Goal: Task Accomplishment & Management: Manage account settings

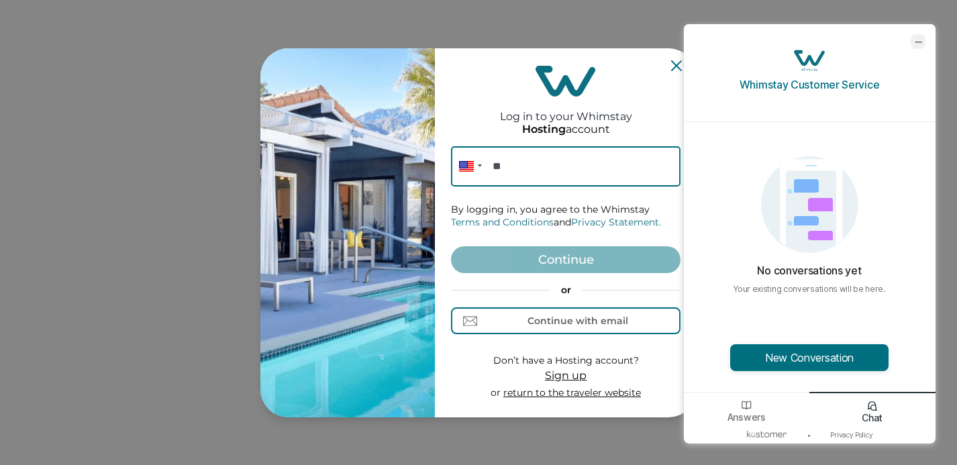
click at [917, 38] on icon "minimize chat widget" at bounding box center [918, 42] width 12 height 12
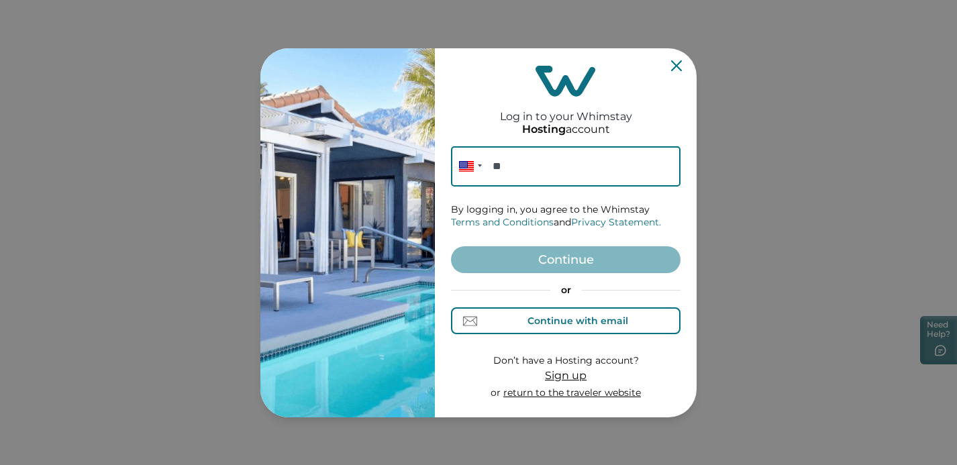
click at [563, 323] on div "Continue with email" at bounding box center [577, 320] width 101 height 11
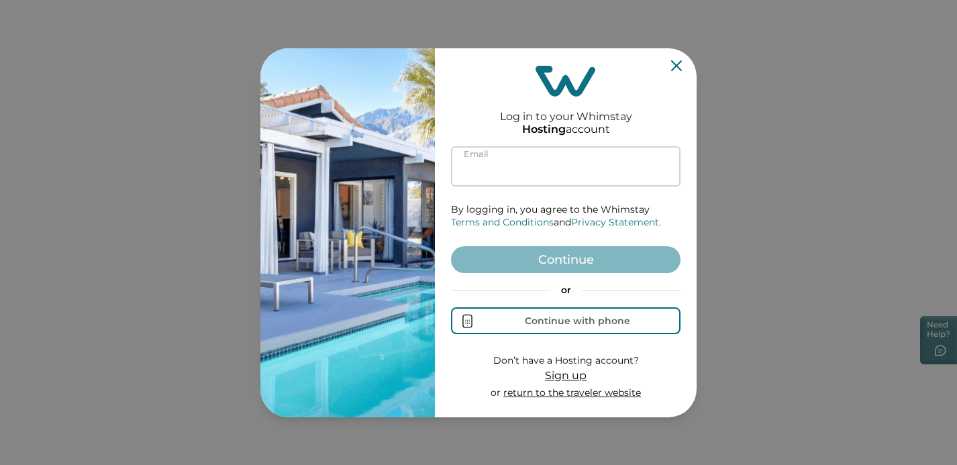
click at [501, 164] on input at bounding box center [565, 166] width 229 height 40
paste input "[EMAIL_ADDRESS][DOMAIN_NAME]"
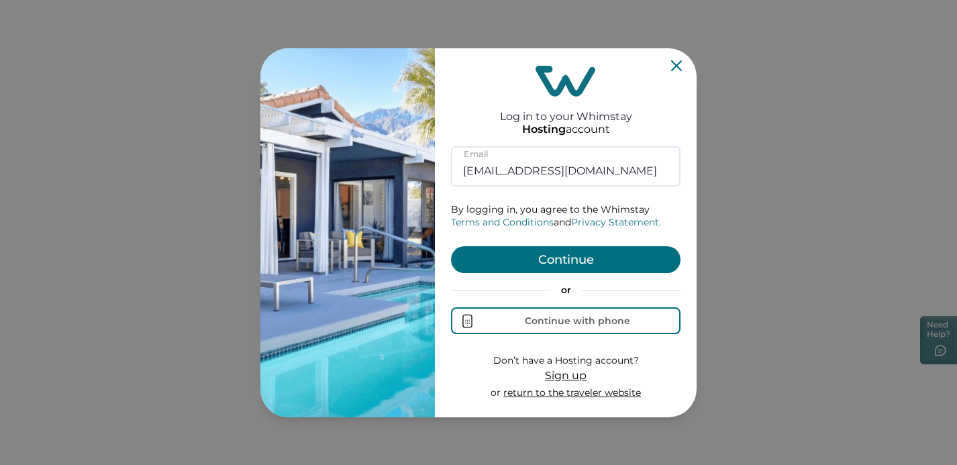
type input "[EMAIL_ADDRESS][DOMAIN_NAME]"
click at [545, 256] on button "Continue" at bounding box center [565, 259] width 229 height 27
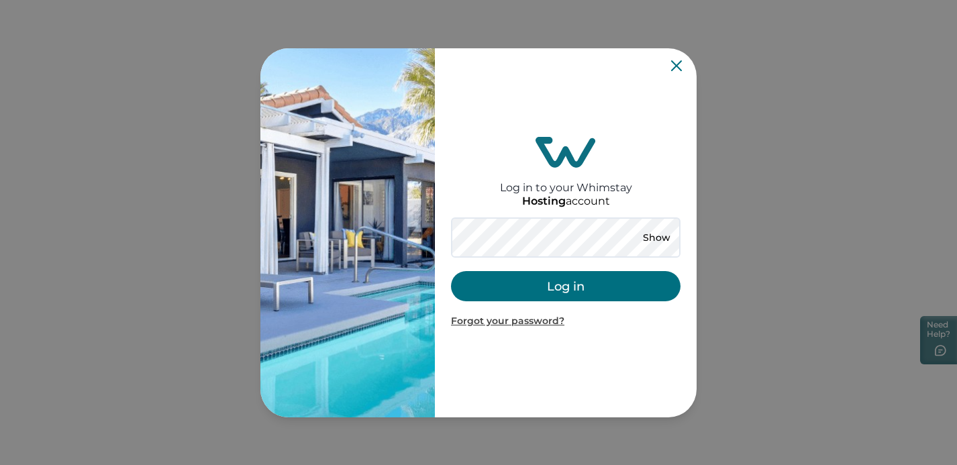
click at [507, 297] on button "Log in" at bounding box center [565, 286] width 229 height 30
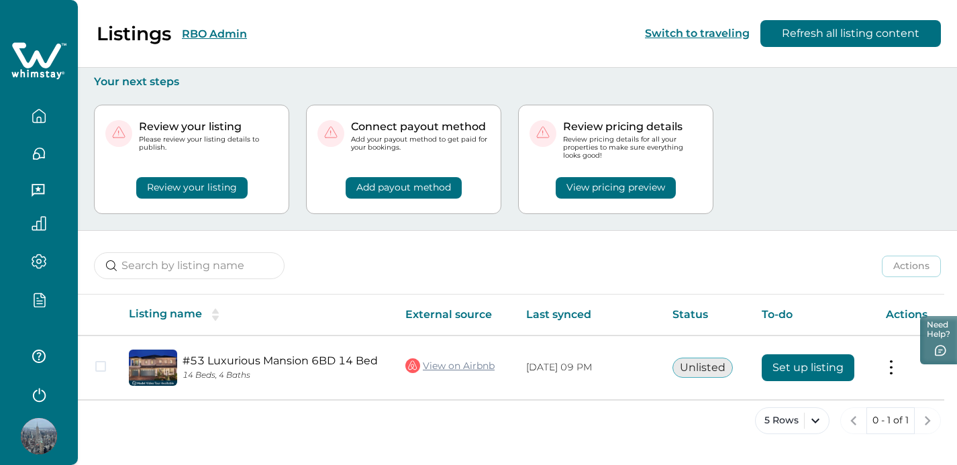
click at [41, 191] on icon "button" at bounding box center [39, 191] width 15 height 15
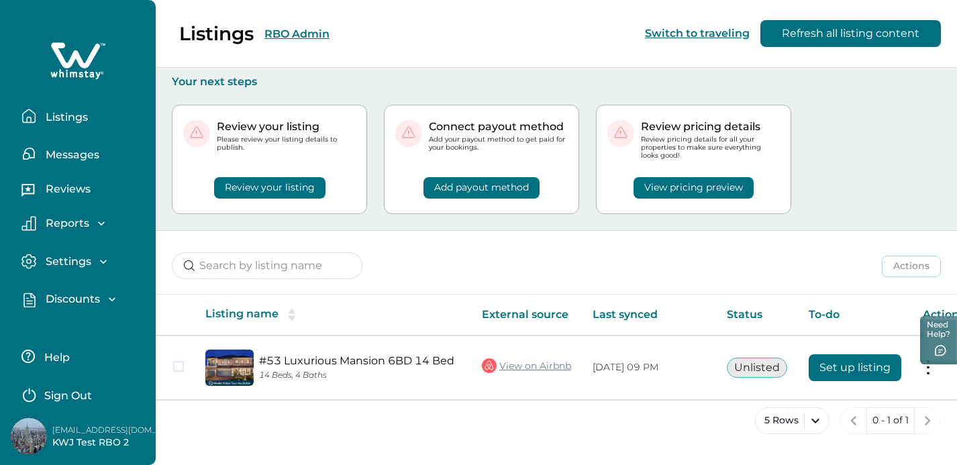
click at [65, 303] on p "Discounts" at bounding box center [71, 299] width 58 height 13
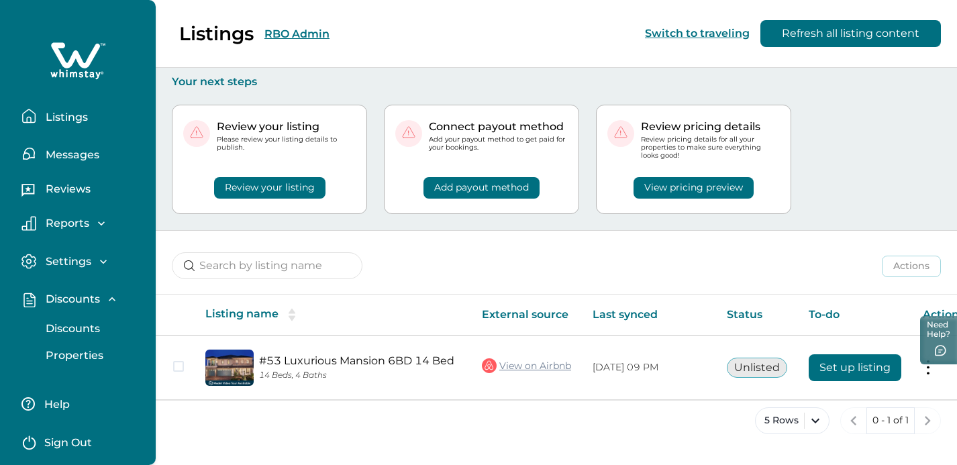
click at [73, 334] on p "Discounts" at bounding box center [71, 328] width 58 height 13
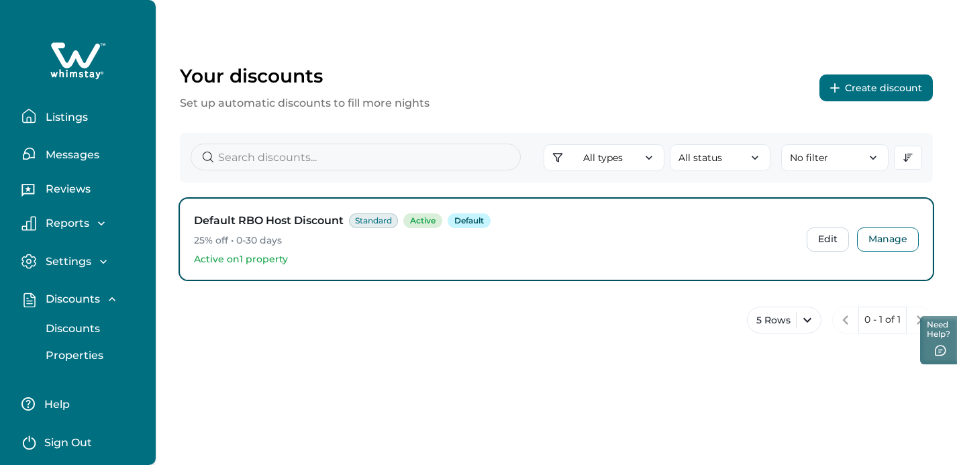
click at [845, 90] on button "Create discount" at bounding box center [875, 87] width 113 height 27
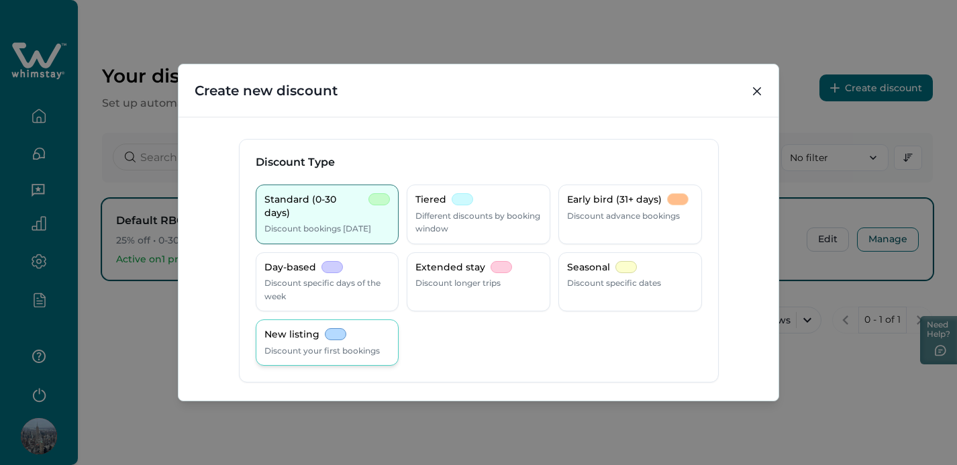
click at [296, 337] on p "New listing" at bounding box center [291, 334] width 55 height 13
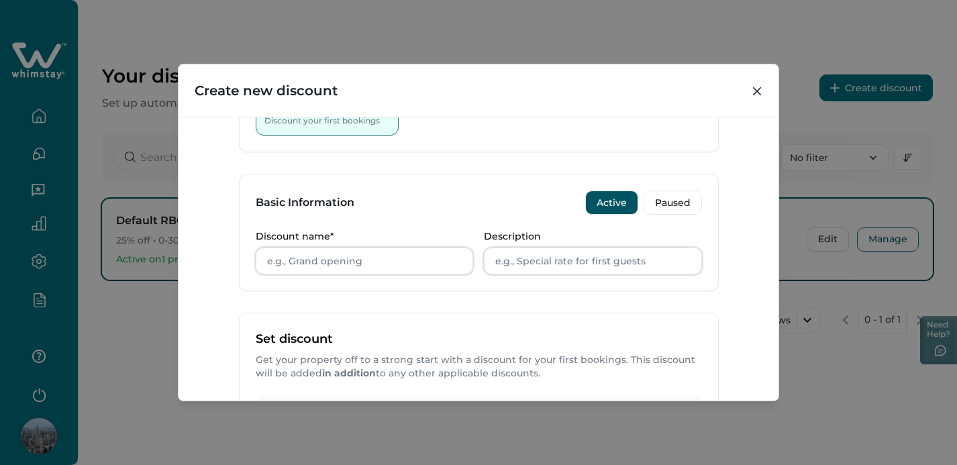
scroll to position [229, 0]
click at [325, 262] on input "Discount name*" at bounding box center [365, 262] width 218 height 27
type input "New listing"
click at [521, 266] on input "Description" at bounding box center [593, 262] width 218 height 27
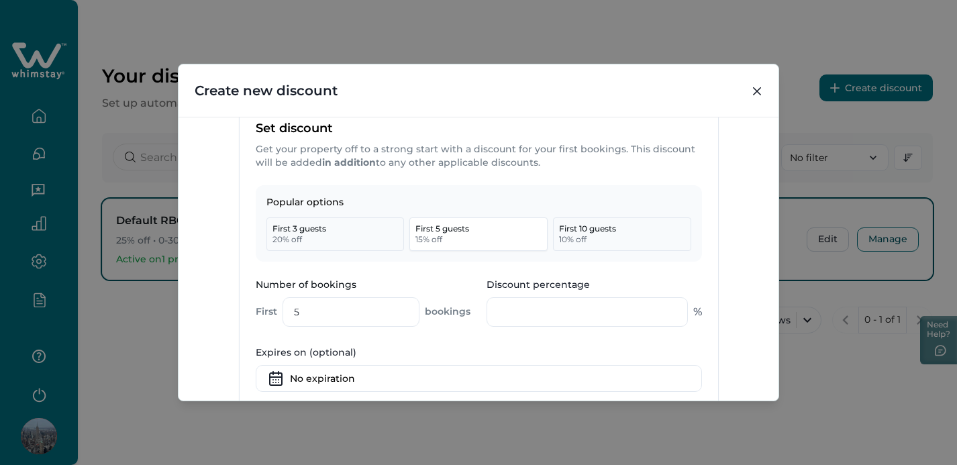
scroll to position [442, 0]
type input "10% for first booking"
click at [362, 230] on button "First 3 guests 20 % off" at bounding box center [335, 234] width 138 height 34
type input "3"
type input "20"
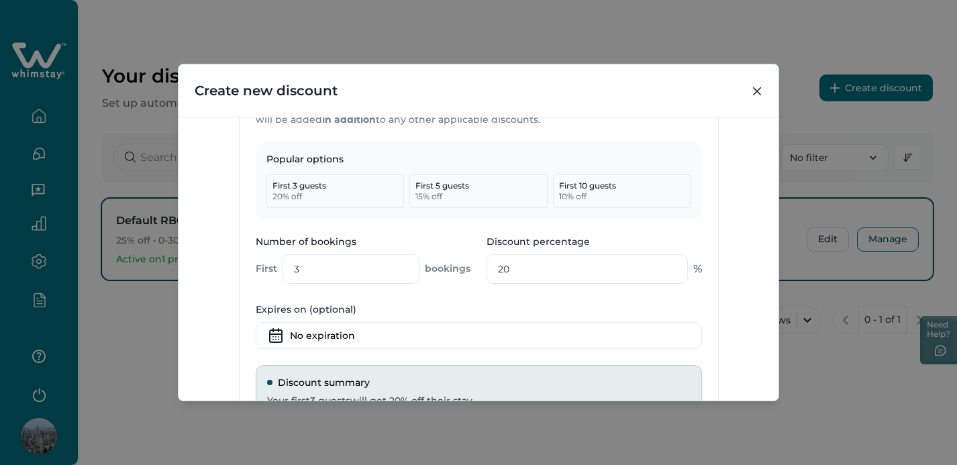
scroll to position [486, 0]
click at [323, 261] on input "3" at bounding box center [351, 267] width 138 height 30
click at [325, 262] on input "3" at bounding box center [351, 267] width 138 height 30
type input "1"
click at [503, 258] on input "20" at bounding box center [586, 267] width 201 height 30
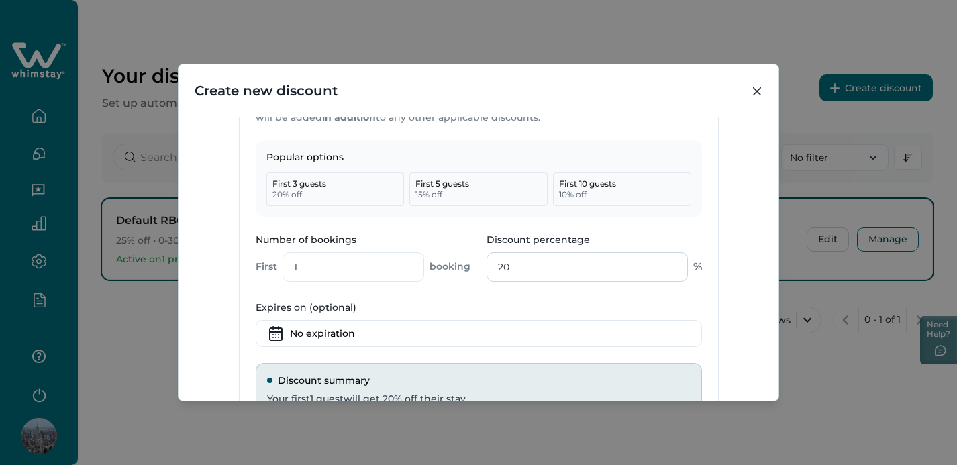
click at [500, 265] on input "20" at bounding box center [586, 267] width 201 height 30
type input "10"
click at [474, 306] on label "Expires on (optional)" at bounding box center [475, 308] width 438 height 14
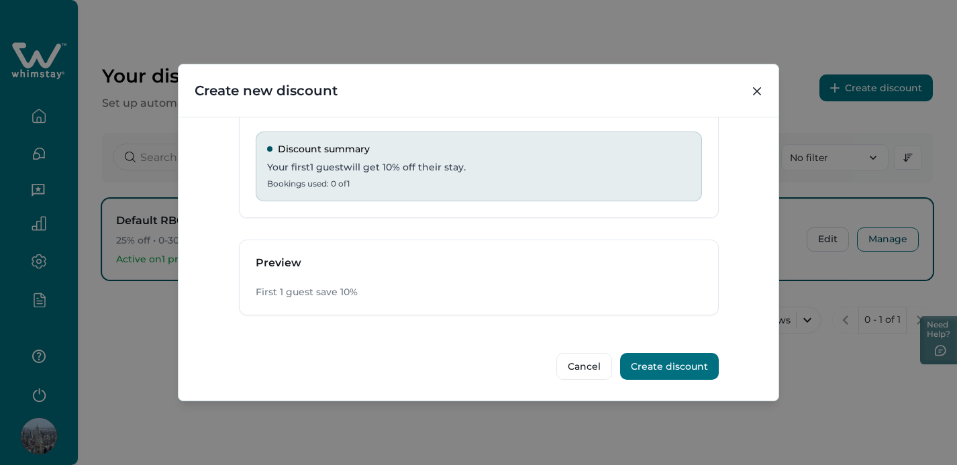
scroll to position [715, 0]
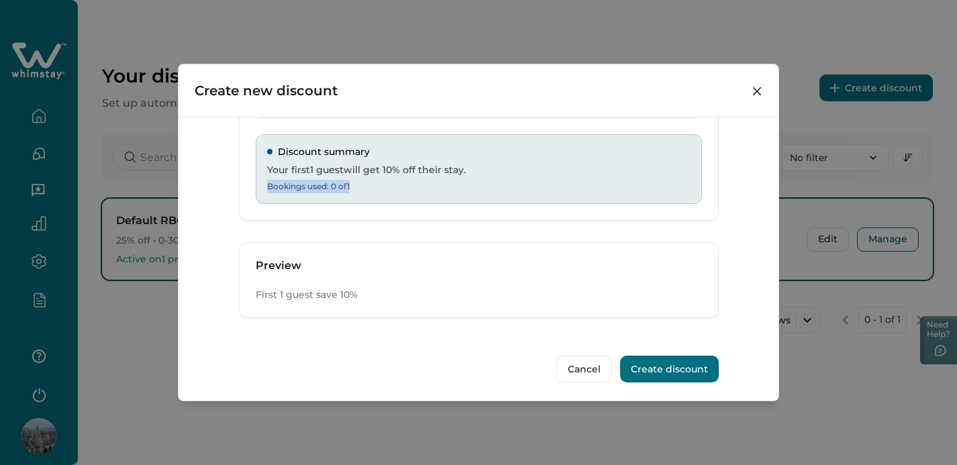
drag, startPoint x: 334, startPoint y: 183, endPoint x: 254, endPoint y: 182, distance: 79.9
click at [256, 182] on div "Discount summary Your first 1 guest will get 10 % off their stay. Bookings used…" at bounding box center [479, 169] width 446 height 70
copy p "Bookings used: 0 of 1"
click at [497, 207] on div "Popular options First 3 guests 20 % off First 5 guests 15 % off First 10 guests…" at bounding box center [479, 65] width 478 height 309
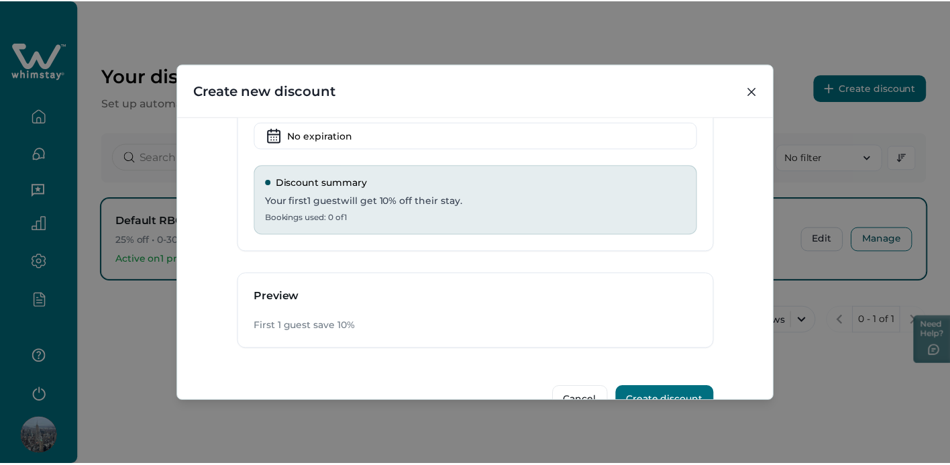
scroll to position [717, 0]
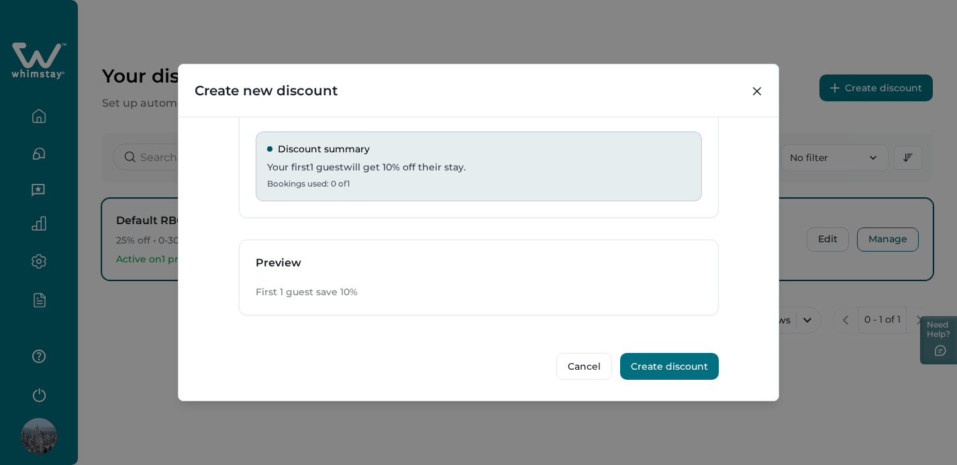
click at [660, 361] on button "Create discount" at bounding box center [669, 366] width 99 height 27
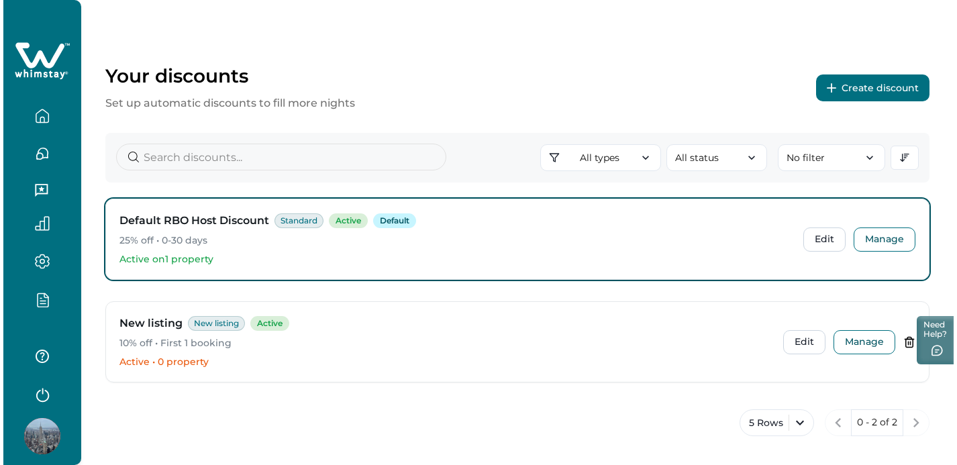
scroll to position [6, 0]
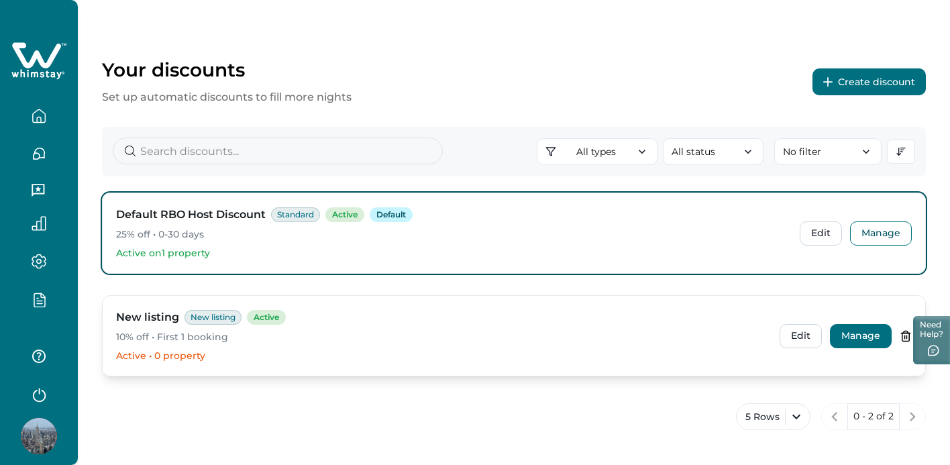
click at [847, 336] on button "Manage" at bounding box center [861, 336] width 62 height 24
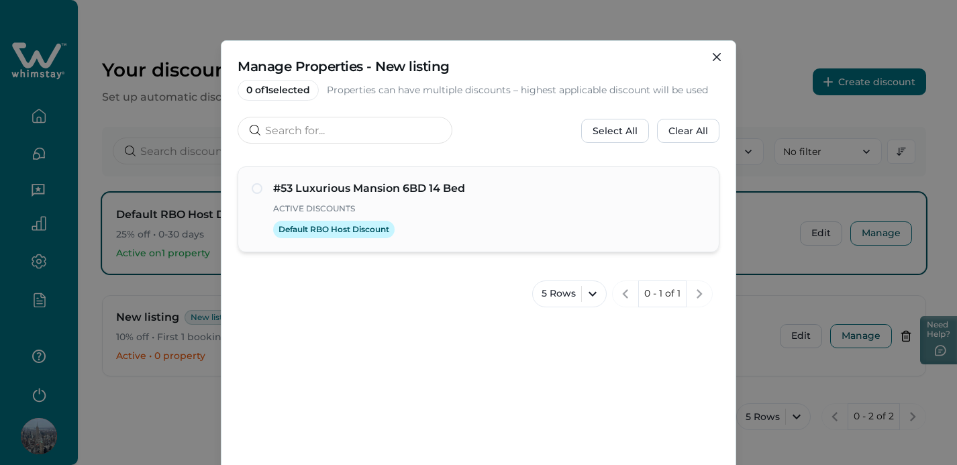
click at [252, 188] on span at bounding box center [257, 188] width 11 height 11
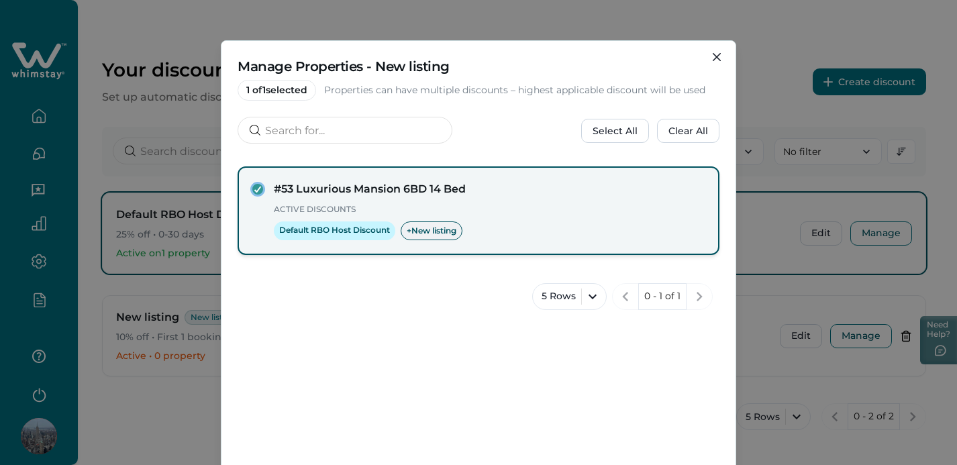
click at [427, 228] on span "+ New listing" at bounding box center [432, 230] width 62 height 19
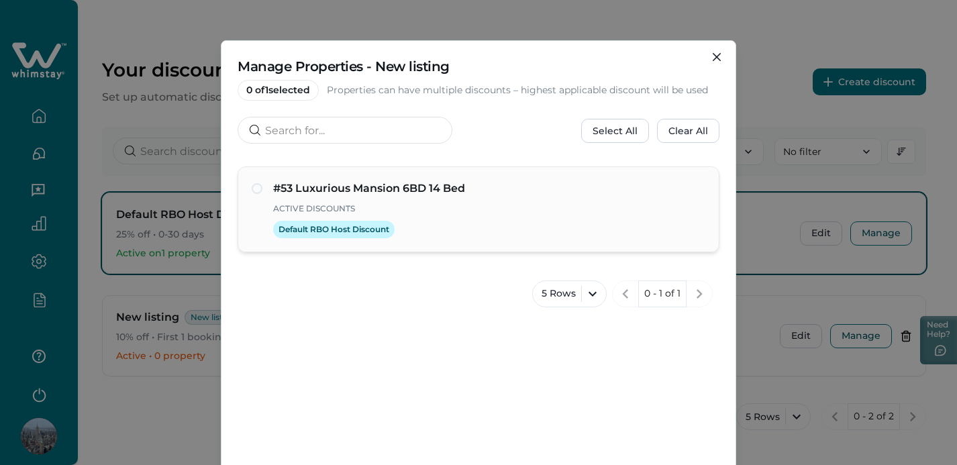
click at [253, 192] on span at bounding box center [257, 188] width 11 height 11
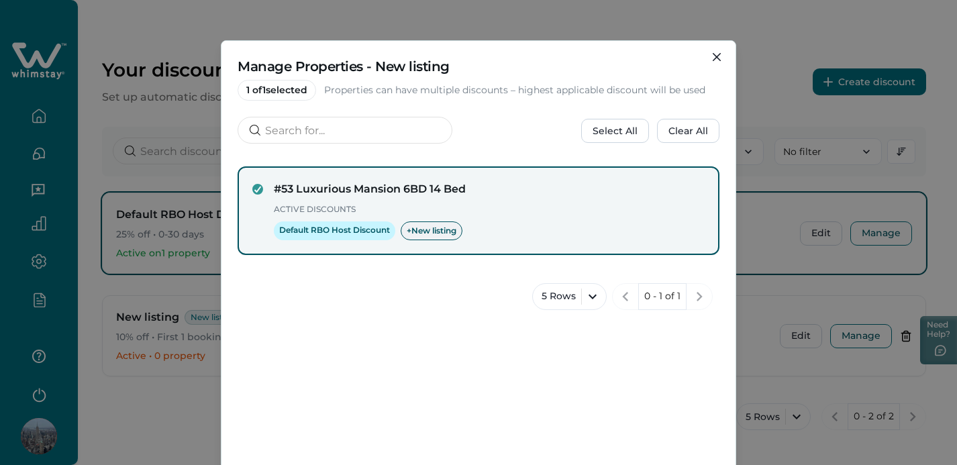
click at [440, 233] on span "+ New listing" at bounding box center [432, 230] width 62 height 19
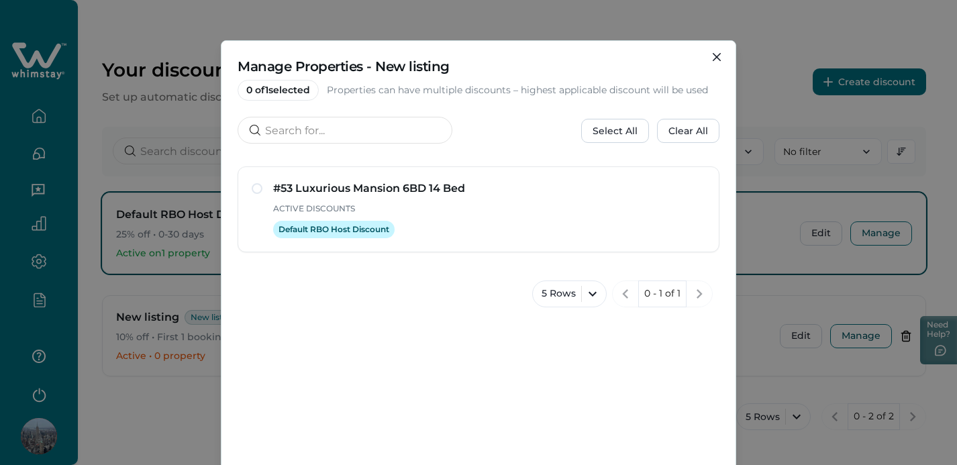
click at [440, 233] on div "Default RBO Host Discount" at bounding box center [489, 229] width 432 height 17
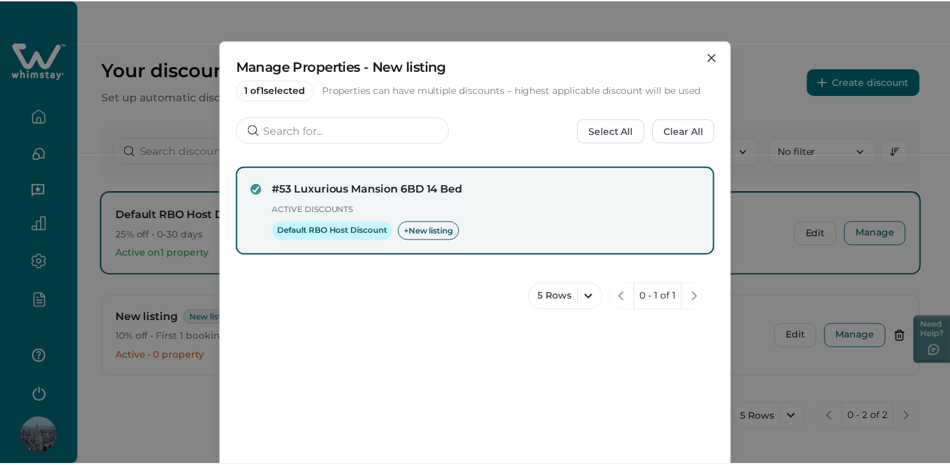
scroll to position [135, 0]
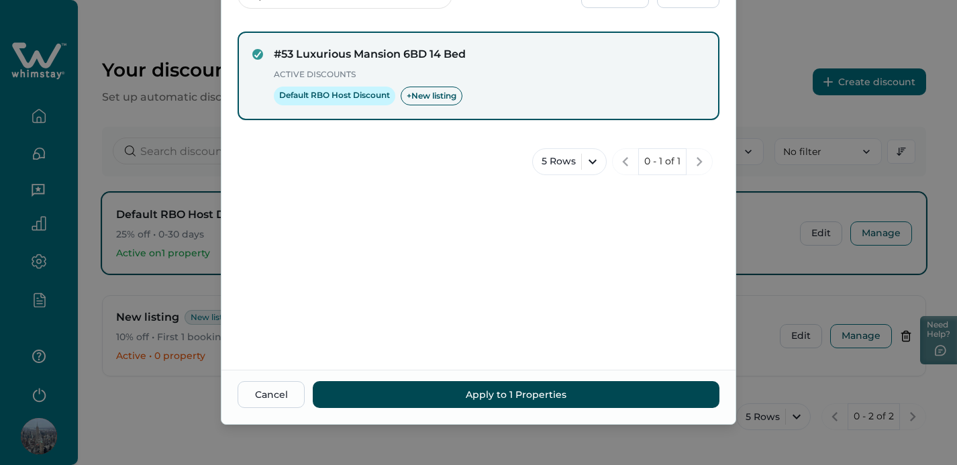
click at [562, 390] on button "Apply to 1 Properties" at bounding box center [516, 394] width 407 height 27
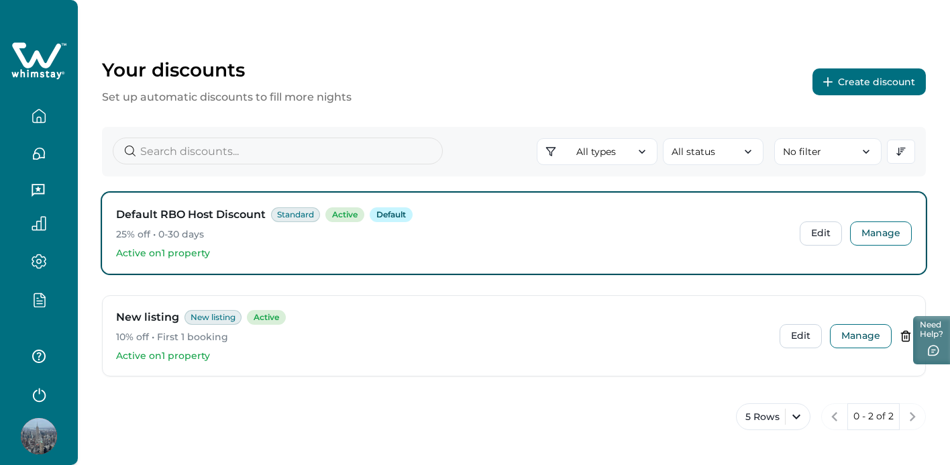
click at [42, 113] on icon "button" at bounding box center [39, 116] width 15 height 15
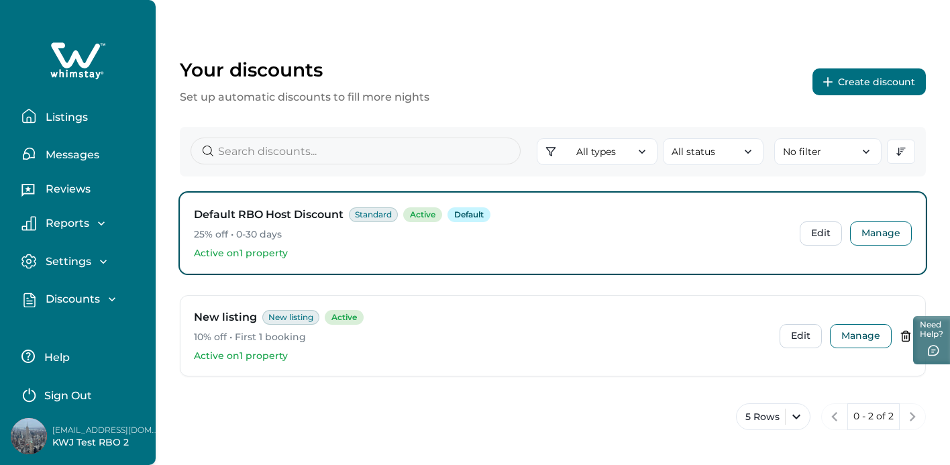
click at [74, 121] on p "Listings" at bounding box center [65, 117] width 46 height 13
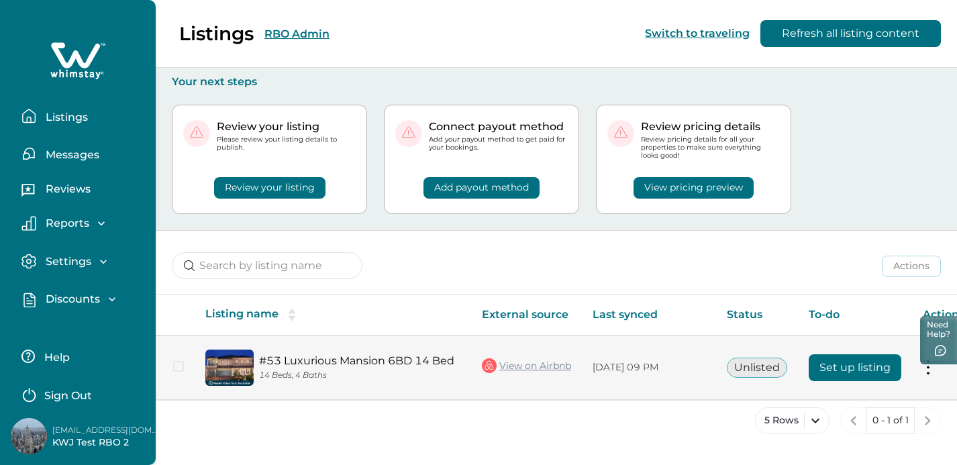
scroll to position [0, 17]
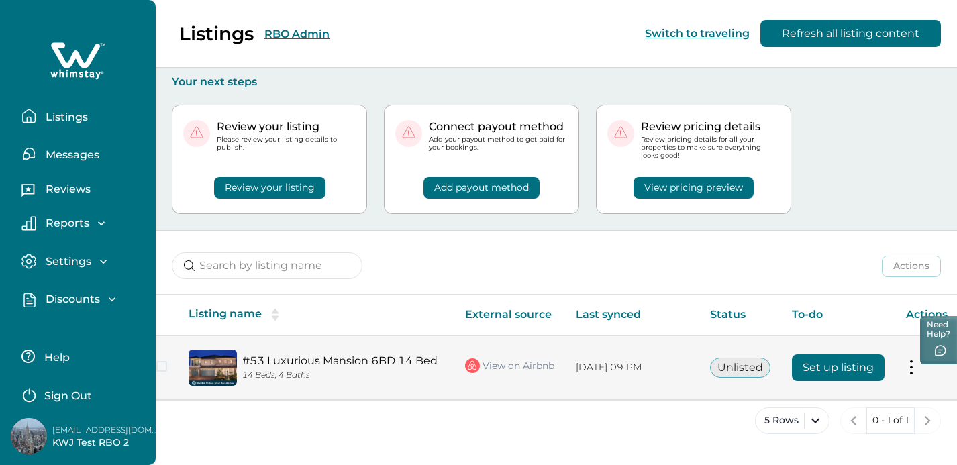
click at [900, 368] on td "Actions View listing on Whimstay" at bounding box center [926, 368] width 63 height 64
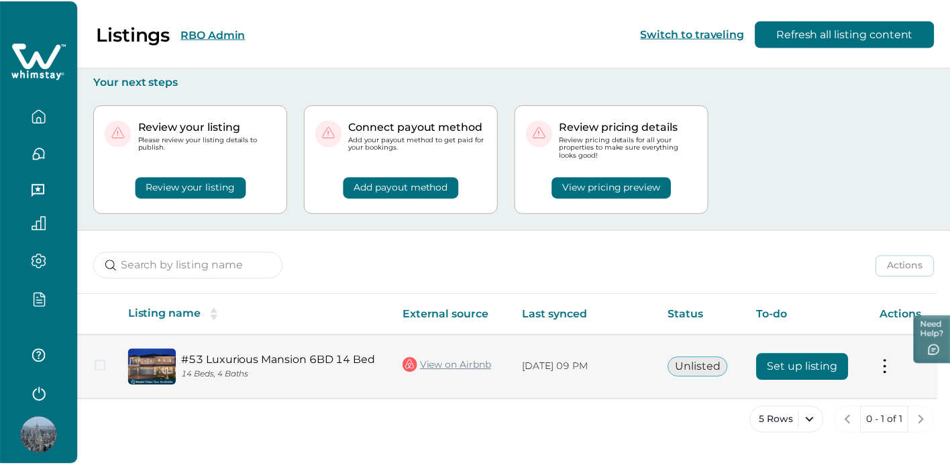
scroll to position [0, 0]
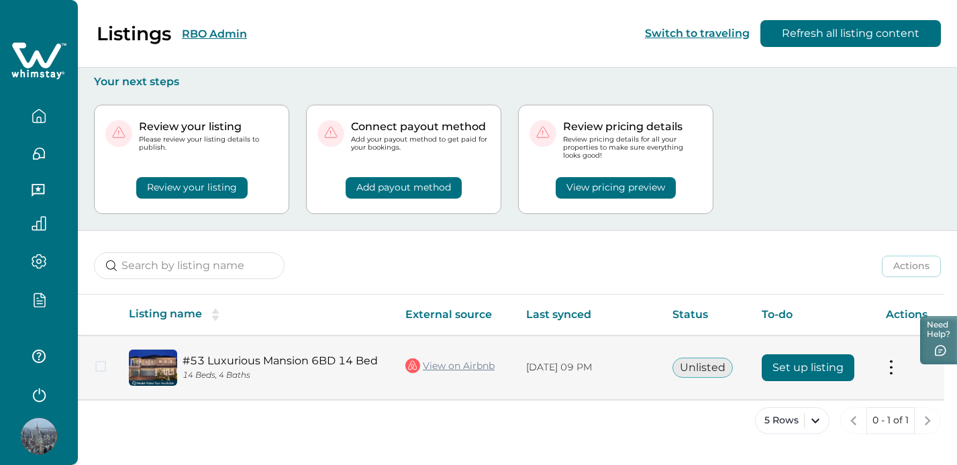
click at [896, 365] on button at bounding box center [891, 367] width 11 height 14
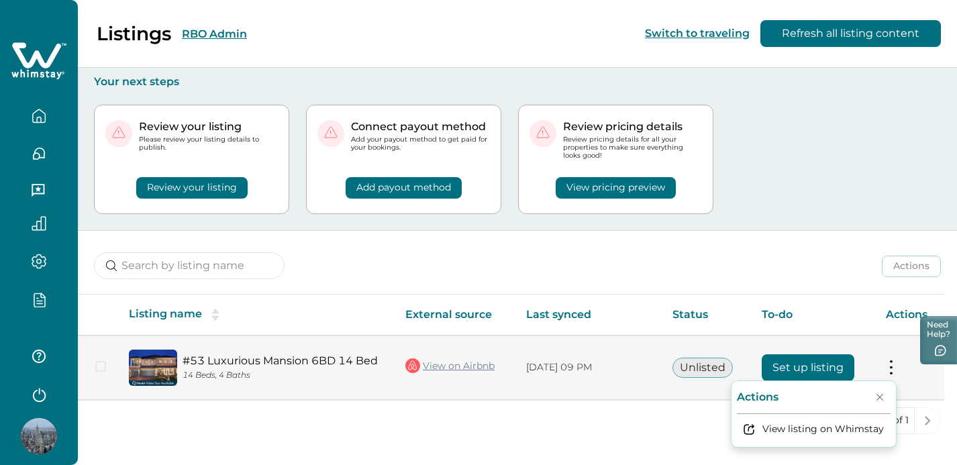
click at [610, 385] on td "[DATE] 09 PM" at bounding box center [588, 368] width 146 height 64
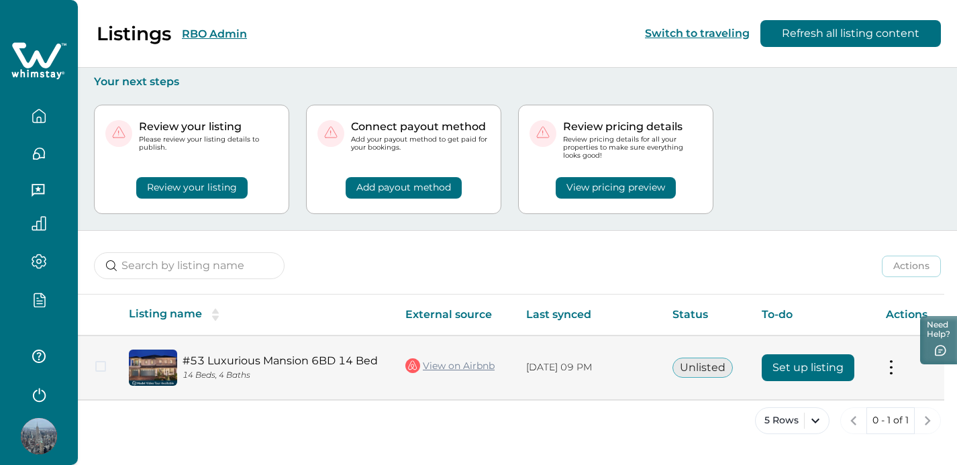
click at [792, 366] on button "Set up listing" at bounding box center [808, 367] width 93 height 27
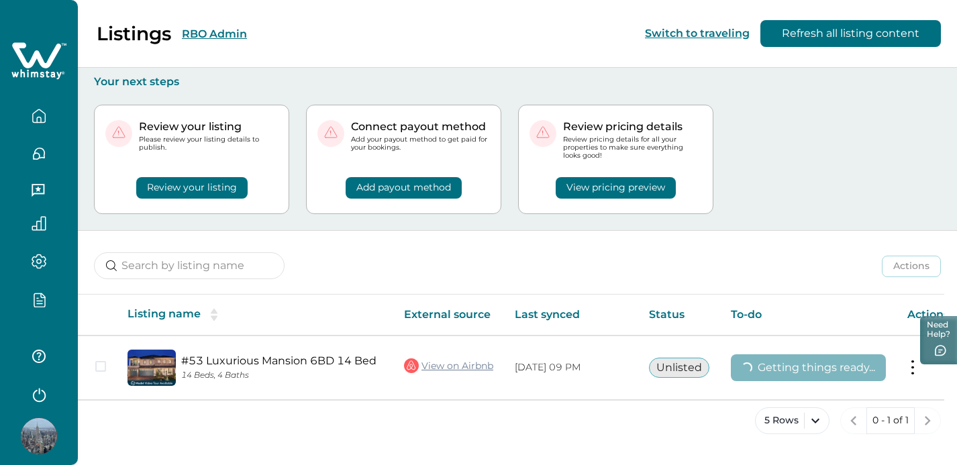
click at [43, 302] on icon "button" at bounding box center [39, 299] width 15 height 15
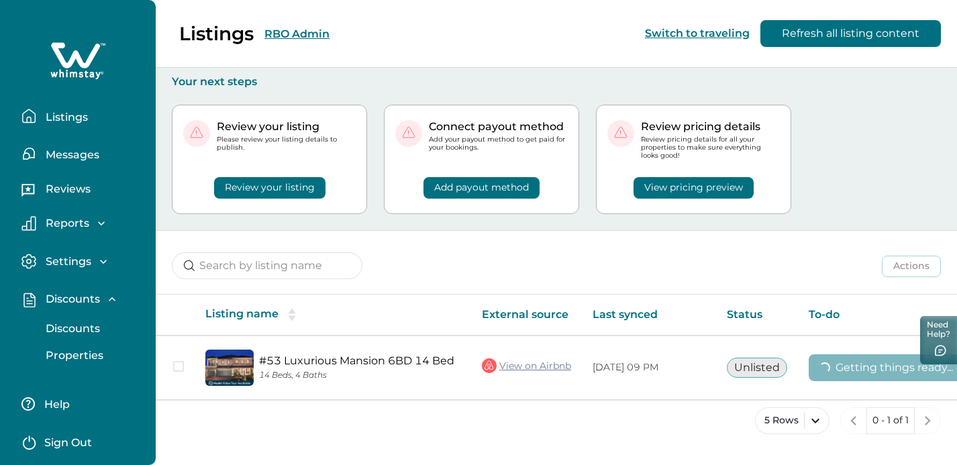
click at [64, 359] on p "Properties" at bounding box center [73, 355] width 62 height 13
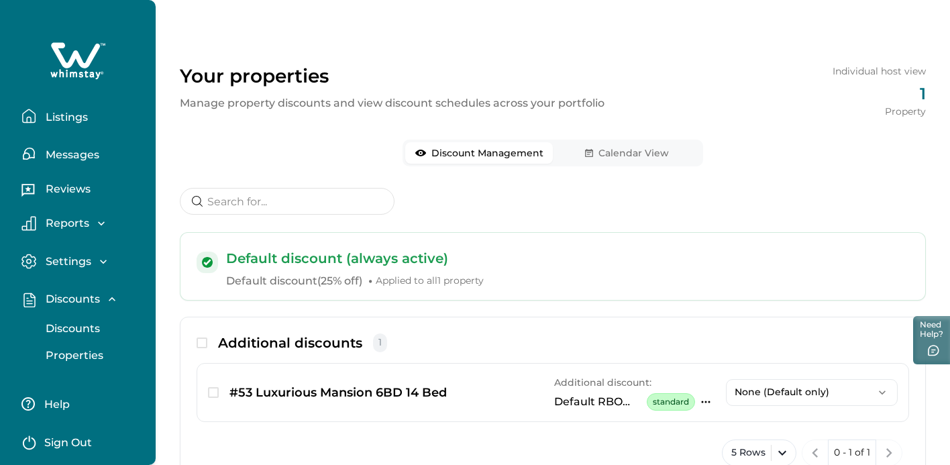
scroll to position [60, 0]
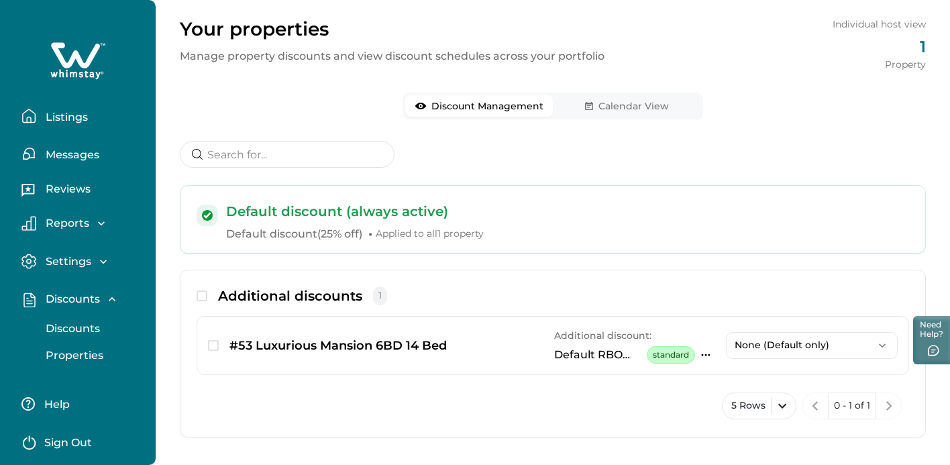
click at [623, 95] on button "Calendar View" at bounding box center [627, 105] width 148 height 21
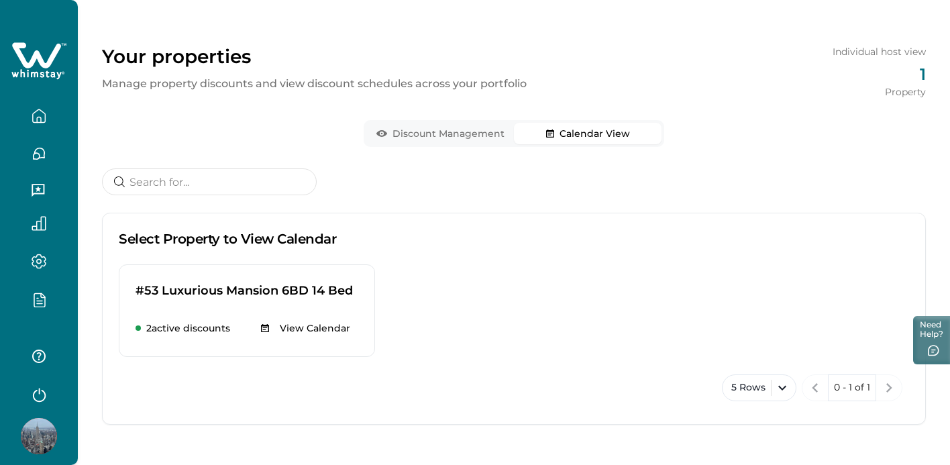
scroll to position [19, 0]
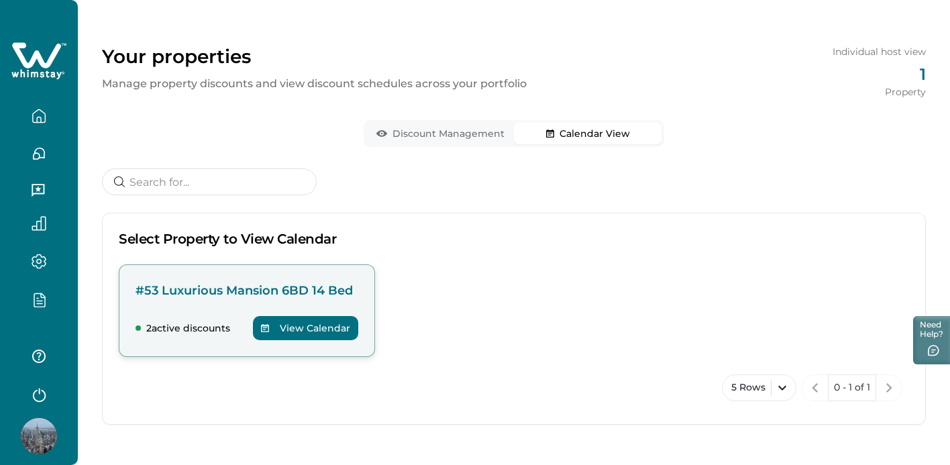
click at [240, 292] on p "#53 Luxurious Mansion 6BD 14 Bed" at bounding box center [247, 290] width 223 height 19
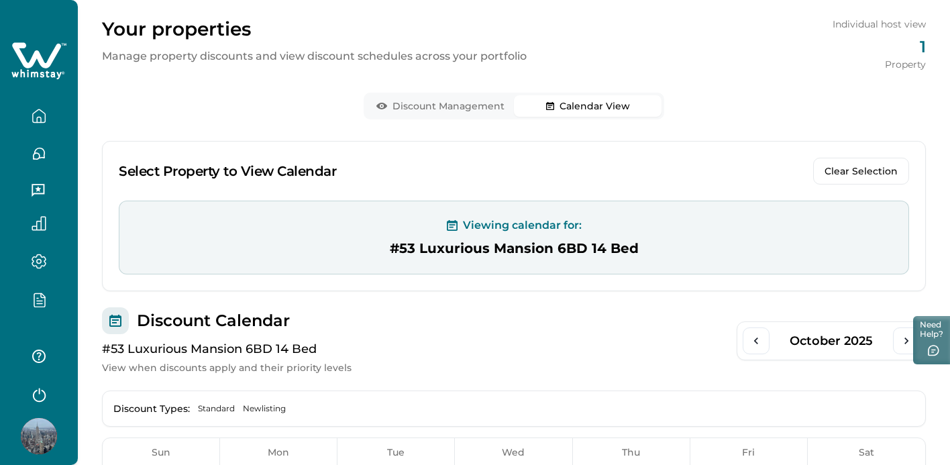
scroll to position [208, 0]
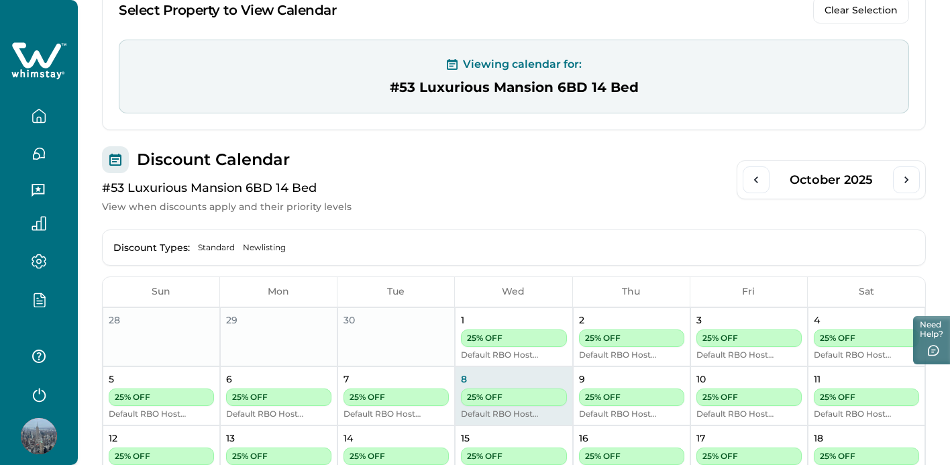
click at [262, 248] on span "Newlisting" at bounding box center [264, 247] width 43 height 11
click at [214, 242] on span "Standard" at bounding box center [216, 247] width 37 height 11
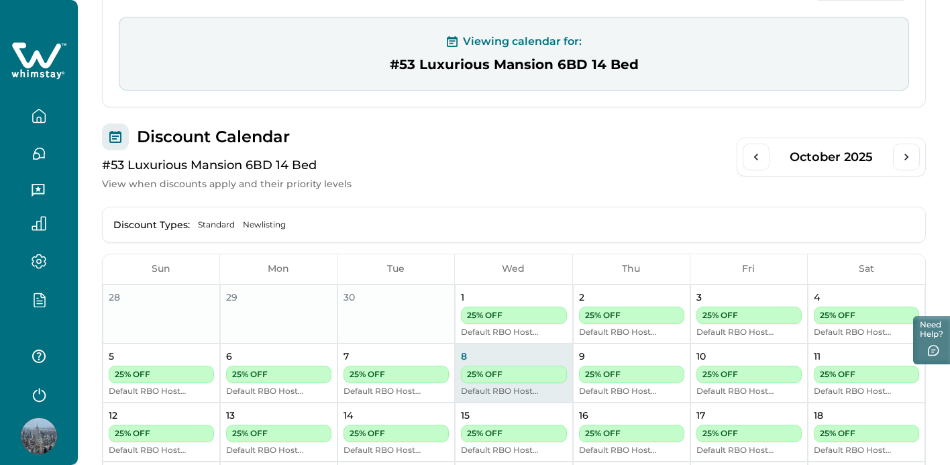
scroll to position [232, 0]
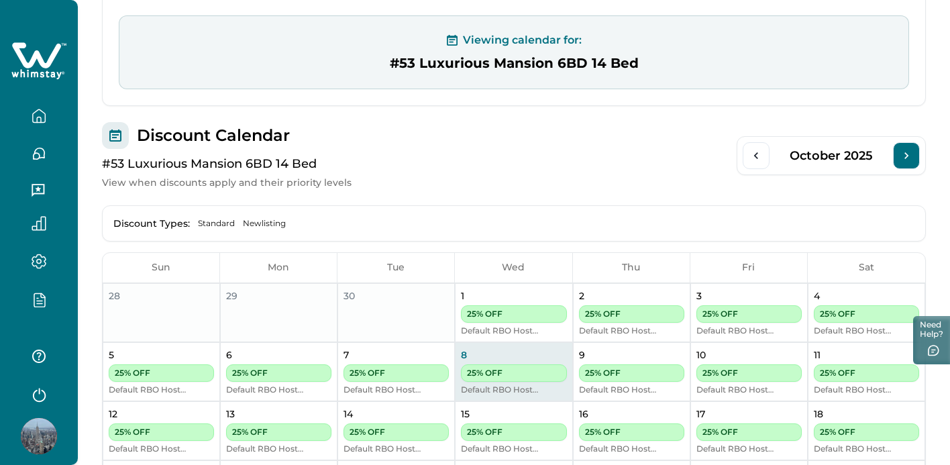
click at [898, 160] on button "Next Month" at bounding box center [906, 155] width 27 height 27
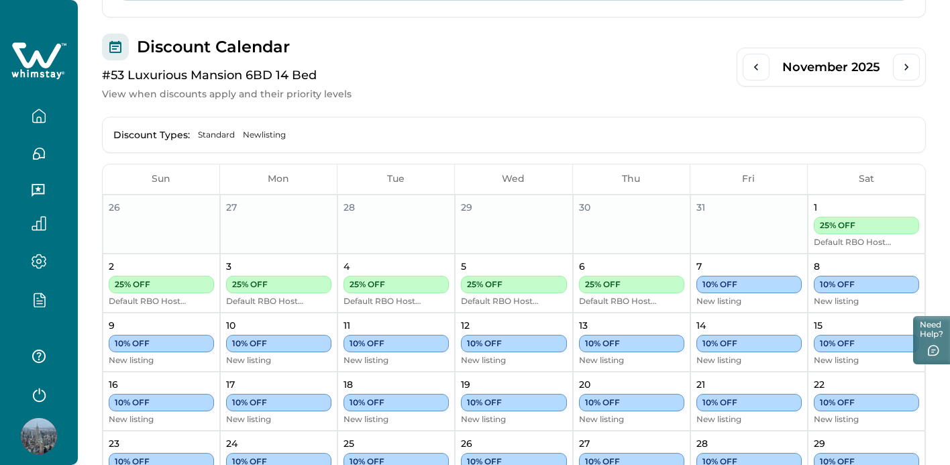
scroll to position [324, 0]
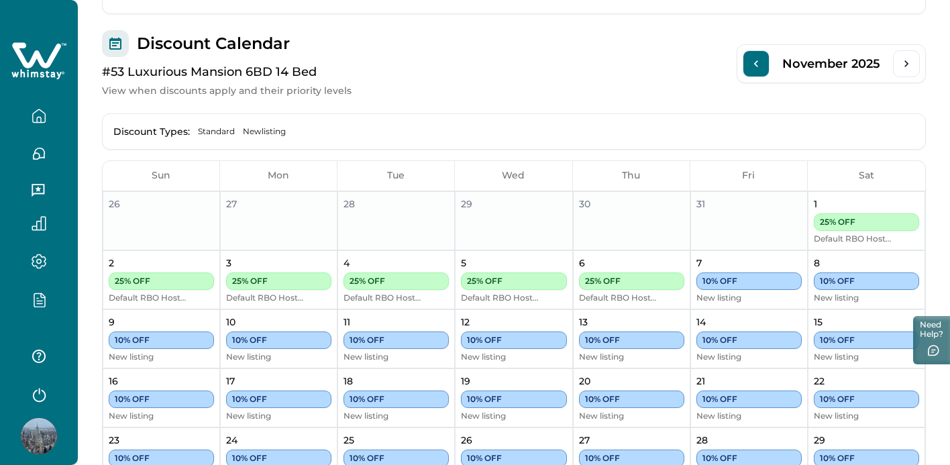
click at [755, 67] on icon "Previous Month" at bounding box center [756, 63] width 13 height 13
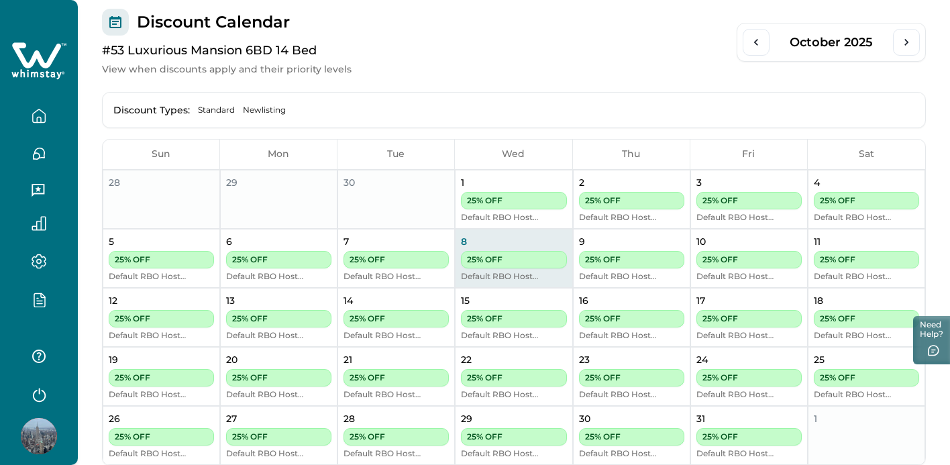
scroll to position [307, 0]
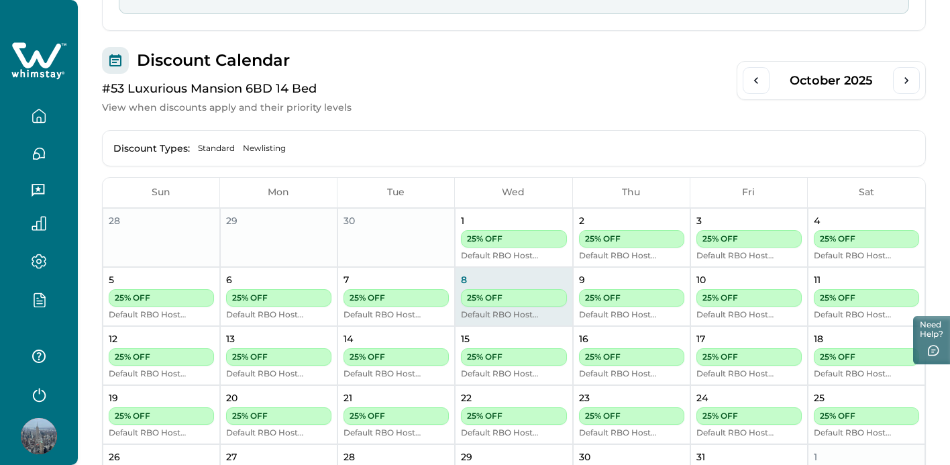
click at [36, 306] on icon "button" at bounding box center [39, 299] width 15 height 15
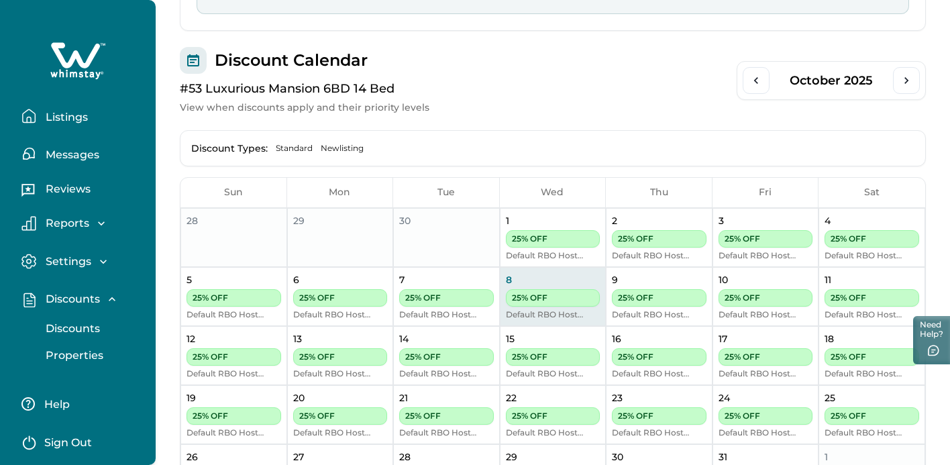
click at [85, 336] on button "Discounts" at bounding box center [92, 328] width 123 height 27
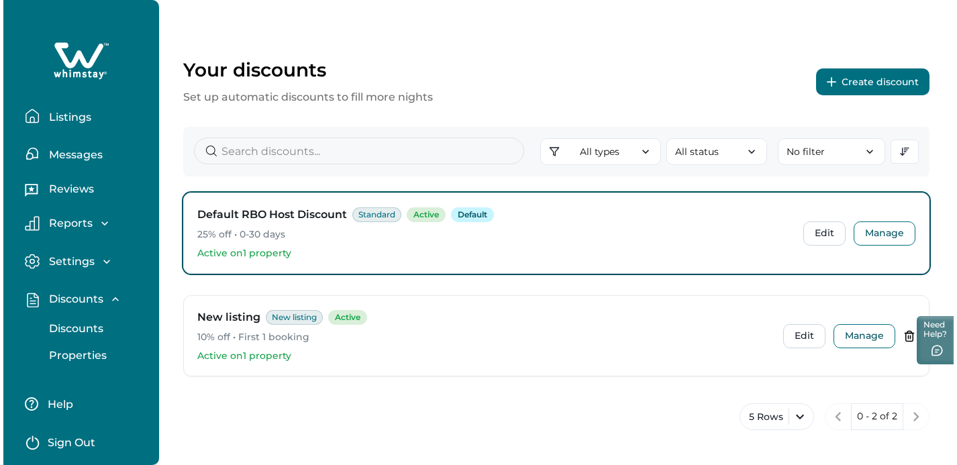
scroll to position [6, 0]
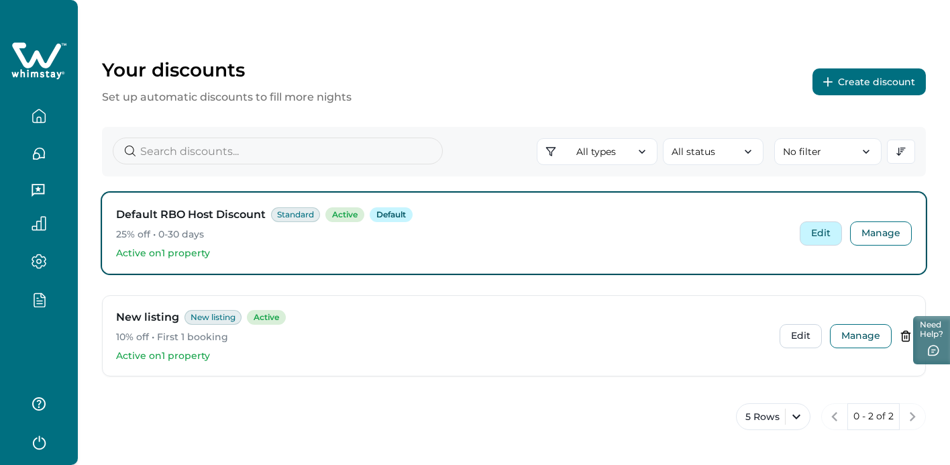
click at [823, 234] on button "Edit" at bounding box center [821, 233] width 42 height 24
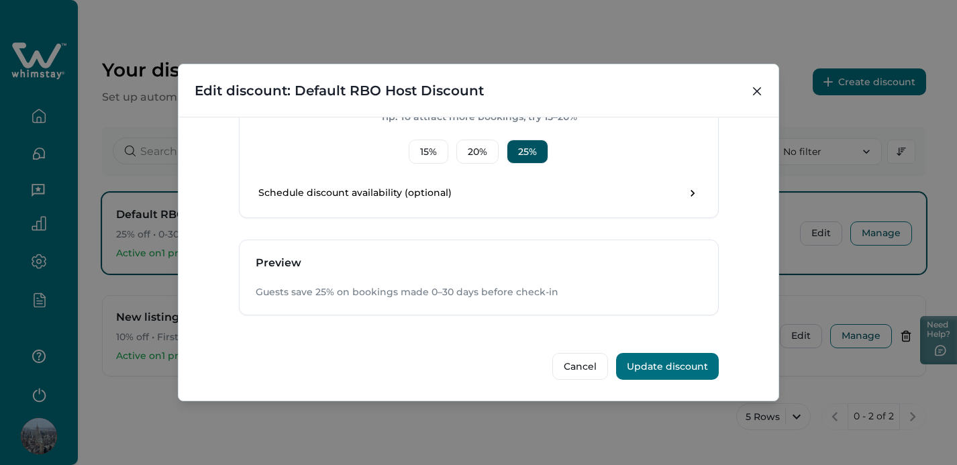
scroll to position [0, 0]
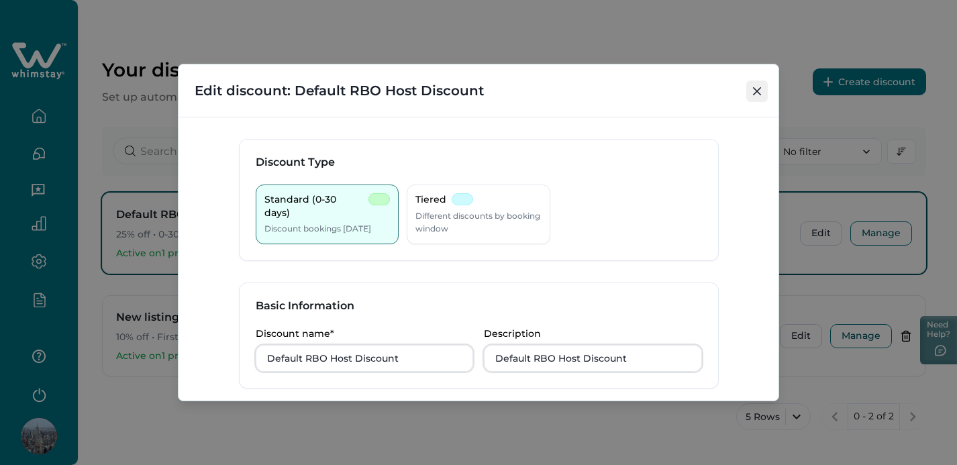
click at [752, 95] on button "Close" at bounding box center [756, 91] width 21 height 21
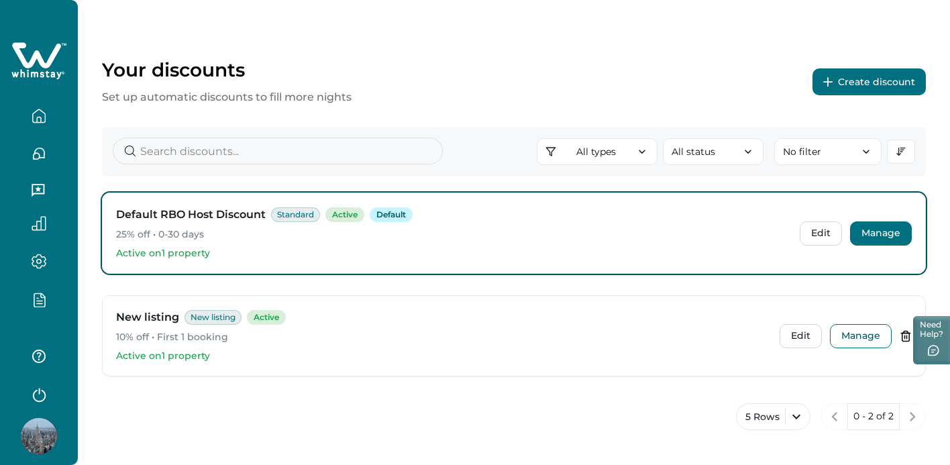
click at [875, 231] on button "Manage" at bounding box center [881, 233] width 62 height 24
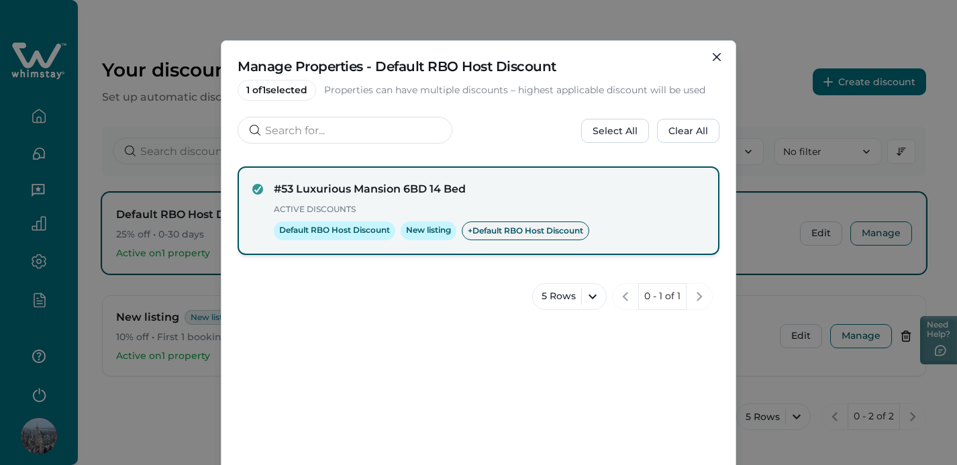
click at [471, 233] on span "+ Default RBO Host Discount" at bounding box center [525, 230] width 127 height 19
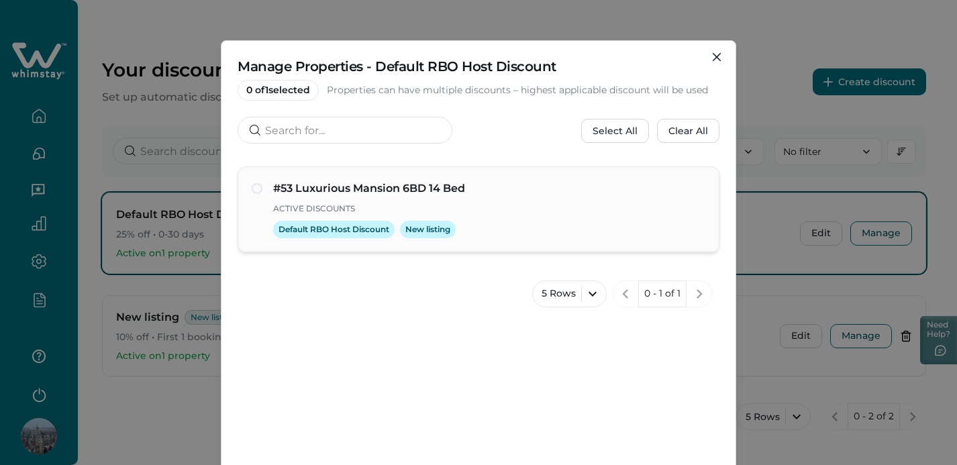
click at [471, 233] on div "Default RBO Host Discount New listing" at bounding box center [489, 229] width 432 height 17
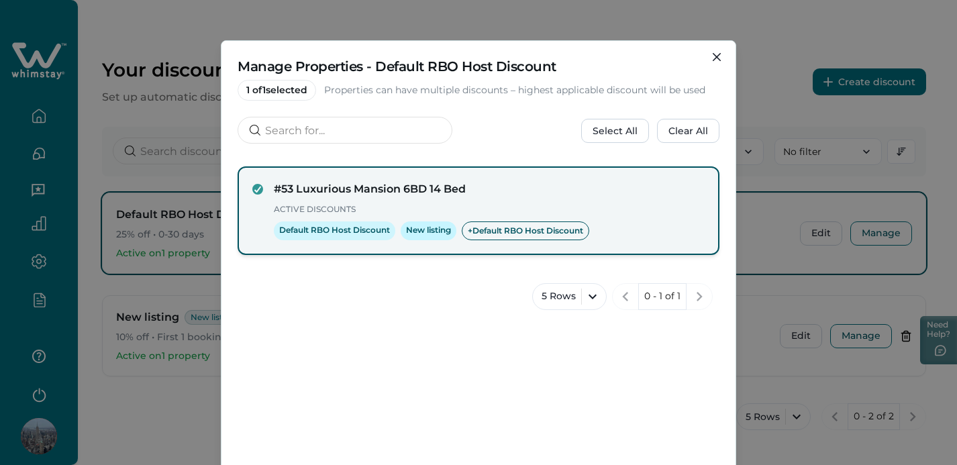
click at [333, 221] on span "Default RBO Host Discount" at bounding box center [334, 230] width 121 height 19
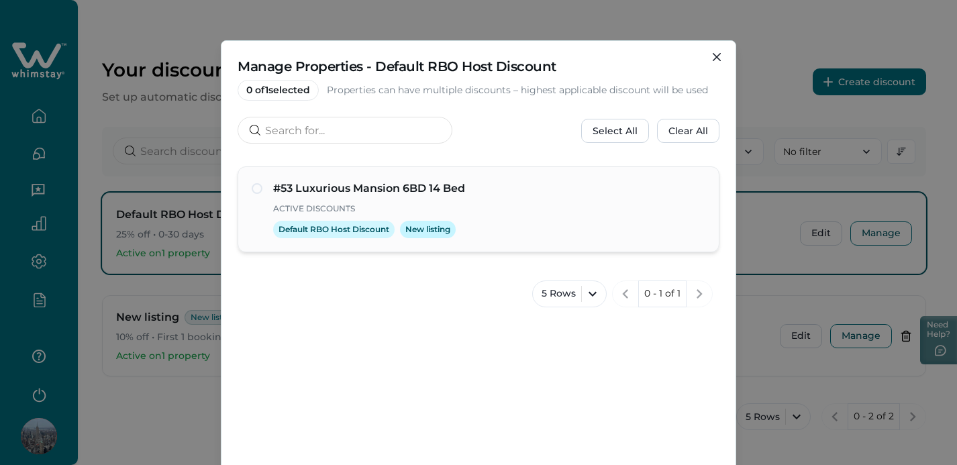
click at [333, 221] on span "Default RBO Host Discount" at bounding box center [333, 229] width 121 height 17
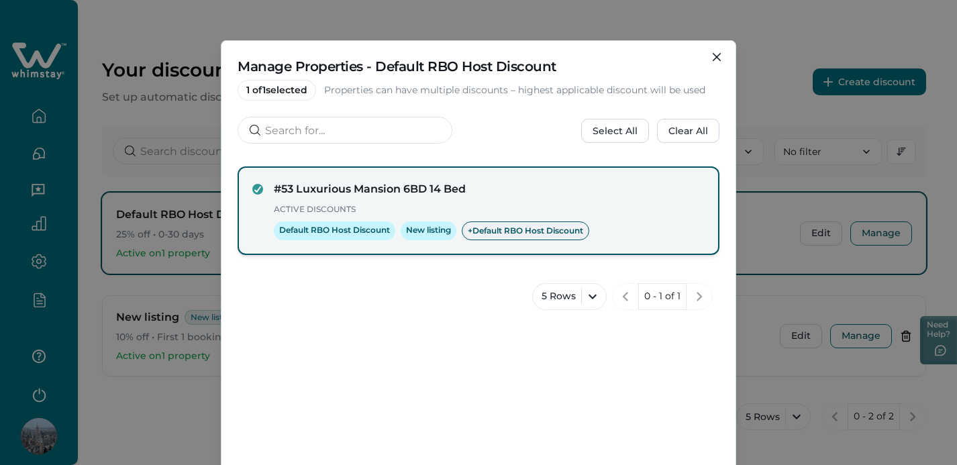
click at [510, 222] on span "+ Default RBO Host Discount" at bounding box center [525, 230] width 127 height 19
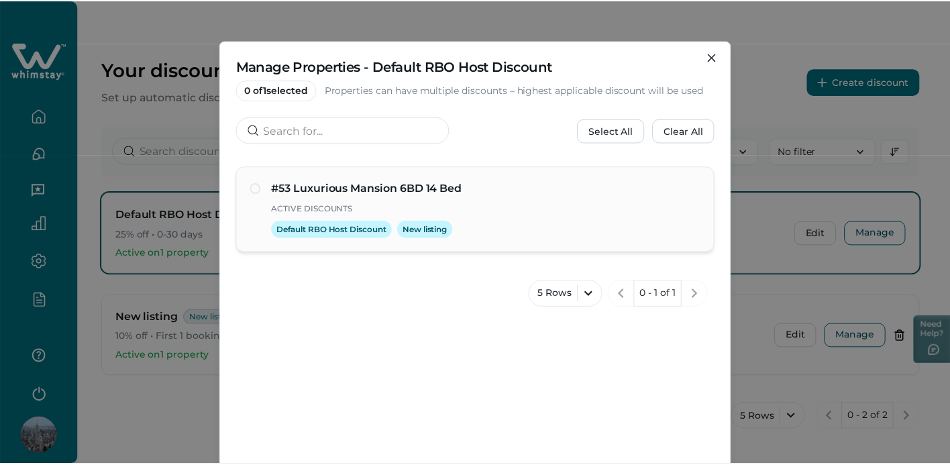
scroll to position [135, 0]
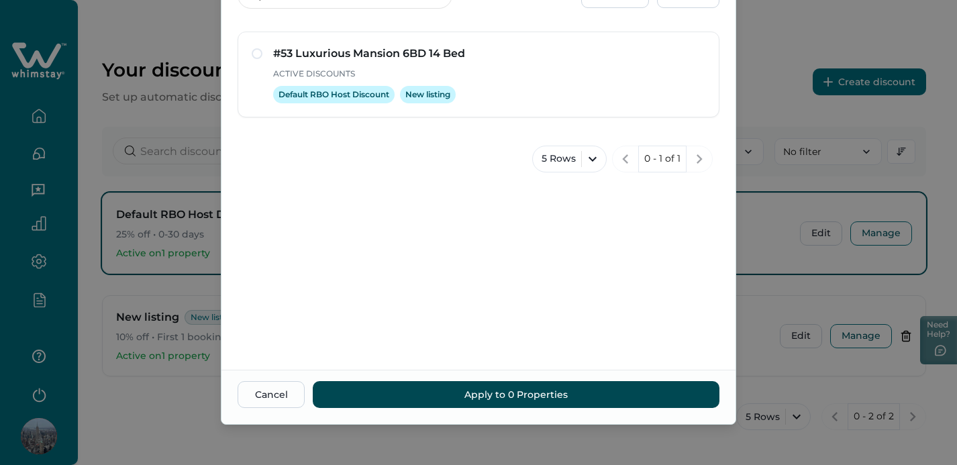
click at [597, 399] on button "Apply to 0 Properties" at bounding box center [516, 394] width 407 height 27
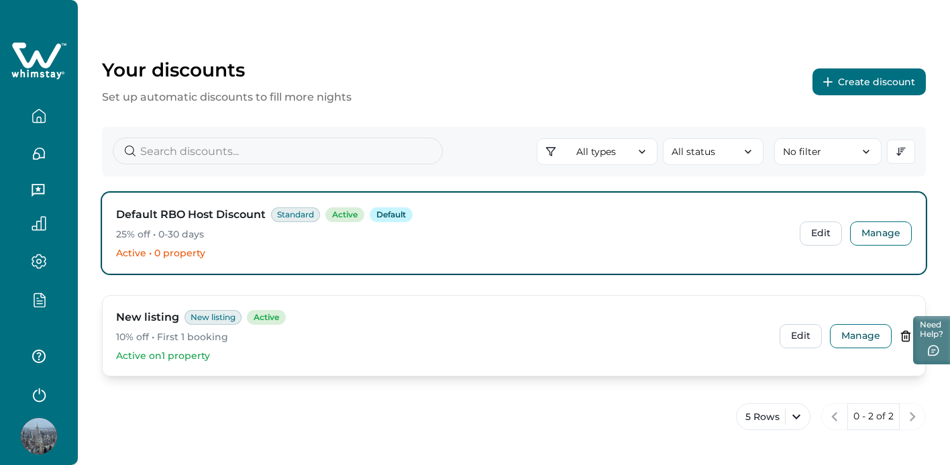
click at [295, 346] on div "New listing New listing Active 10% off • First 1 booking Active on 1 property" at bounding box center [442, 335] width 653 height 53
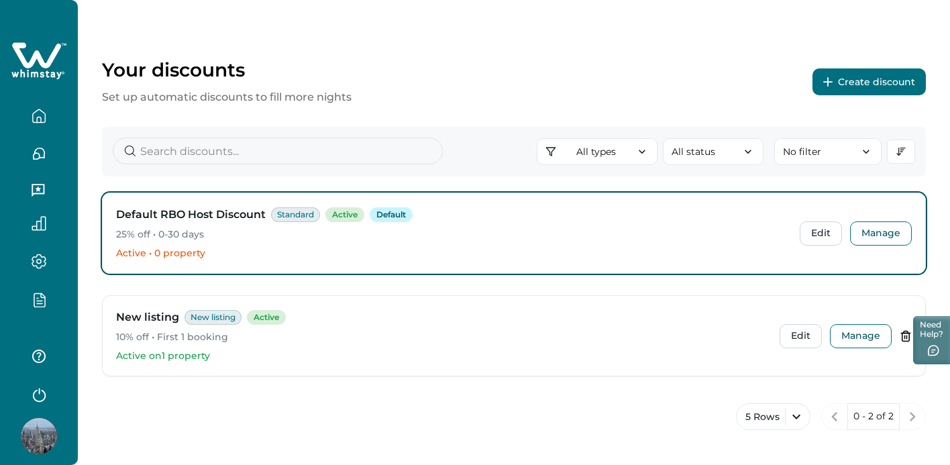
click at [41, 296] on icon "button" at bounding box center [39, 299] width 15 height 15
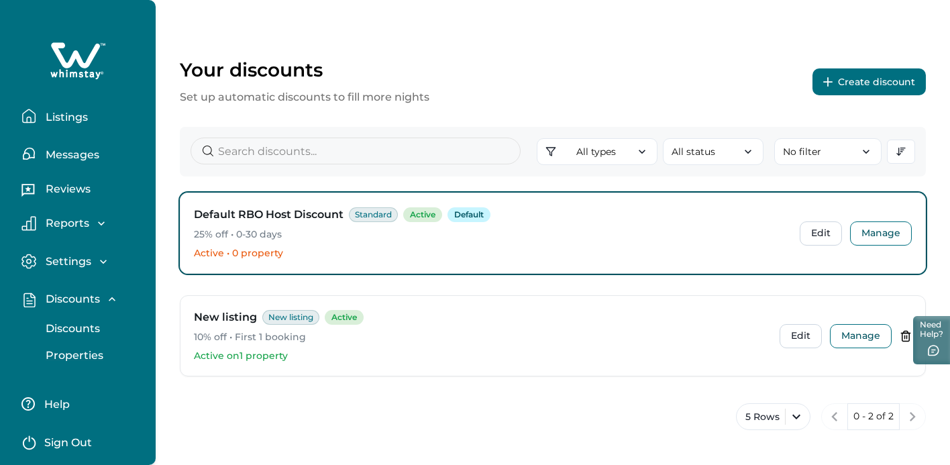
click at [60, 355] on p "Properties" at bounding box center [73, 355] width 62 height 13
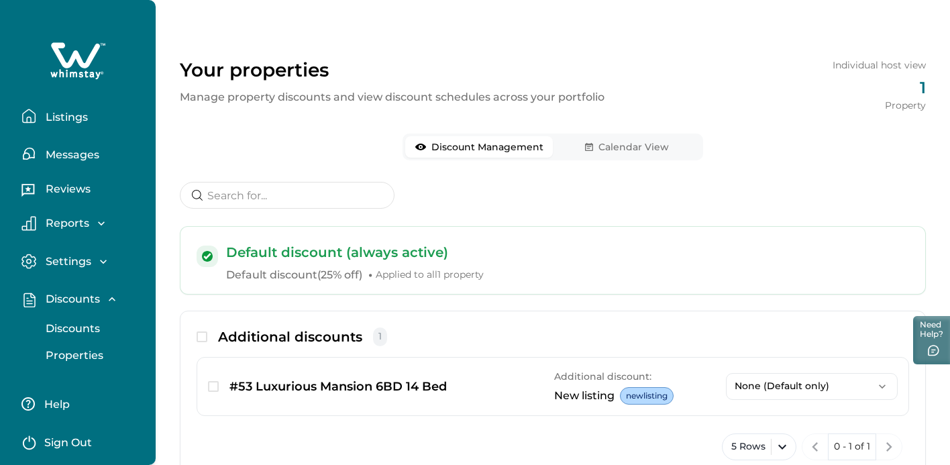
scroll to position [60, 0]
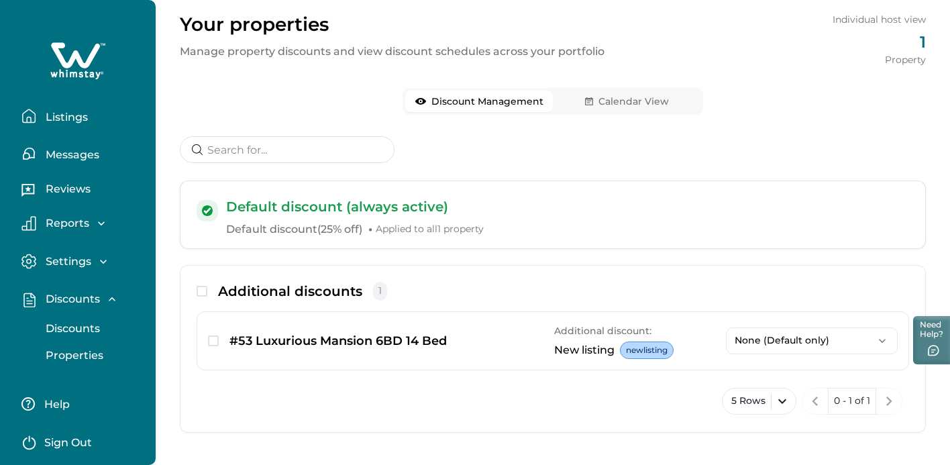
click at [625, 90] on div "Your properties Manage property discounts and view discount schedules across yo…" at bounding box center [553, 210] width 794 height 525
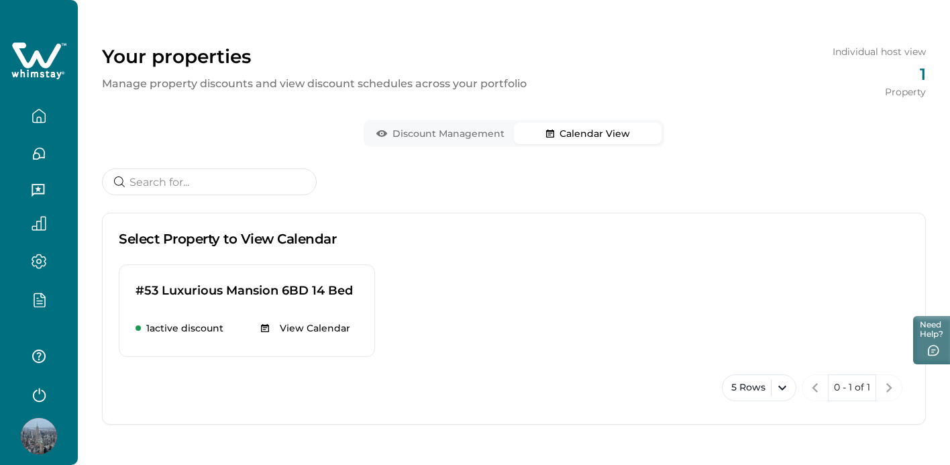
scroll to position [19, 0]
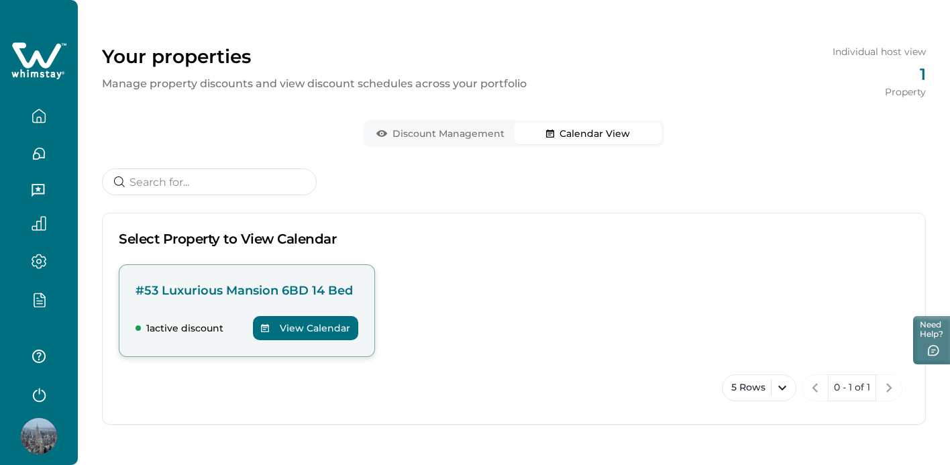
click at [276, 319] on button "View Calendar" at bounding box center [305, 328] width 105 height 24
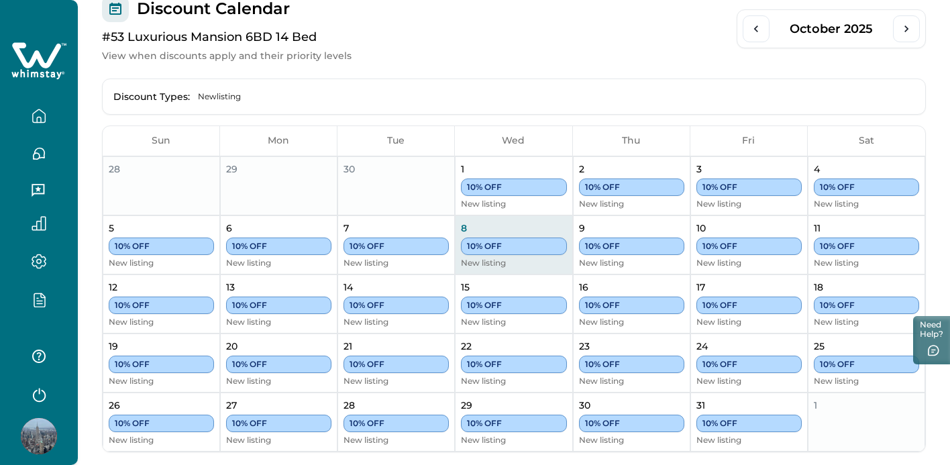
scroll to position [386, 0]
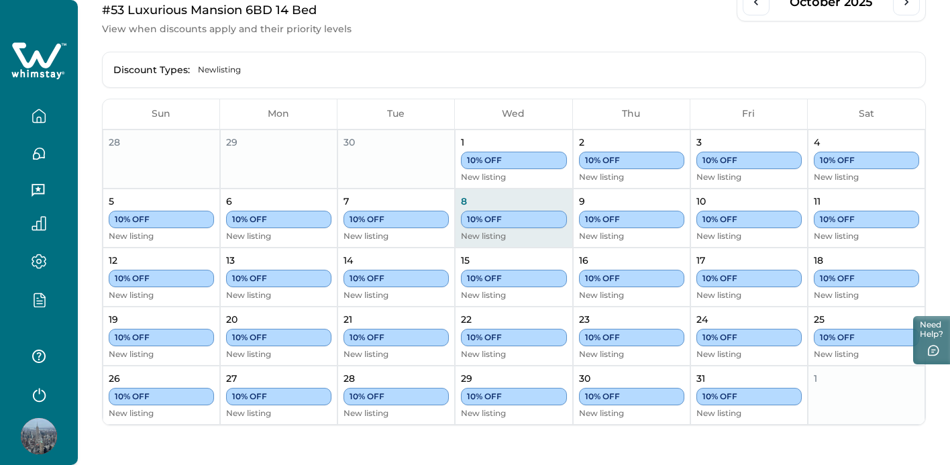
click at [37, 299] on icon "button" at bounding box center [39, 299] width 15 height 15
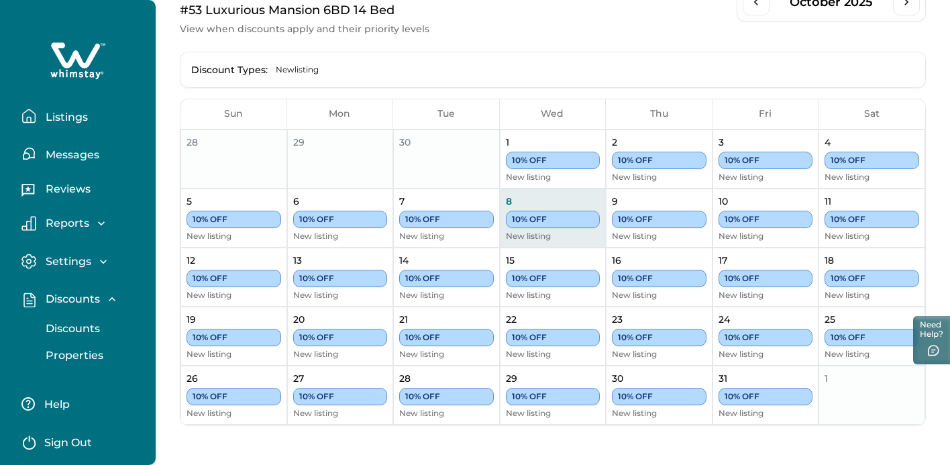
click at [72, 355] on p "Properties" at bounding box center [73, 355] width 62 height 13
click at [87, 326] on p "Discounts" at bounding box center [71, 328] width 58 height 13
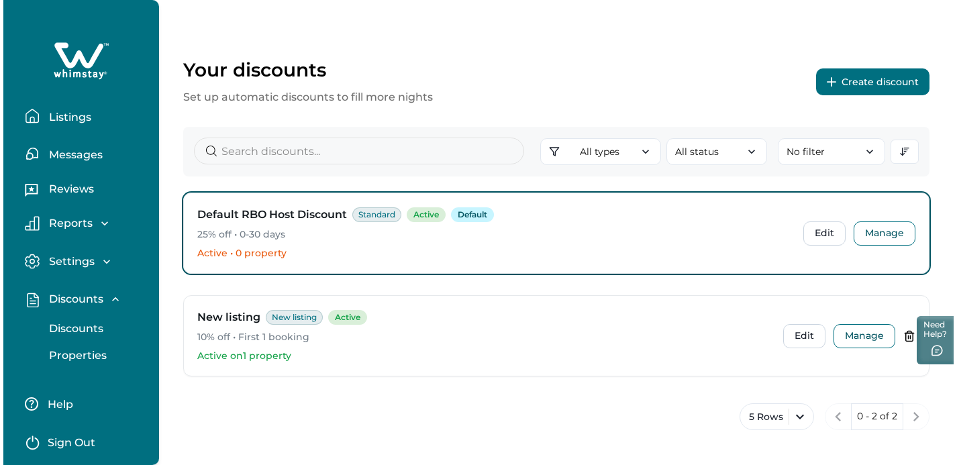
scroll to position [6, 0]
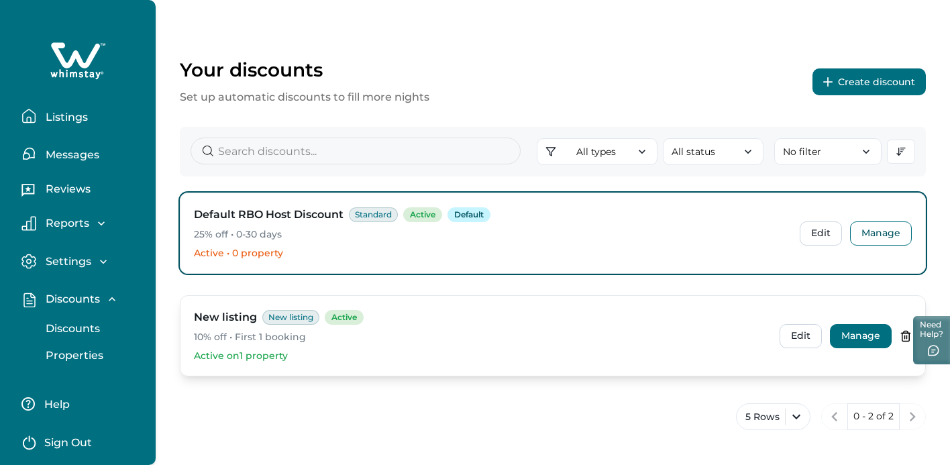
click at [854, 331] on button "Manage" at bounding box center [861, 336] width 62 height 24
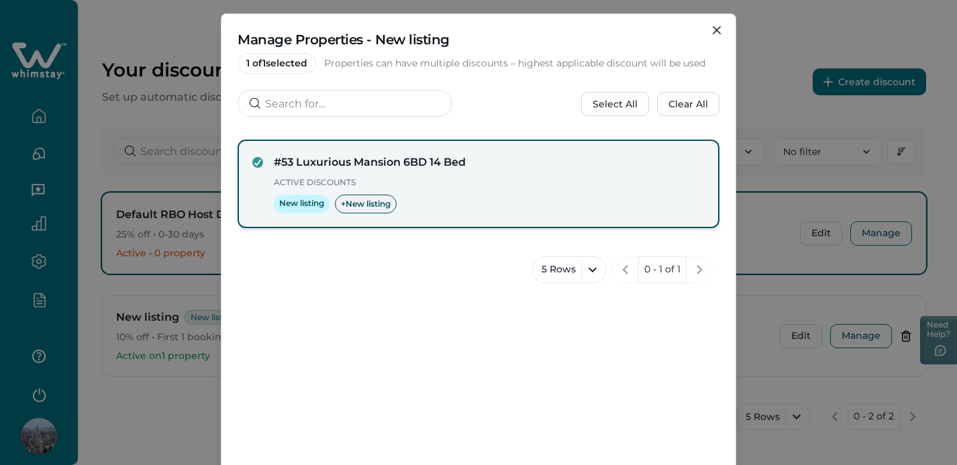
scroll to position [0, 0]
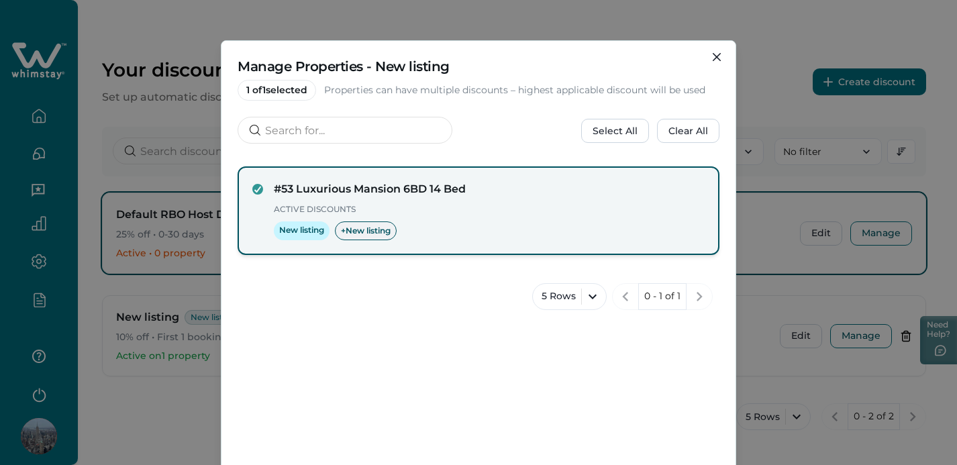
click at [360, 237] on span "+ New listing" at bounding box center [366, 230] width 62 height 19
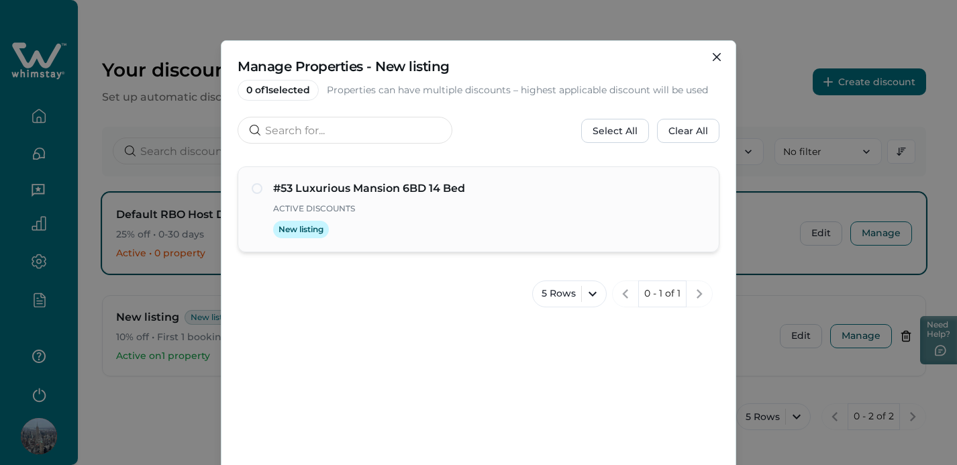
click at [364, 222] on div "New listing" at bounding box center [489, 229] width 432 height 17
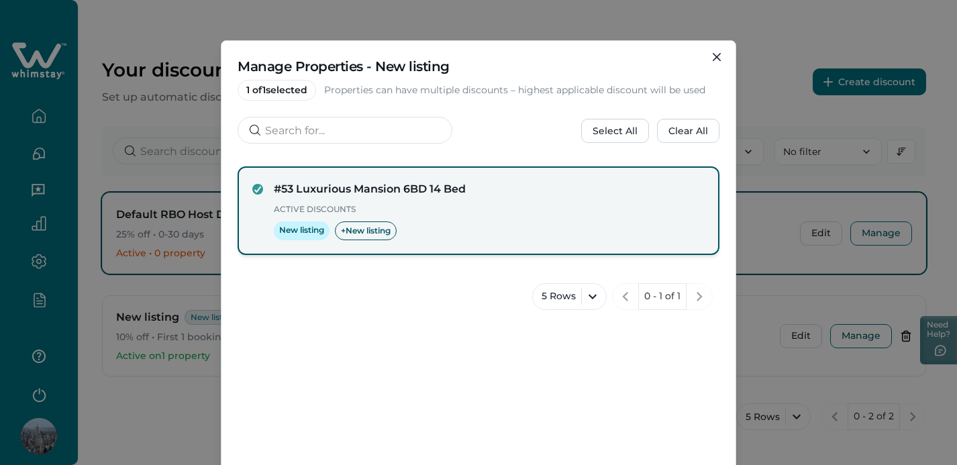
click at [364, 222] on span "+ New listing" at bounding box center [366, 230] width 62 height 19
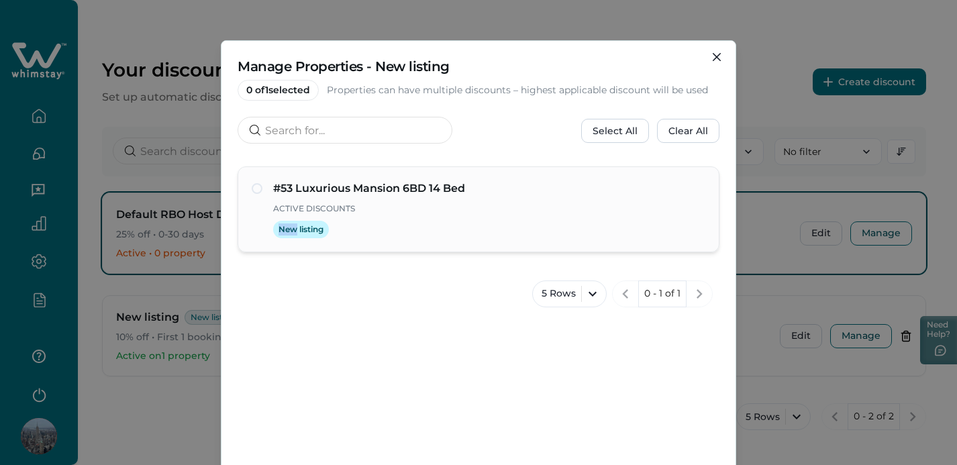
click at [364, 222] on div "New listing" at bounding box center [489, 229] width 432 height 17
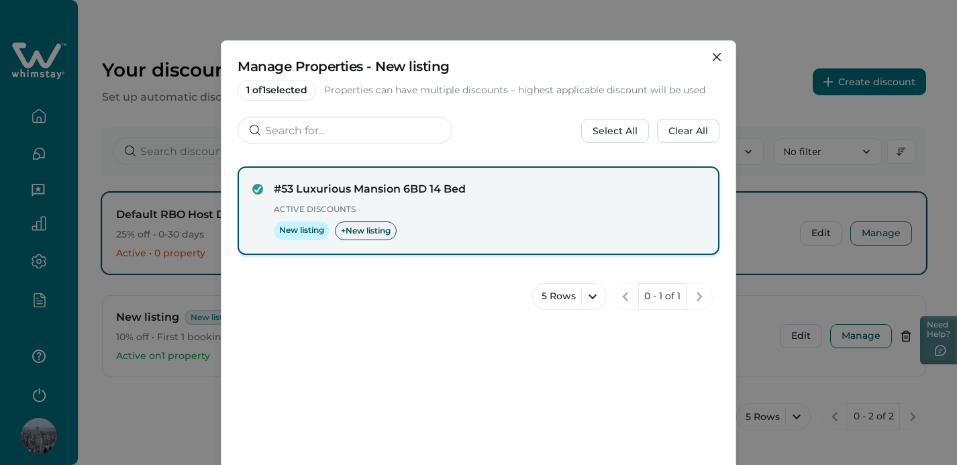
click at [351, 236] on span "+ New listing" at bounding box center [366, 230] width 62 height 19
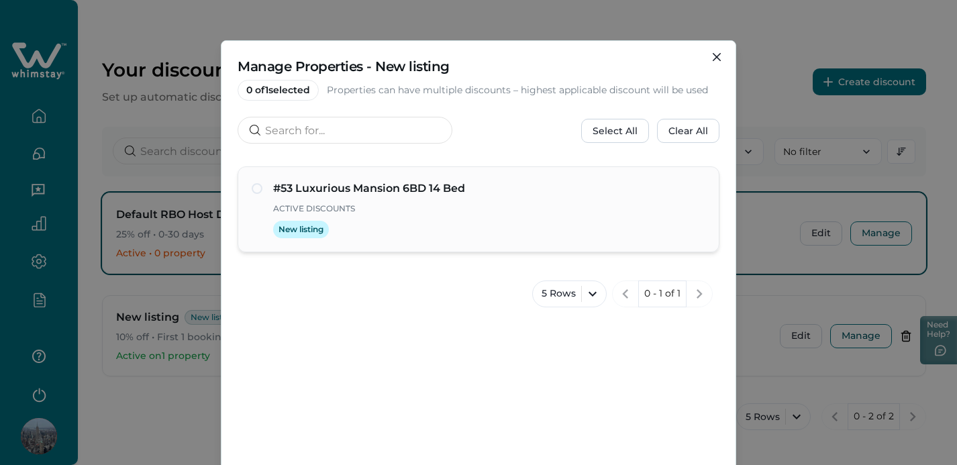
click at [390, 241] on div "#53 Luxurious Mansion 6BD 14 Bed Active Discounts New listing" at bounding box center [479, 209] width 482 height 86
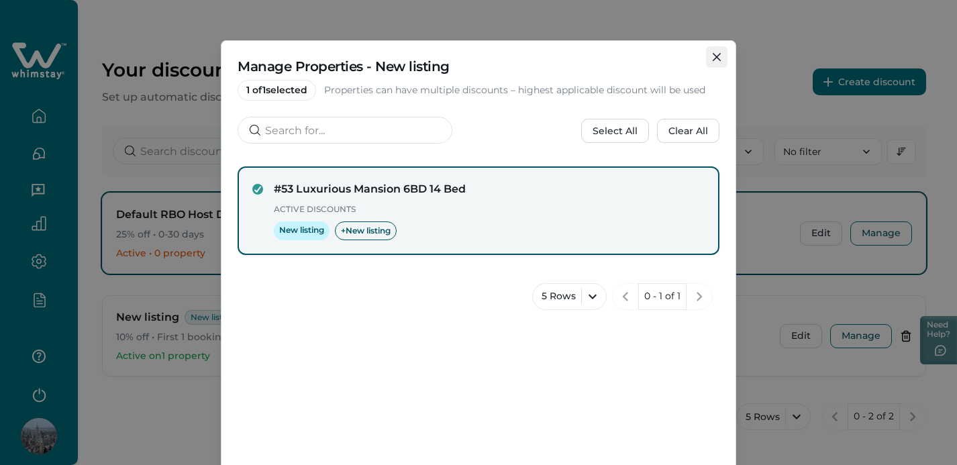
click at [717, 56] on button "Close" at bounding box center [716, 56] width 21 height 21
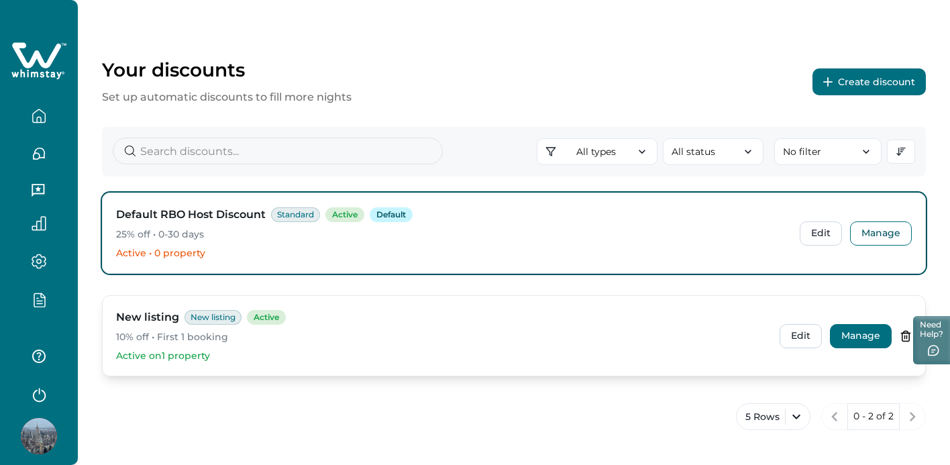
click at [866, 341] on button "Manage" at bounding box center [861, 336] width 62 height 24
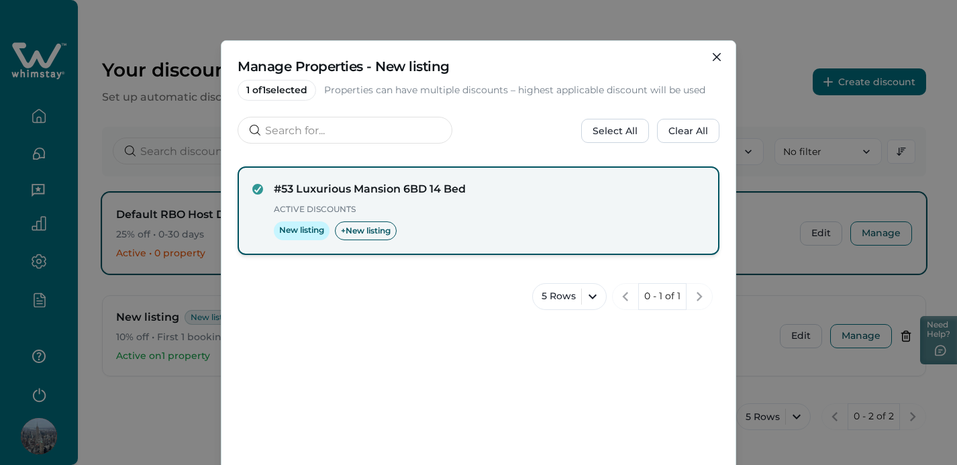
click at [470, 229] on div "New listing + New listing" at bounding box center [489, 230] width 431 height 19
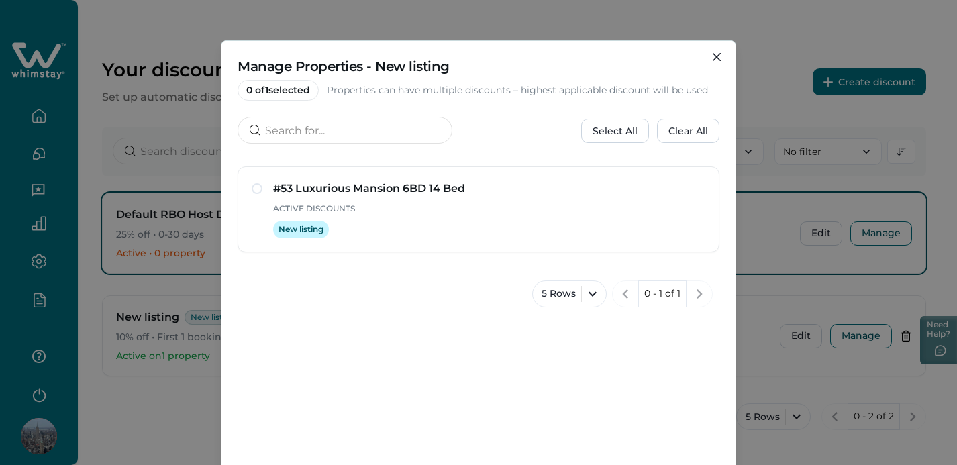
scroll to position [135, 0]
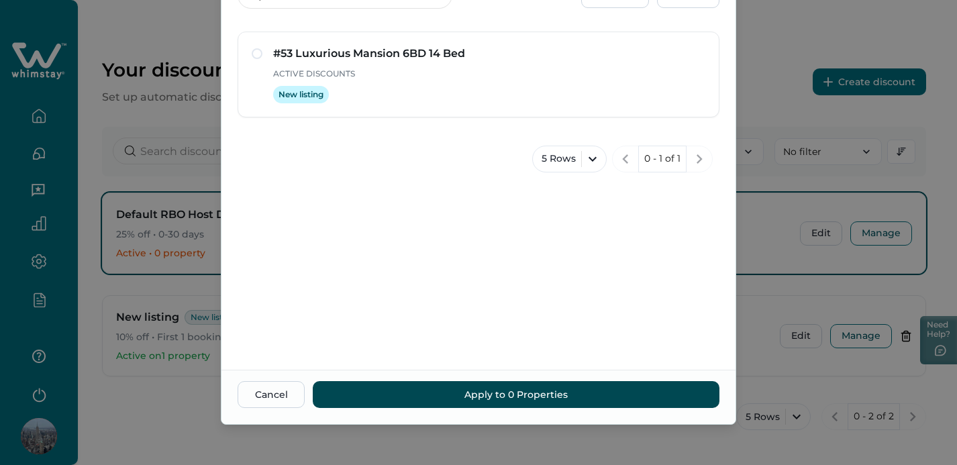
click at [587, 405] on button "Apply to 0 Properties" at bounding box center [516, 394] width 407 height 27
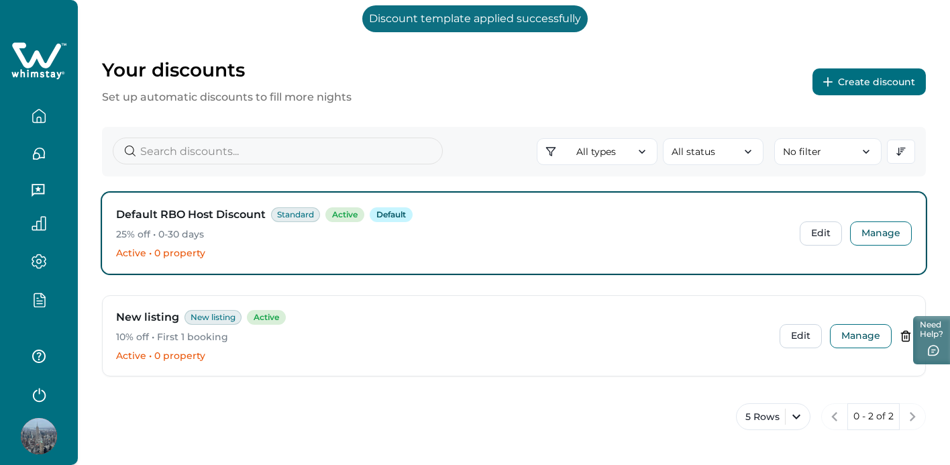
click at [863, 82] on button "Create discount" at bounding box center [869, 81] width 113 height 27
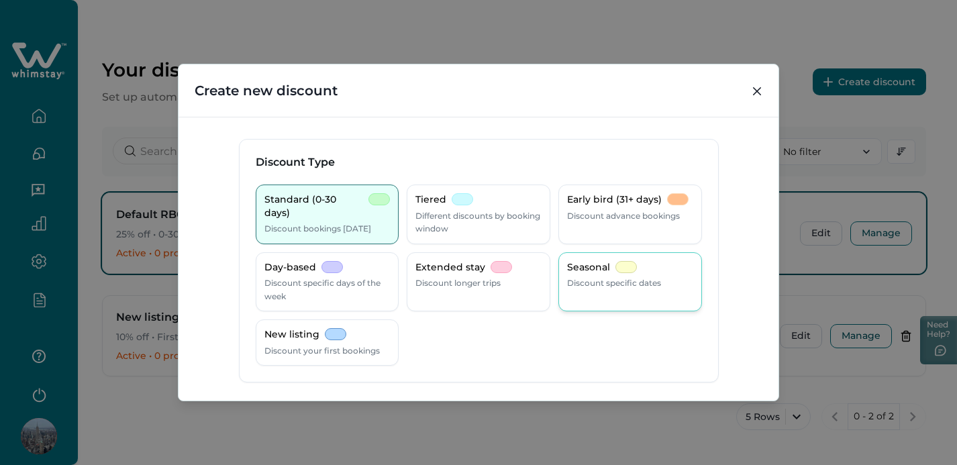
click at [617, 270] on div at bounding box center [625, 267] width 21 height 12
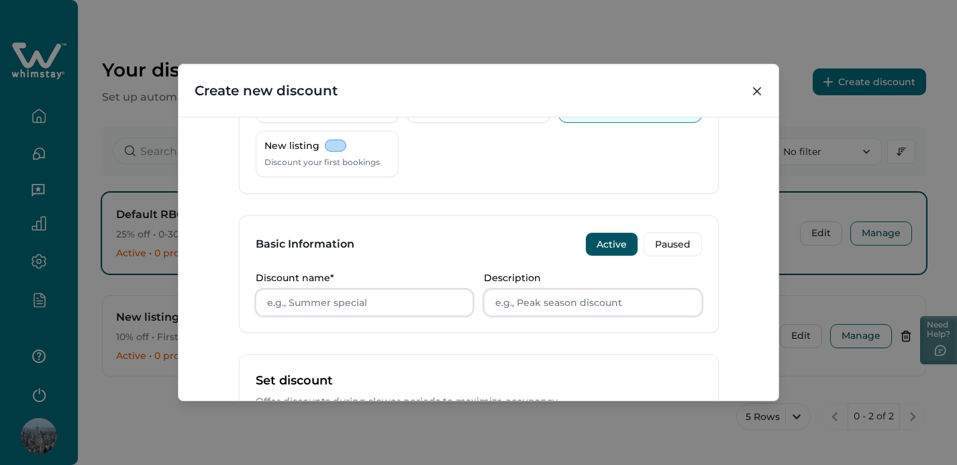
scroll to position [236, 0]
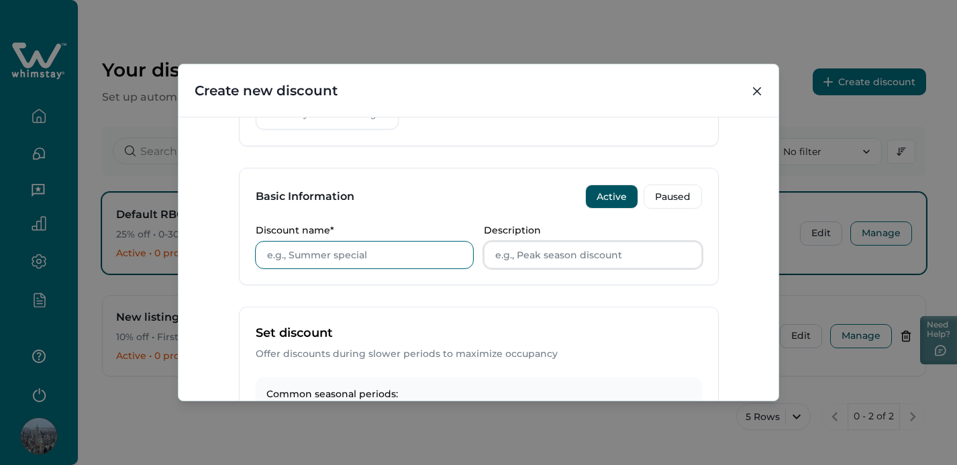
click at [362, 253] on input "Discount name*" at bounding box center [365, 255] width 218 height 27
type input "Spring and fall special"
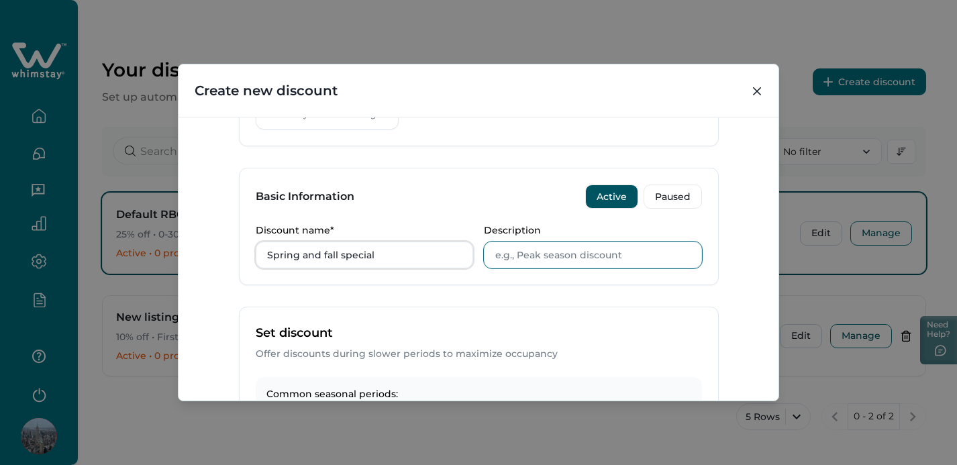
click at [533, 256] on input "Description" at bounding box center [593, 255] width 218 height 27
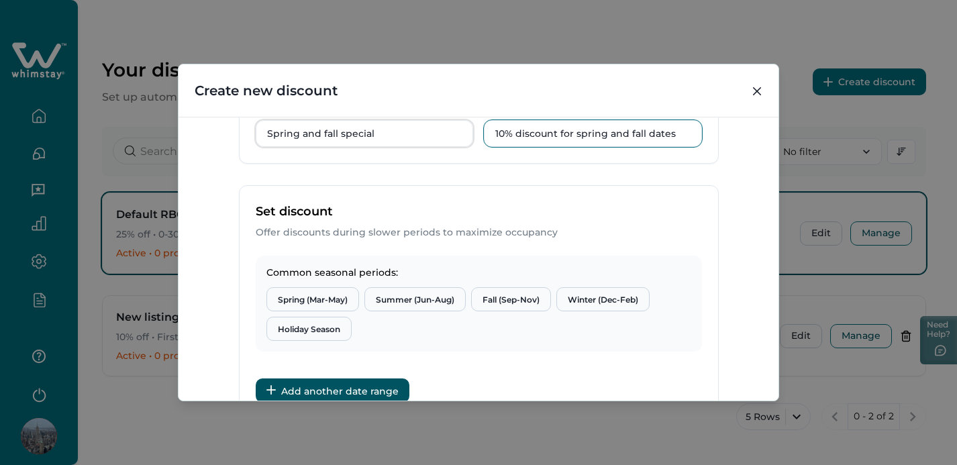
scroll to position [372, 0]
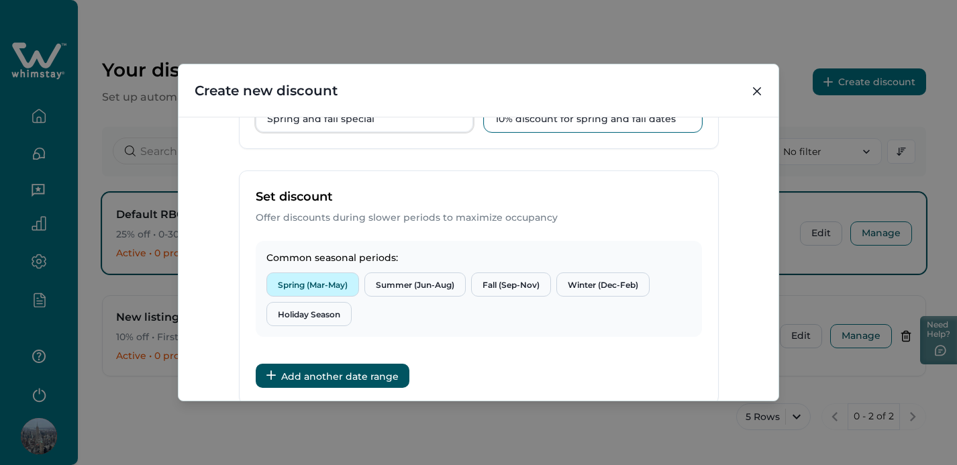
type input "10% discount for spring and fall dates"
click at [314, 282] on button "Spring (Mar-May)" at bounding box center [312, 284] width 93 height 24
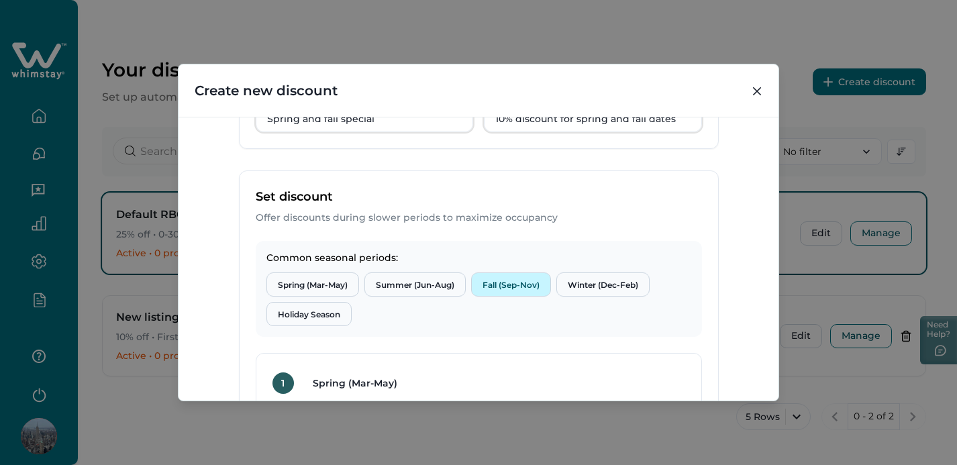
click at [489, 276] on button "Fall (Sep-Nov)" at bounding box center [511, 284] width 80 height 24
click at [333, 283] on button "Spring (Mar-May)" at bounding box center [312, 284] width 93 height 24
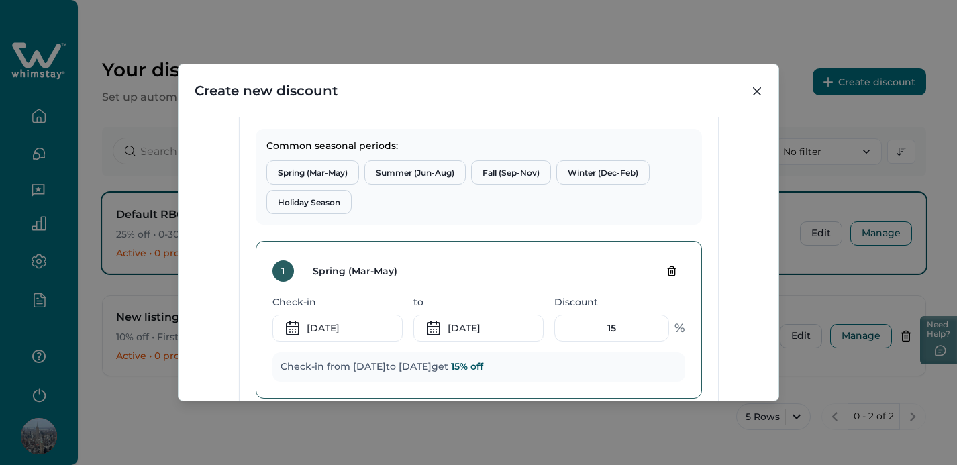
scroll to position [488, 0]
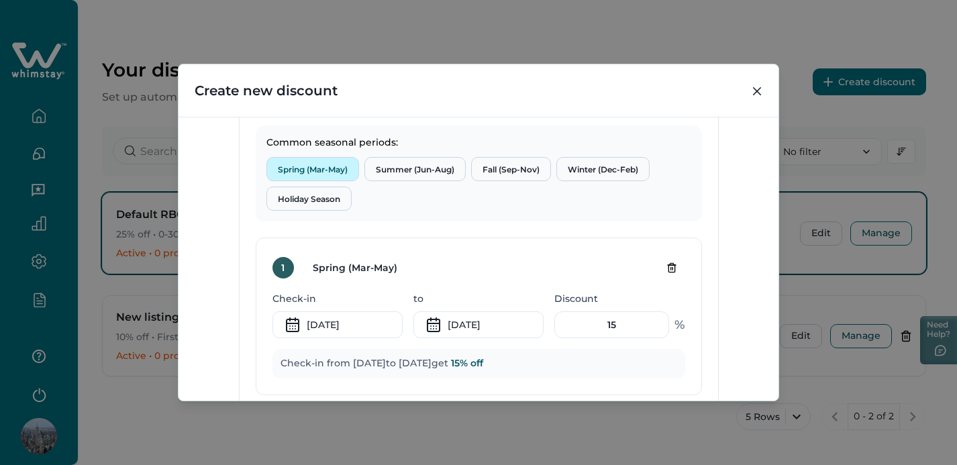
click at [313, 161] on button "Spring (Mar-May)" at bounding box center [312, 169] width 93 height 24
click at [468, 187] on div "Spring (Mar-May) Summer (Jun-Aug) Fall (Sep-Nov) Winter (Dec-Feb) Holiday Season" at bounding box center [478, 184] width 425 height 54
click at [489, 172] on button "Fall (Sep-Nov)" at bounding box center [511, 169] width 80 height 24
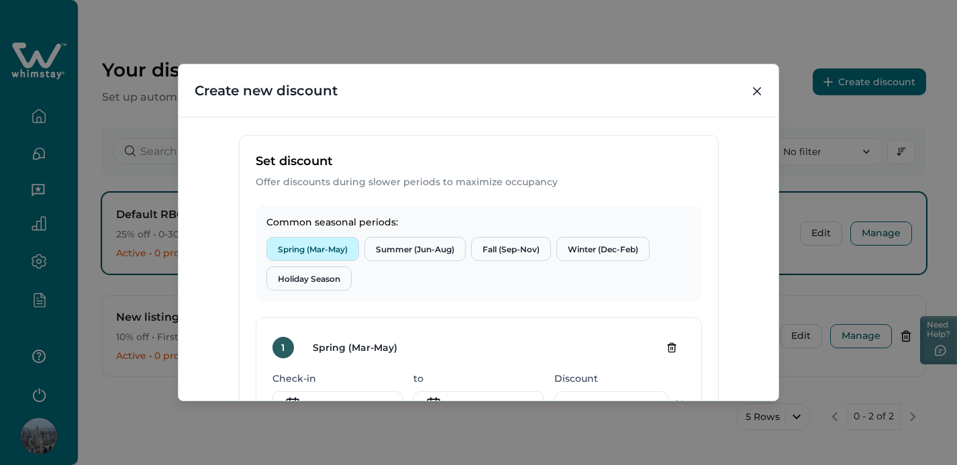
click at [326, 249] on button "Spring (Mar-May)" at bounding box center [312, 249] width 93 height 24
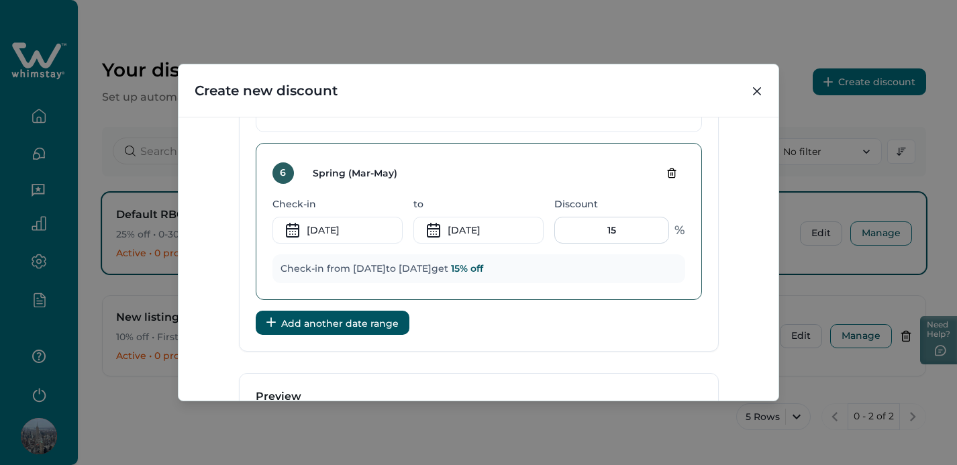
scroll to position [1434, 0]
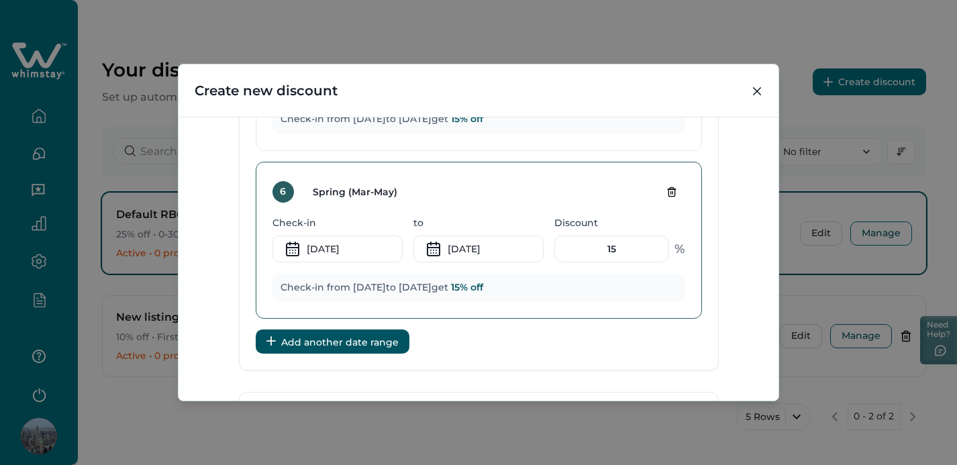
click at [672, 187] on icon "Delete tier" at bounding box center [671, 192] width 11 height 11
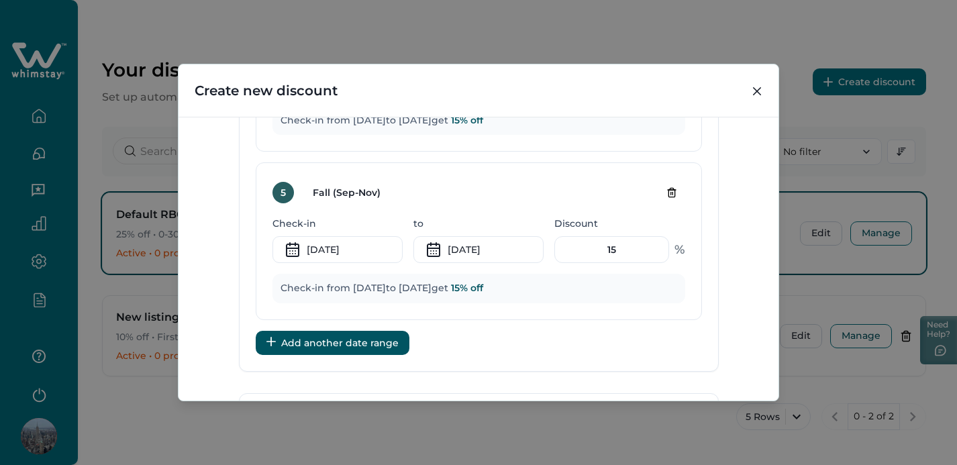
scroll to position [1245, 0]
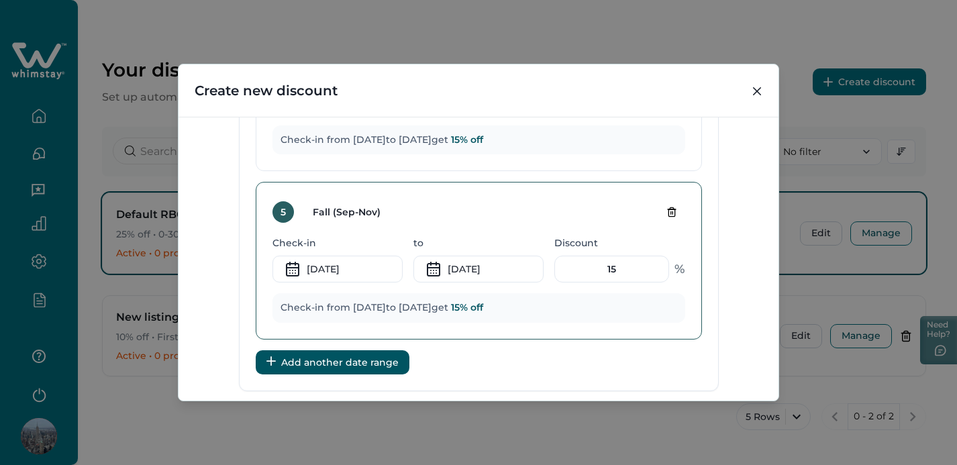
click at [670, 212] on icon "Delete tier" at bounding box center [670, 213] width 0 height 3
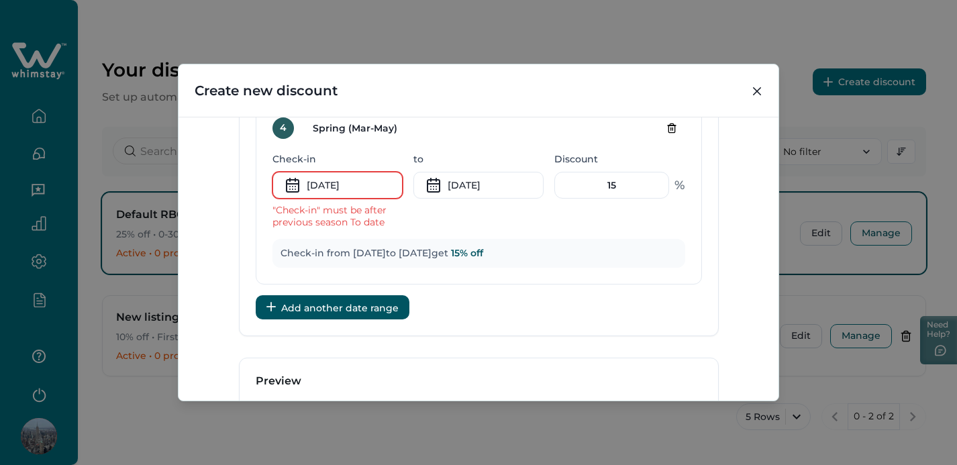
scroll to position [1049, 0]
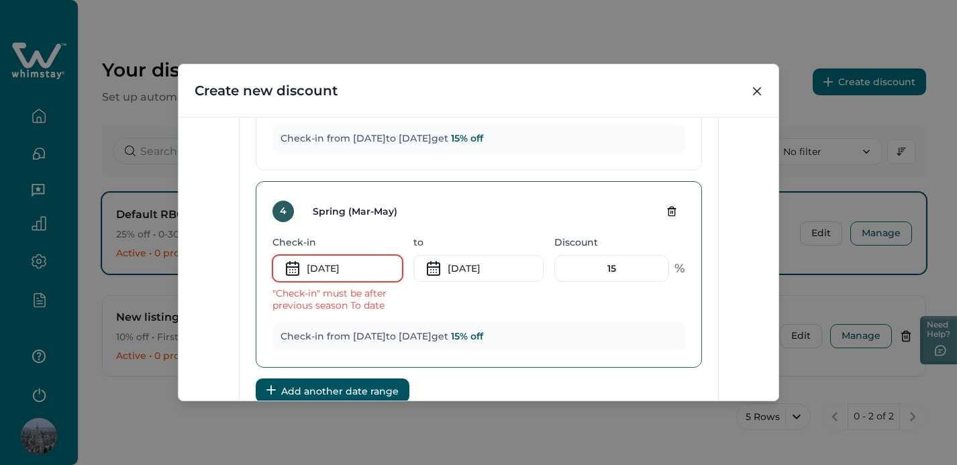
click at [666, 212] on icon "Delete tier" at bounding box center [671, 211] width 11 height 11
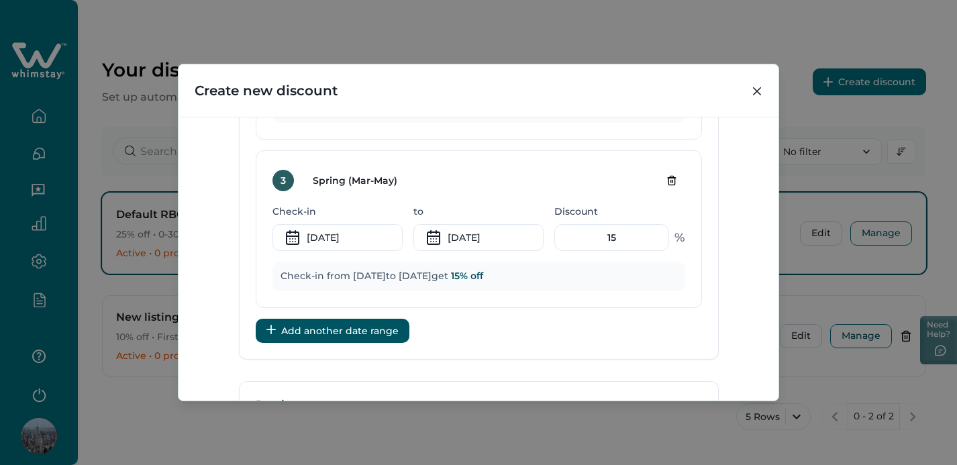
scroll to position [844, 0]
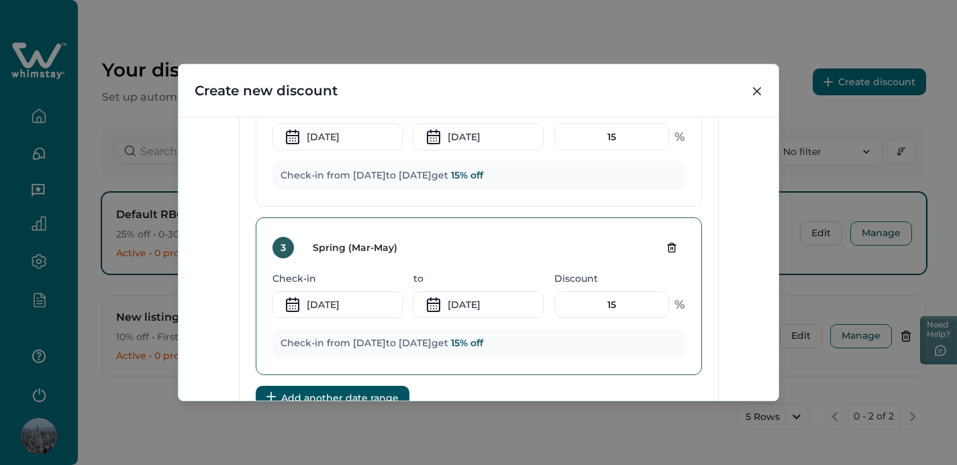
click at [668, 250] on icon "Delete tier" at bounding box center [671, 248] width 6 height 9
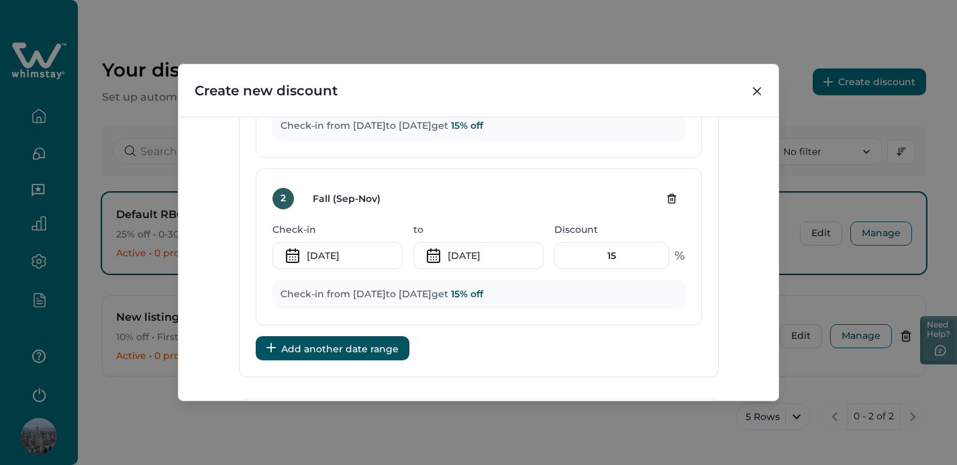
scroll to position [637, 0]
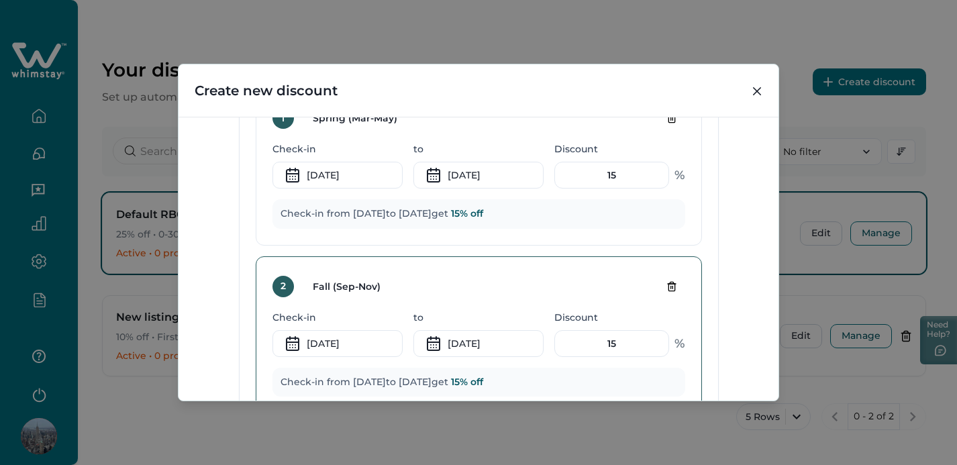
click at [668, 291] on icon "Delete tier" at bounding box center [671, 286] width 6 height 9
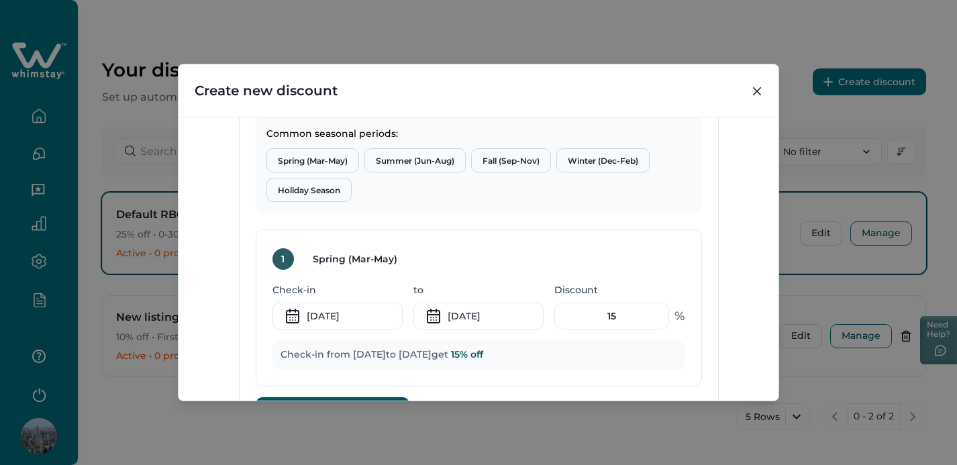
scroll to position [544, 0]
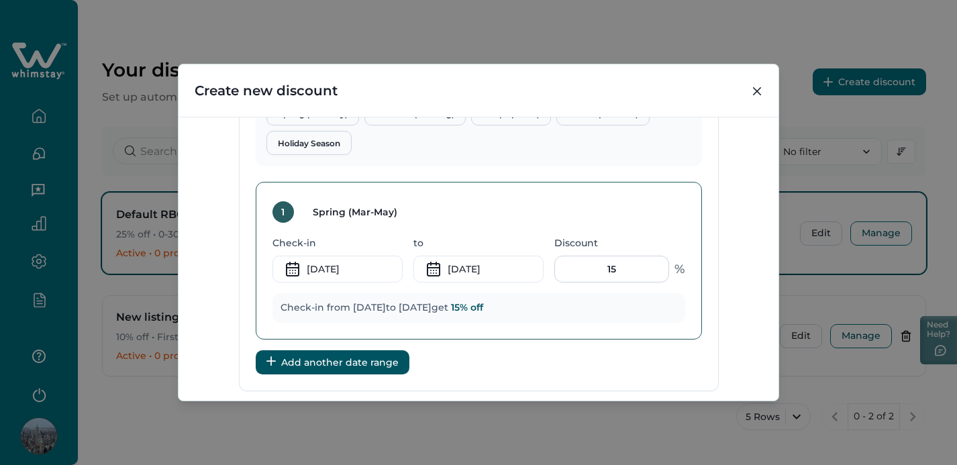
click at [615, 267] on input "15" at bounding box center [611, 269] width 115 height 27
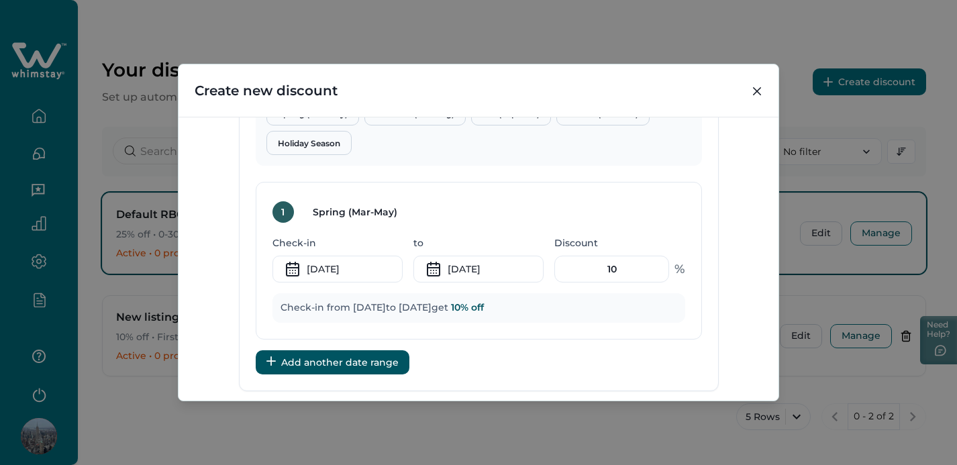
type input "10"
click at [338, 362] on button "Add another date range" at bounding box center [333, 362] width 154 height 24
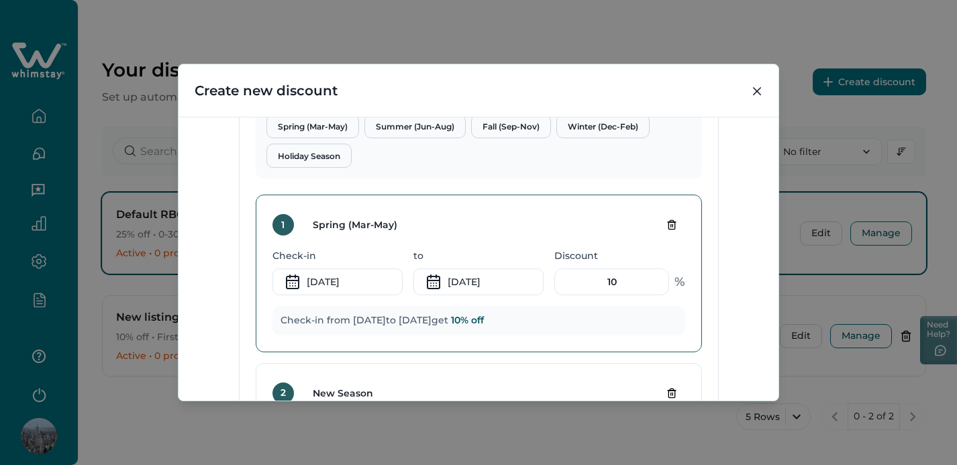
scroll to position [482, 0]
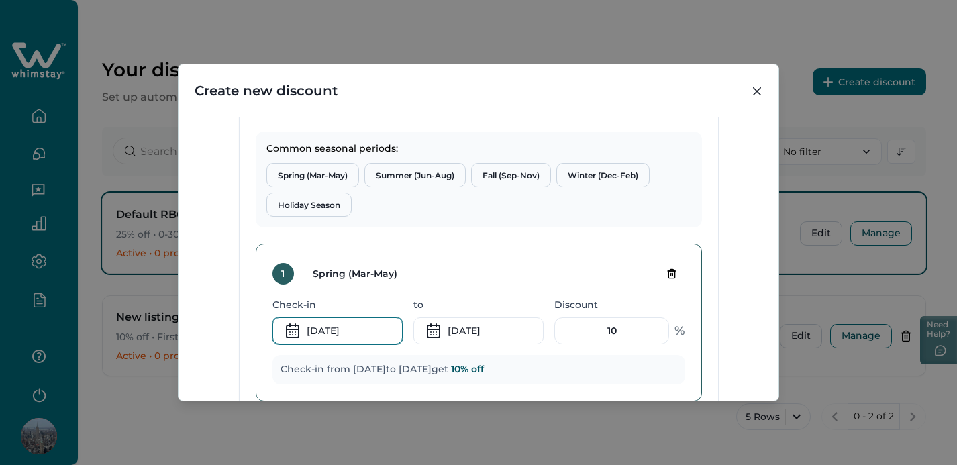
click at [350, 332] on input "[DATE]" at bounding box center [337, 330] width 130 height 27
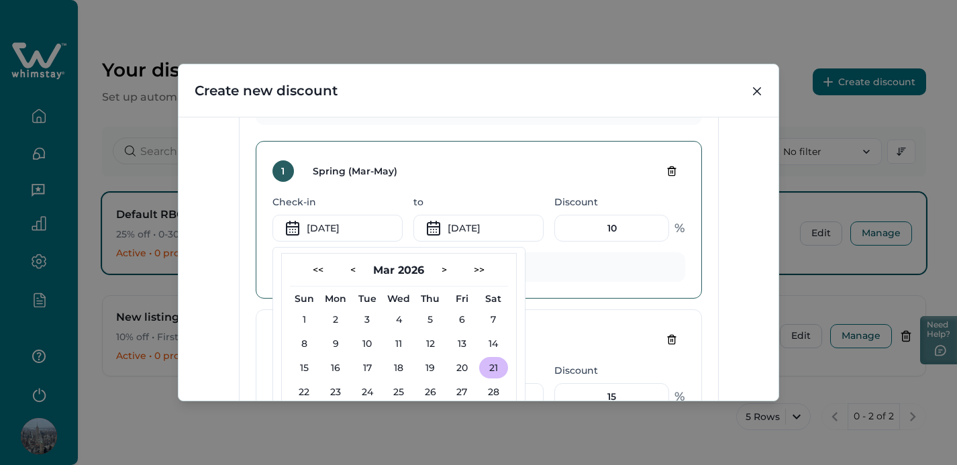
scroll to position [584, 0]
click at [298, 315] on button "1" at bounding box center [304, 319] width 29 height 21
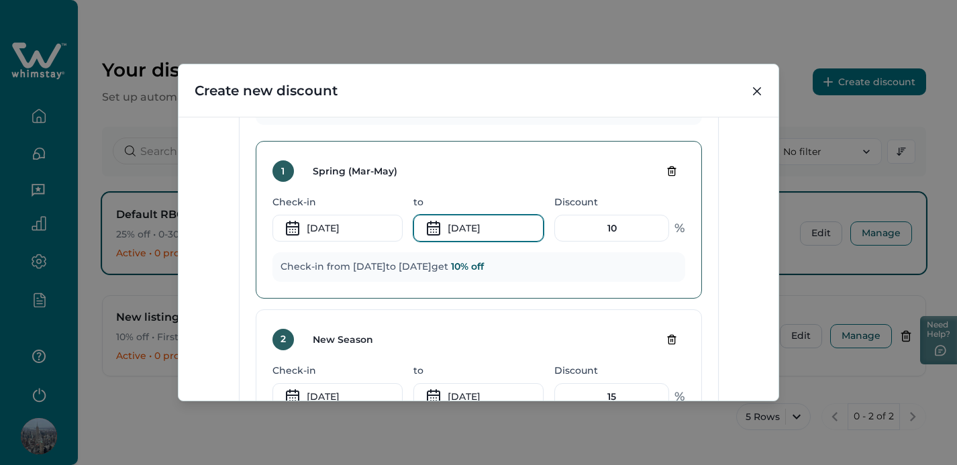
click at [456, 229] on input "[DATE]" at bounding box center [478, 228] width 130 height 27
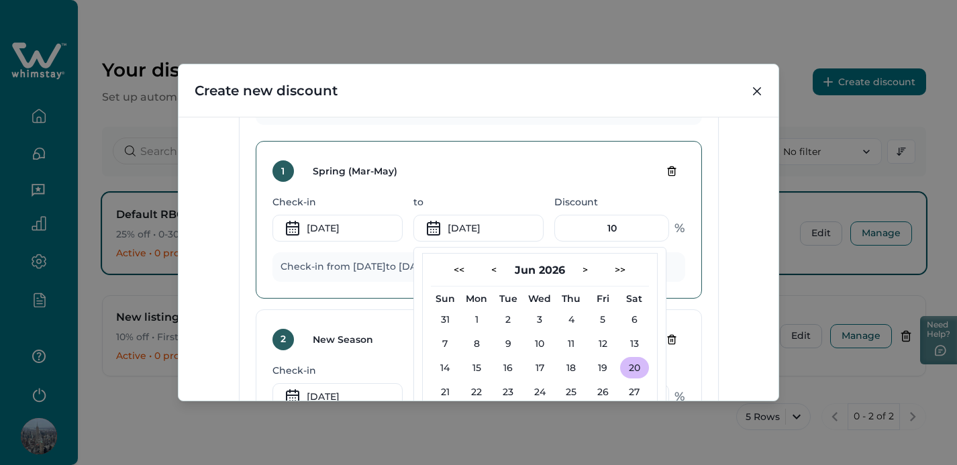
scroll to position [633, 0]
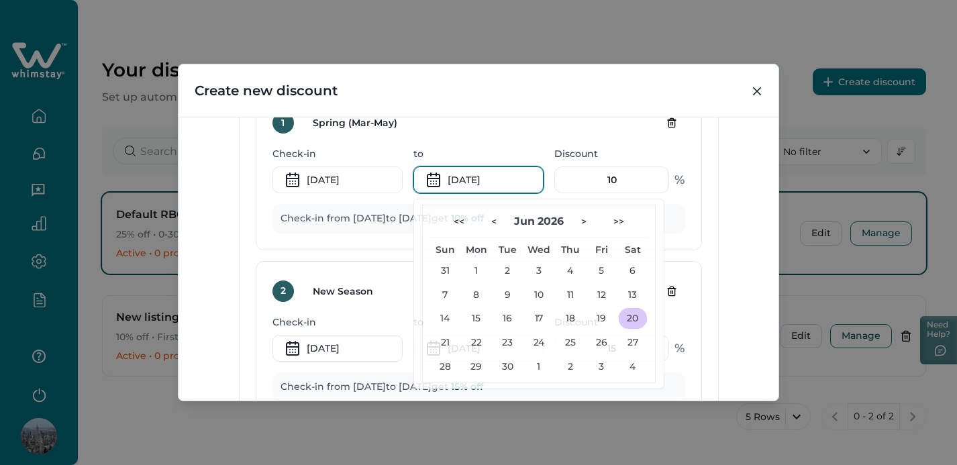
click at [356, 183] on input "[DATE]" at bounding box center [337, 179] width 130 height 27
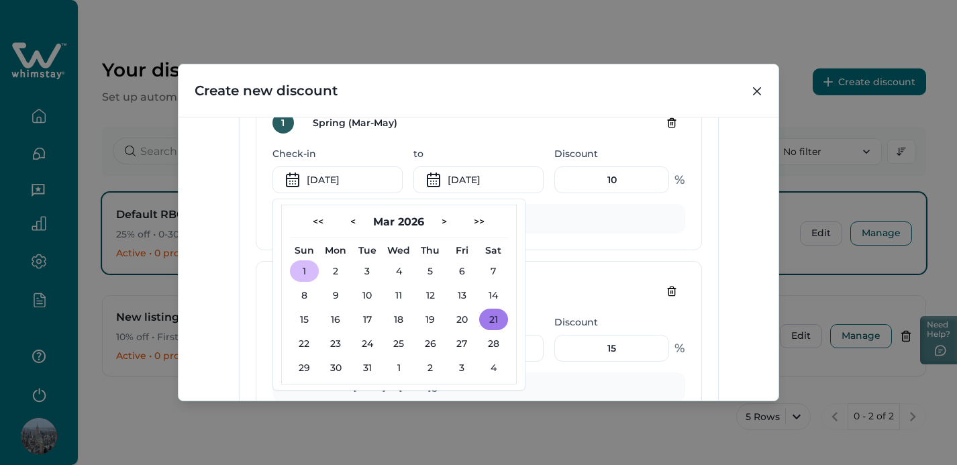
click at [487, 317] on button "21" at bounding box center [493, 319] width 29 height 21
type input "[DATE]"
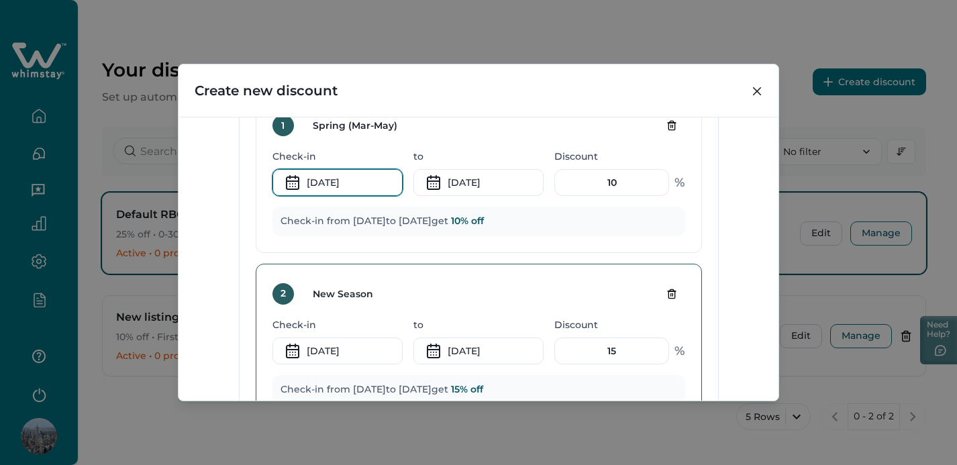
scroll to position [448, 0]
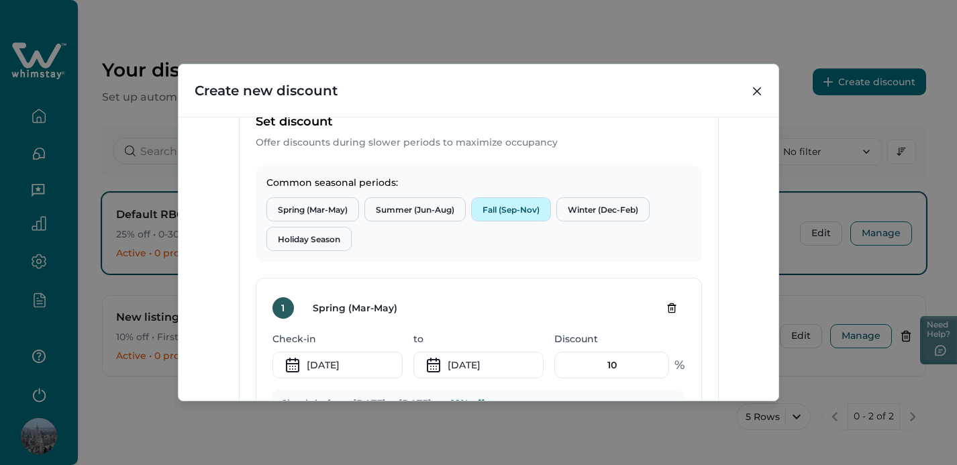
click at [488, 212] on button "Fall (Sep-Nov)" at bounding box center [511, 209] width 80 height 24
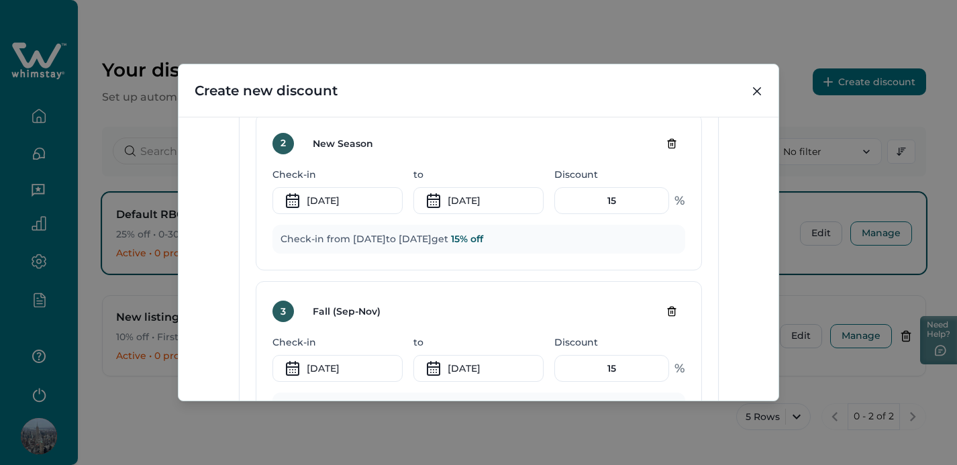
scroll to position [782, 0]
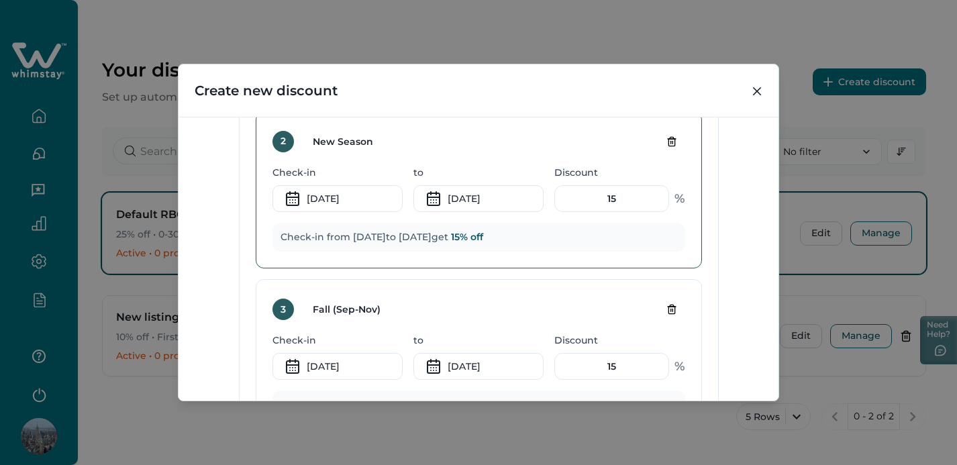
click at [673, 142] on button "Delete tier" at bounding box center [671, 141] width 27 height 21
type input "Fall (Sep-Nov)"
type input "[DATE]"
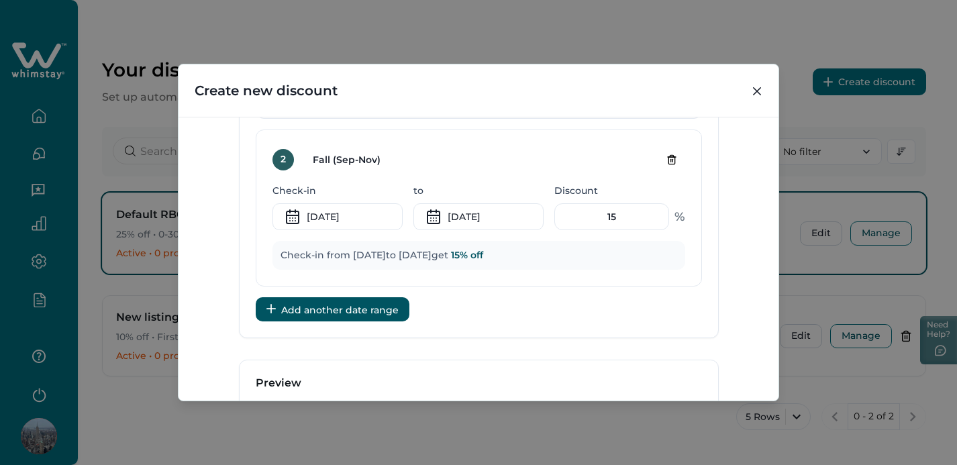
scroll to position [763, 0]
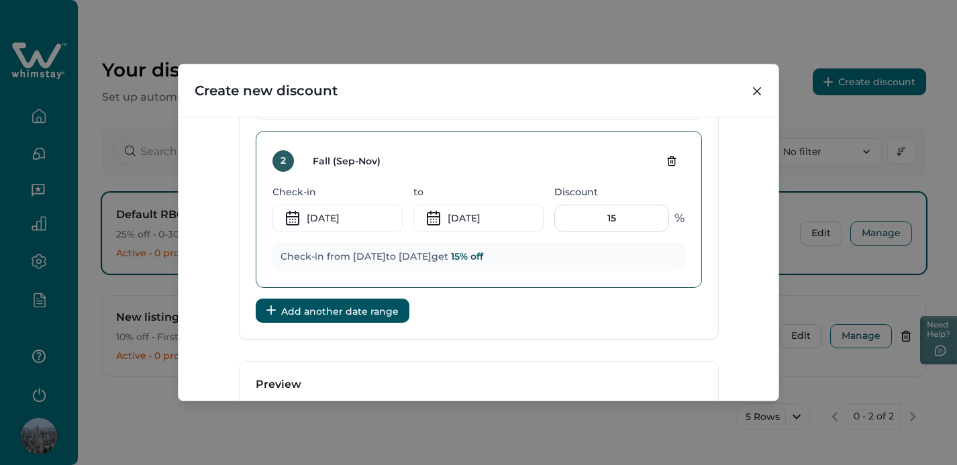
click at [622, 225] on input "15" at bounding box center [611, 218] width 115 height 27
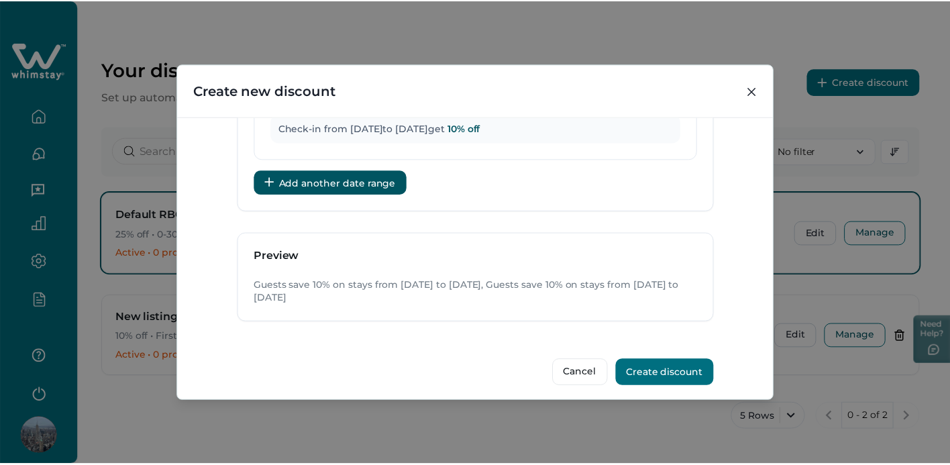
scroll to position [898, 0]
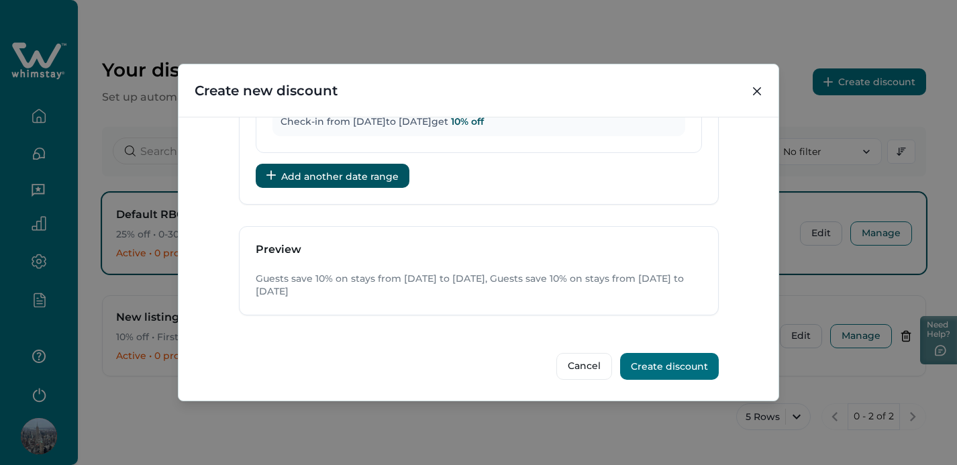
type input "10"
click at [658, 369] on button "Create discount" at bounding box center [669, 366] width 99 height 27
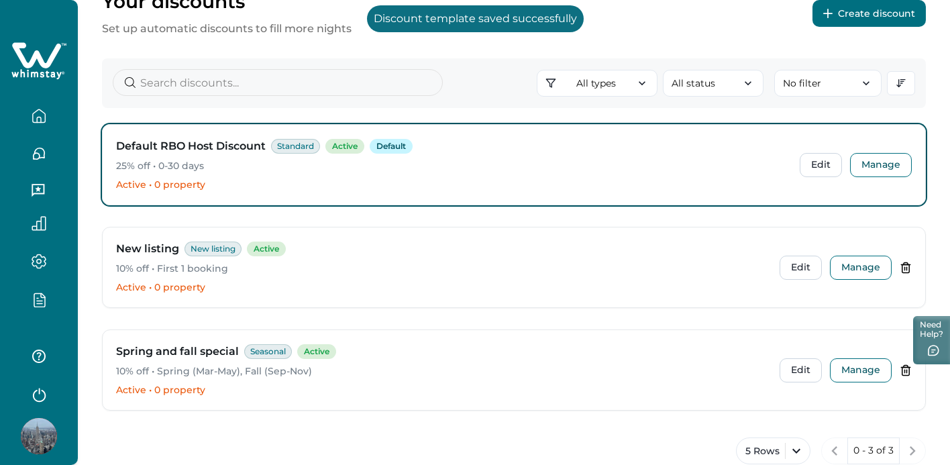
scroll to position [109, 0]
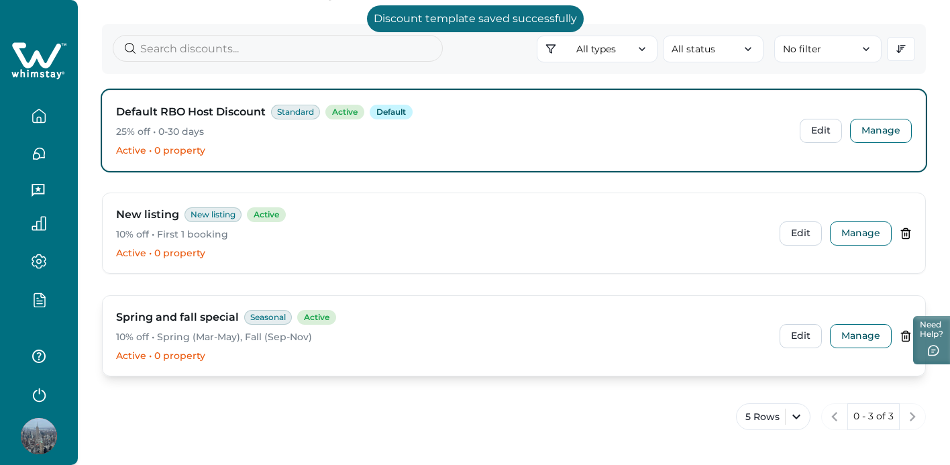
click at [608, 340] on p "10% off • Spring (Mar-May), Fall (Sep-Nov)" at bounding box center [442, 337] width 653 height 13
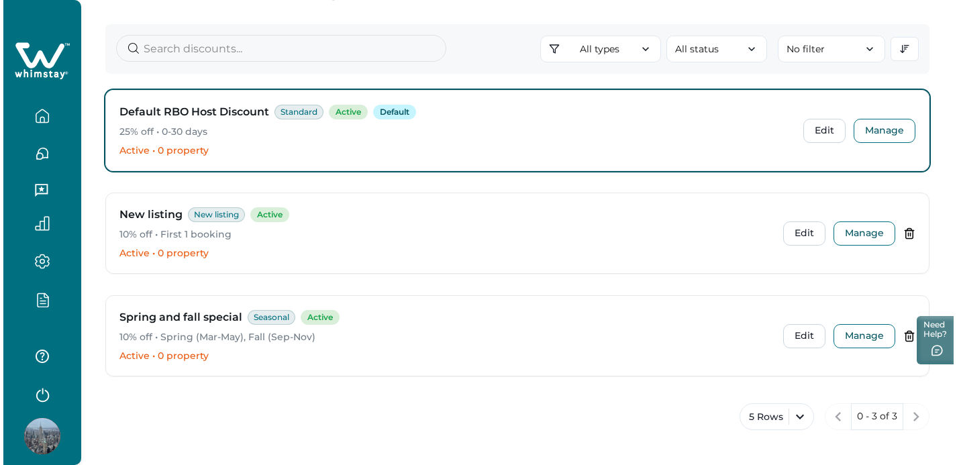
scroll to position [0, 0]
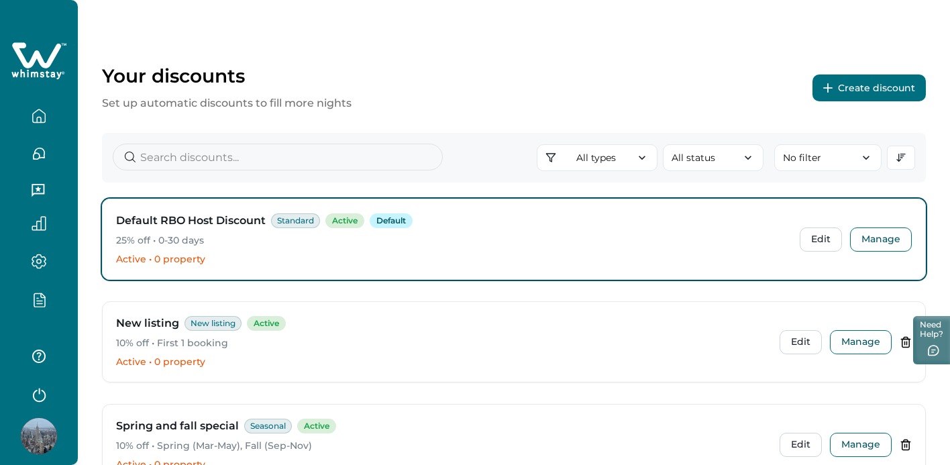
click at [847, 90] on button "Create discount" at bounding box center [869, 87] width 113 height 27
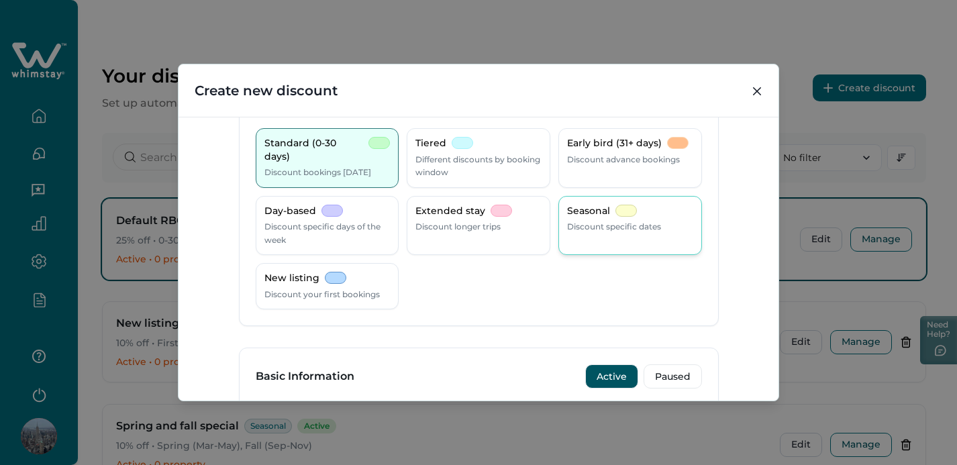
click at [598, 220] on p "Discount specific dates" at bounding box center [614, 226] width 94 height 13
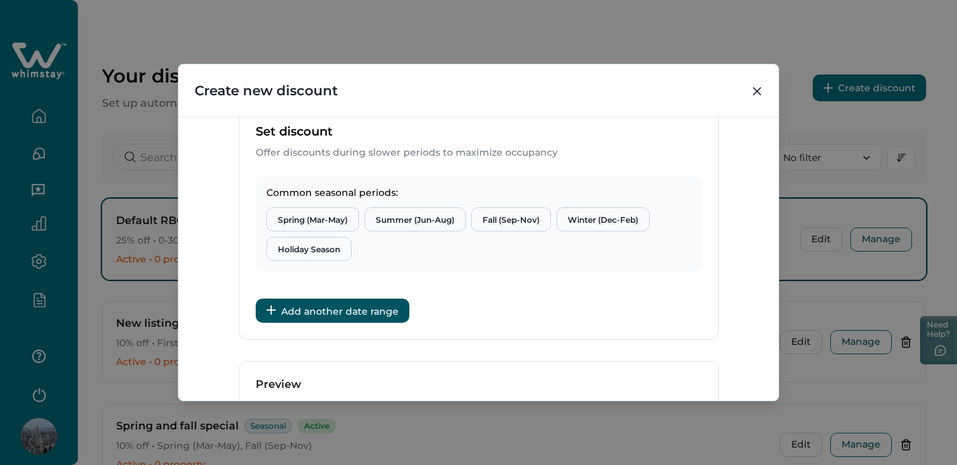
scroll to position [438, 0]
click at [361, 313] on button "Add another date range" at bounding box center [333, 310] width 154 height 24
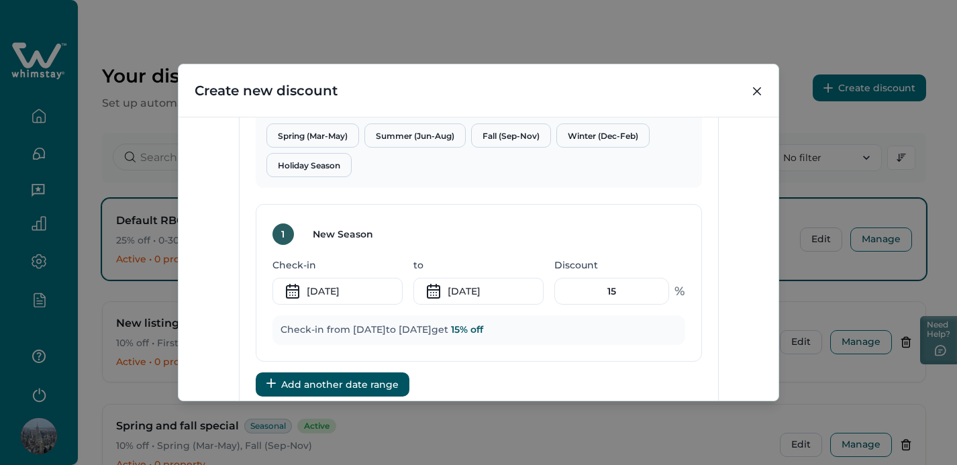
scroll to position [522, 0]
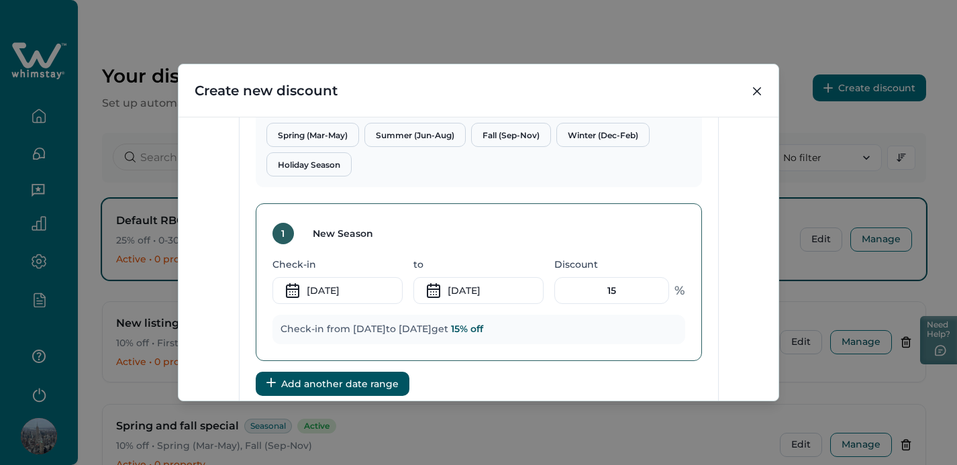
click at [344, 229] on input "New Season" at bounding box center [381, 233] width 158 height 27
click at [344, 278] on input "[DATE]" at bounding box center [337, 290] width 130 height 27
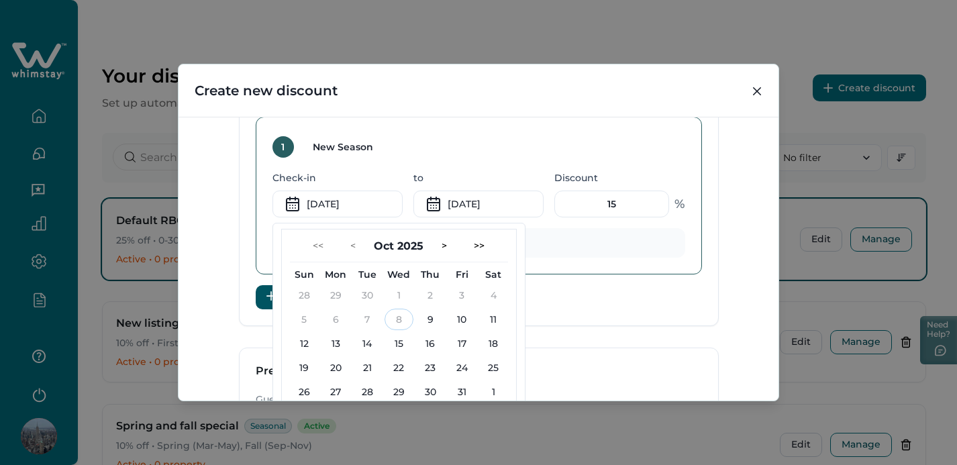
scroll to position [615, 0]
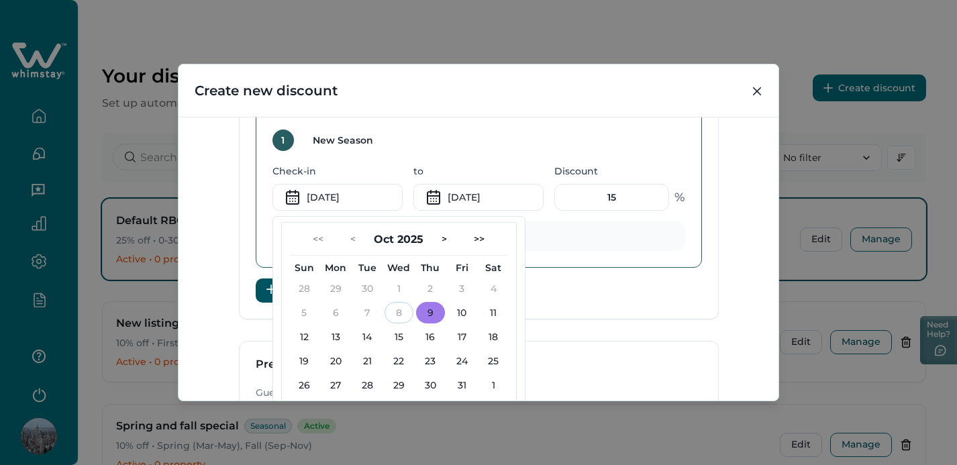
click at [433, 315] on button "9" at bounding box center [430, 312] width 29 height 21
type input "[DATE]"
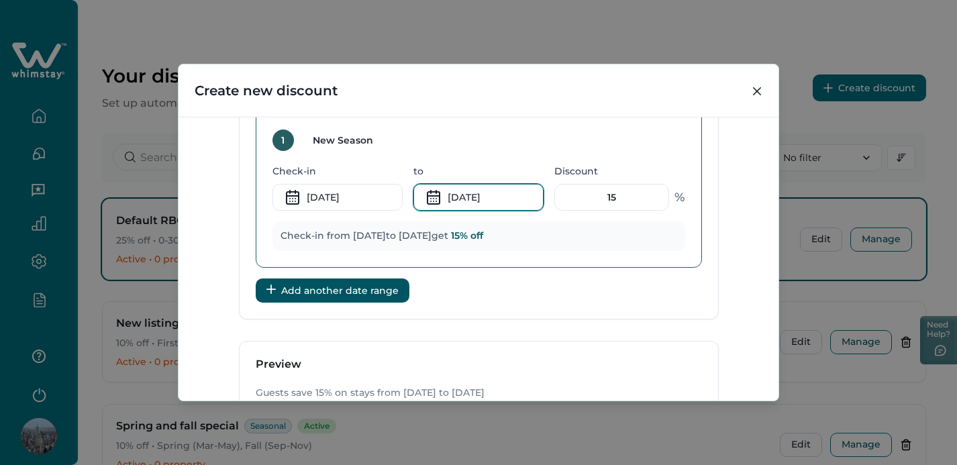
click at [488, 197] on input "[DATE]" at bounding box center [478, 197] width 130 height 27
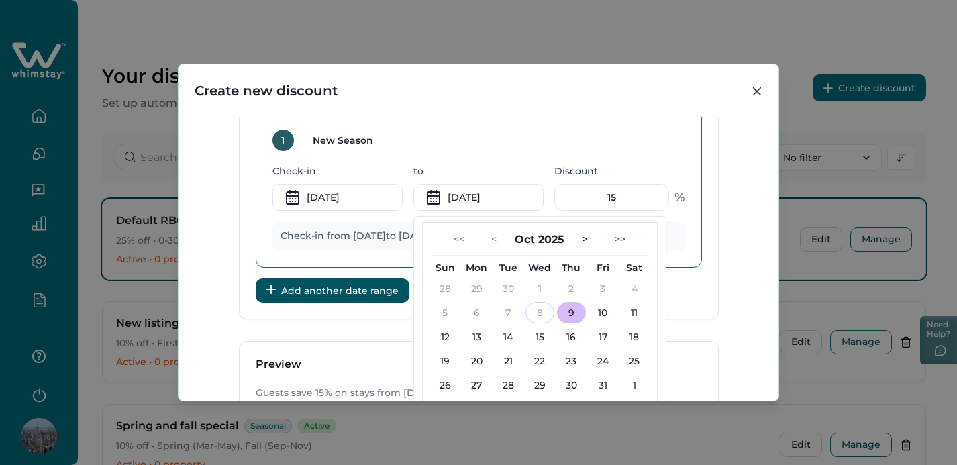
click at [621, 238] on button ">>" at bounding box center [620, 238] width 32 height 21
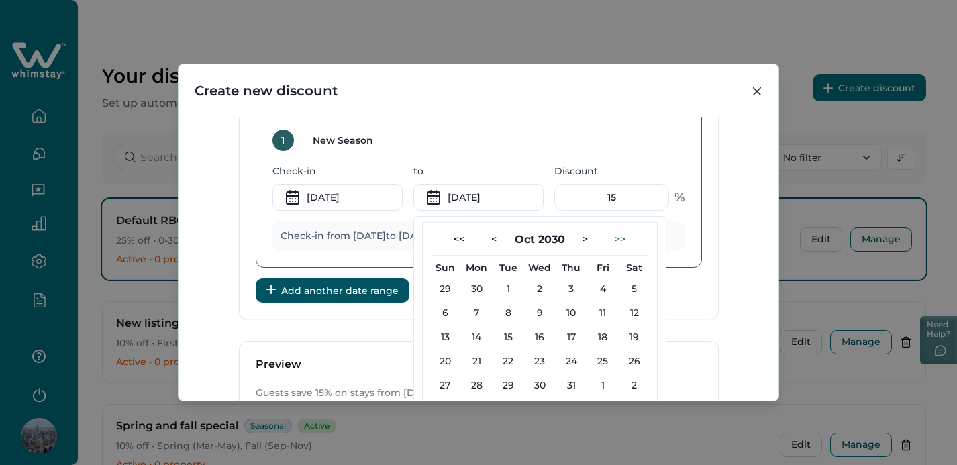
click at [621, 238] on button ">>" at bounding box center [620, 238] width 32 height 21
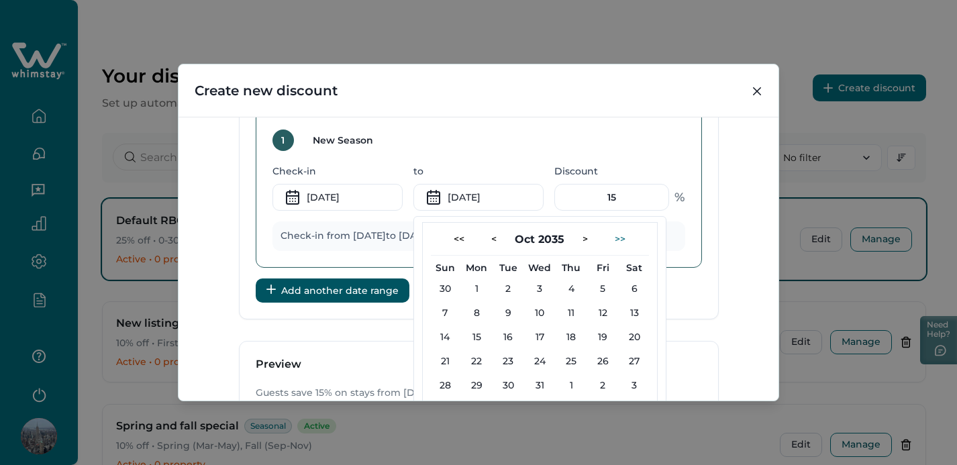
click at [621, 238] on button ">>" at bounding box center [620, 238] width 32 height 21
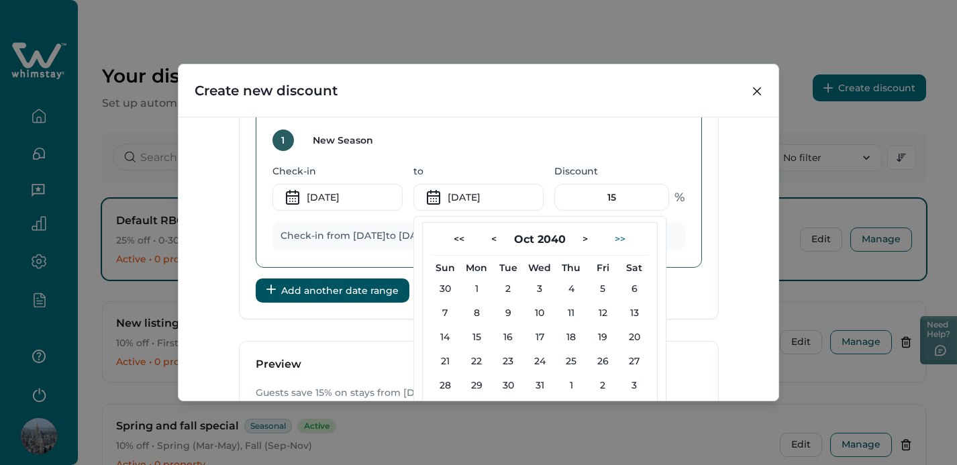
click at [621, 238] on button ">>" at bounding box center [620, 238] width 32 height 21
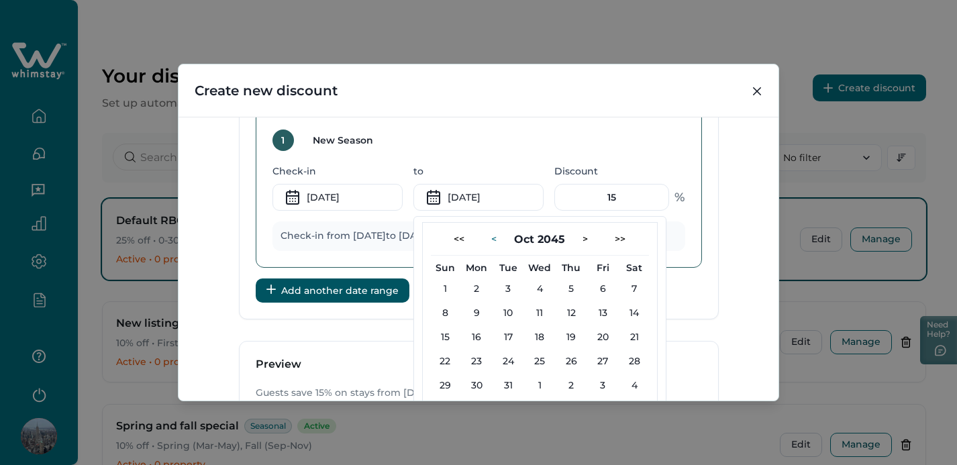
click at [490, 242] on button "<" at bounding box center [493, 238] width 27 height 21
click at [490, 242] on button "<" at bounding box center [486, 238] width 27 height 21
click at [490, 242] on button "<" at bounding box center [493, 238] width 27 height 21
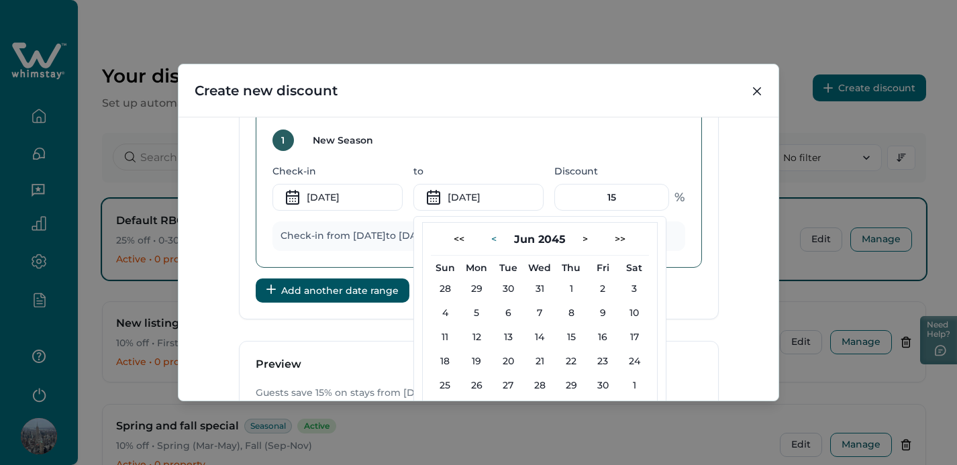
click at [490, 242] on button "<" at bounding box center [493, 238] width 27 height 21
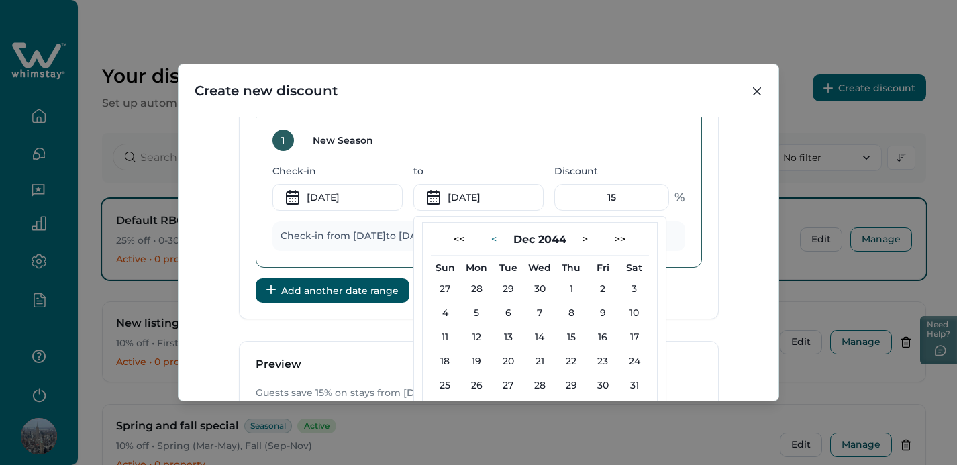
click at [490, 242] on button "<" at bounding box center [493, 238] width 27 height 21
click at [491, 242] on button "<" at bounding box center [493, 238] width 27 height 21
click at [455, 236] on button "<<" at bounding box center [459, 238] width 32 height 21
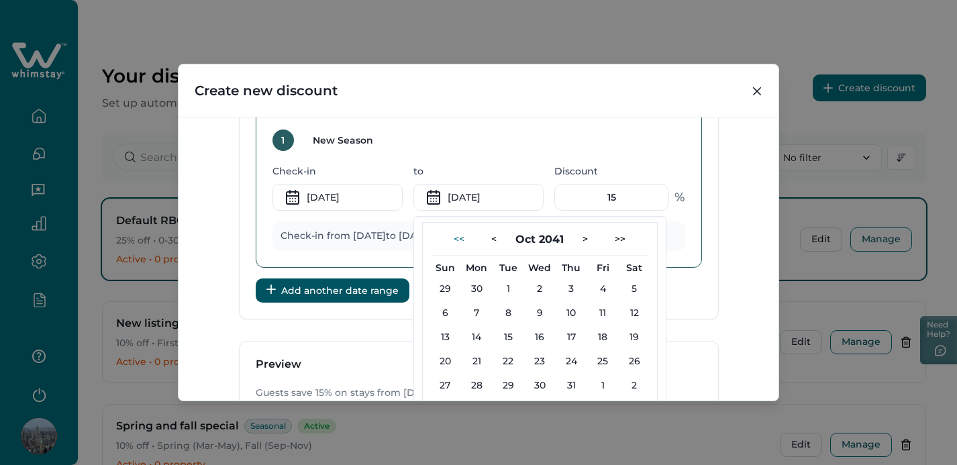
click at [455, 236] on button "<<" at bounding box center [459, 238] width 32 height 21
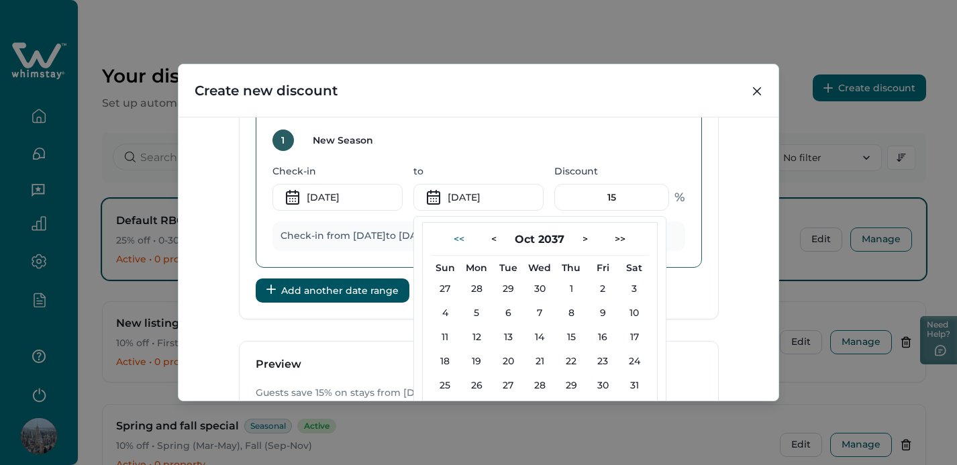
click at [455, 236] on button "<<" at bounding box center [459, 238] width 32 height 21
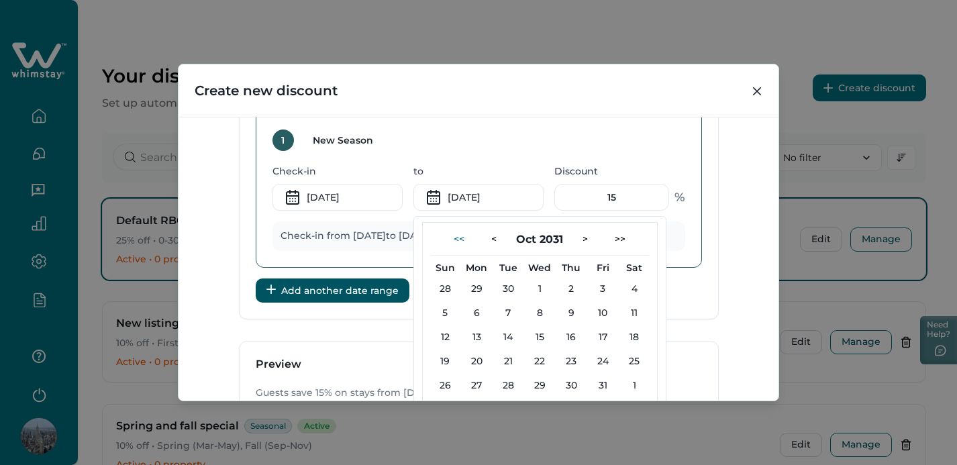
click at [455, 236] on button "<<" at bounding box center [459, 238] width 32 height 21
click at [454, 237] on button "<<" at bounding box center [459, 238] width 32 height 21
click at [485, 197] on input "[DATE]" at bounding box center [478, 197] width 130 height 27
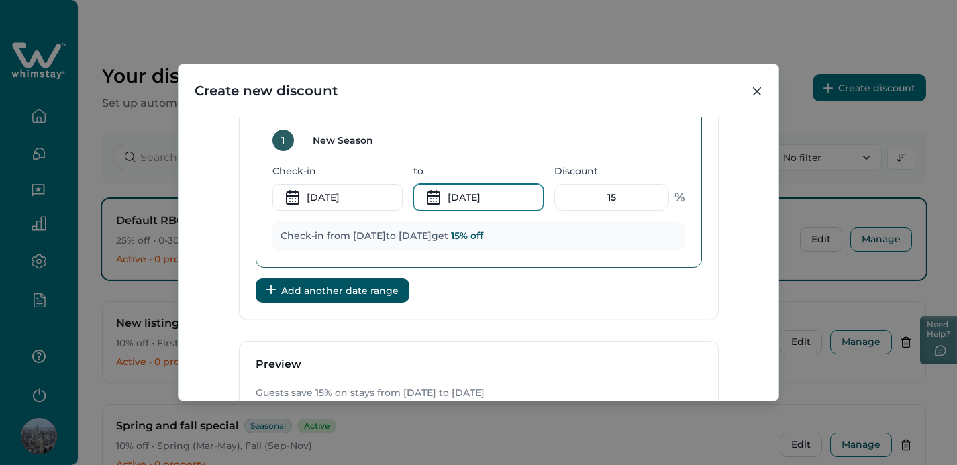
click at [497, 199] on input "[DATE]" at bounding box center [478, 197] width 130 height 27
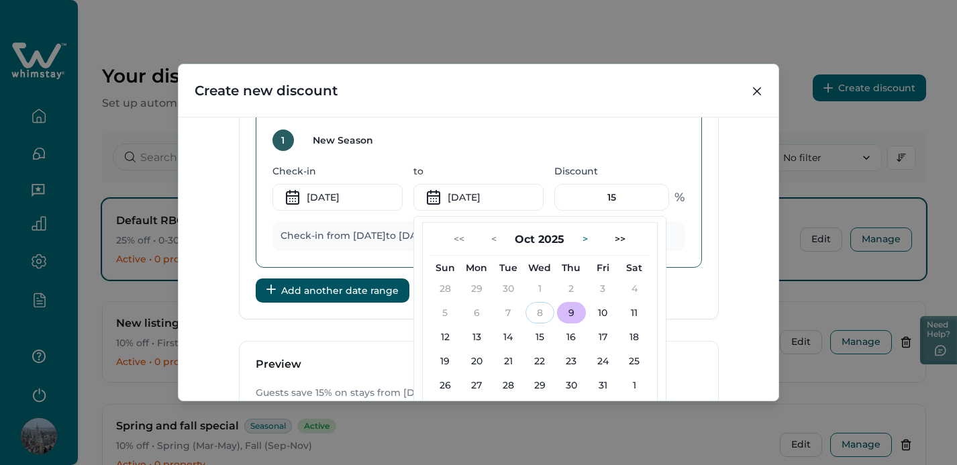
click at [583, 243] on button ">" at bounding box center [585, 238] width 27 height 21
click at [583, 242] on button ">" at bounding box center [585, 238] width 27 height 21
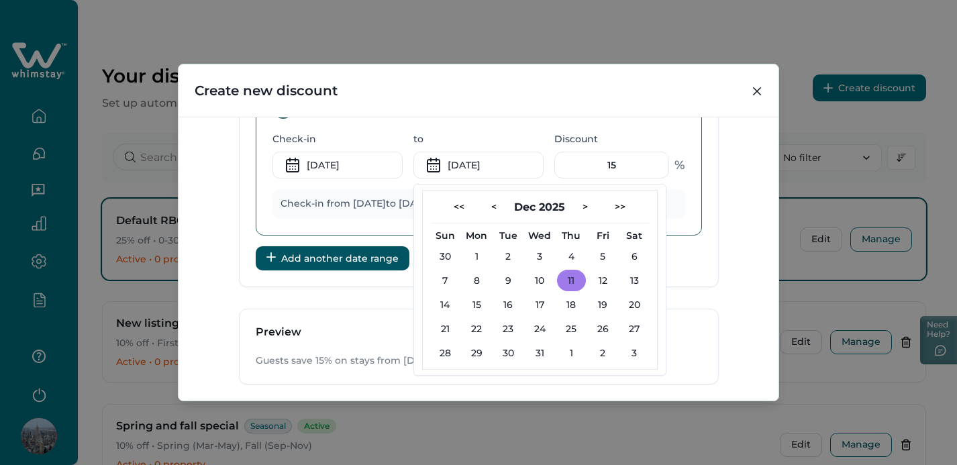
scroll to position [649, 0]
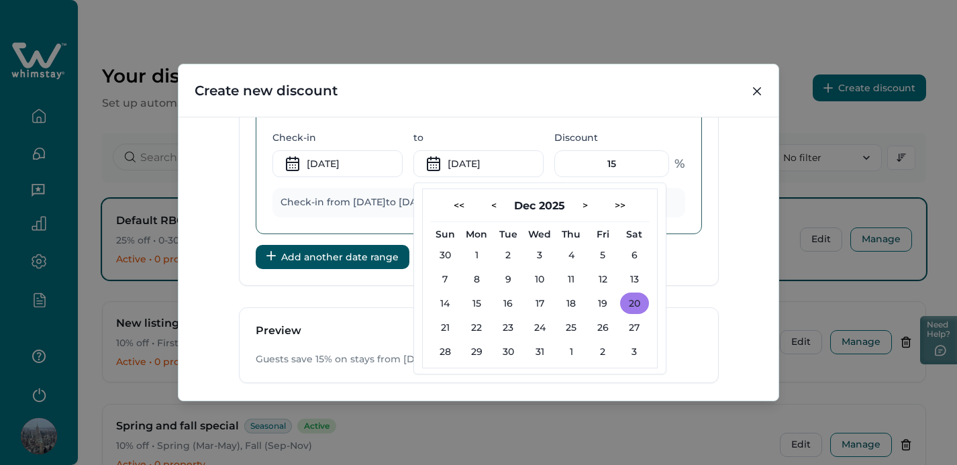
click at [630, 301] on button "20" at bounding box center [634, 303] width 29 height 21
type input "[DATE]"
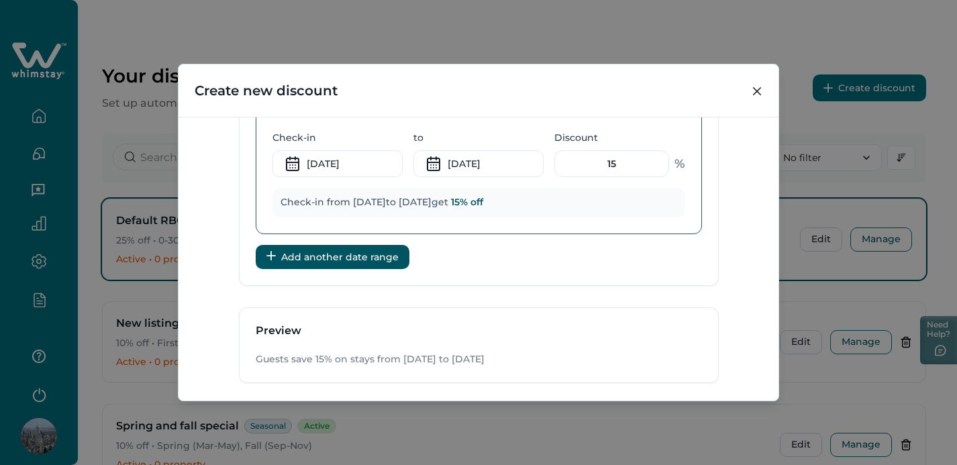
click at [466, 233] on div "1 New Season Check-in [DATE] to [DATE] Discount 15 % Check-in from [DATE] to [D…" at bounding box center [479, 155] width 446 height 158
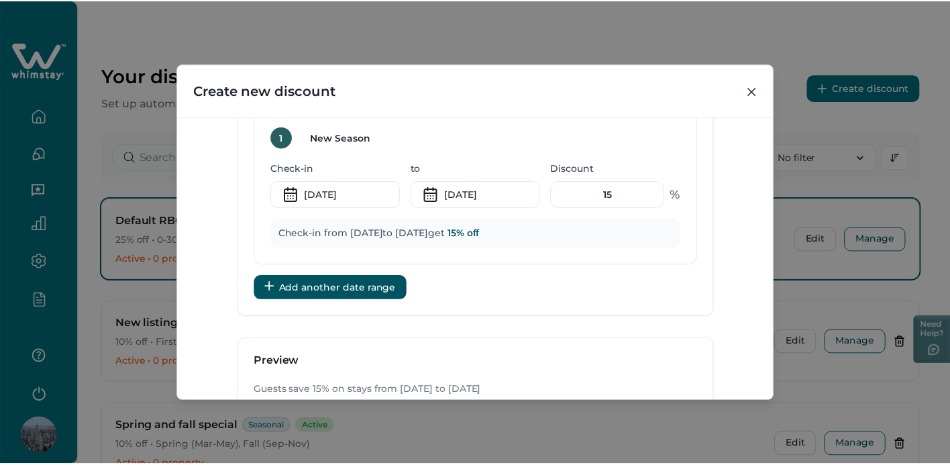
scroll to position [544, 0]
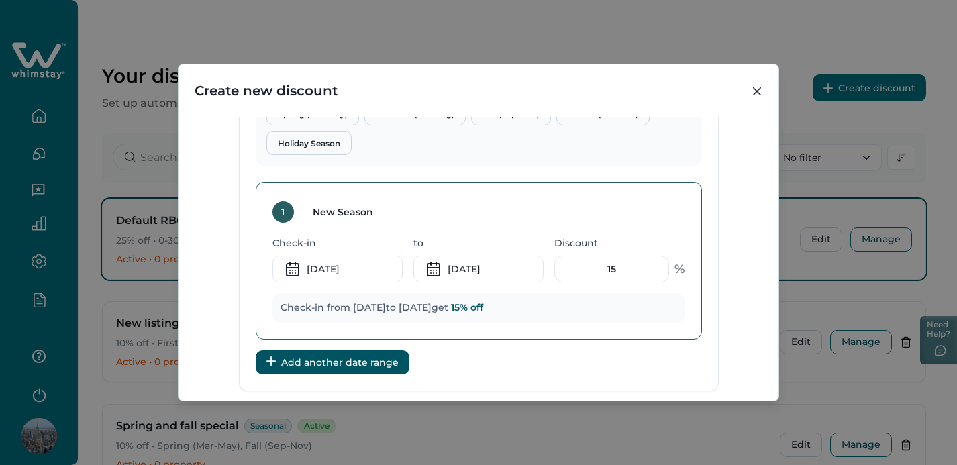
click at [349, 203] on input "New Season" at bounding box center [381, 212] width 158 height 27
drag, startPoint x: 387, startPoint y: 209, endPoint x: 320, endPoint y: 209, distance: 67.1
click at [320, 209] on input "New Season" at bounding box center [381, 212] width 158 height 27
click at [338, 214] on input "New Season" at bounding box center [381, 212] width 158 height 27
click at [405, 234] on div "1 New Season Check-in [DATE] to [DATE] Discount 15 % Check-in from [DATE] to [D…" at bounding box center [479, 261] width 446 height 158
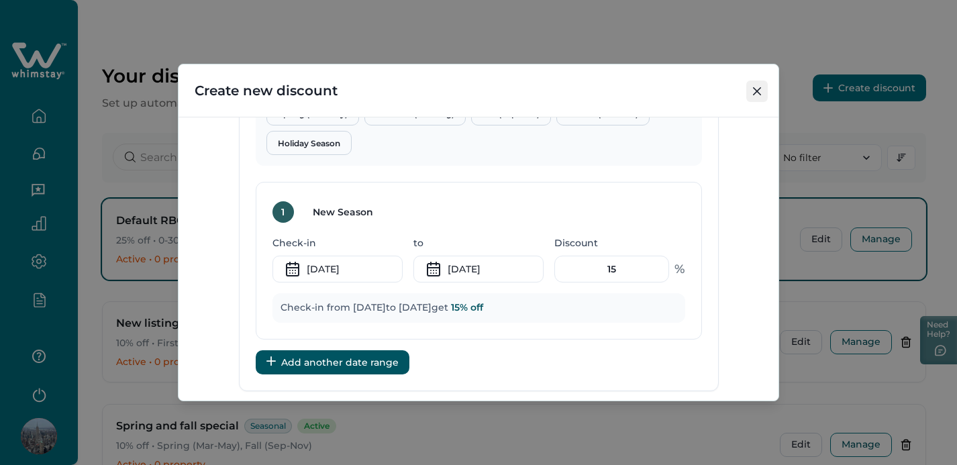
click at [755, 93] on icon "Close" at bounding box center [757, 91] width 8 height 8
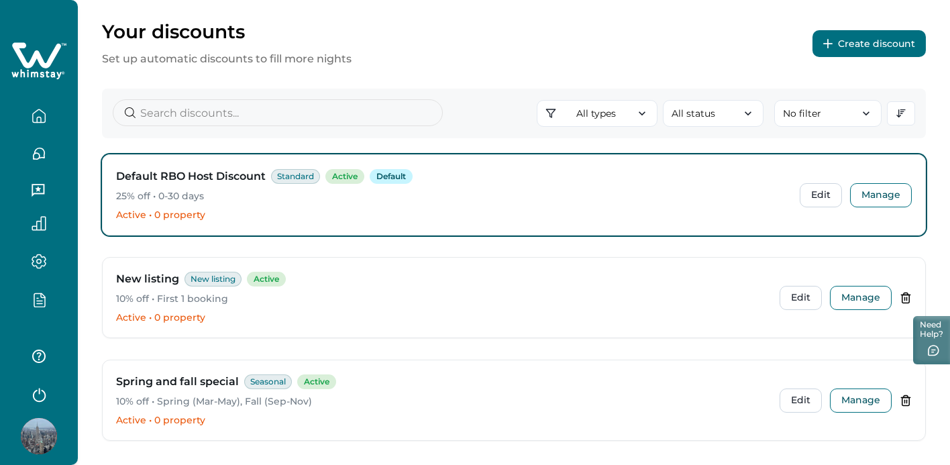
scroll to position [109, 0]
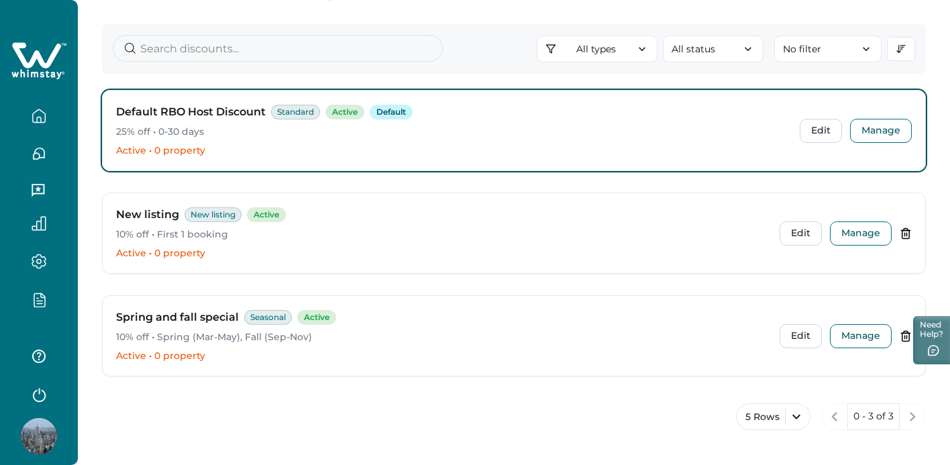
click at [43, 301] on icon "button" at bounding box center [39, 299] width 15 height 15
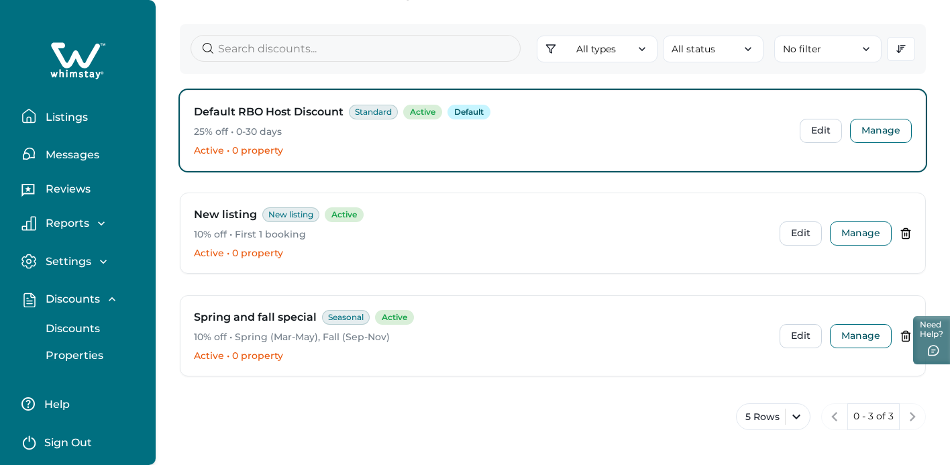
click at [70, 361] on p "Properties" at bounding box center [73, 355] width 62 height 13
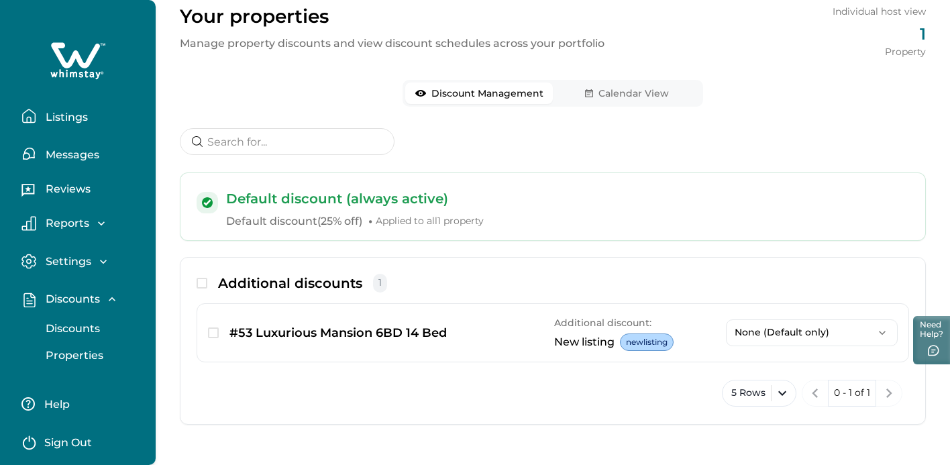
click at [303, 207] on p "Default discount (always active)" at bounding box center [567, 198] width 683 height 19
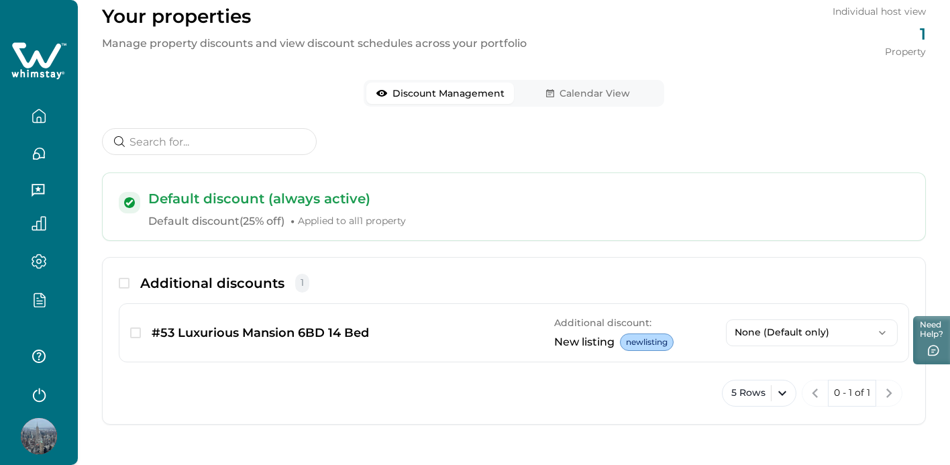
click at [303, 207] on p "Default discount (always active)" at bounding box center [528, 198] width 761 height 19
click at [123, 281] on span at bounding box center [124, 283] width 11 height 11
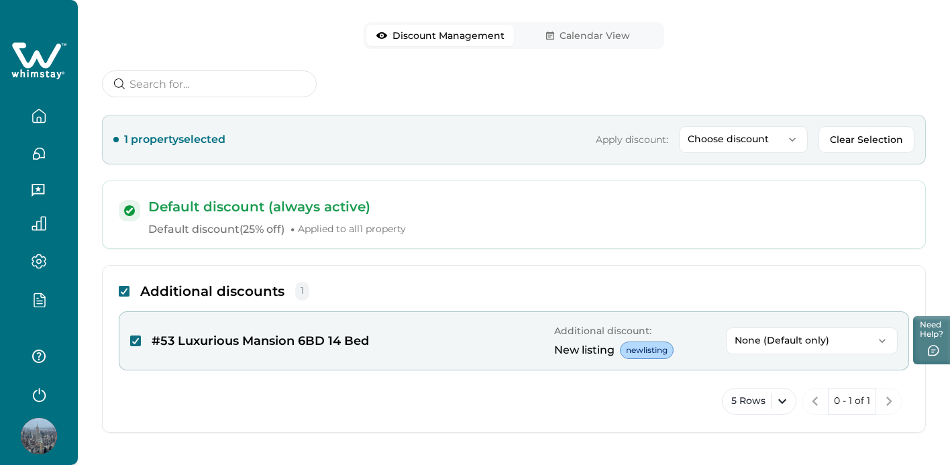
scroll to position [125, 0]
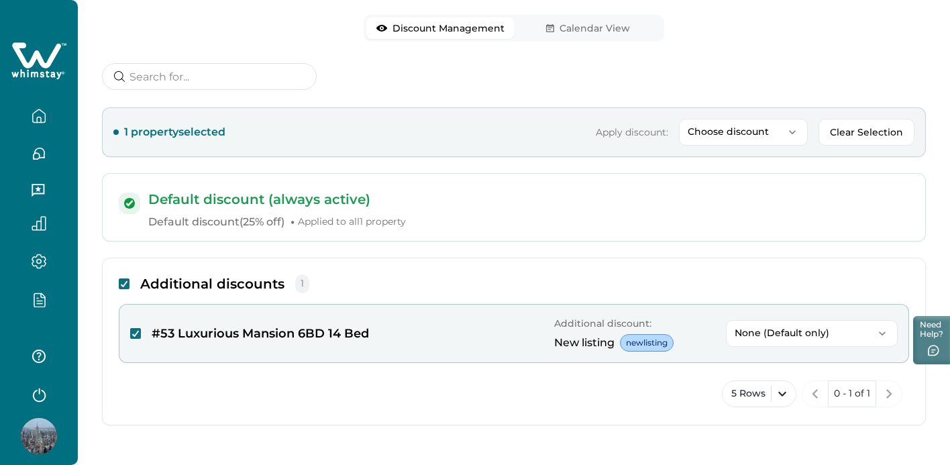
click at [754, 335] on p "None (Default only)" at bounding box center [804, 332] width 138 height 11
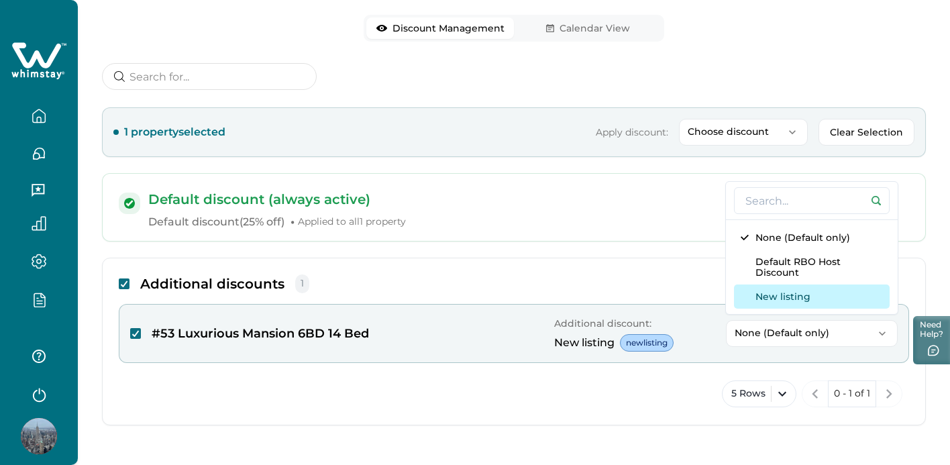
scroll to position [125, 0]
click at [629, 372] on div "Additional discounts 1 #53 Luxurious Mansion 6BD 14 Bed Additional discount: Ne…" at bounding box center [514, 341] width 824 height 168
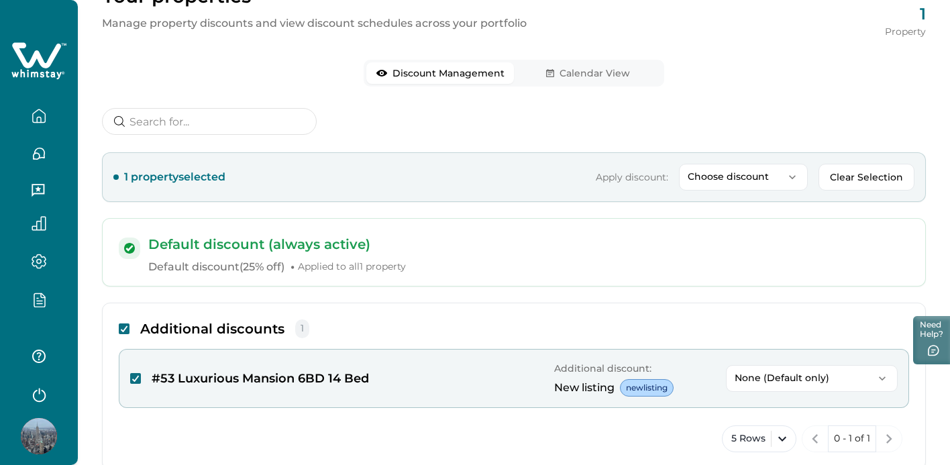
scroll to position [39, 0]
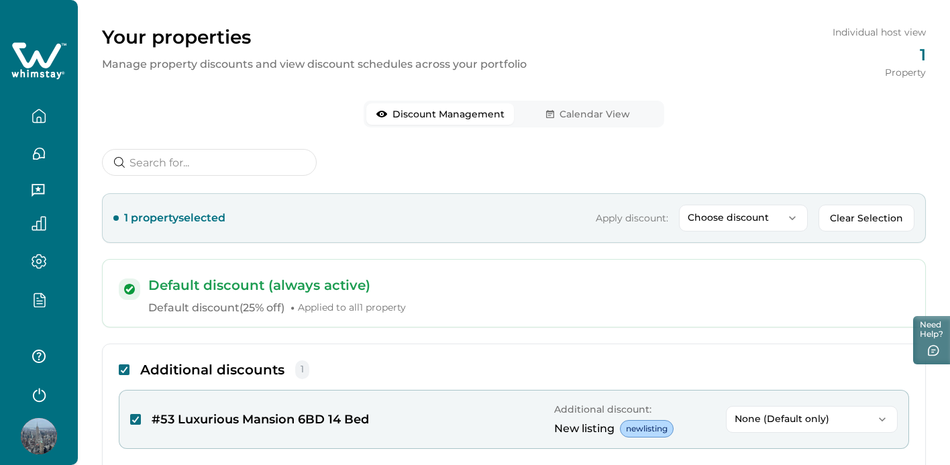
click at [754, 225] on button "Choose discount" at bounding box center [743, 218] width 129 height 27
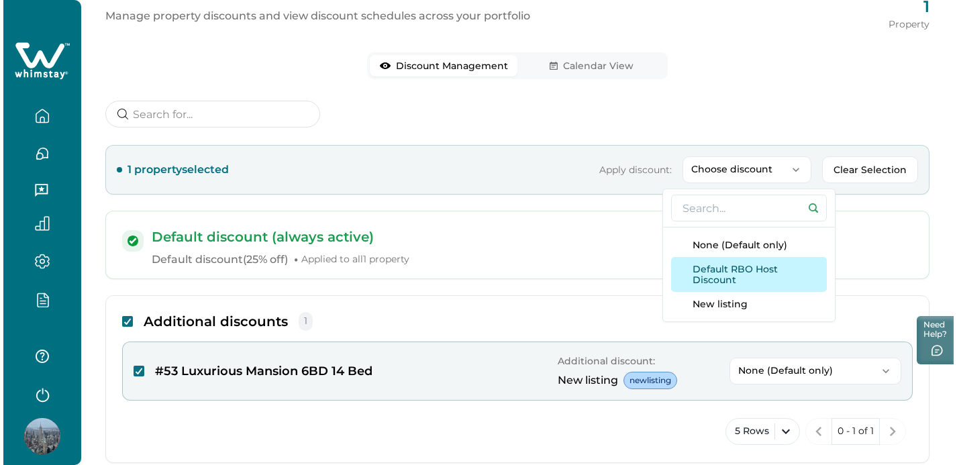
scroll to position [89, 0]
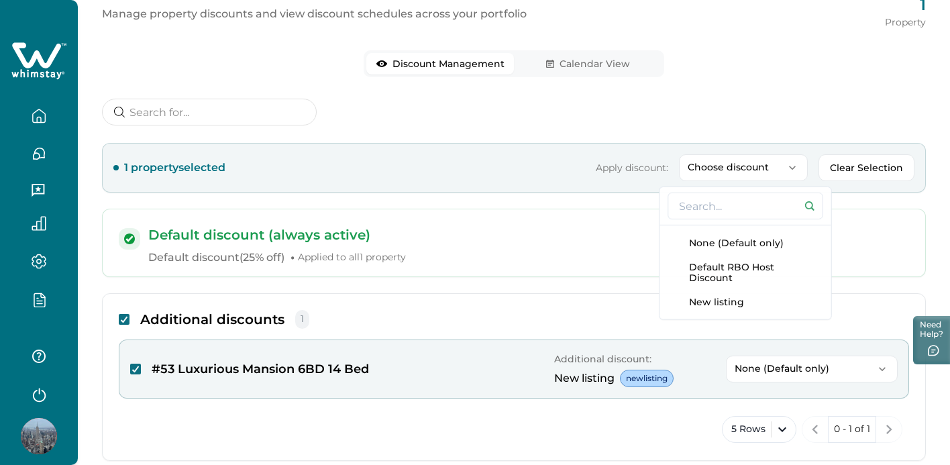
click at [592, 264] on p "Default discount ( 25% off ) • Applied to all 1 property" at bounding box center [528, 258] width 761 height 16
click at [34, 295] on icon "button" at bounding box center [39, 299] width 15 height 15
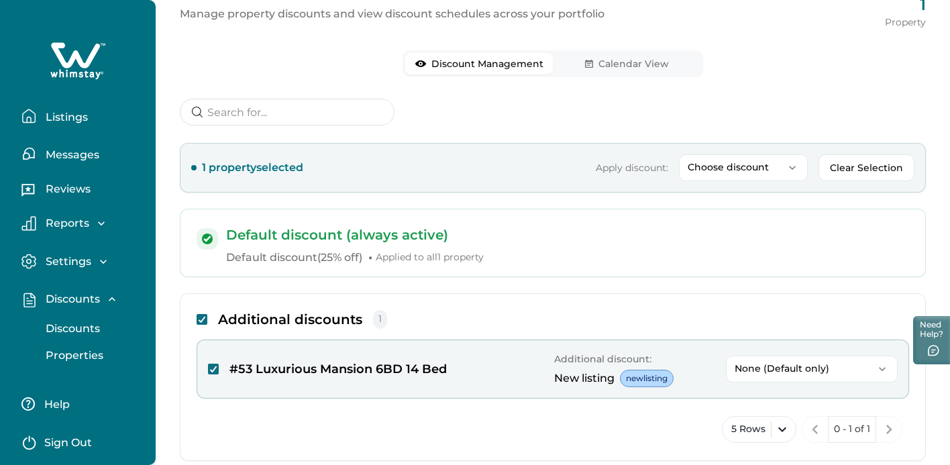
click at [76, 322] on p "Discounts" at bounding box center [71, 328] width 58 height 13
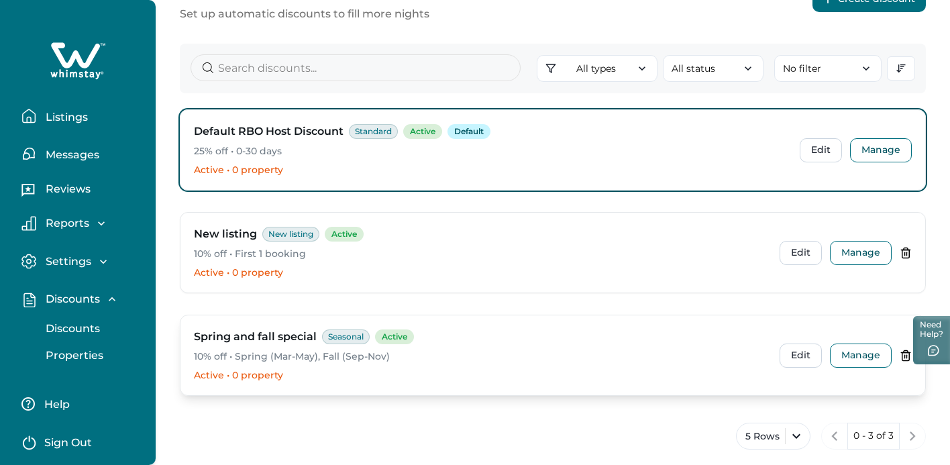
click at [508, 352] on p "10% off • Spring (Mar-May), Fall (Sep-Nov)" at bounding box center [481, 356] width 575 height 13
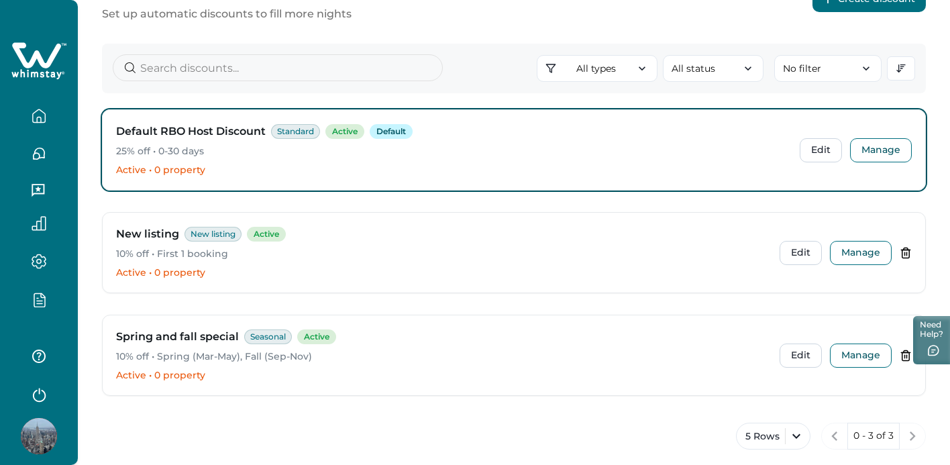
click at [39, 291] on div at bounding box center [39, 299] width 56 height 38
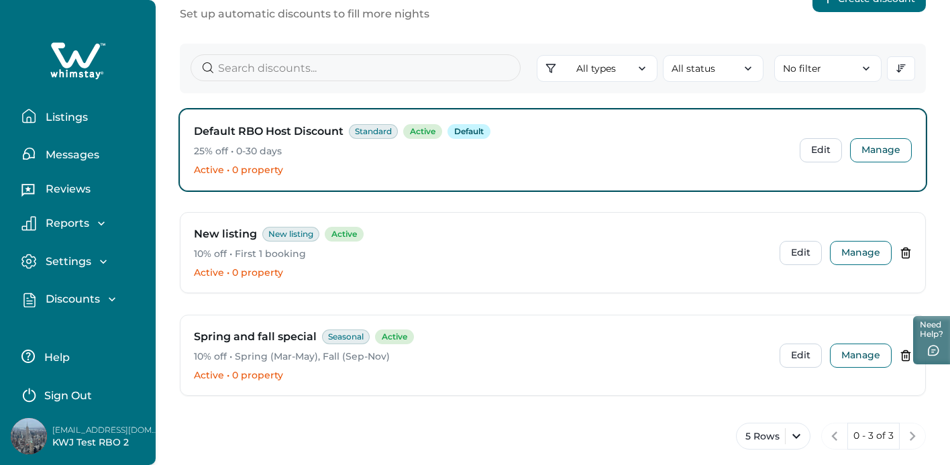
click at [64, 301] on p "Discounts" at bounding box center [71, 299] width 58 height 13
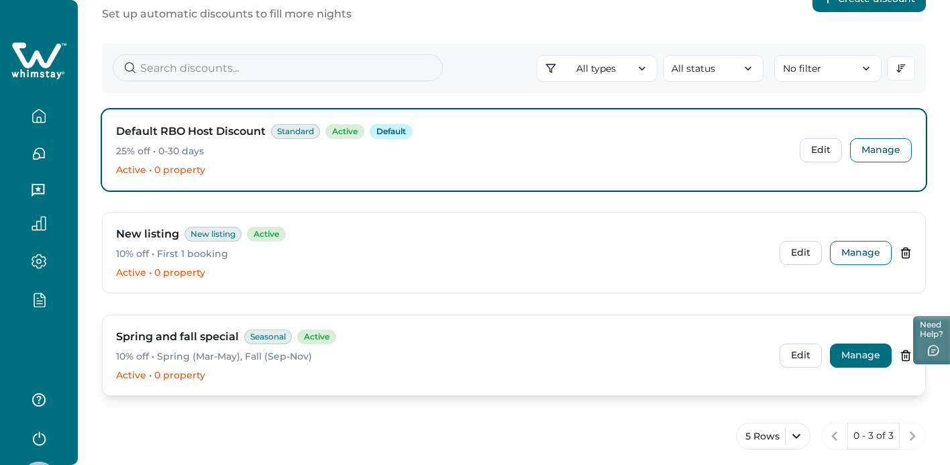
click at [856, 356] on button "Manage" at bounding box center [861, 356] width 62 height 24
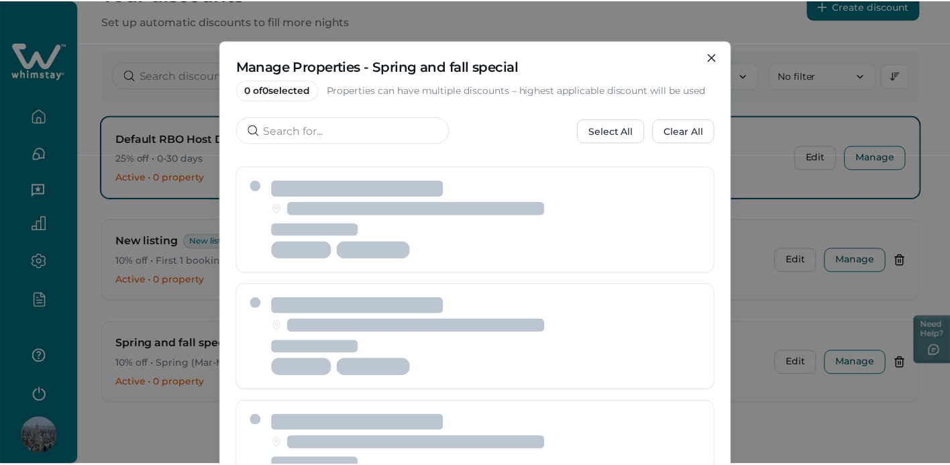
scroll to position [82, 0]
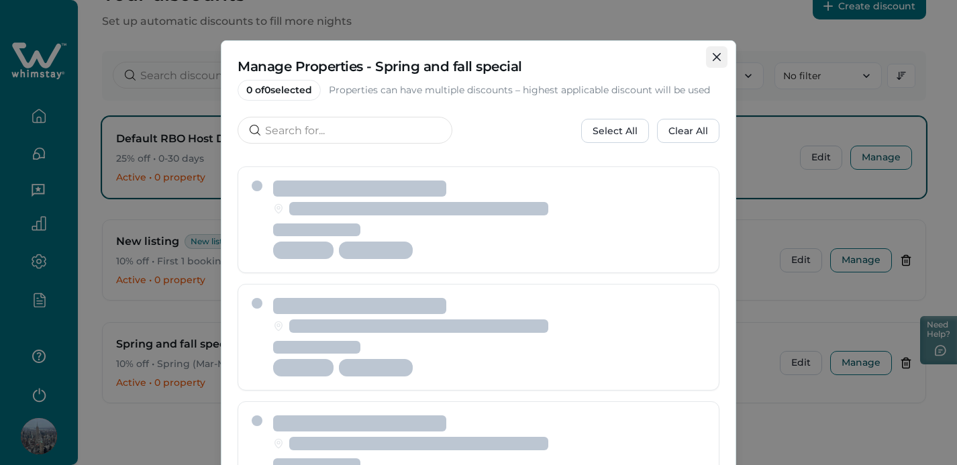
click at [711, 50] on button "Close" at bounding box center [716, 56] width 21 height 21
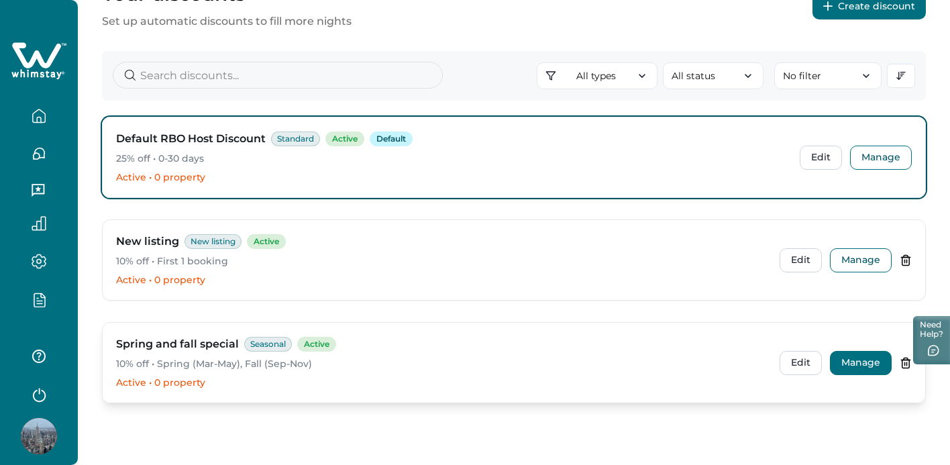
click at [856, 364] on button "Manage" at bounding box center [861, 363] width 62 height 24
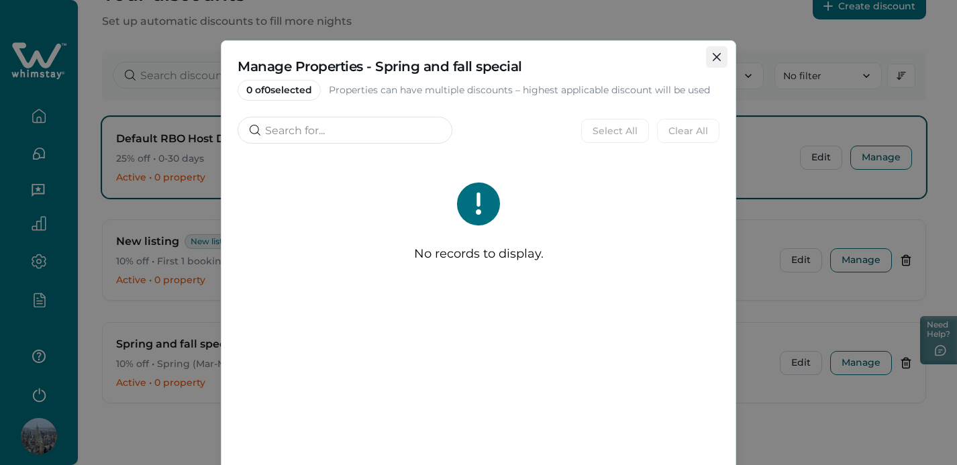
click at [713, 56] on icon "Close" at bounding box center [717, 57] width 8 height 8
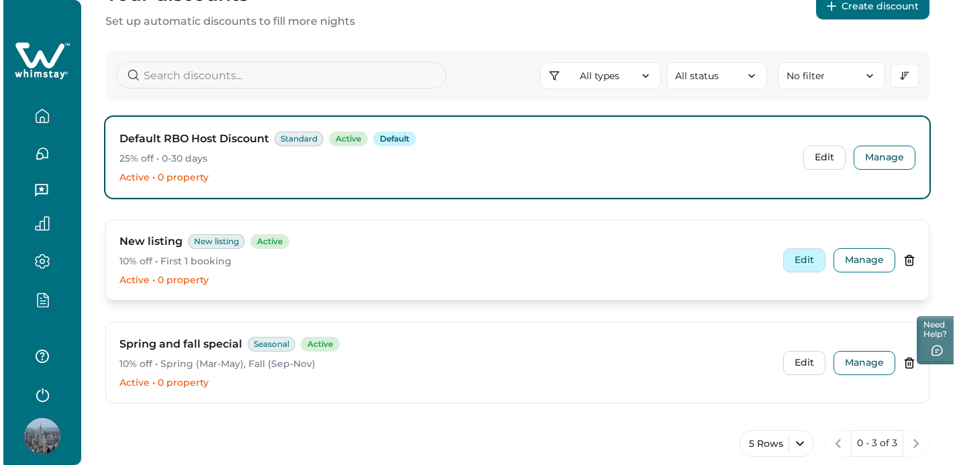
scroll to position [77, 0]
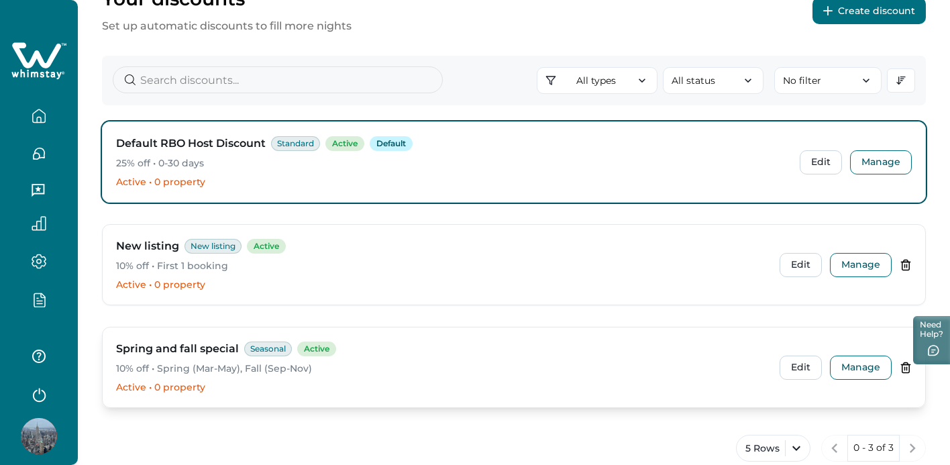
click at [856, 354] on div "Spring and fall special Seasonal Active 10% off • Spring (Mar-May), Fall (Sep-N…" at bounding box center [514, 367] width 823 height 80
click at [854, 364] on button "Manage" at bounding box center [861, 368] width 62 height 24
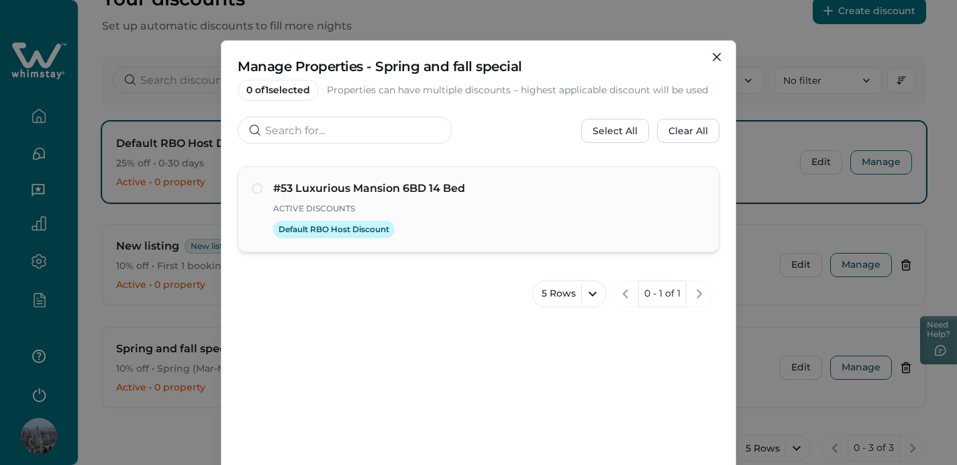
click at [255, 187] on span at bounding box center [257, 188] width 11 height 11
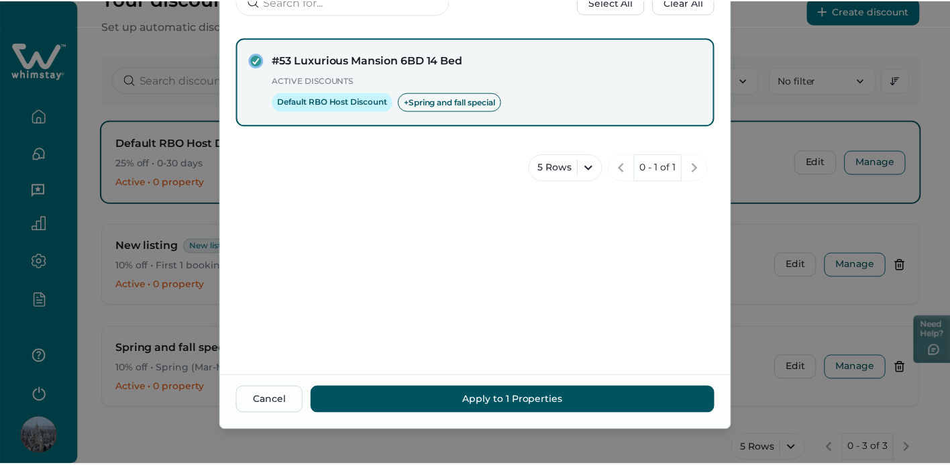
scroll to position [135, 0]
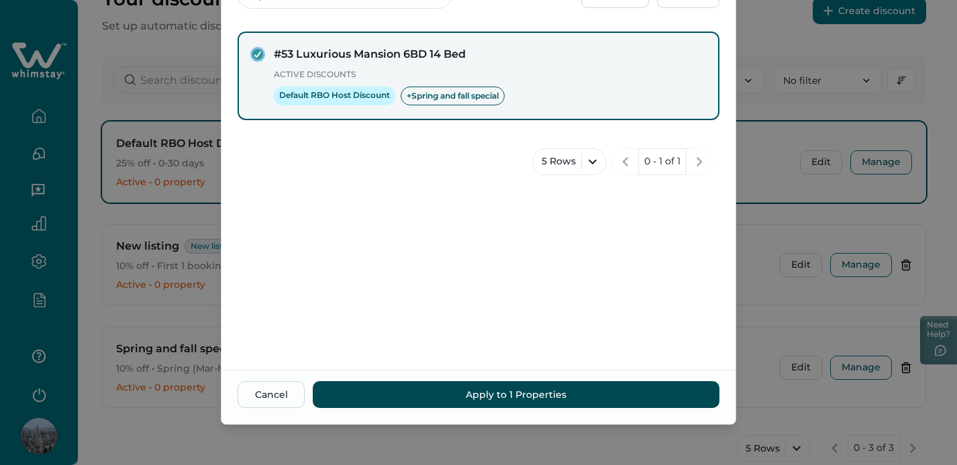
click at [553, 397] on button "Apply to 1 Properties" at bounding box center [516, 394] width 407 height 27
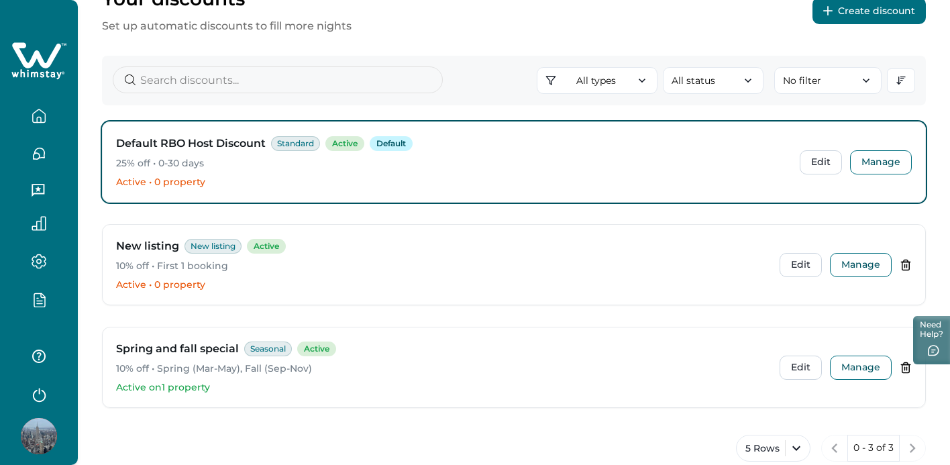
click at [52, 300] on button "button" at bounding box center [39, 299] width 56 height 15
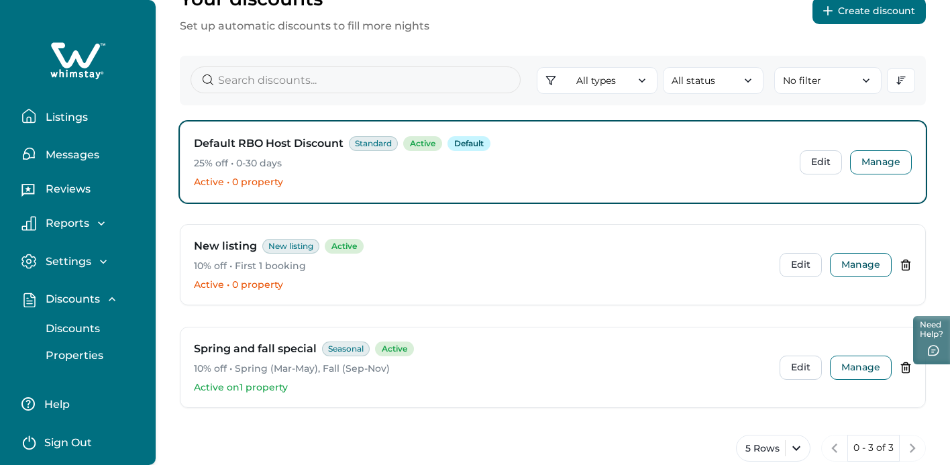
click at [68, 354] on p "Properties" at bounding box center [73, 355] width 62 height 13
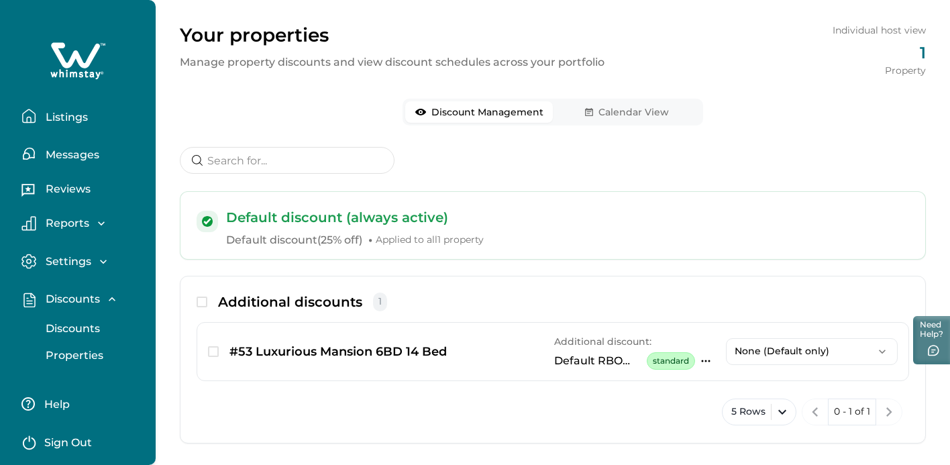
scroll to position [60, 0]
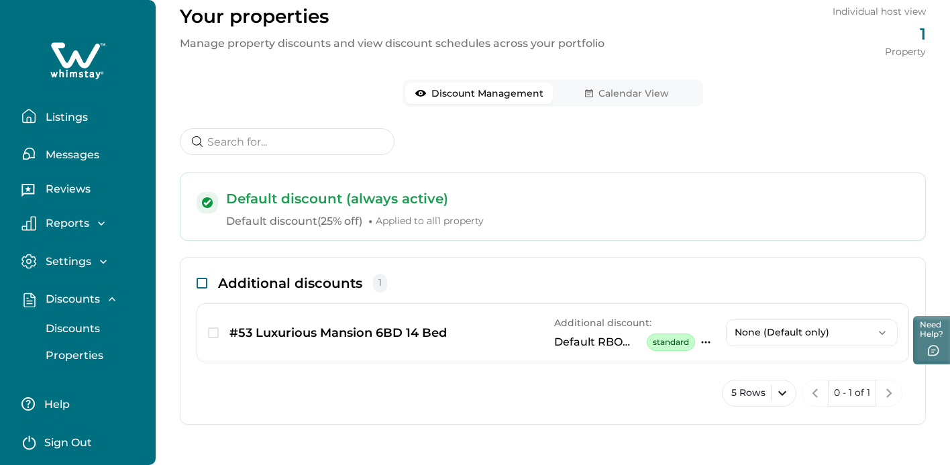
click at [199, 287] on div "Additional discounts 1" at bounding box center [553, 289] width 713 height 30
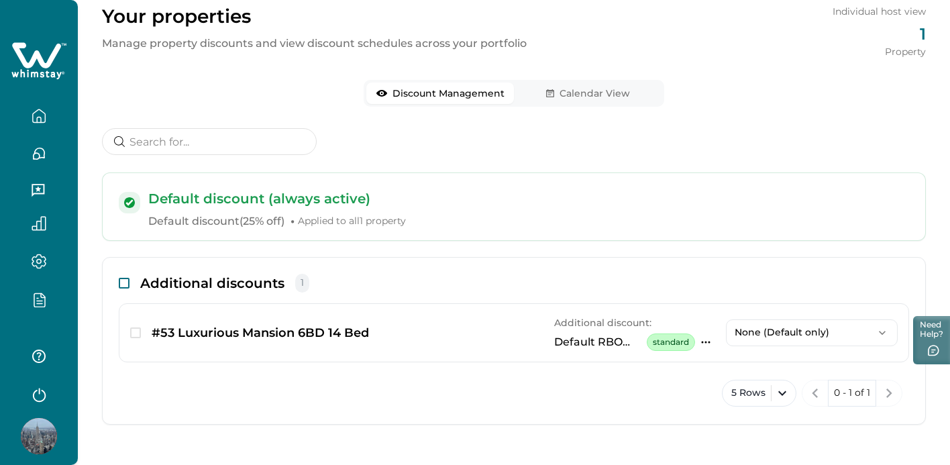
click at [128, 286] on span at bounding box center [124, 283] width 11 height 11
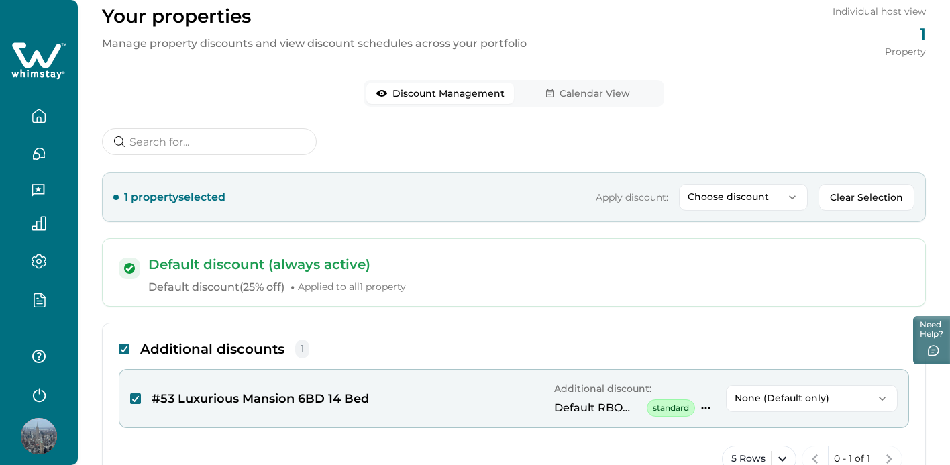
scroll to position [125, 0]
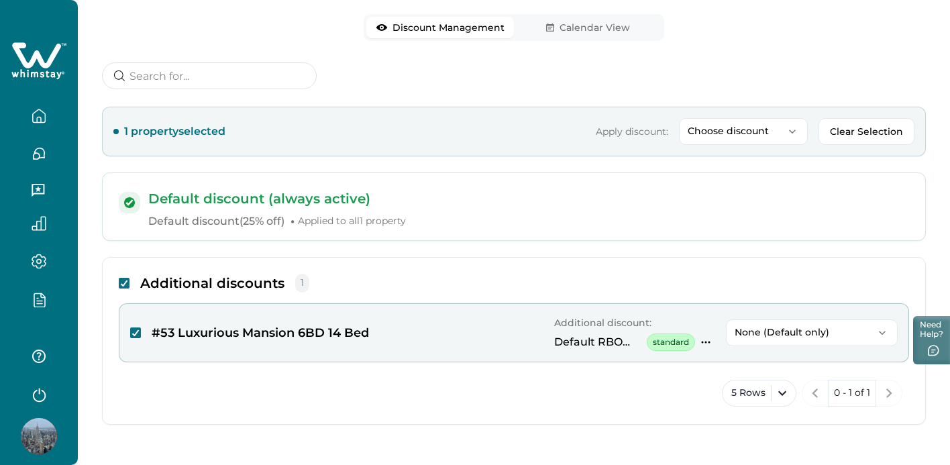
click at [750, 337] on p "None (Default only)" at bounding box center [804, 332] width 138 height 11
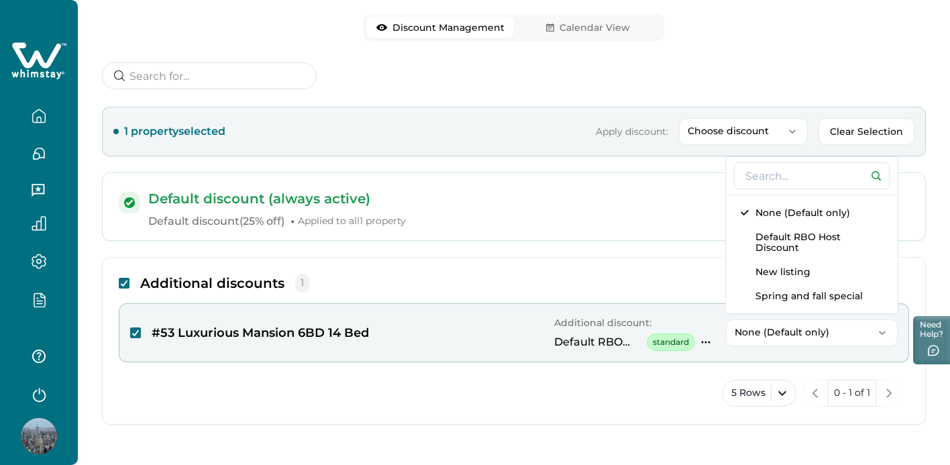
click at [667, 283] on div "Additional discounts 1" at bounding box center [514, 289] width 790 height 30
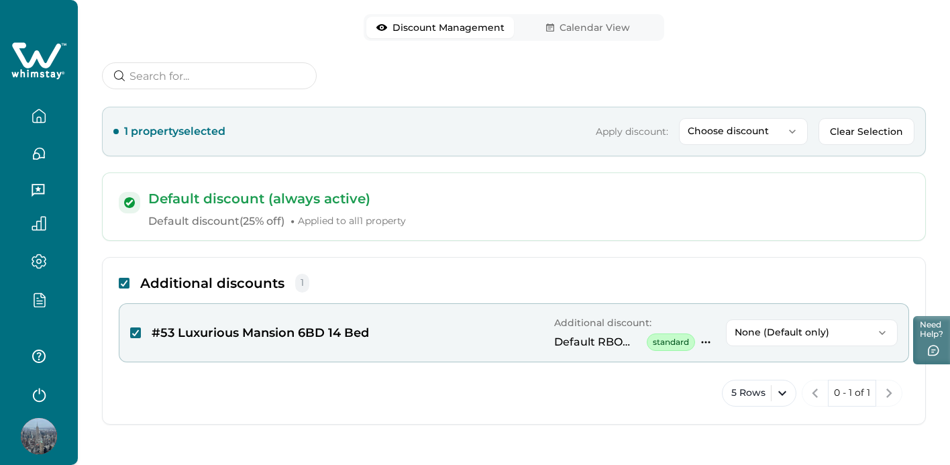
click at [122, 282] on icon at bounding box center [124, 283] width 8 height 7
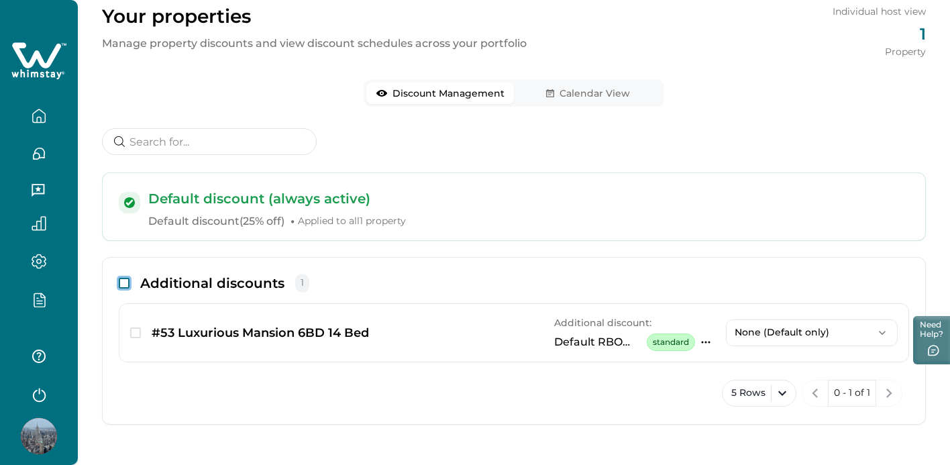
scroll to position [60, 0]
click at [134, 331] on span "button" at bounding box center [135, 332] width 11 height 11
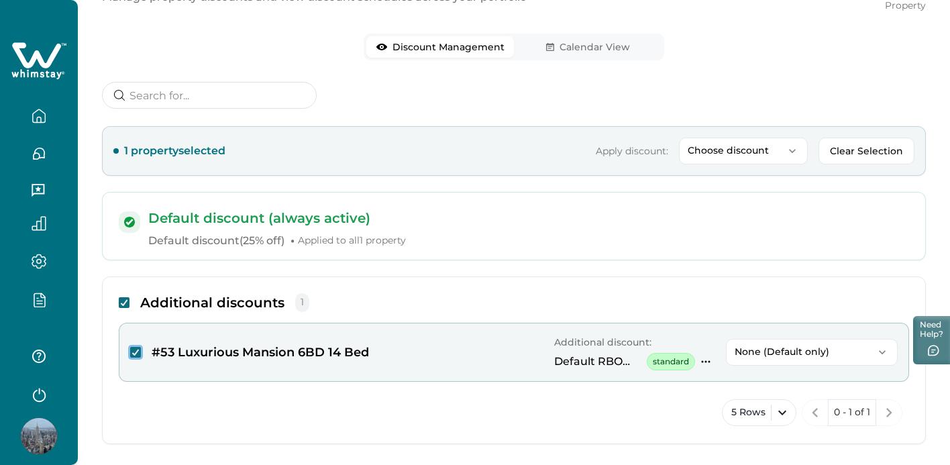
scroll to position [118, 0]
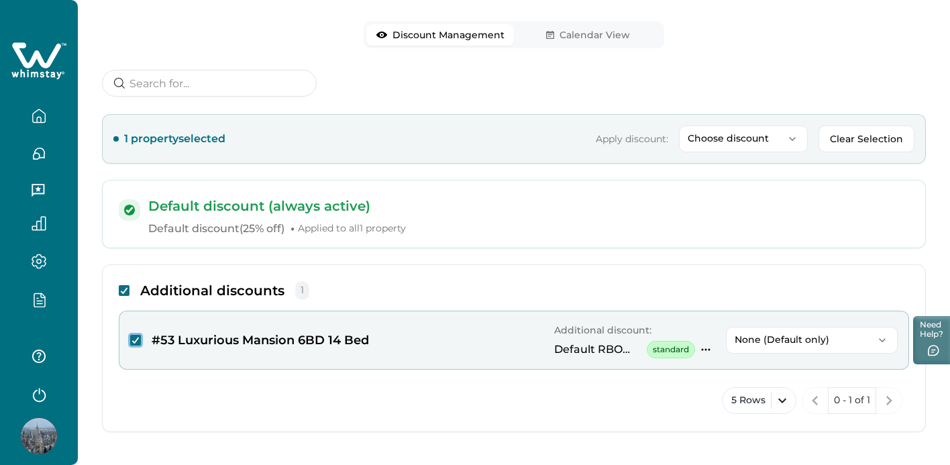
click at [729, 143] on p "Choose discount" at bounding box center [735, 138] width 95 height 11
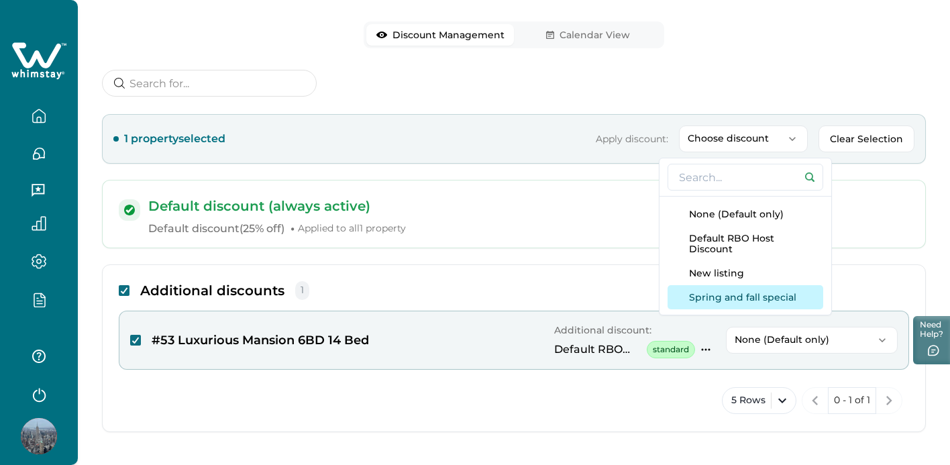
click at [730, 299] on button "Spring and fall special" at bounding box center [746, 297] width 156 height 24
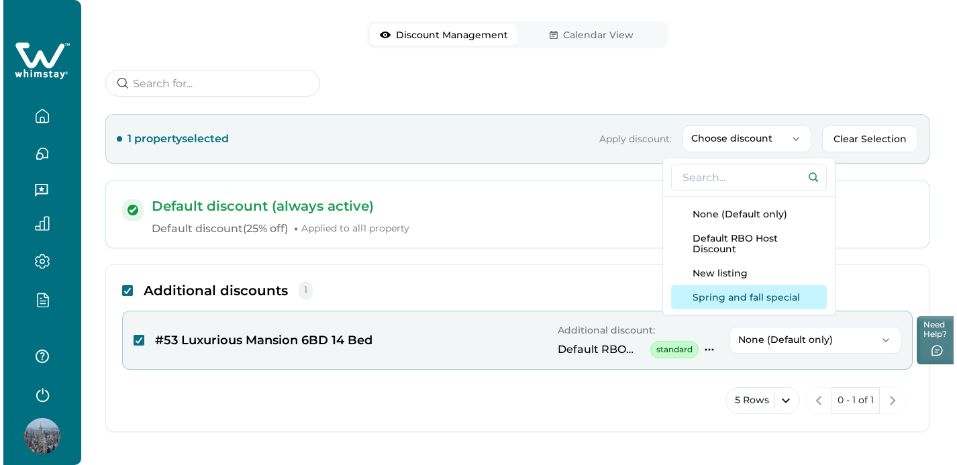
scroll to position [60, 0]
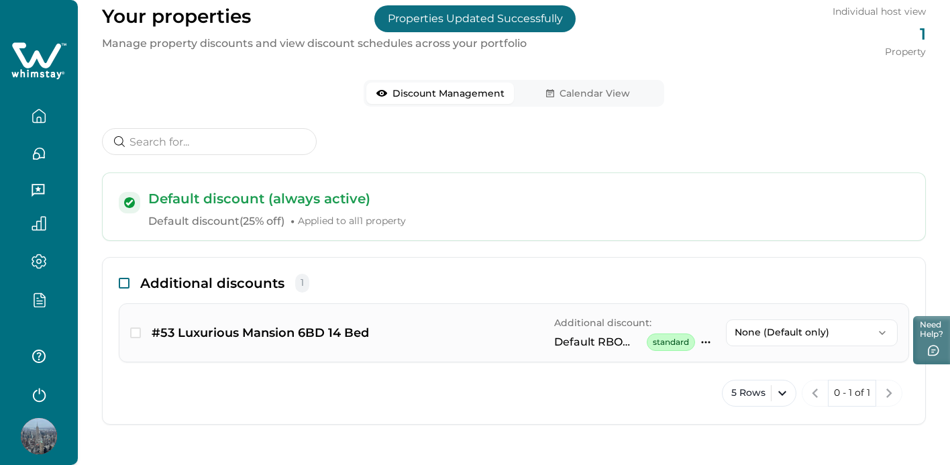
click at [567, 348] on p "Default RBO Host Discount" at bounding box center [597, 342] width 87 height 13
click at [705, 340] on icon "button" at bounding box center [706, 342] width 11 height 11
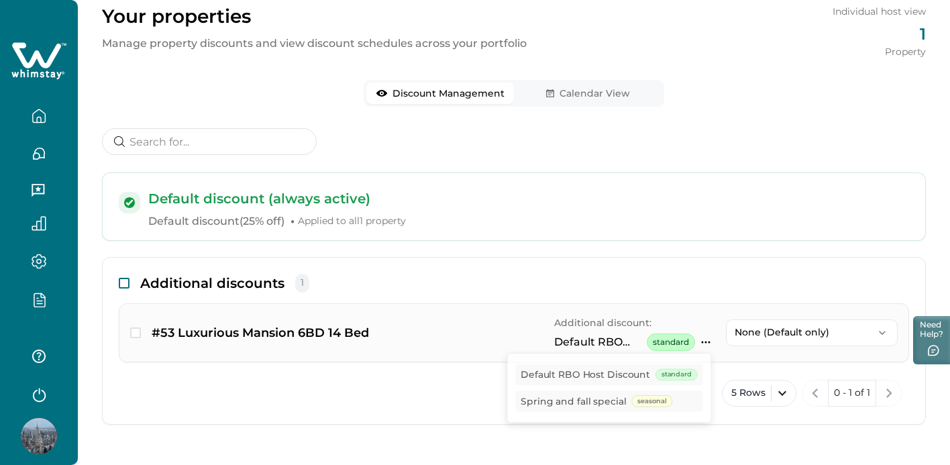
click at [356, 329] on p "#53 Luxurious Mansion 6BD 14 Bed" at bounding box center [260, 332] width 217 height 19
click at [38, 294] on icon "button" at bounding box center [39, 299] width 15 height 15
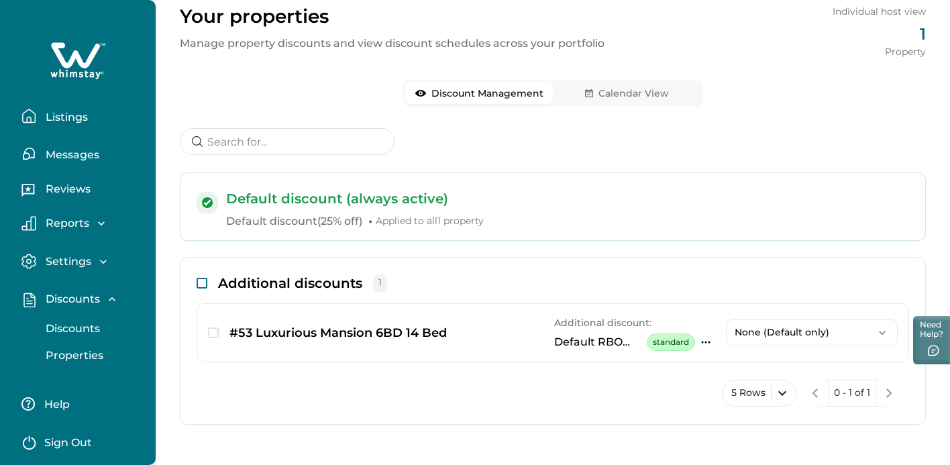
click at [93, 330] on p "Discounts" at bounding box center [71, 328] width 58 height 13
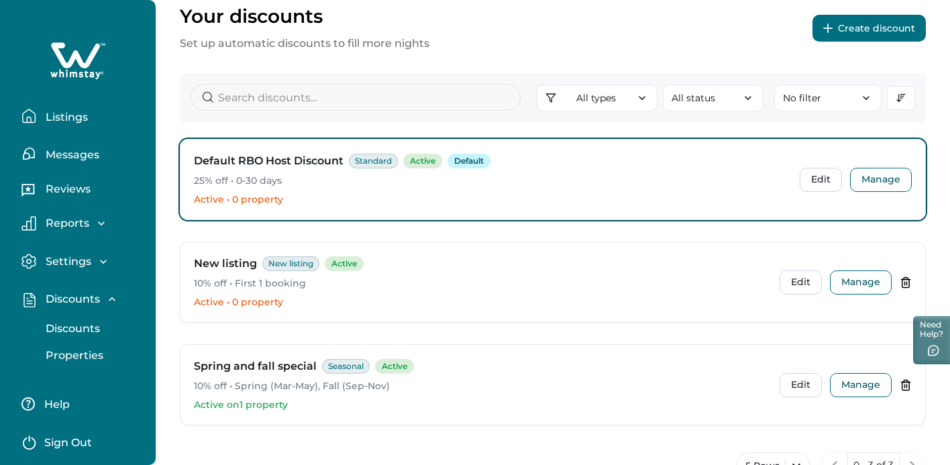
click at [64, 354] on p "Properties" at bounding box center [73, 355] width 62 height 13
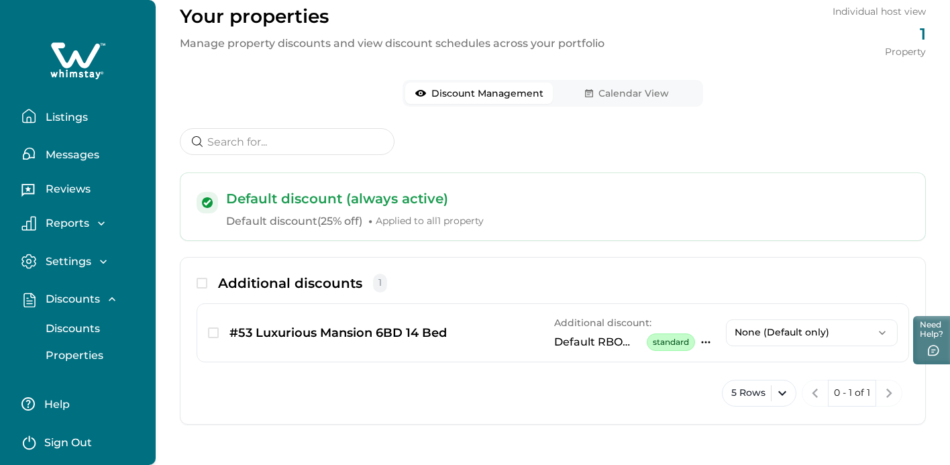
click at [62, 326] on p "Discounts" at bounding box center [71, 328] width 58 height 13
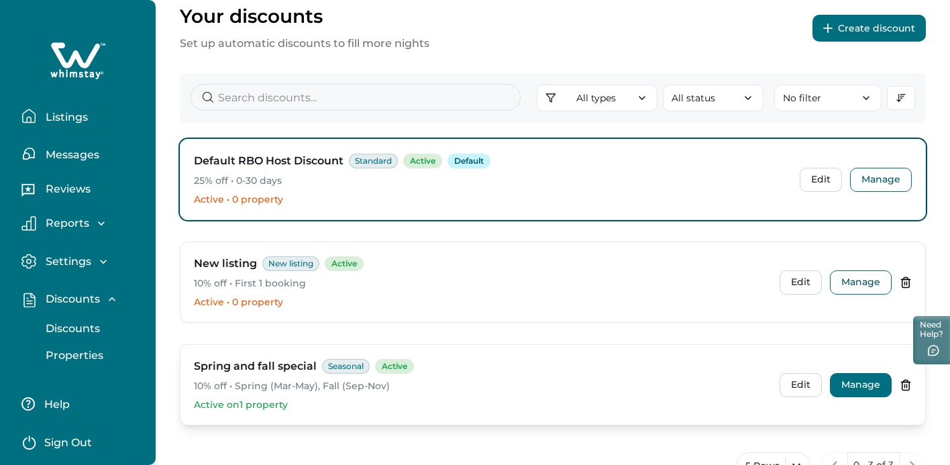
click at [849, 382] on button "Manage" at bounding box center [861, 385] width 62 height 24
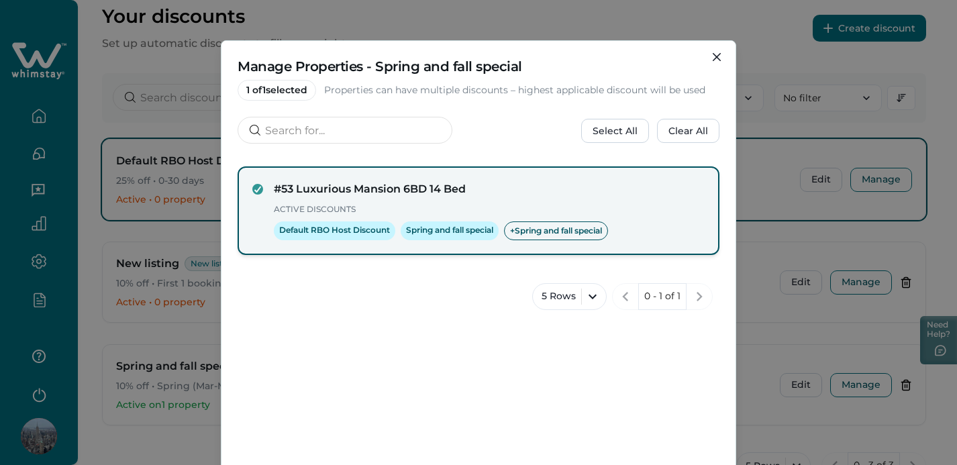
click at [403, 199] on div "#53 Luxurious Mansion 6BD 14 Bed Active Discounts Default RBO Host Discount Spr…" at bounding box center [489, 210] width 431 height 59
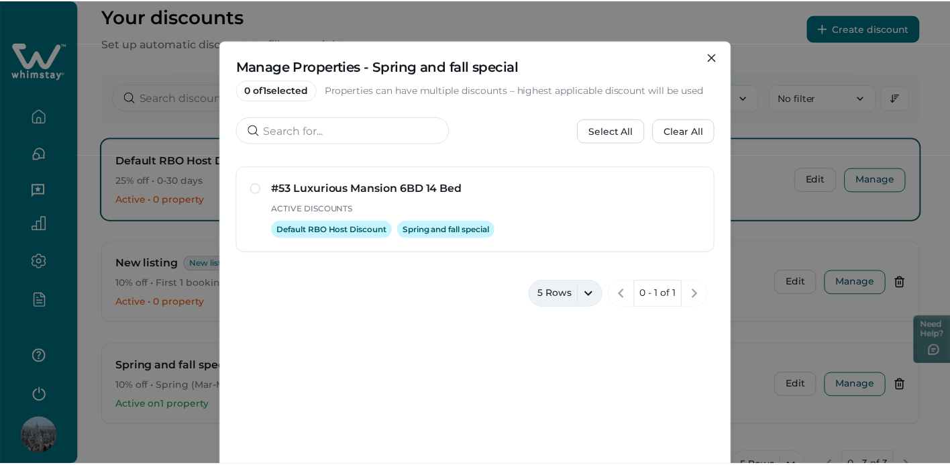
scroll to position [135, 0]
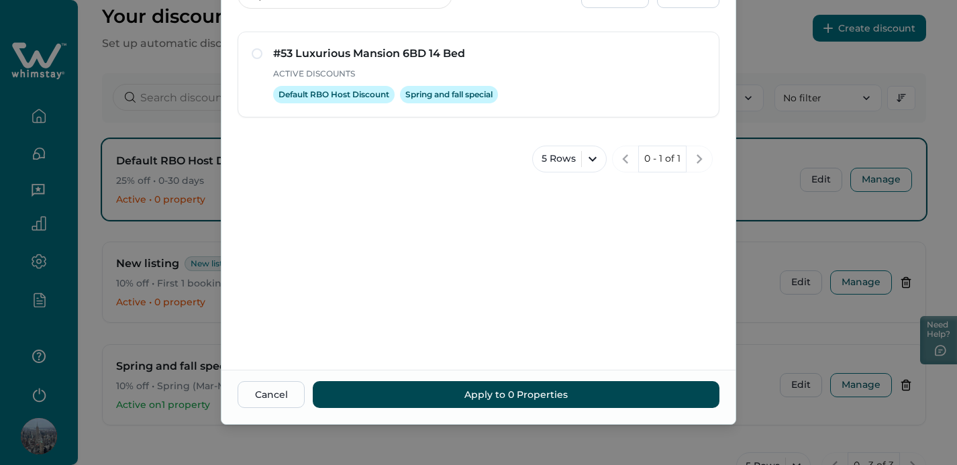
click at [556, 403] on button "Apply to 0 Properties" at bounding box center [516, 394] width 407 height 27
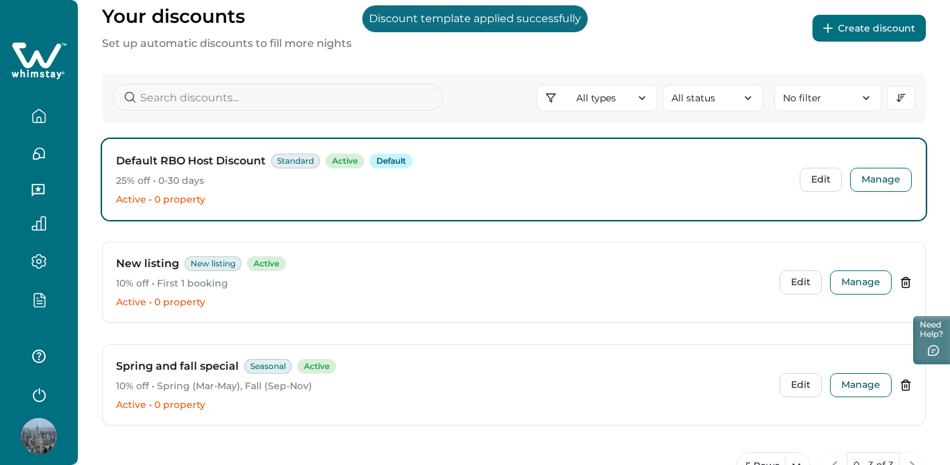
scroll to position [100, 0]
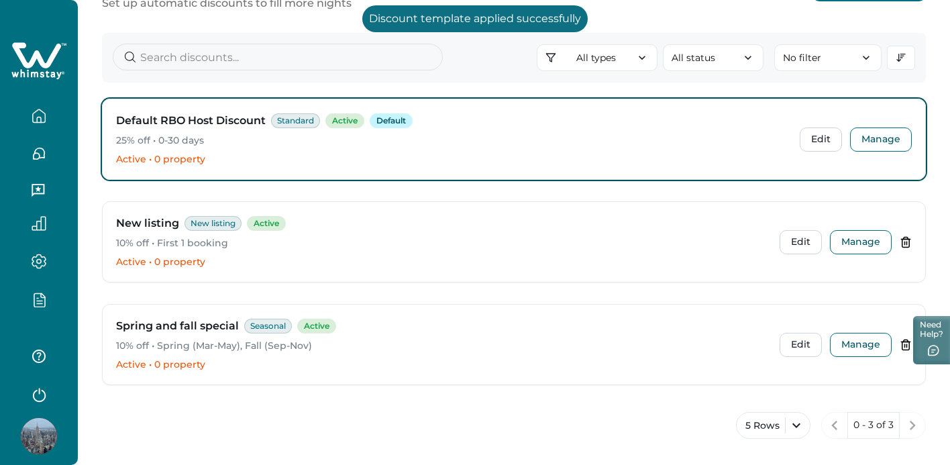
click at [32, 297] on icon "button" at bounding box center [39, 299] width 15 height 15
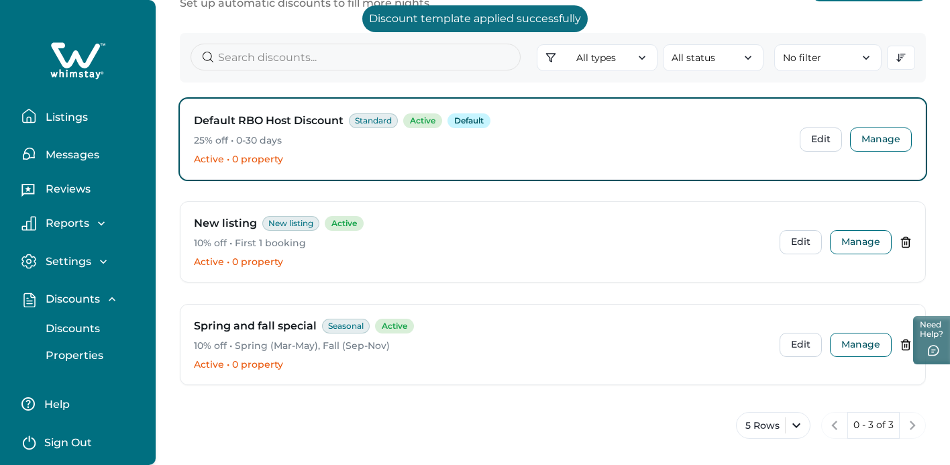
click at [78, 353] on p "Properties" at bounding box center [73, 355] width 62 height 13
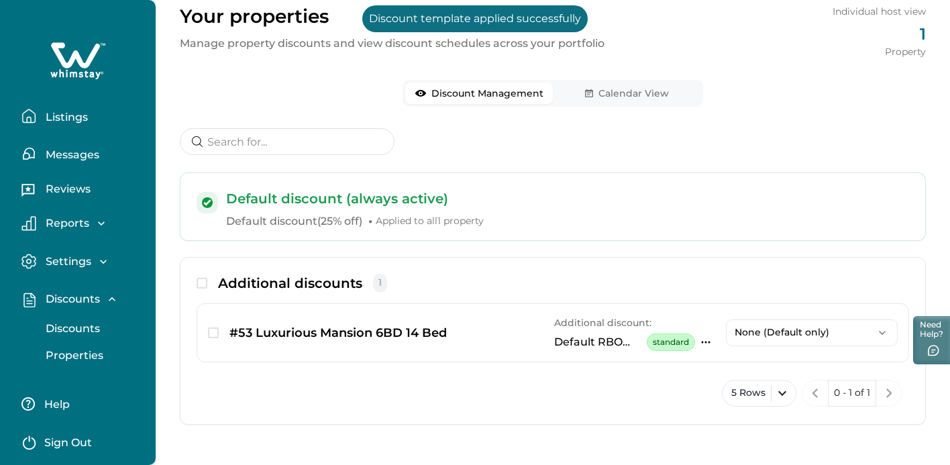
scroll to position [60, 0]
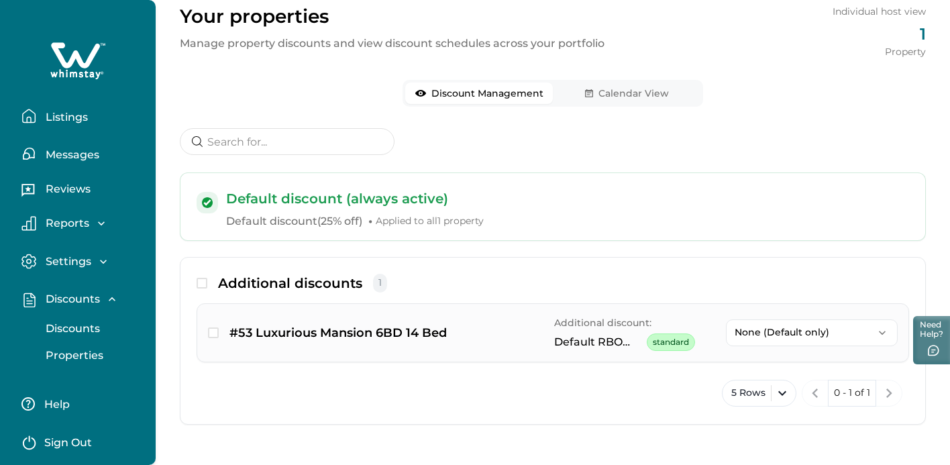
click at [639, 342] on p "Default RBO Host Discount" at bounding box center [597, 342] width 87 height 13
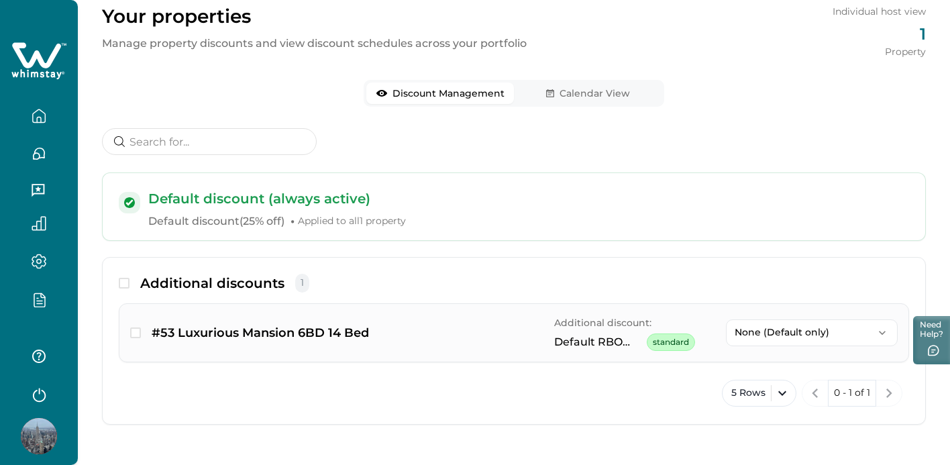
click at [767, 339] on button "None (Default only)" at bounding box center [812, 332] width 172 height 27
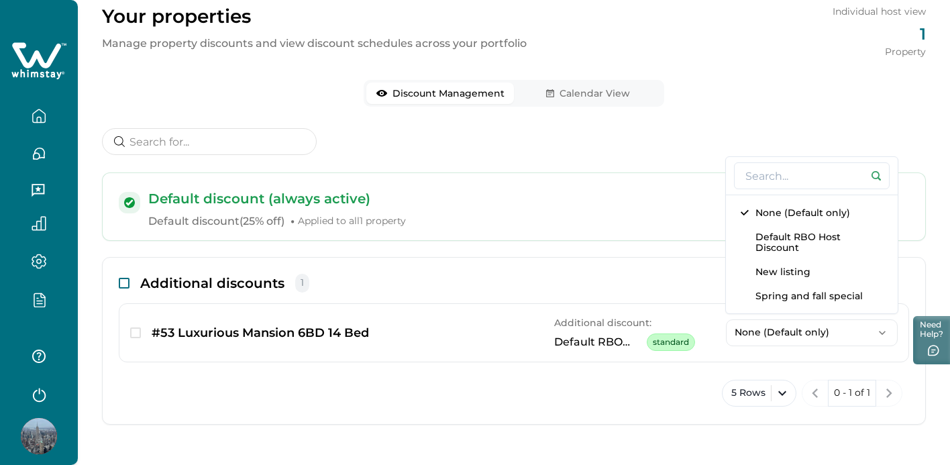
click at [123, 282] on span at bounding box center [124, 283] width 11 height 11
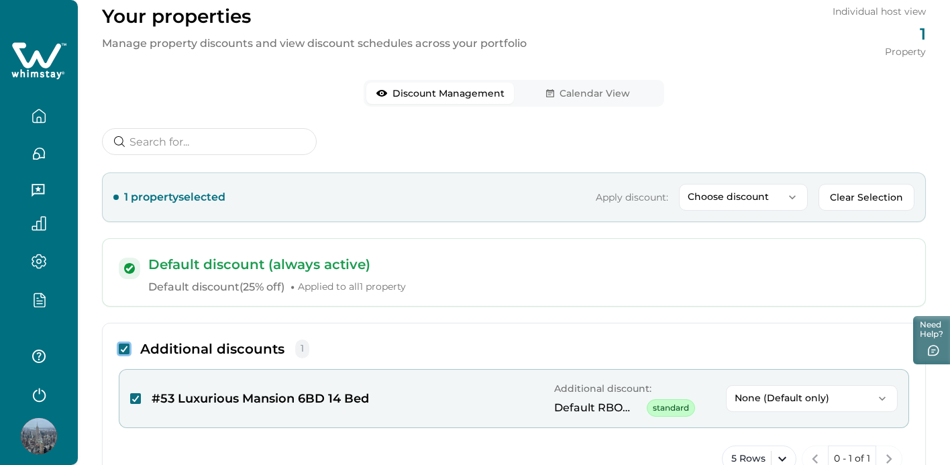
click at [743, 391] on button "None (Default only)" at bounding box center [812, 398] width 172 height 27
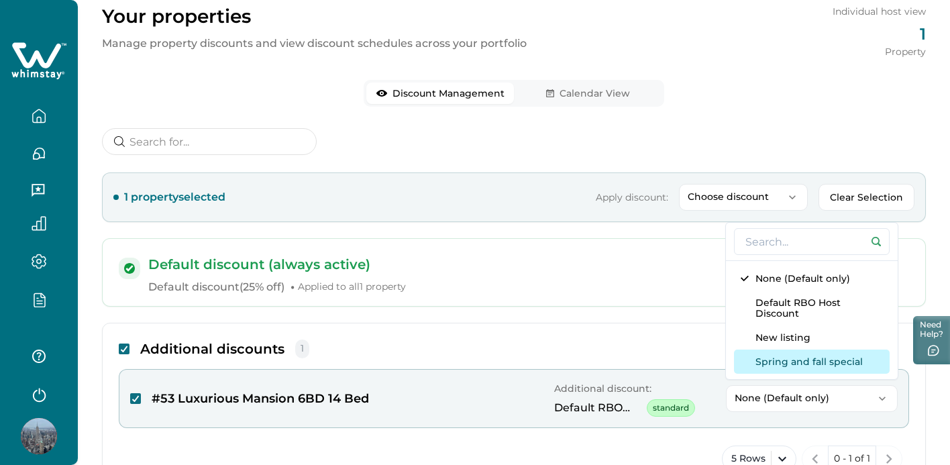
click at [756, 368] on button "Spring and fall special" at bounding box center [812, 362] width 156 height 24
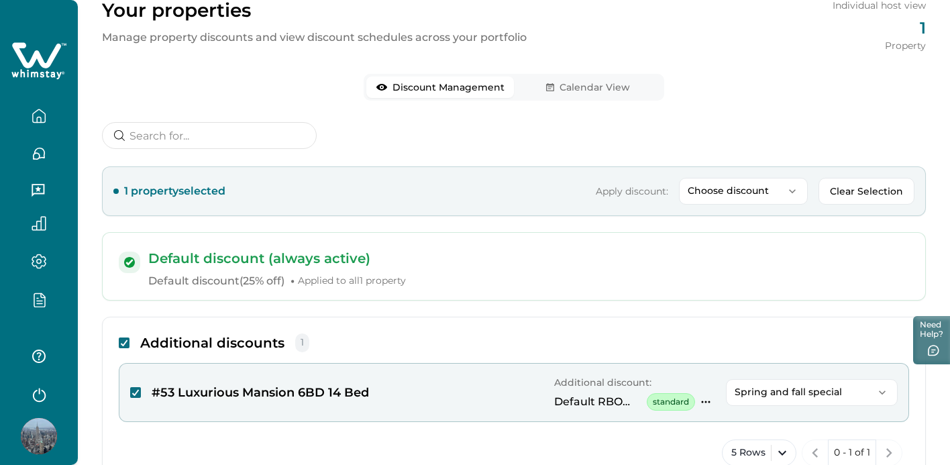
scroll to position [13, 0]
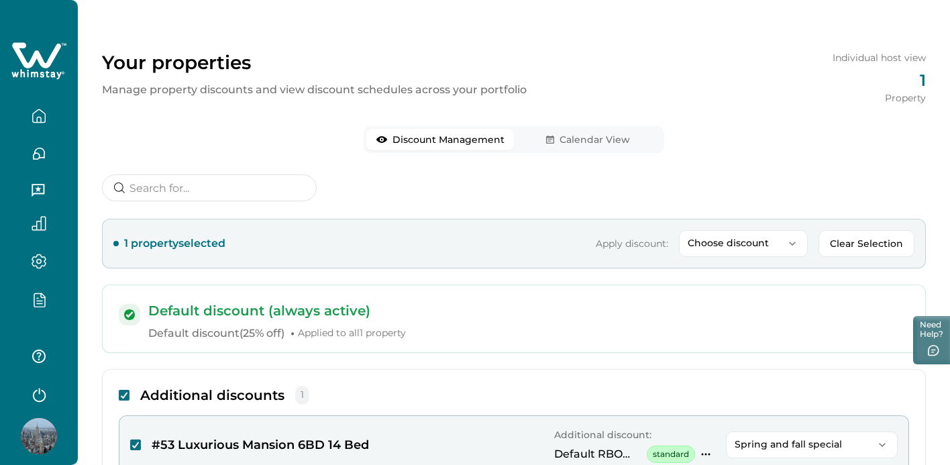
click at [588, 134] on button "Calendar View" at bounding box center [588, 139] width 148 height 21
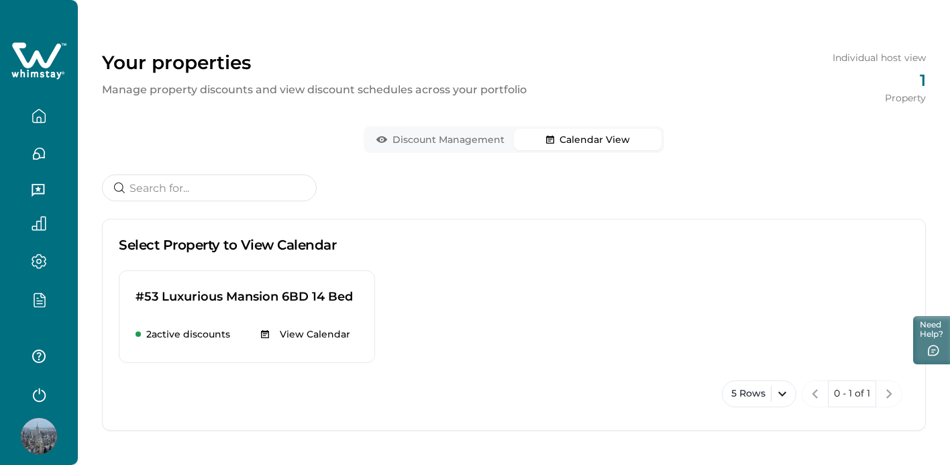
scroll to position [19, 0]
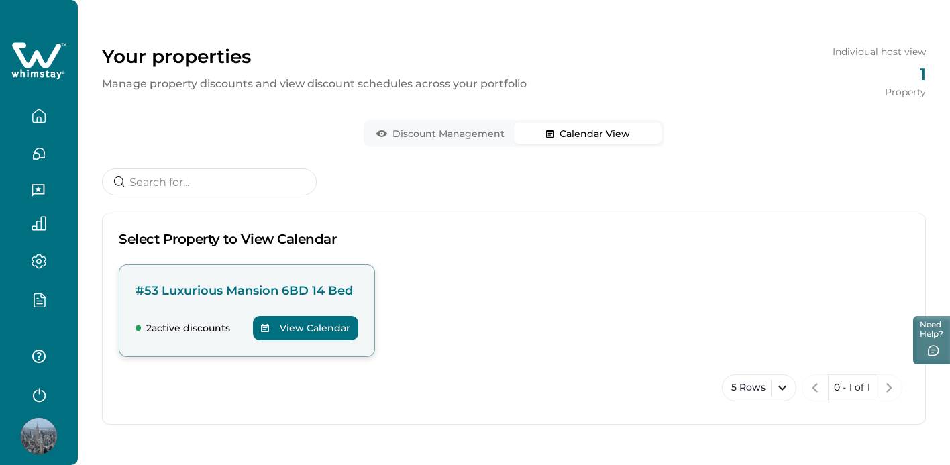
click at [216, 299] on p "#53 Luxurious Mansion 6BD 14 Bed" at bounding box center [247, 290] width 223 height 19
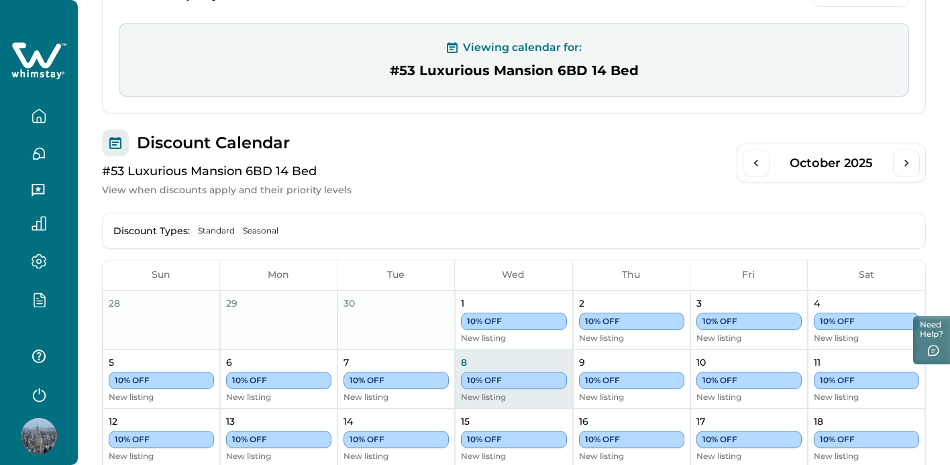
scroll to position [225, 0]
click at [900, 160] on icon "Next Month" at bounding box center [906, 162] width 13 height 13
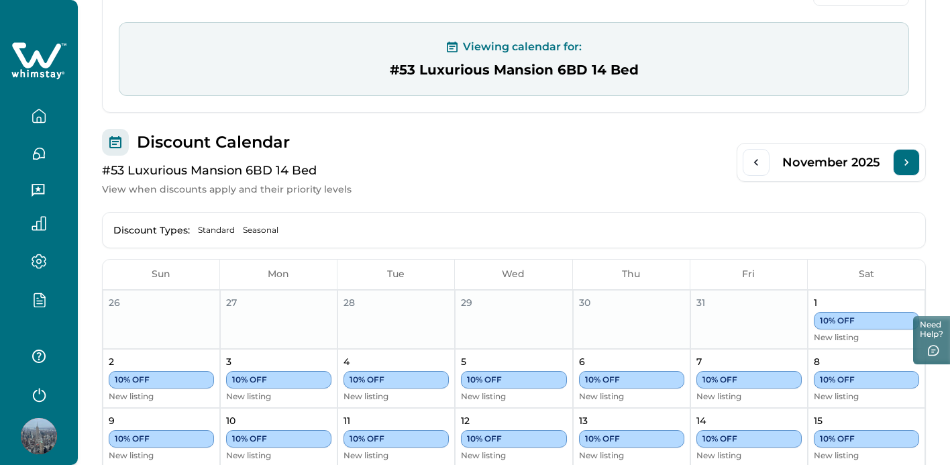
click at [900, 160] on icon "Next Month" at bounding box center [906, 162] width 13 height 13
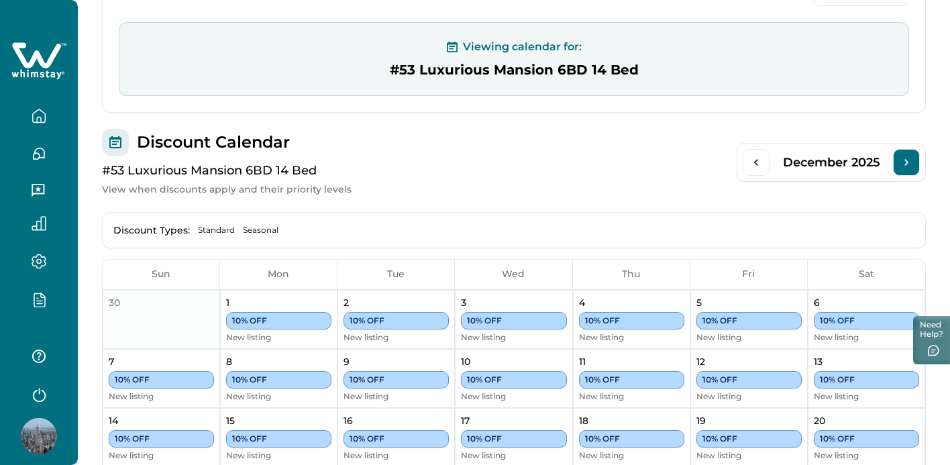
click at [900, 160] on icon "Next Month" at bounding box center [906, 162] width 13 height 13
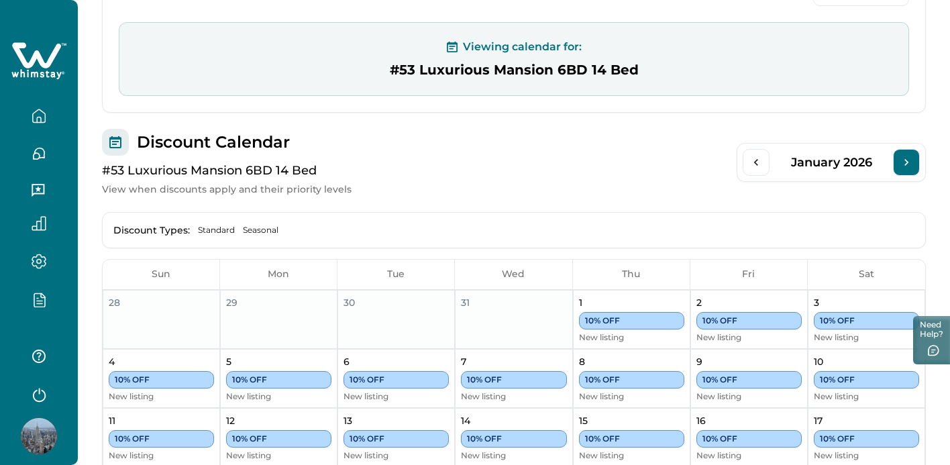
click at [900, 160] on icon "Next Month" at bounding box center [906, 162] width 13 height 13
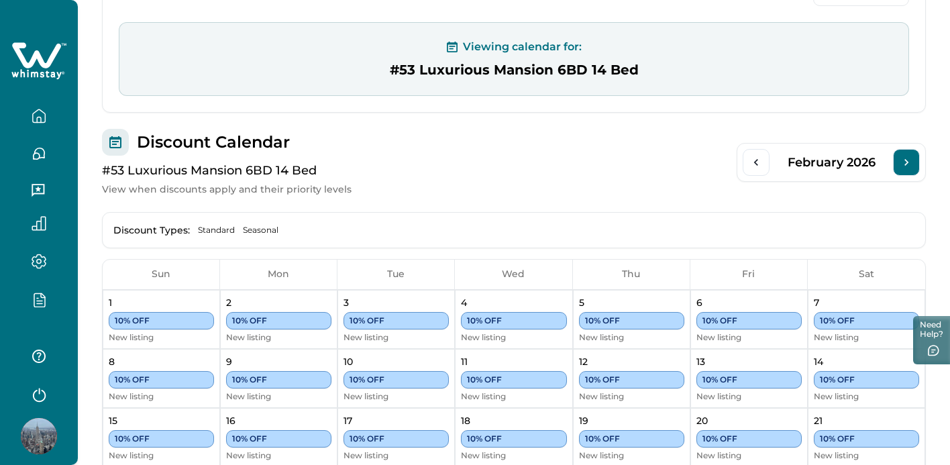
click at [900, 160] on icon "Next Month" at bounding box center [906, 162] width 13 height 13
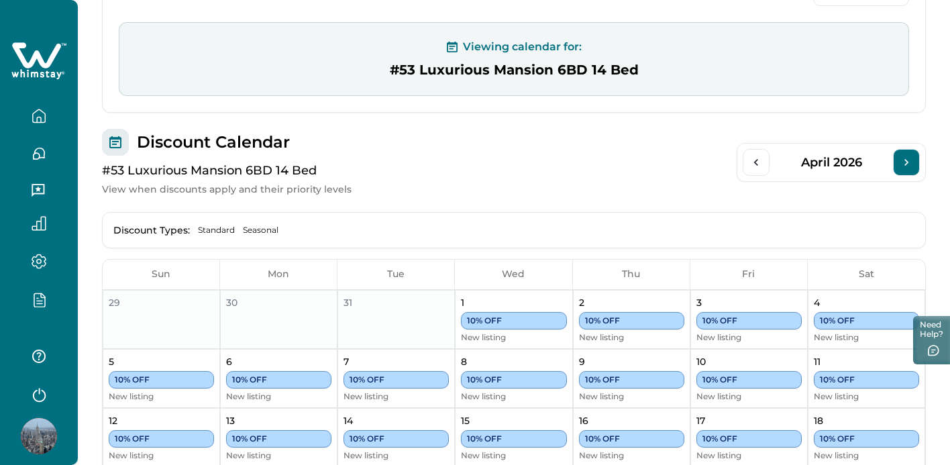
click at [900, 160] on icon "Next Month" at bounding box center [906, 162] width 13 height 13
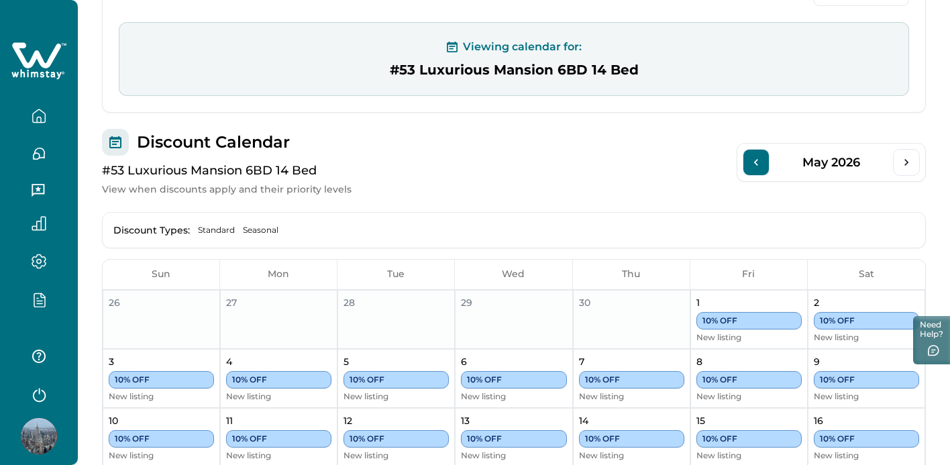
click at [752, 164] on icon "Previous Month" at bounding box center [756, 162] width 13 height 13
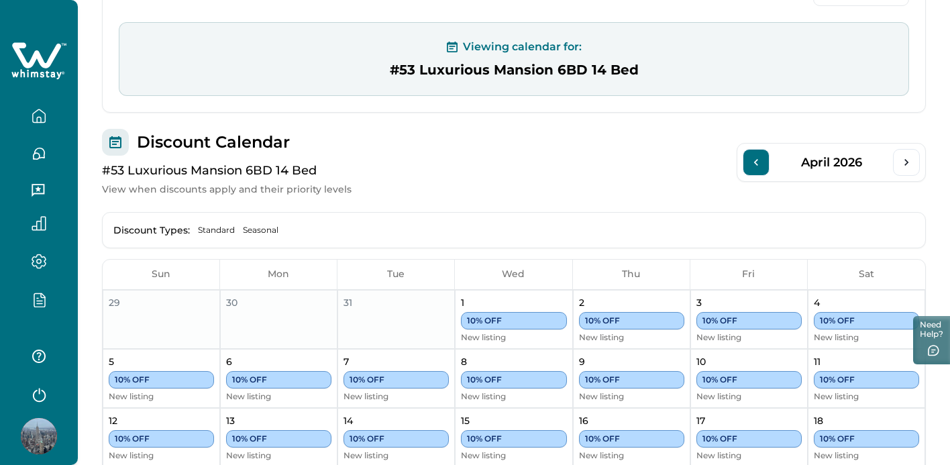
click at [752, 164] on icon "Previous Month" at bounding box center [756, 162] width 13 height 13
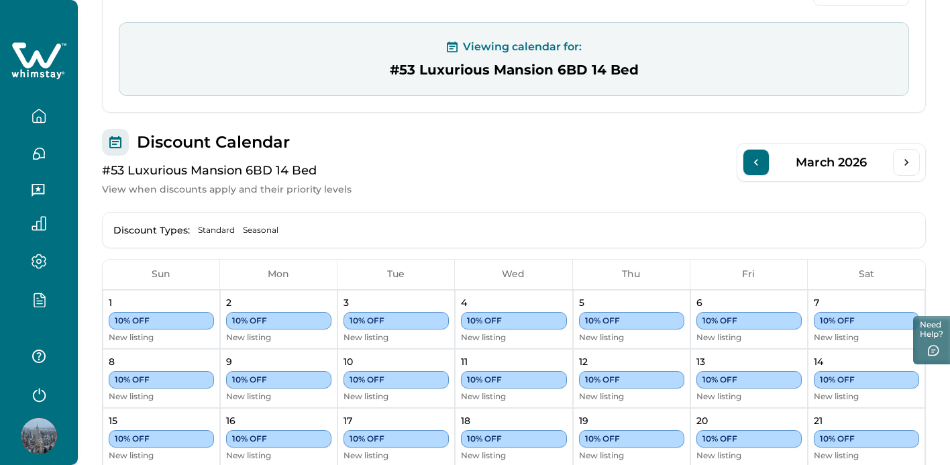
click at [752, 164] on icon "Previous Month" at bounding box center [756, 162] width 13 height 13
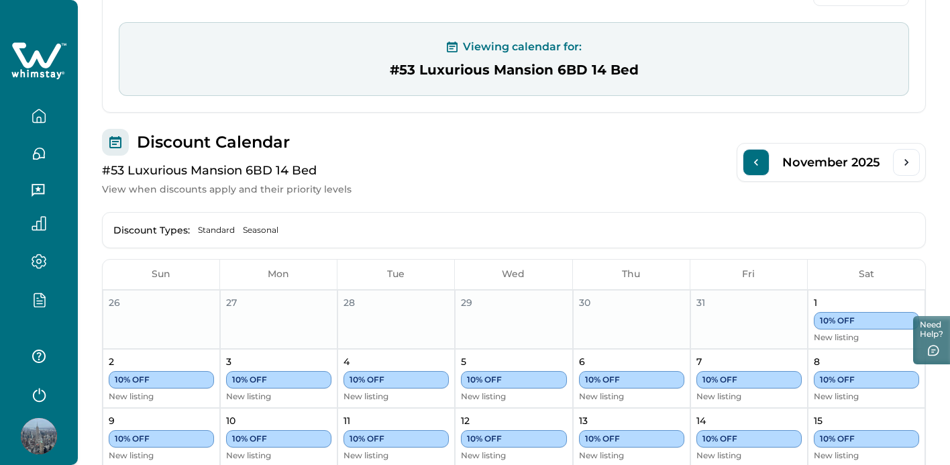
click at [752, 164] on icon "Previous Month" at bounding box center [756, 162] width 13 height 13
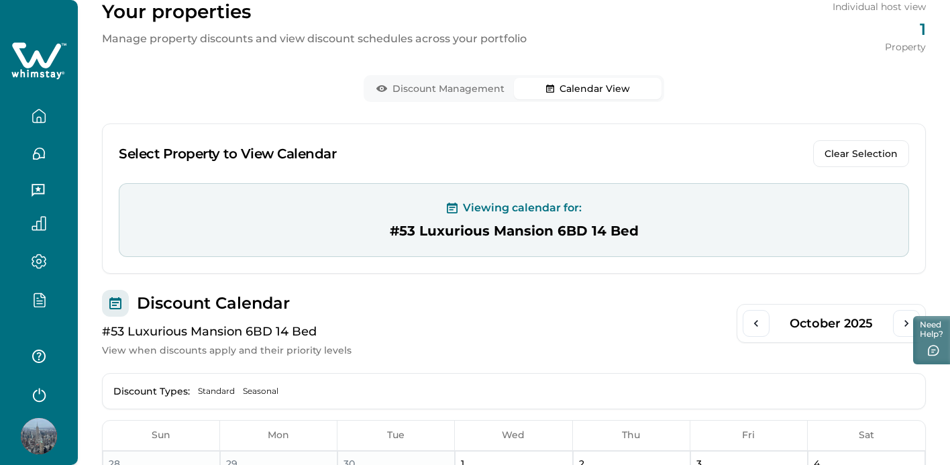
scroll to position [0, 0]
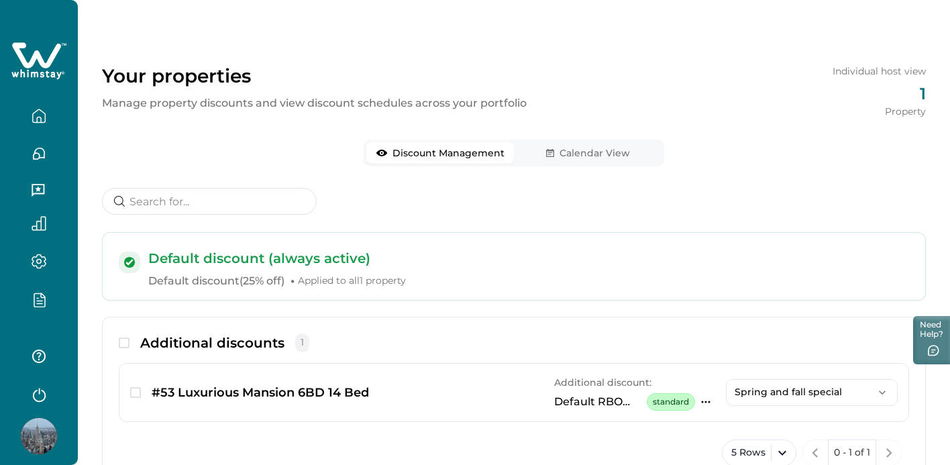
click at [426, 154] on button "Discount Management" at bounding box center [440, 152] width 148 height 21
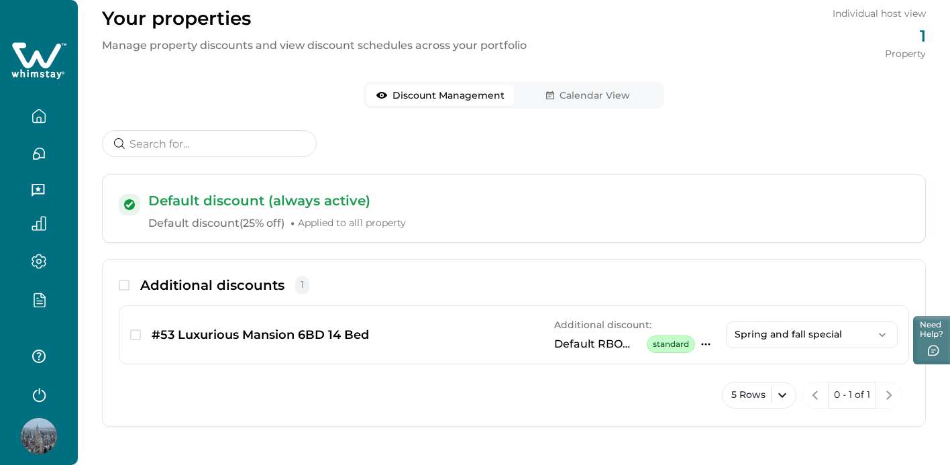
scroll to position [60, 0]
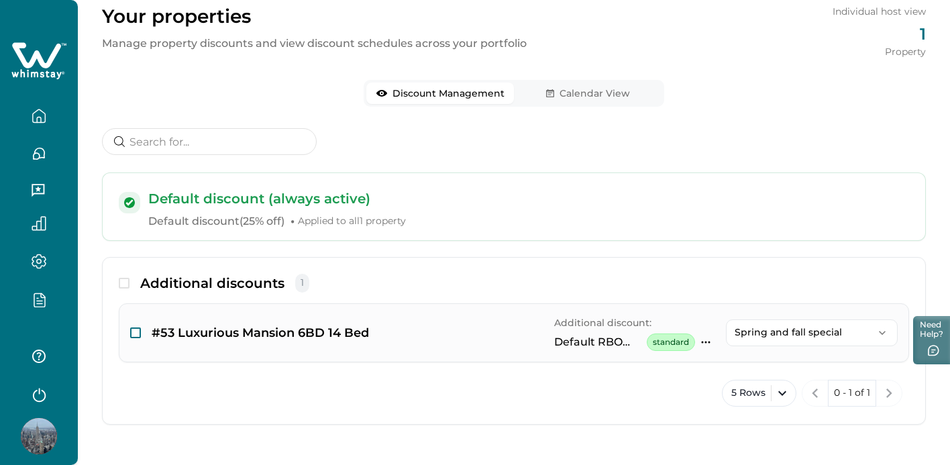
click at [135, 333] on span "button" at bounding box center [135, 332] width 11 height 11
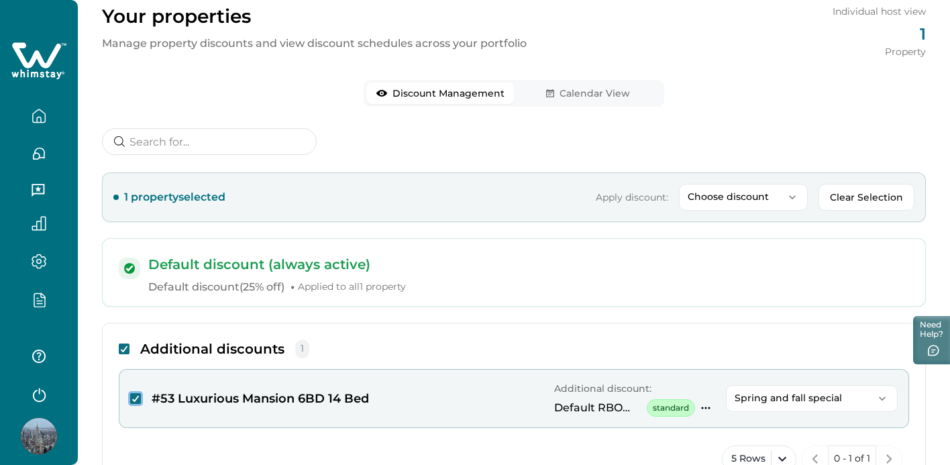
click at [756, 389] on button "Spring and fall special" at bounding box center [812, 398] width 172 height 27
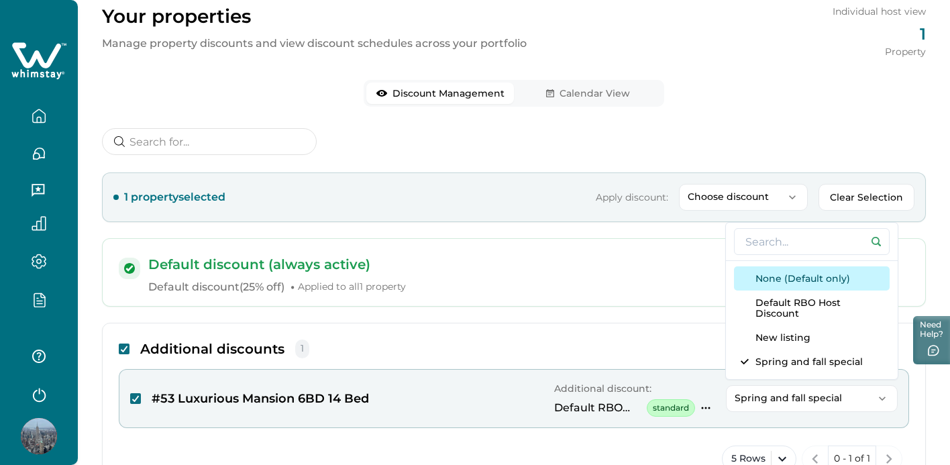
click at [772, 277] on button "None (Default only)" at bounding box center [812, 278] width 156 height 24
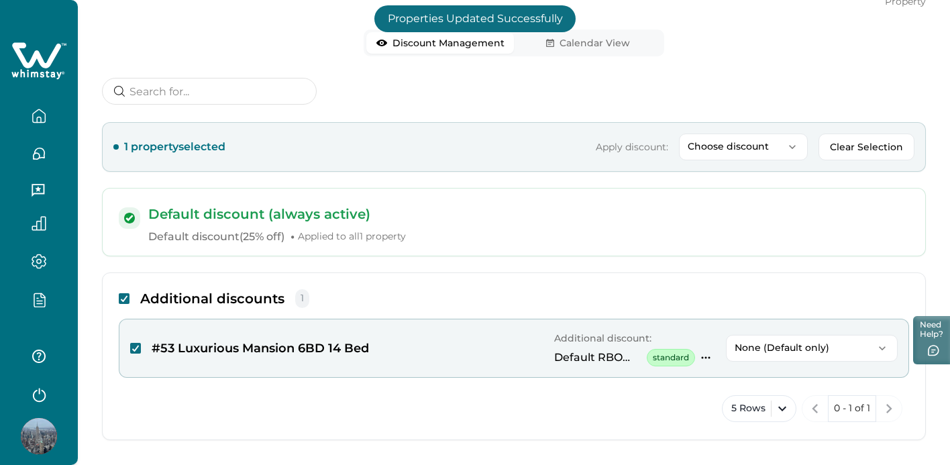
scroll to position [115, 0]
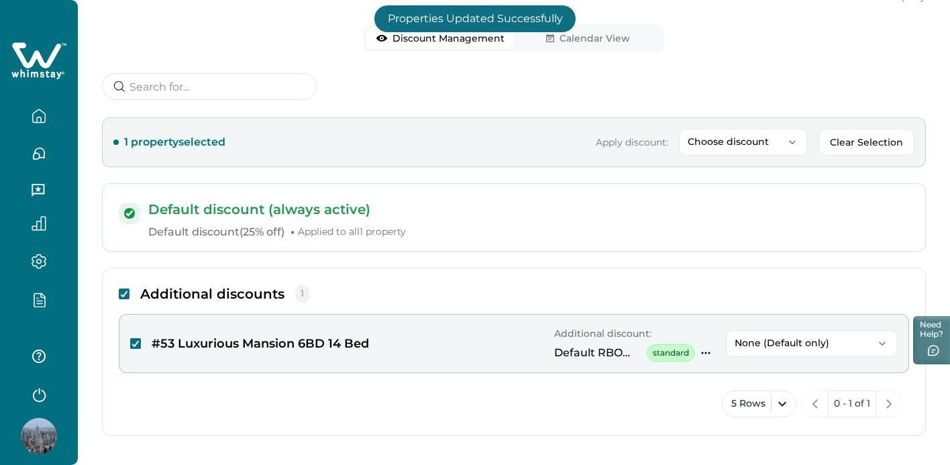
click at [755, 343] on p "None (Default only)" at bounding box center [804, 343] width 138 height 11
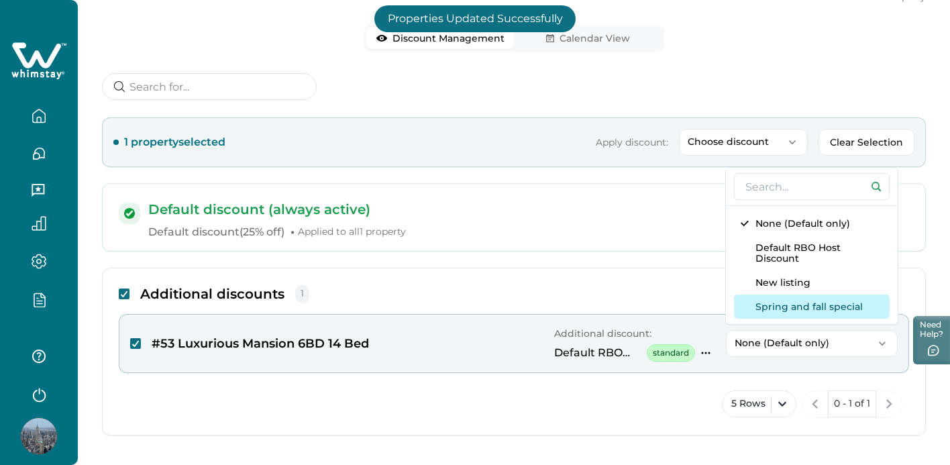
click at [762, 311] on button "Spring and fall special" at bounding box center [812, 307] width 156 height 24
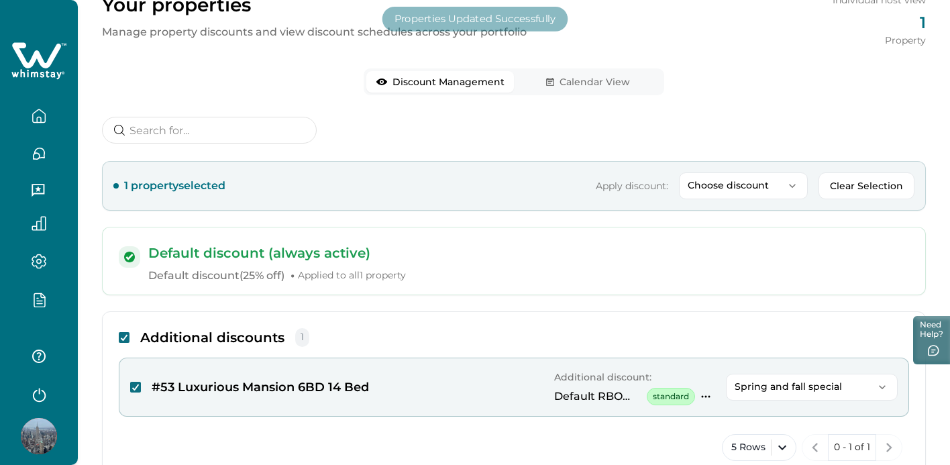
scroll to position [19, 0]
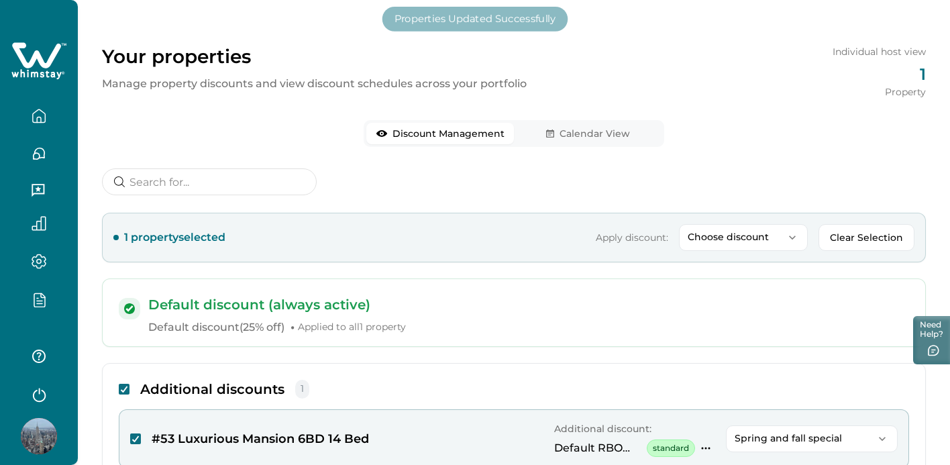
click at [554, 81] on div "Your properties Manage property discounts and view discount schedules across yo…" at bounding box center [514, 276] width 872 height 590
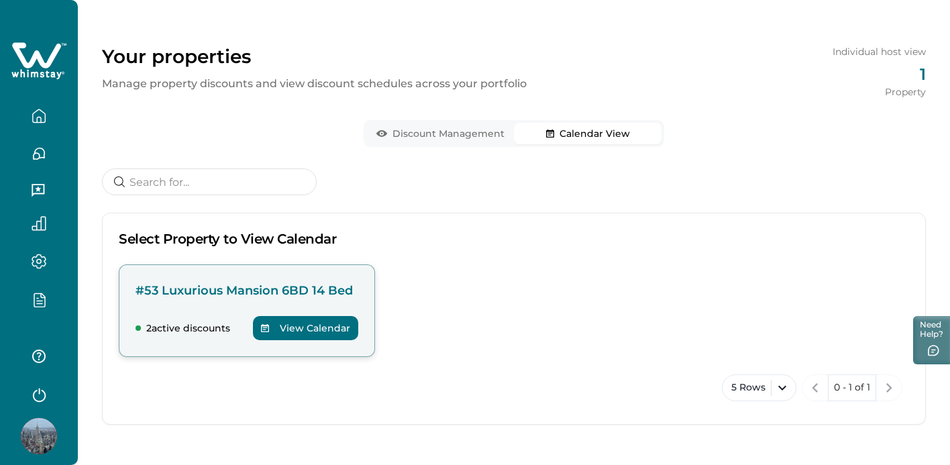
click at [257, 287] on p "#53 Luxurious Mansion 6BD 14 Bed" at bounding box center [247, 290] width 223 height 19
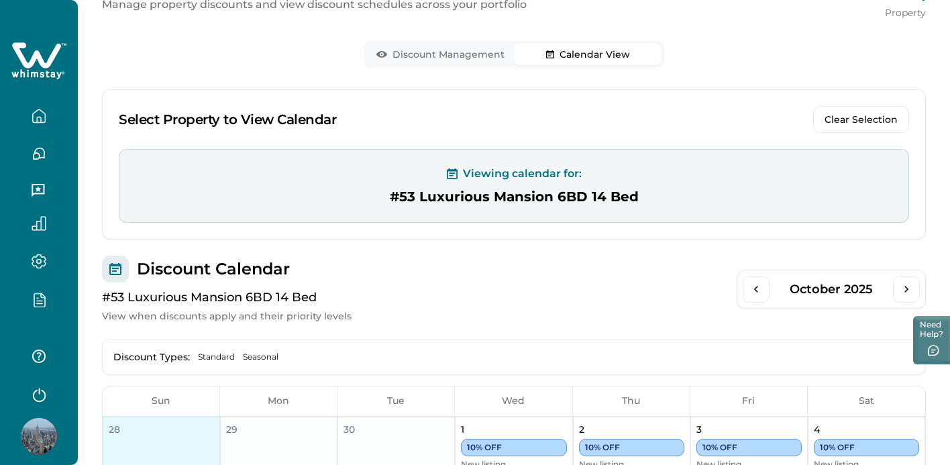
scroll to position [0, 0]
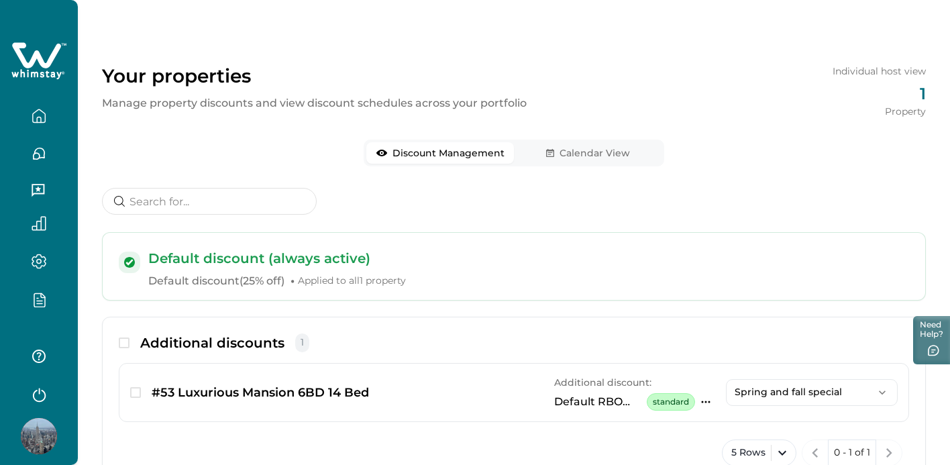
click at [422, 152] on button "Discount Management" at bounding box center [440, 152] width 148 height 21
click at [32, 302] on icon "button" at bounding box center [39, 299] width 15 height 15
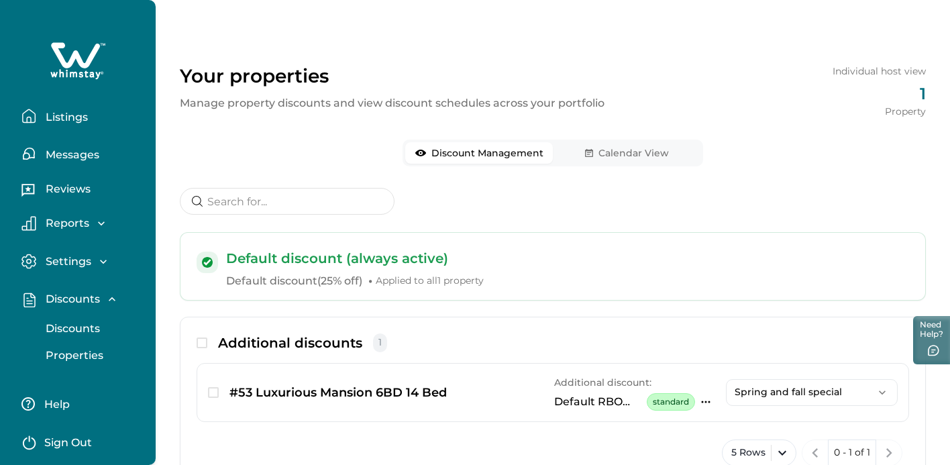
click at [88, 327] on p "Discounts" at bounding box center [71, 328] width 58 height 13
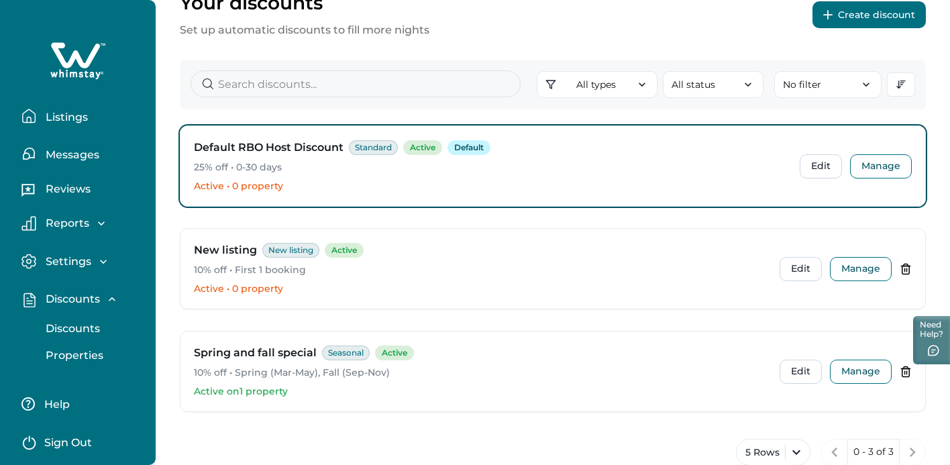
scroll to position [70, 0]
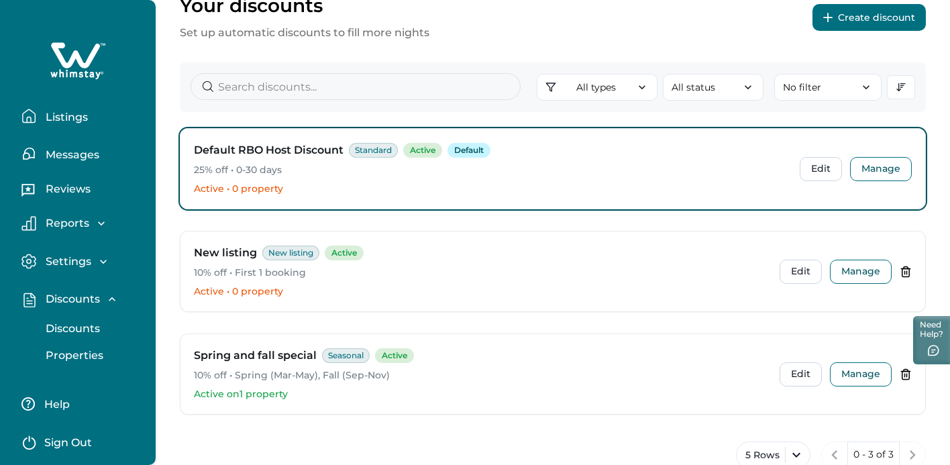
click at [73, 356] on p "Properties" at bounding box center [73, 355] width 62 height 13
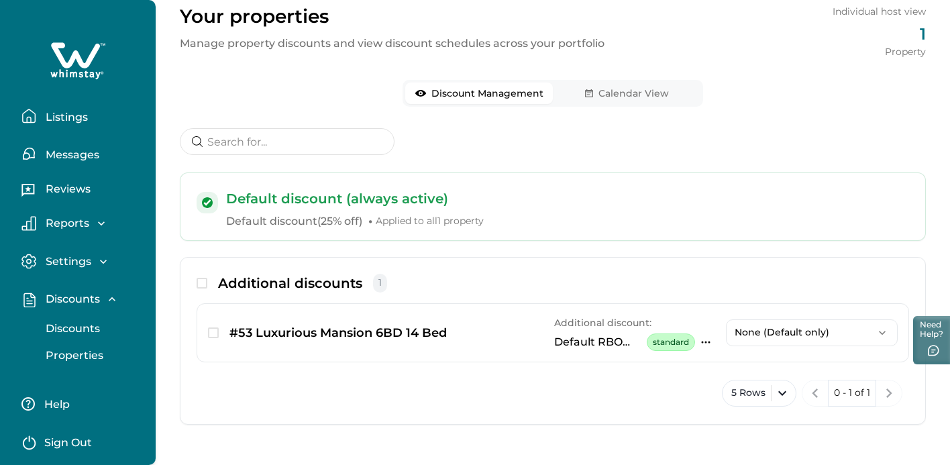
scroll to position [60, 0]
click at [201, 285] on div "Additional discounts 1" at bounding box center [553, 289] width 713 height 30
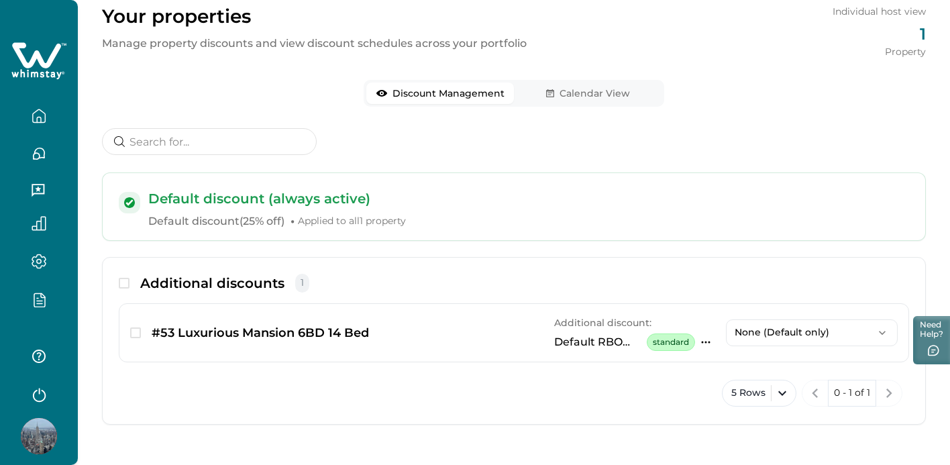
click at [137, 197] on div at bounding box center [129, 202] width 21 height 21
click at [125, 207] on icon at bounding box center [129, 202] width 11 height 11
click at [311, 219] on span "Applied to all 1 property" at bounding box center [352, 221] width 108 height 13
click at [125, 278] on span at bounding box center [124, 283] width 11 height 11
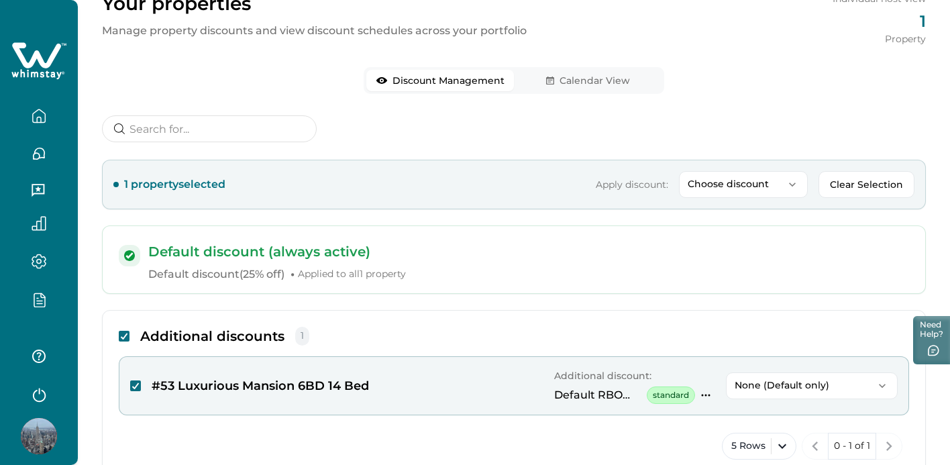
scroll to position [73, 0]
click at [849, 188] on button "Clear Selection" at bounding box center [867, 183] width 96 height 27
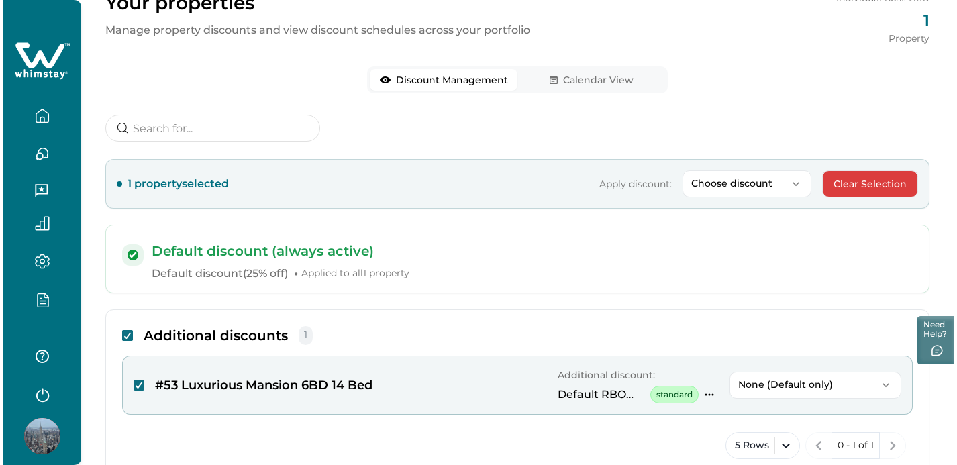
scroll to position [60, 0]
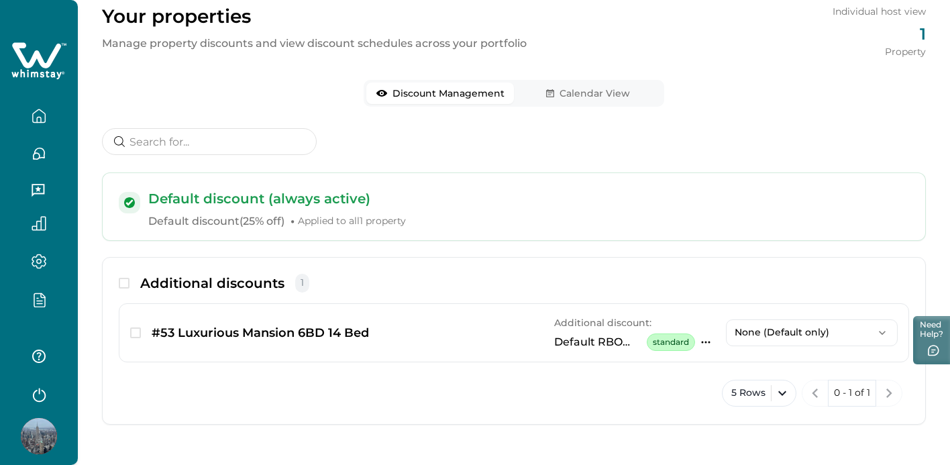
click at [34, 300] on icon "button" at bounding box center [39, 299] width 11 height 13
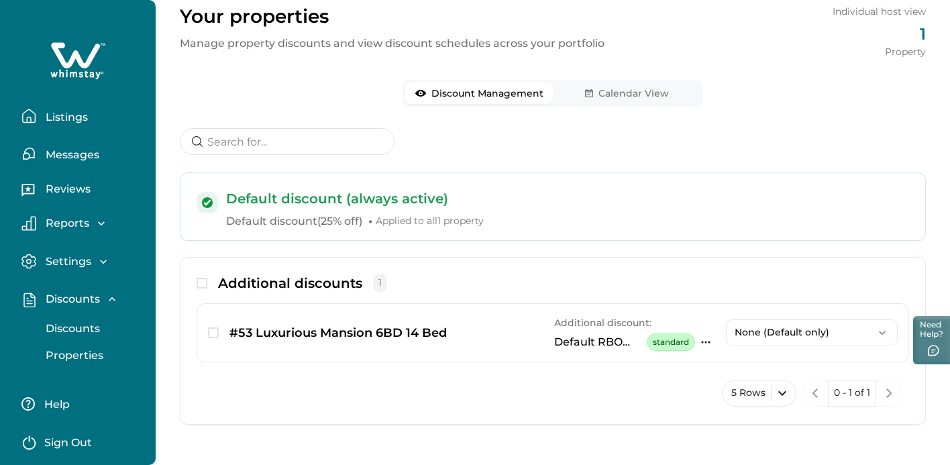
click at [76, 325] on p "Discounts" at bounding box center [71, 328] width 58 height 13
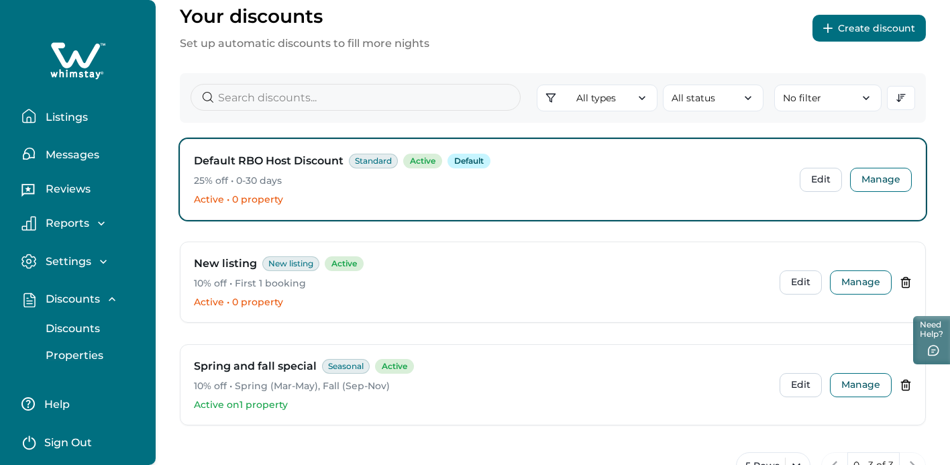
click at [63, 359] on p "Properties" at bounding box center [73, 355] width 62 height 13
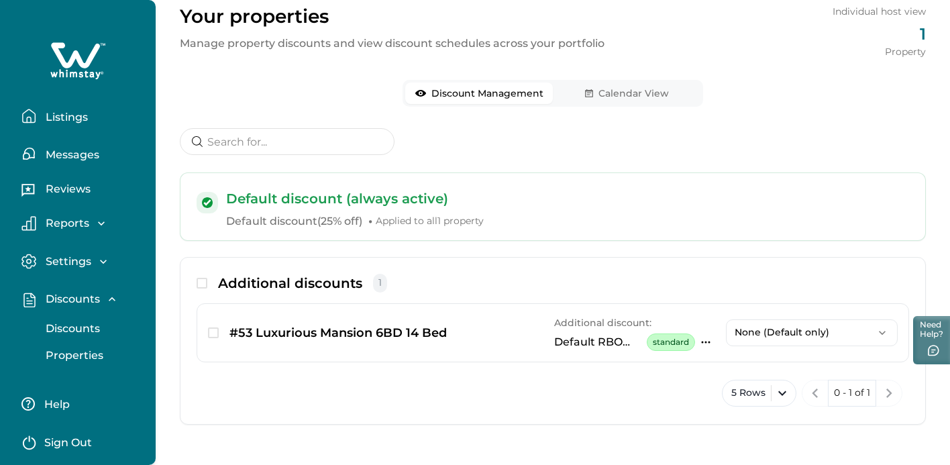
click at [67, 331] on p "Discounts" at bounding box center [71, 328] width 58 height 13
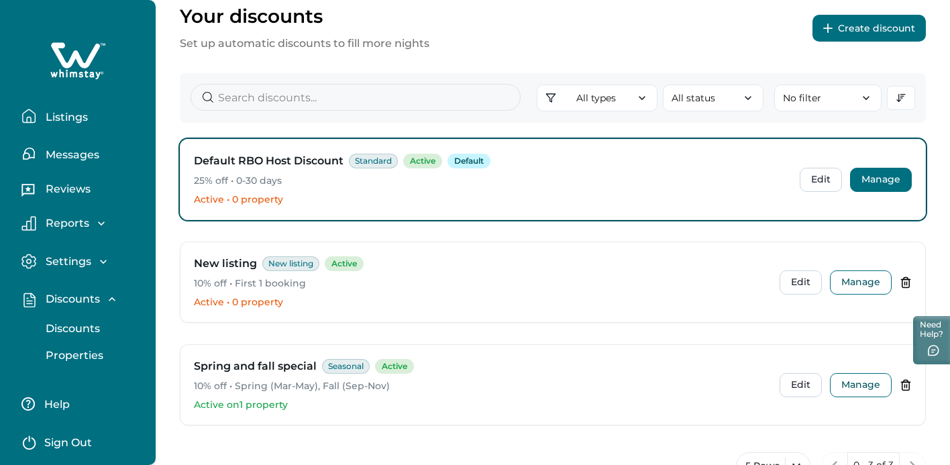
click at [873, 181] on button "Manage" at bounding box center [881, 180] width 62 height 24
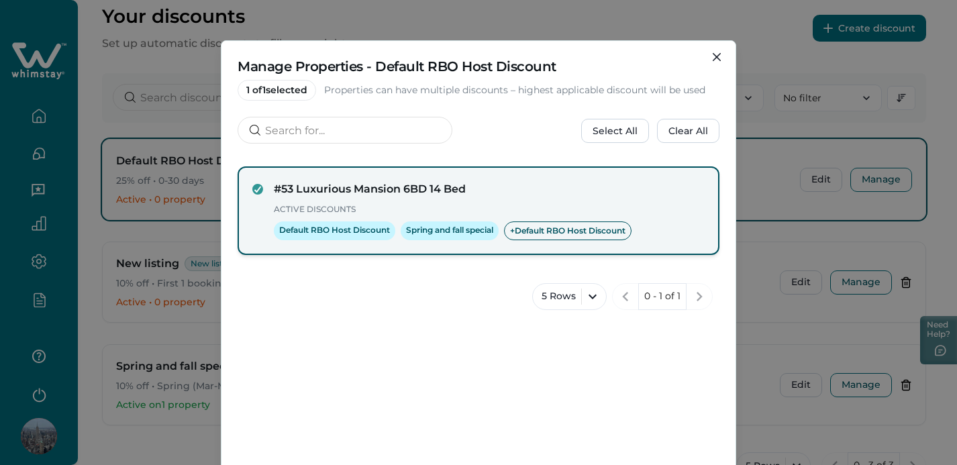
click at [365, 208] on p "Active Discounts" at bounding box center [489, 209] width 431 height 13
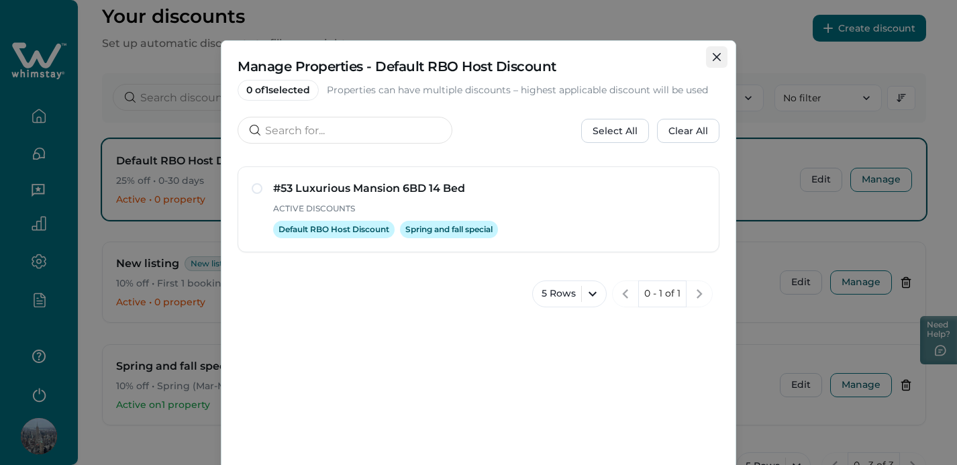
click at [706, 61] on button "Close" at bounding box center [716, 56] width 21 height 21
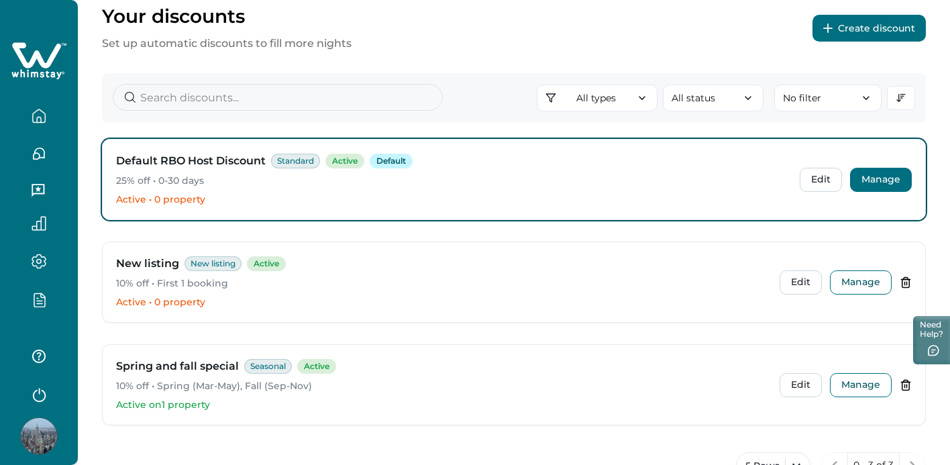
click at [885, 185] on button "Manage" at bounding box center [881, 180] width 62 height 24
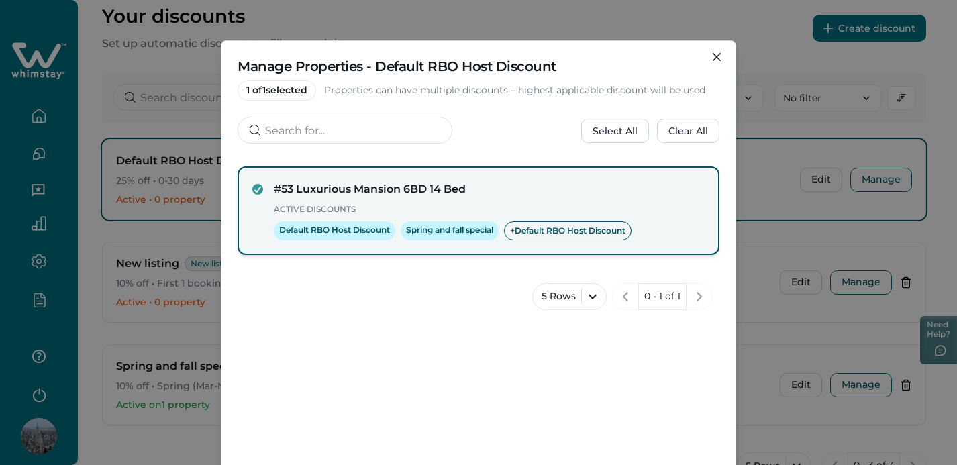
click at [400, 191] on h4 "#53 Luxurious Mansion 6BD 14 Bed" at bounding box center [489, 189] width 431 height 16
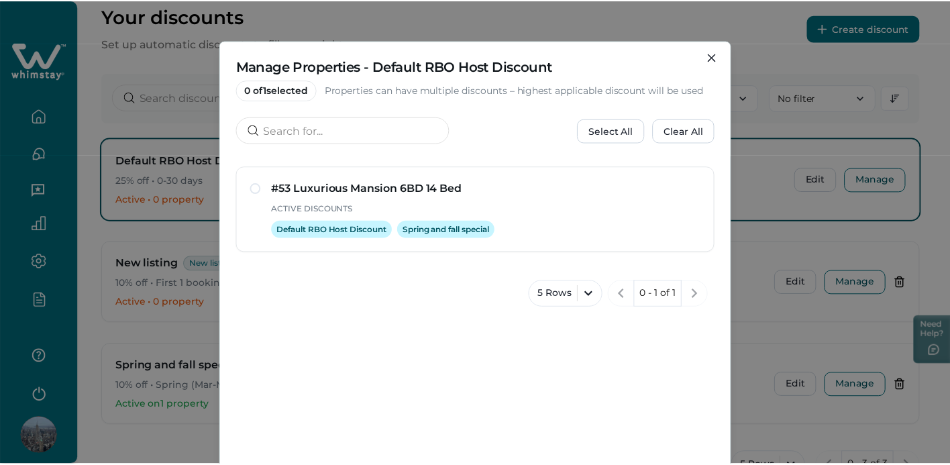
scroll to position [135, 0]
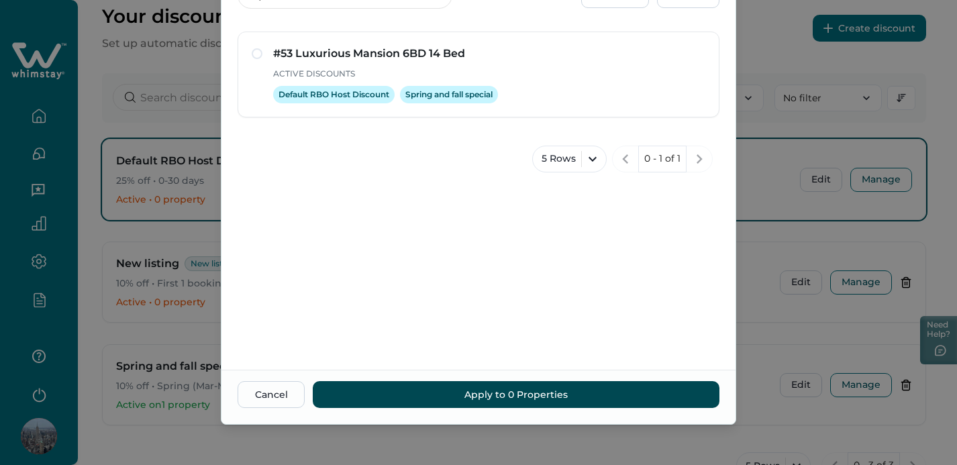
click at [574, 396] on button "Apply to 0 Properties" at bounding box center [516, 394] width 407 height 27
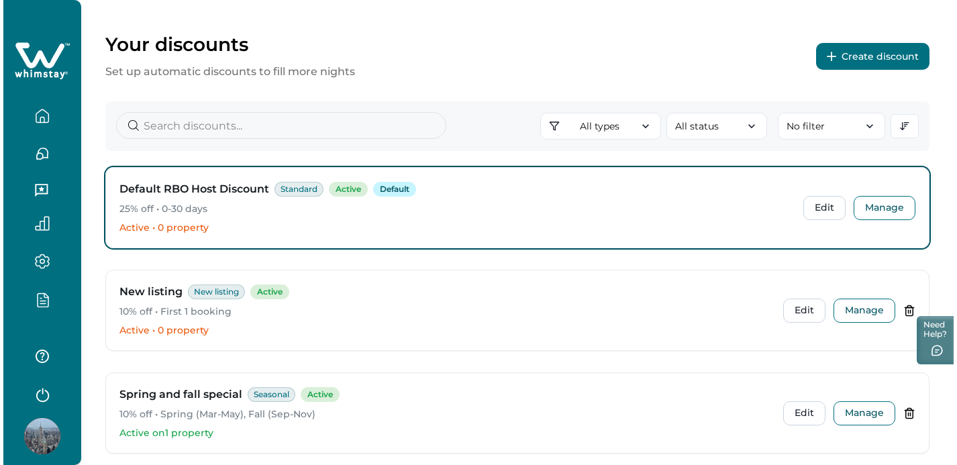
scroll to position [19, 0]
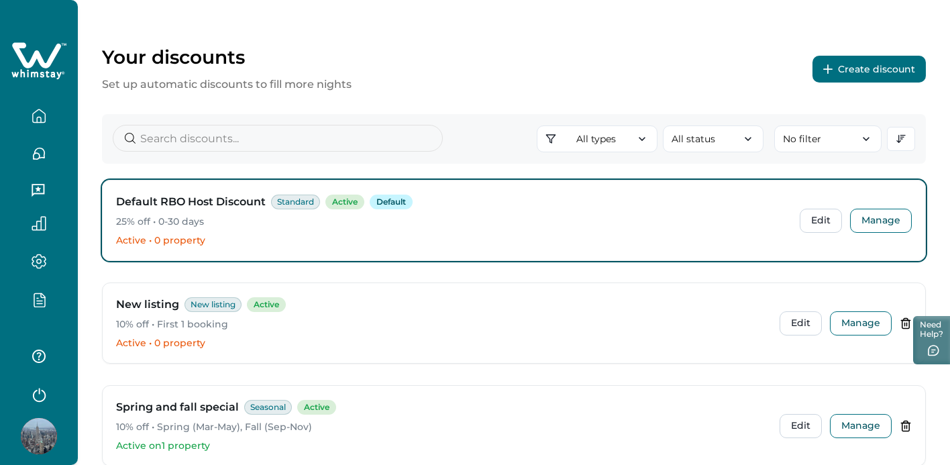
click at [880, 64] on button "Create discount" at bounding box center [869, 69] width 113 height 27
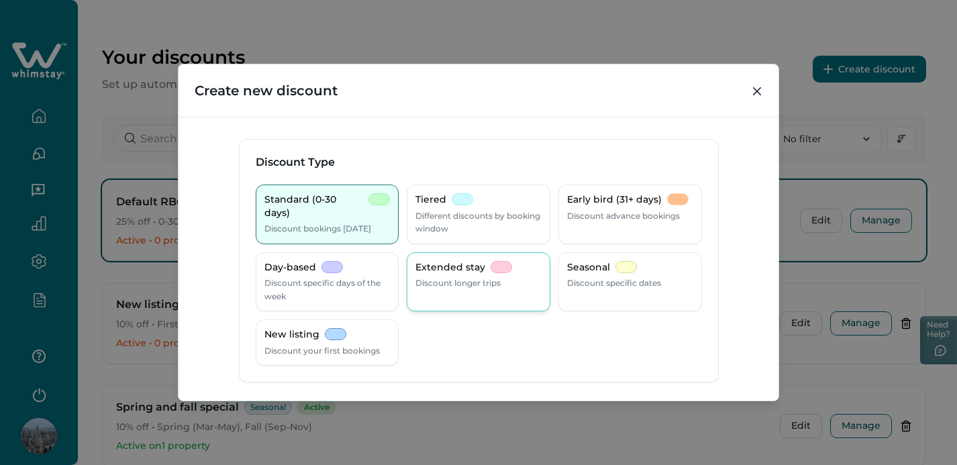
click at [473, 274] on div "Extended stay Discount longer trips" at bounding box center [478, 275] width 126 height 29
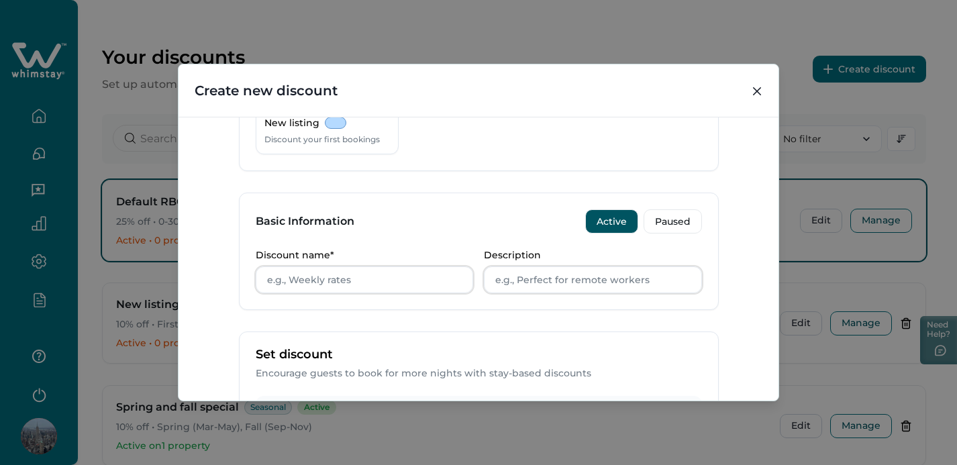
scroll to position [212, 0]
click at [338, 280] on input "Discount name*" at bounding box center [365, 279] width 218 height 27
type input "Weekly discount"
click at [517, 270] on input "Description" at bounding box center [593, 279] width 218 height 27
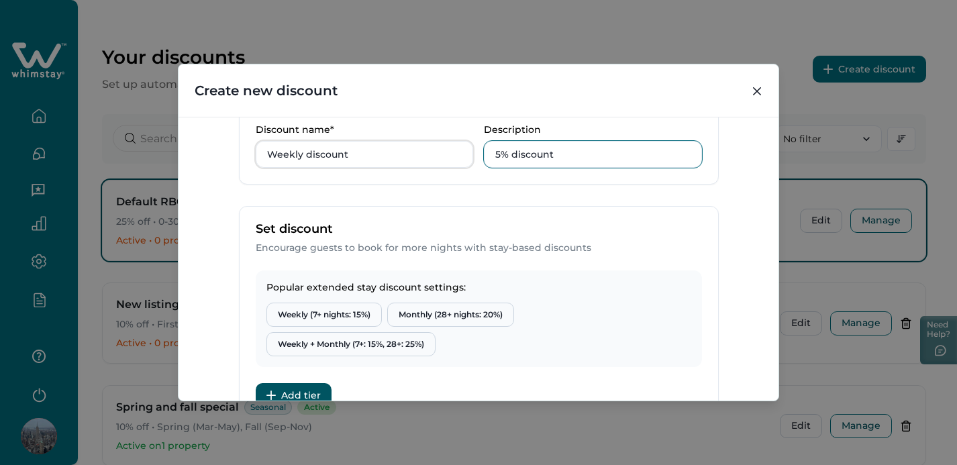
scroll to position [338, 0]
type input "5% discount"
click at [329, 311] on button "Weekly (7+ nights: 15%)" at bounding box center [323, 314] width 115 height 24
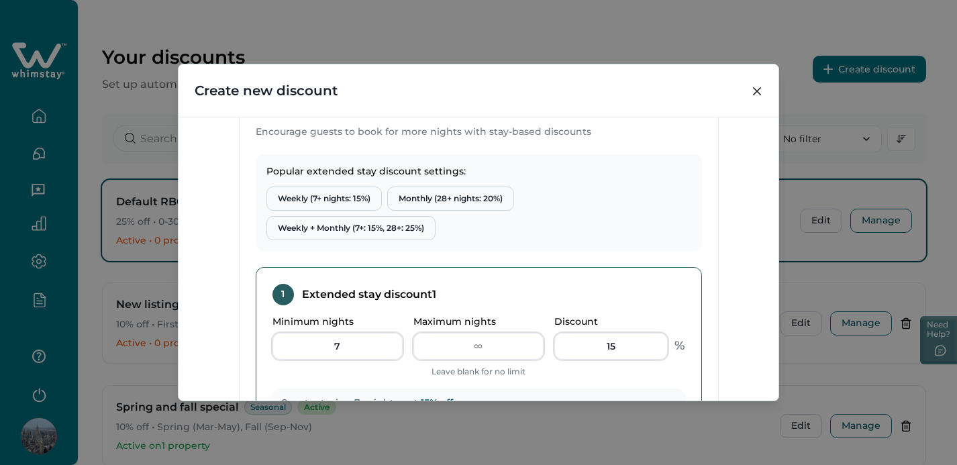
scroll to position [457, 0]
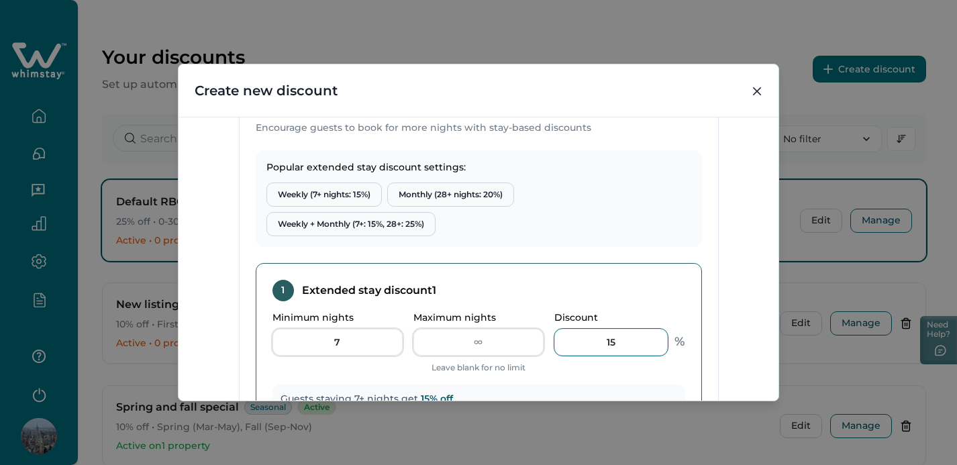
click at [630, 346] on input "15" at bounding box center [610, 342] width 113 height 27
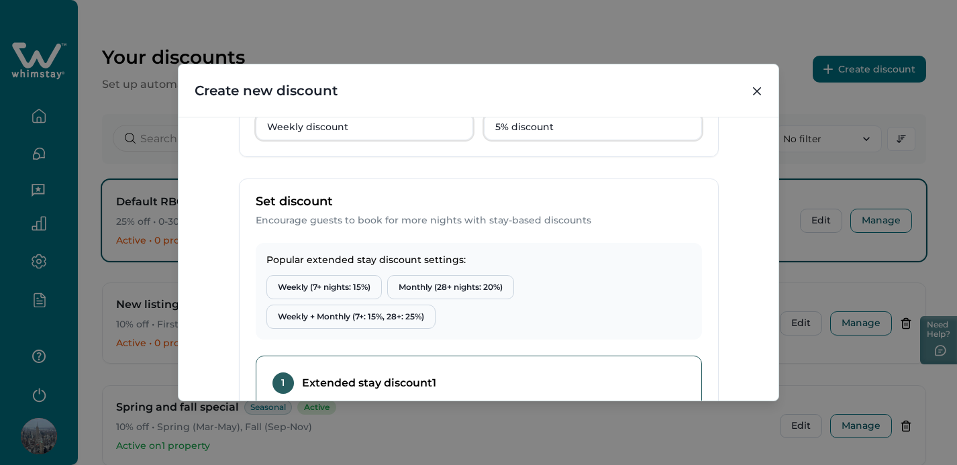
scroll to position [178, 0]
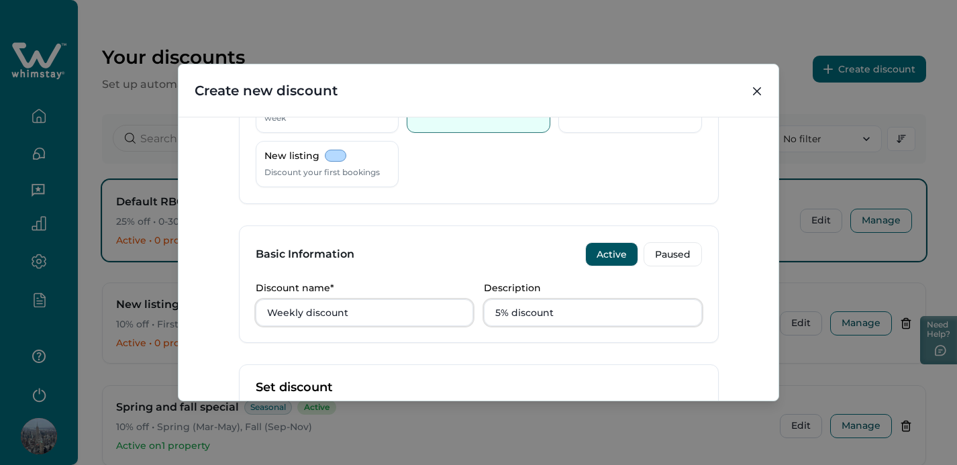
type input "10"
drag, startPoint x: 304, startPoint y: 315, endPoint x: 235, endPoint y: 316, distance: 69.1
click at [239, 316] on div "Basic Information Active Paused Discount name* Weekly discount Description 5% d…" at bounding box center [479, 283] width 480 height 117
type input "Extended stay discount"
drag, startPoint x: 564, startPoint y: 319, endPoint x: 437, endPoint y: 302, distance: 127.9
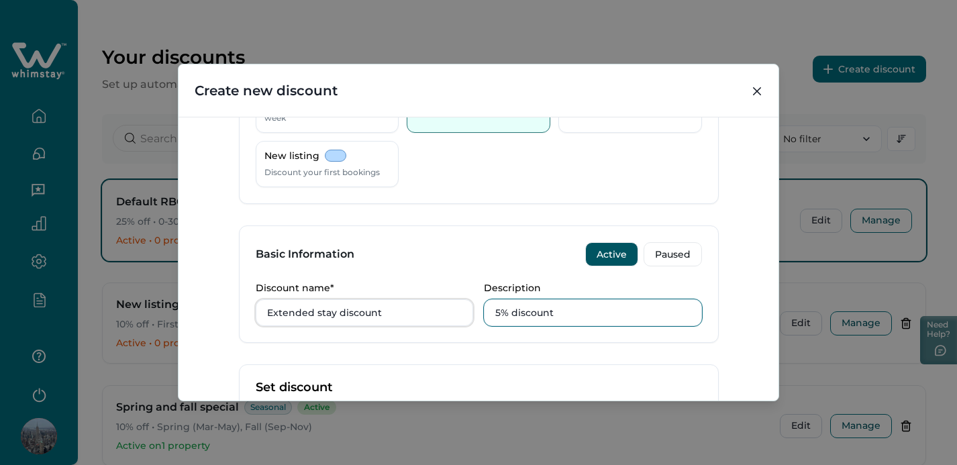
click at [437, 302] on div "Discount name* Extended stay discount Description 5% discount" at bounding box center [479, 304] width 446 height 44
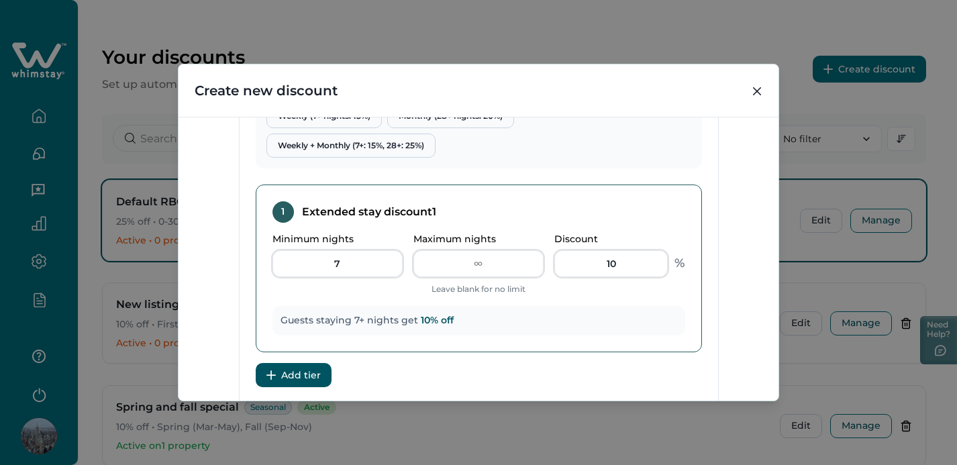
scroll to position [537, 0]
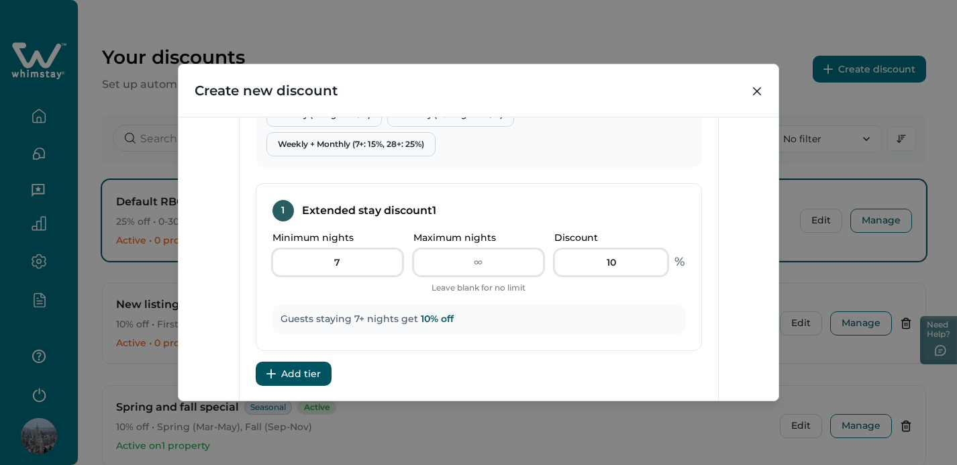
click at [297, 372] on button "Add tier" at bounding box center [294, 374] width 76 height 24
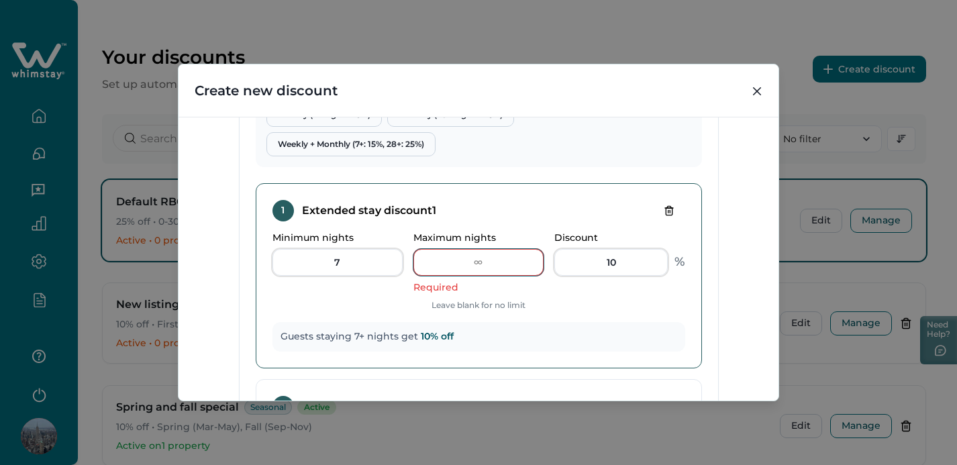
click at [474, 258] on input "Maximum nights" at bounding box center [478, 262] width 130 height 27
click at [486, 262] on input "Maximum nights" at bounding box center [478, 262] width 130 height 27
click at [450, 326] on div "Guests staying 7+ nights get 10 % off" at bounding box center [478, 337] width 413 height 30
click at [473, 261] on input "Maximum nights" at bounding box center [478, 262] width 130 height 27
click at [523, 313] on div "1 Extended stay discount 1 Minimum nights 7 Maximum nights Required Leave blank…" at bounding box center [479, 275] width 446 height 185
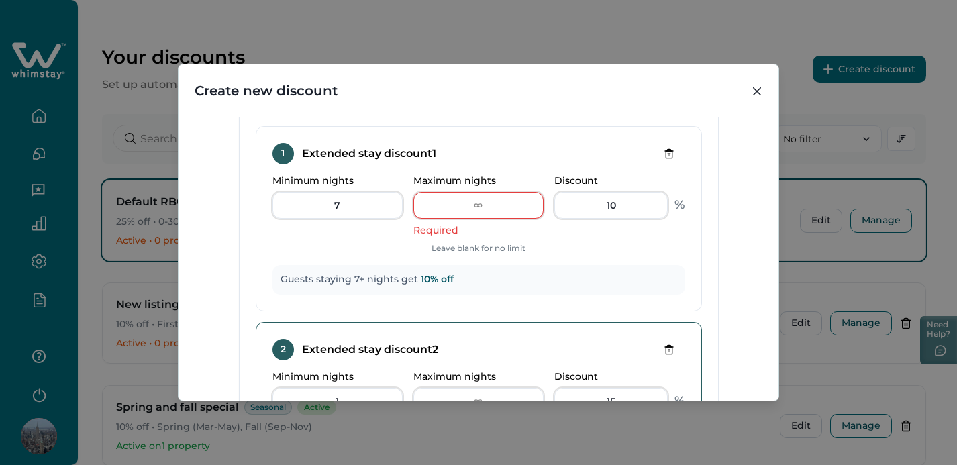
scroll to position [554, 0]
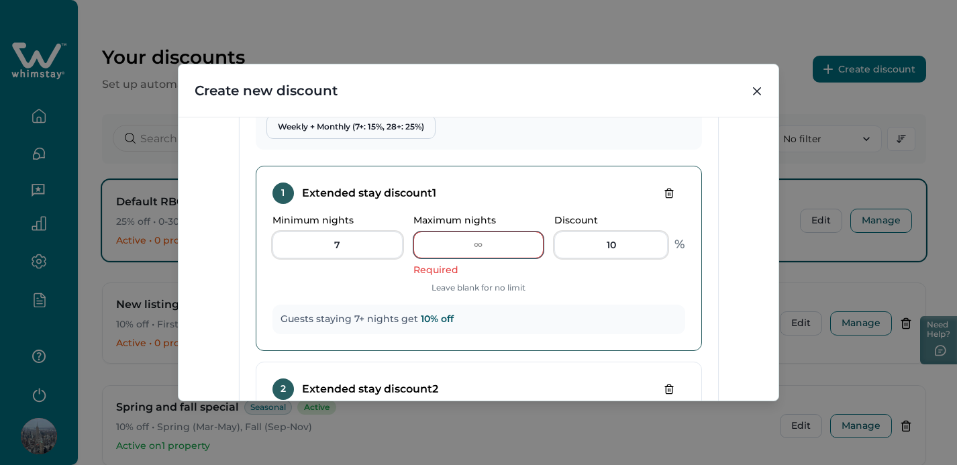
click at [452, 244] on input "Maximum nights" at bounding box center [478, 244] width 130 height 27
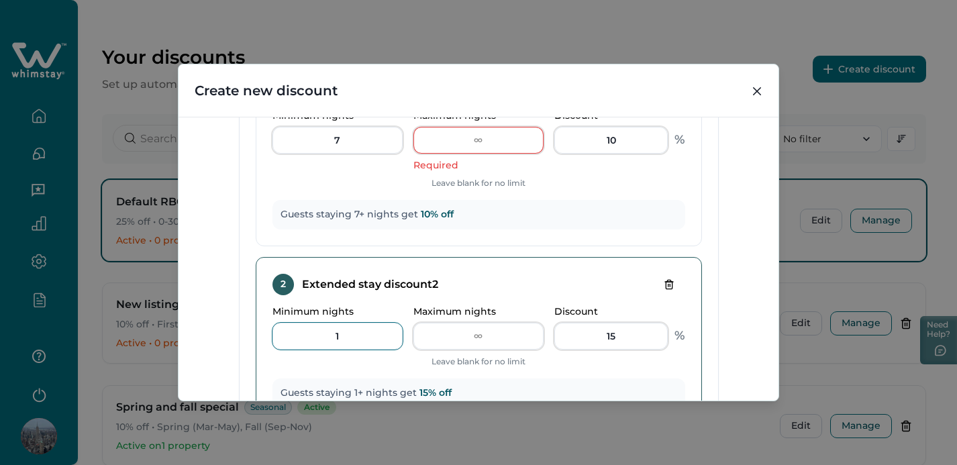
click at [330, 337] on input "1" at bounding box center [337, 336] width 130 height 27
drag, startPoint x: 340, startPoint y: 336, endPoint x: 322, endPoint y: 336, distance: 17.4
click at [322, 336] on input "1" at bounding box center [337, 336] width 130 height 27
type input "1"
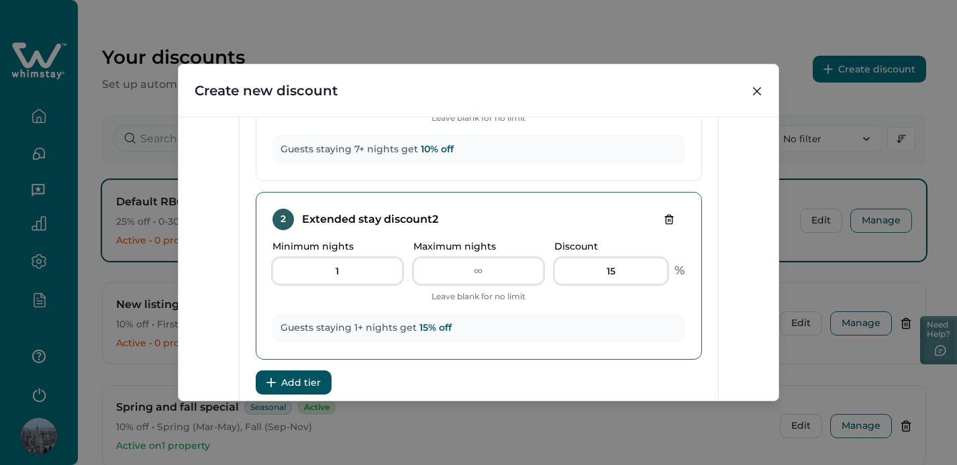
click at [666, 215] on icon "Delete tier" at bounding box center [669, 219] width 6 height 9
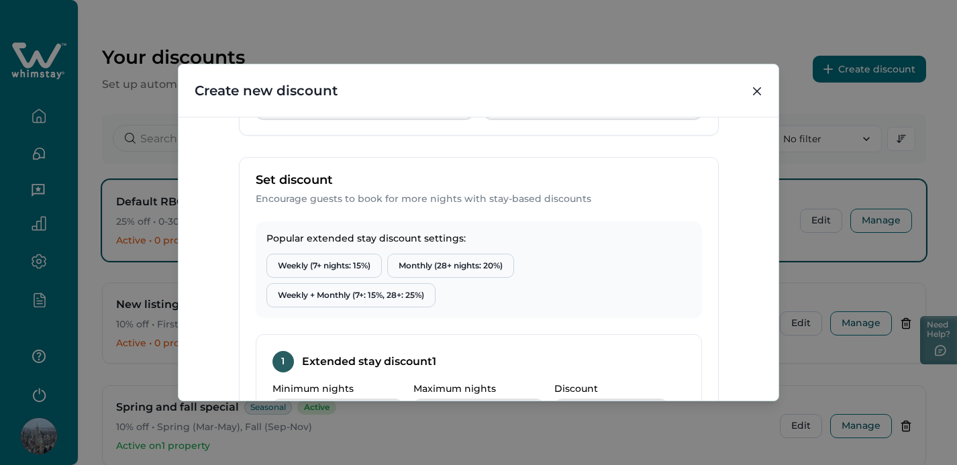
scroll to position [381, 0]
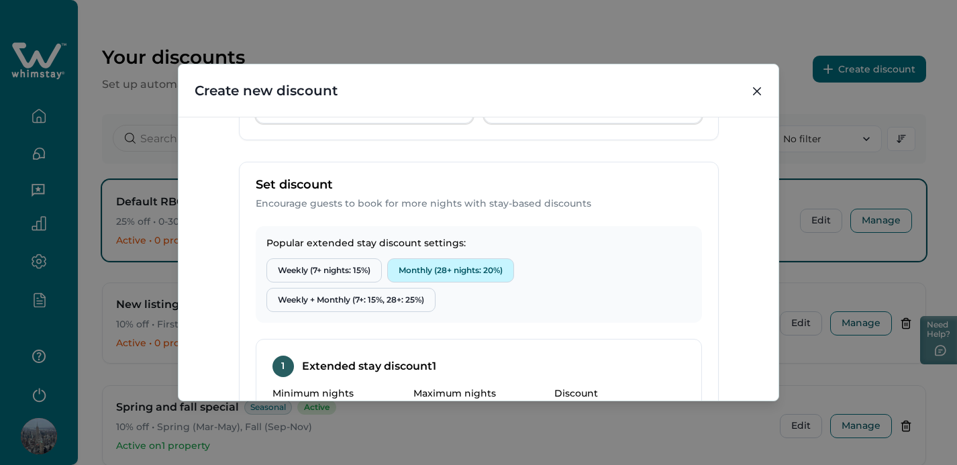
click at [428, 273] on button "Monthly (28+ nights: 20%)" at bounding box center [450, 270] width 127 height 24
type input "28"
type input "20"
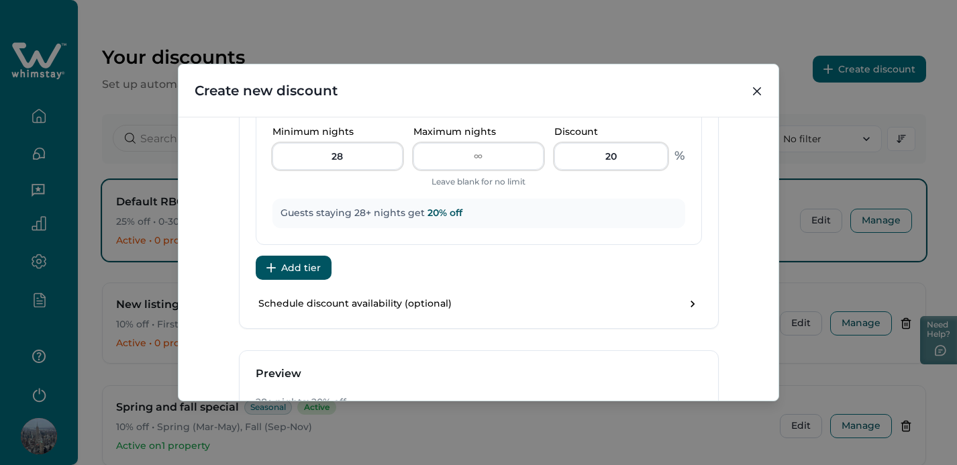
scroll to position [599, 0]
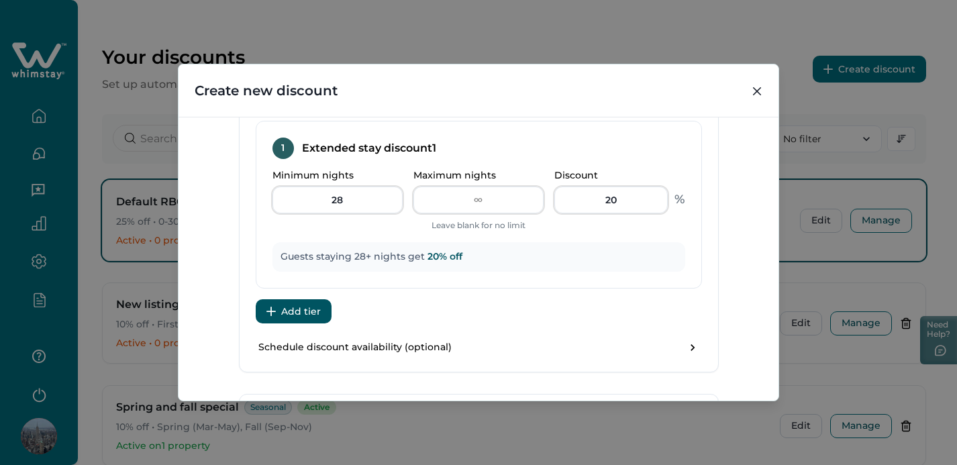
click at [286, 313] on button "Add tier" at bounding box center [294, 311] width 76 height 24
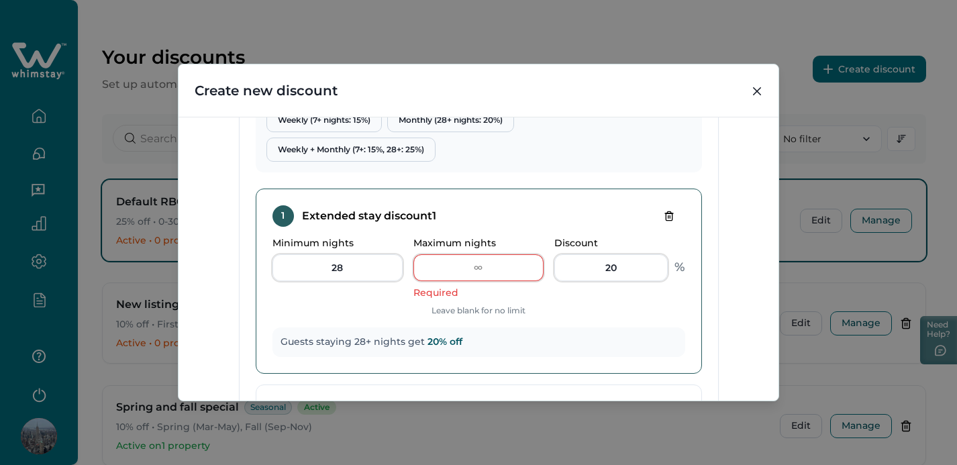
scroll to position [484, 0]
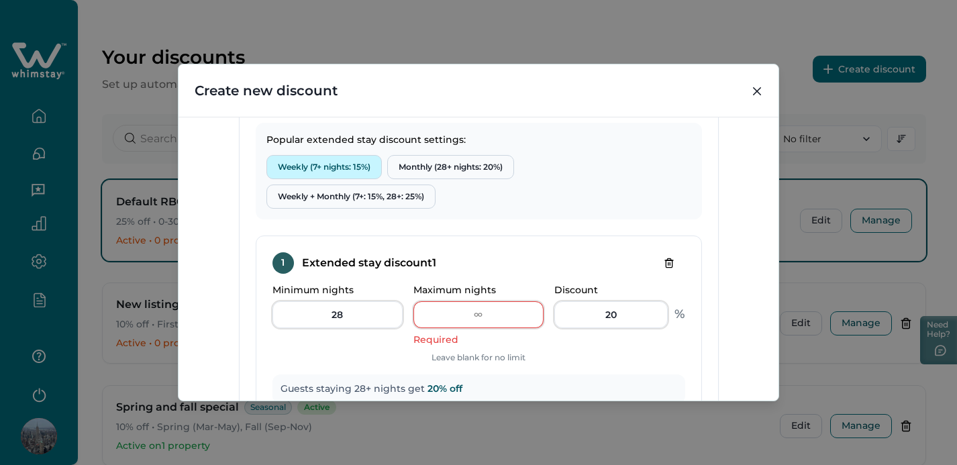
click at [321, 168] on button "Weekly (7+ nights: 15%)" at bounding box center [323, 167] width 115 height 24
type input "7"
type input "15"
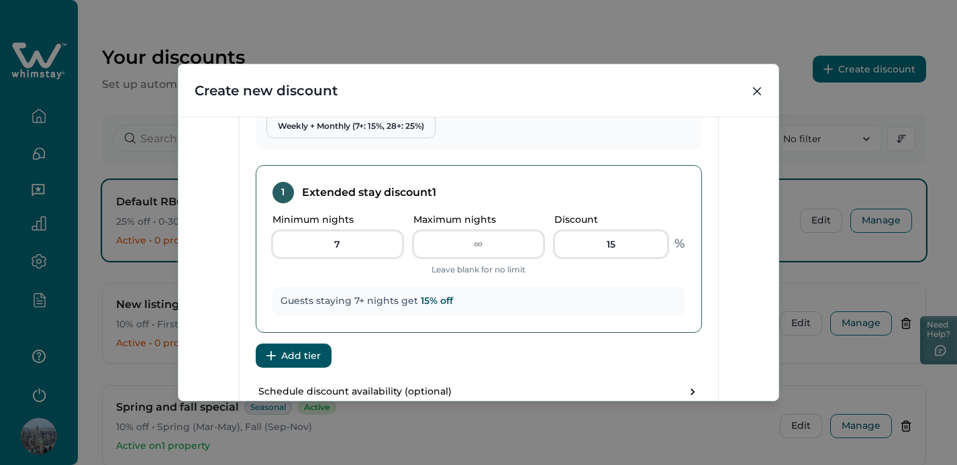
scroll to position [458, 0]
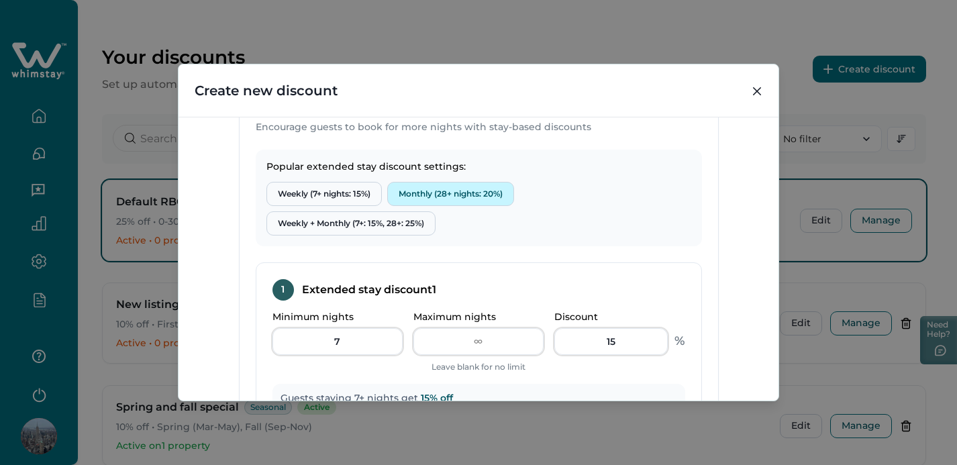
click at [417, 194] on button "Monthly (28+ nights: 20%)" at bounding box center [450, 194] width 127 height 24
type input "28"
type input "20"
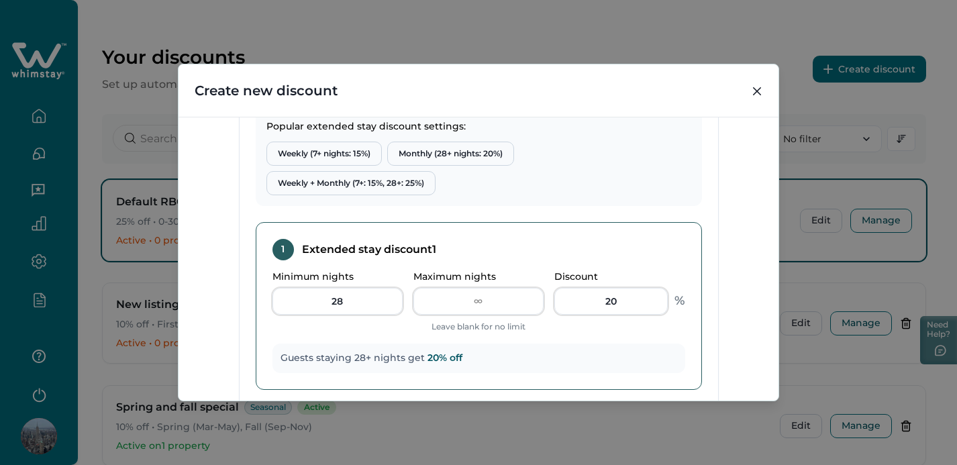
scroll to position [463, 0]
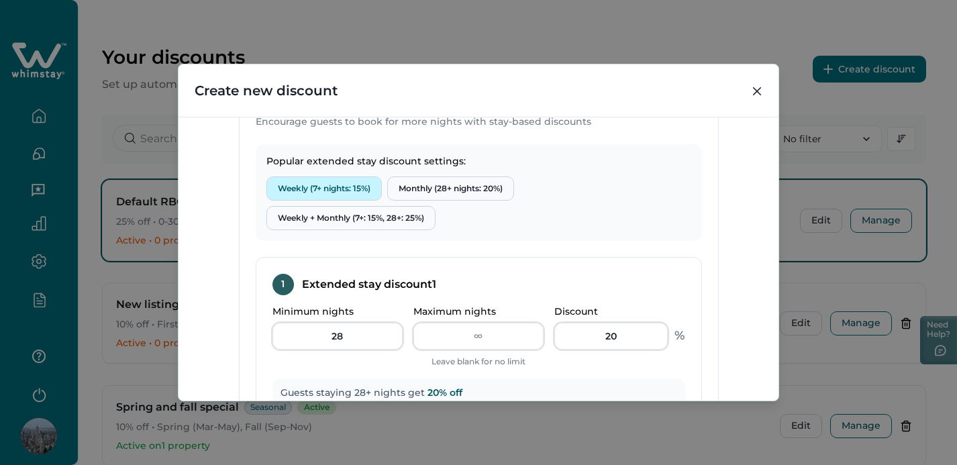
click at [312, 189] on button "Weekly (7+ nights: 15%)" at bounding box center [323, 188] width 115 height 24
type input "7"
type input "15"
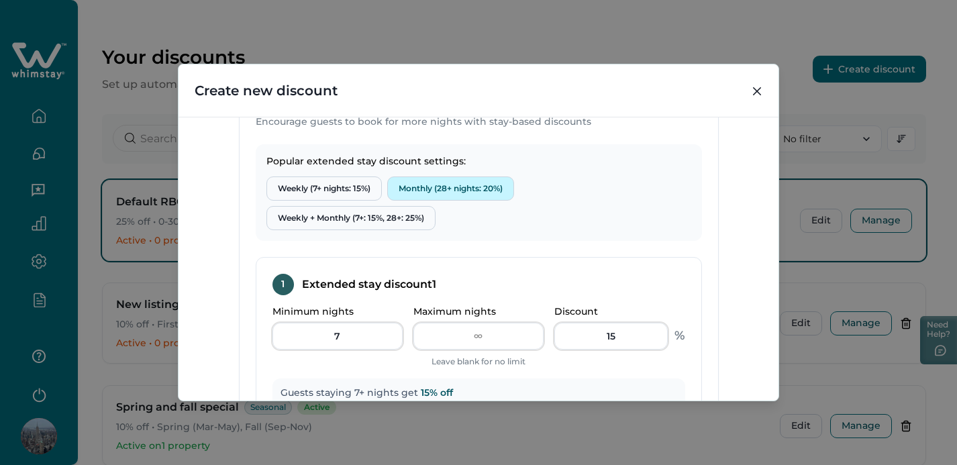
click at [407, 183] on button "Monthly (28+ nights: 20%)" at bounding box center [450, 188] width 127 height 24
type input "28"
type input "20"
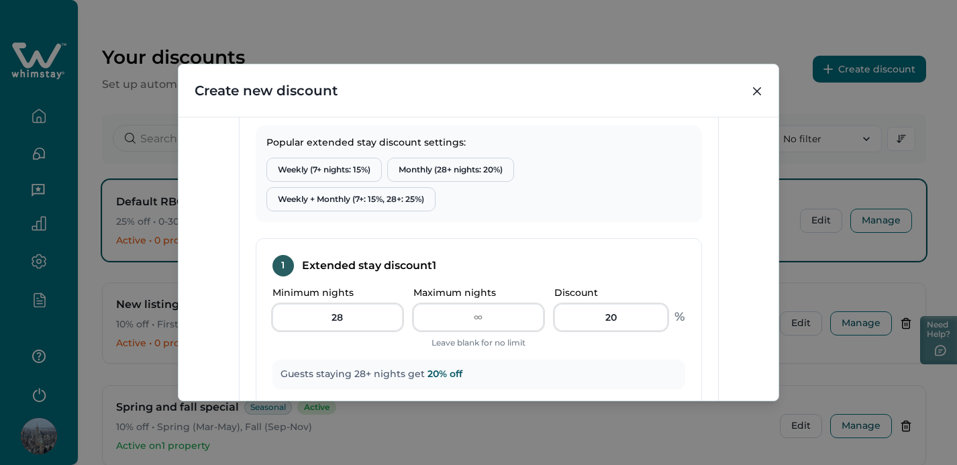
scroll to position [473, 0]
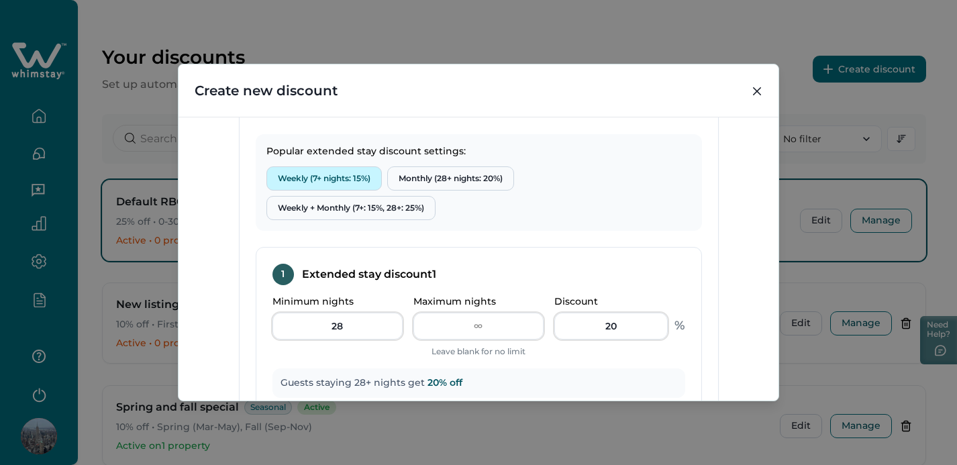
click at [329, 181] on button "Weekly (7+ nights: 15%)" at bounding box center [323, 178] width 115 height 24
type input "7"
type input "15"
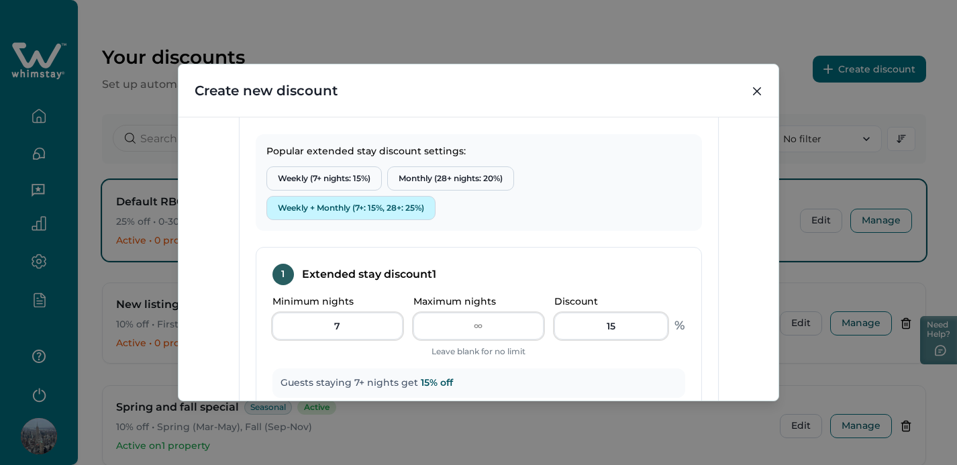
click at [359, 206] on button "Weekly + Monthly (7+: 15%, 28+: 25%)" at bounding box center [350, 208] width 169 height 24
type input "27"
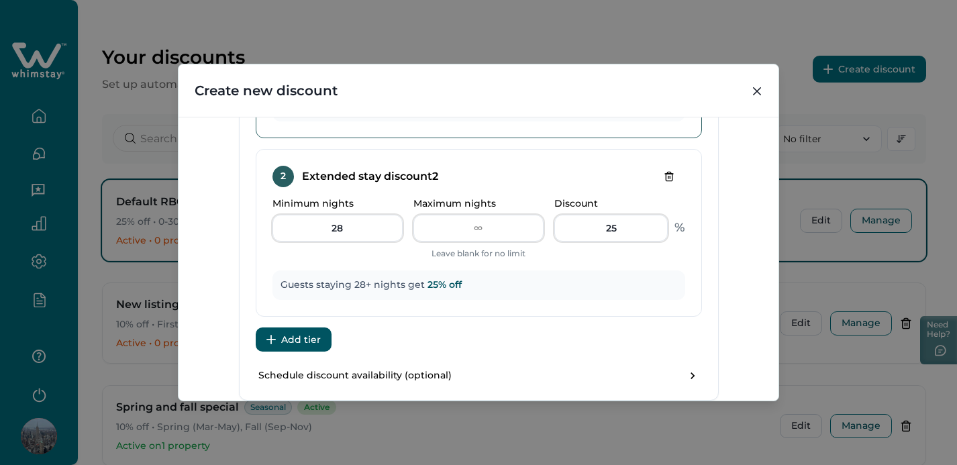
scroll to position [655, 0]
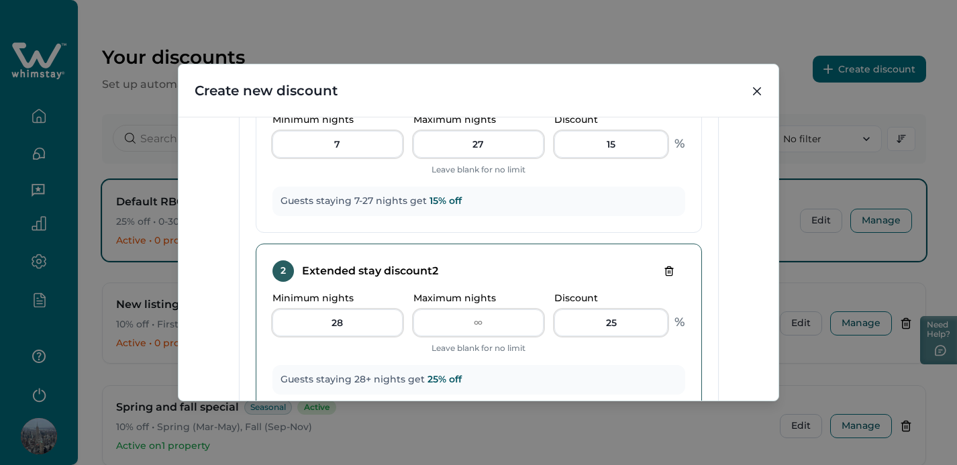
click at [668, 270] on icon "Delete tier" at bounding box center [668, 271] width 0 height 3
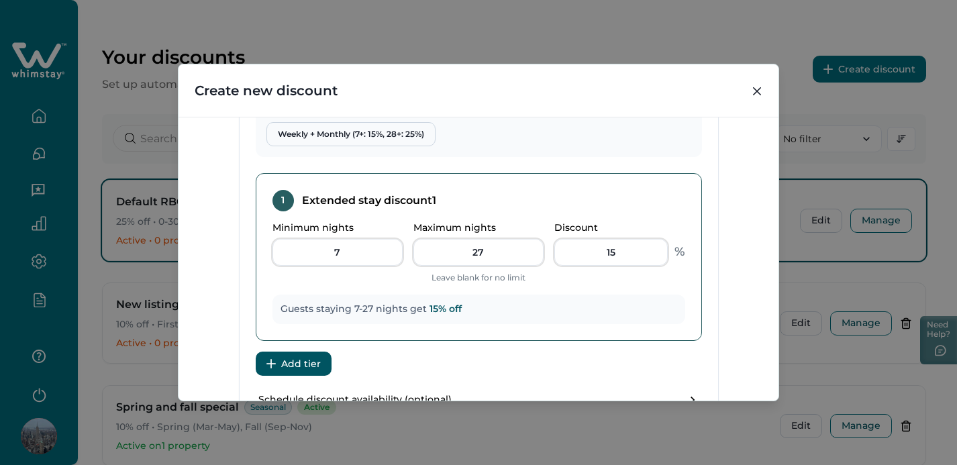
scroll to position [435, 0]
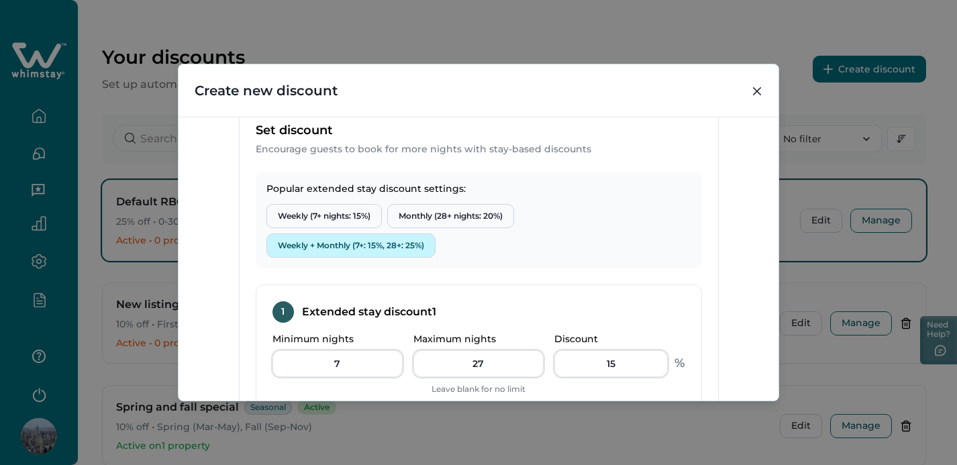
click at [354, 245] on button "Weekly + Monthly (7+: 15%, 28+: 25%)" at bounding box center [350, 246] width 169 height 24
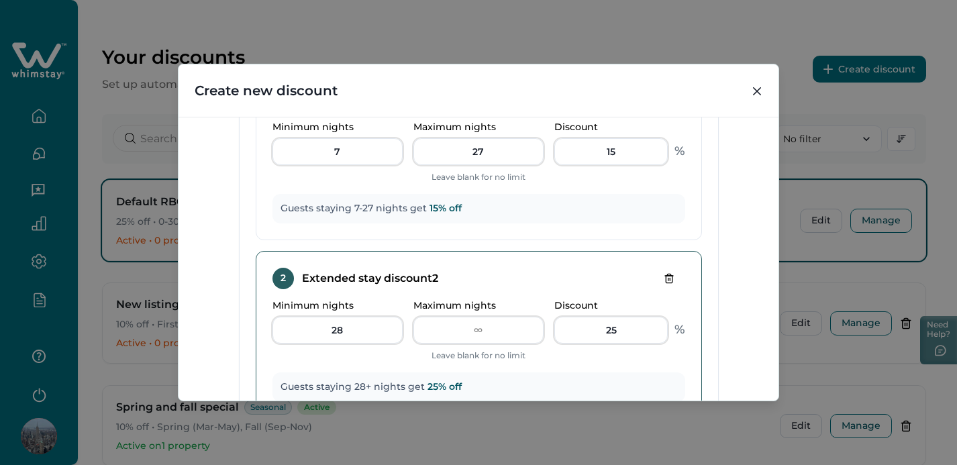
scroll to position [650, 0]
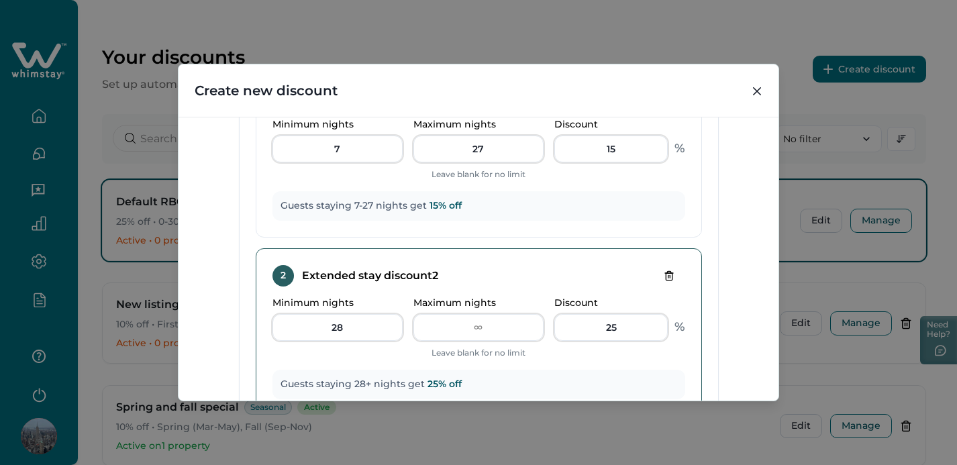
click at [666, 274] on icon "Delete tier" at bounding box center [669, 275] width 6 height 9
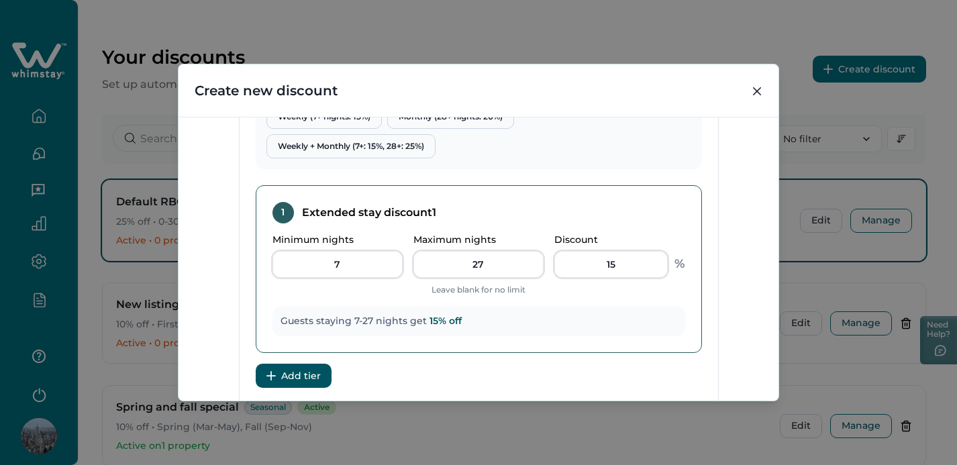
scroll to position [457, 0]
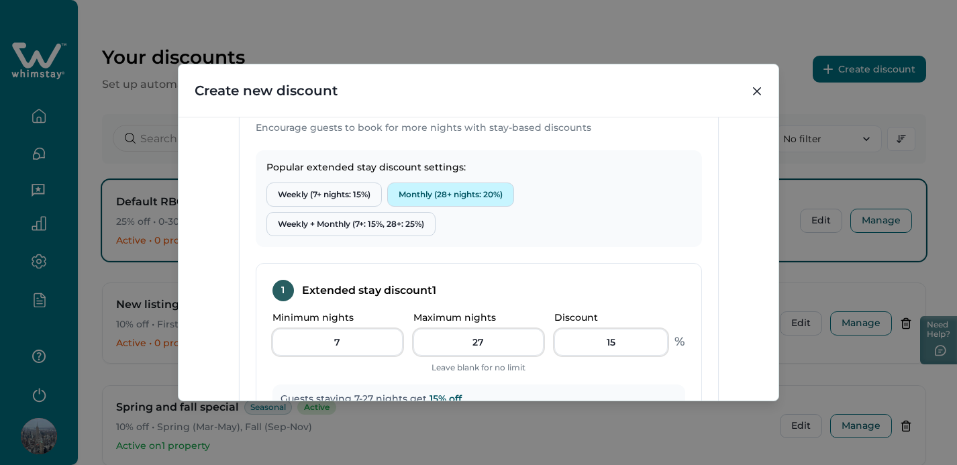
click at [454, 191] on button "Monthly (28+ nights: 20%)" at bounding box center [450, 195] width 127 height 24
type input "28"
type input "20"
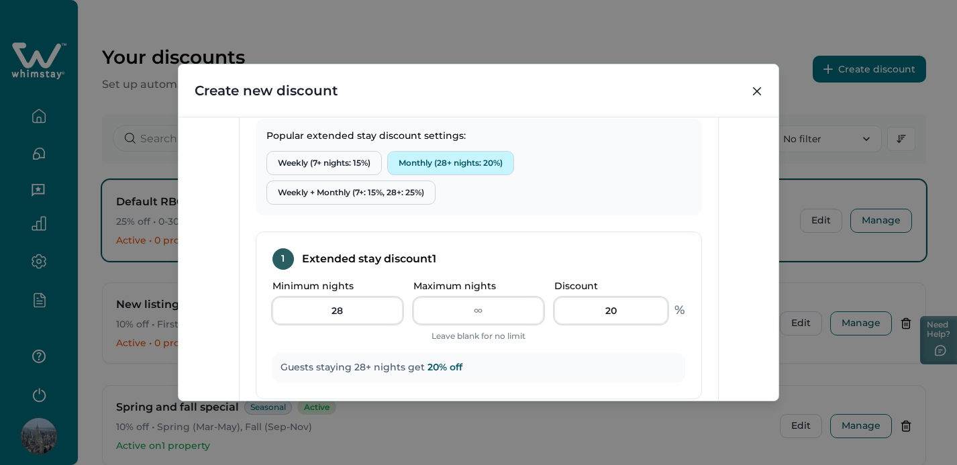
scroll to position [474, 0]
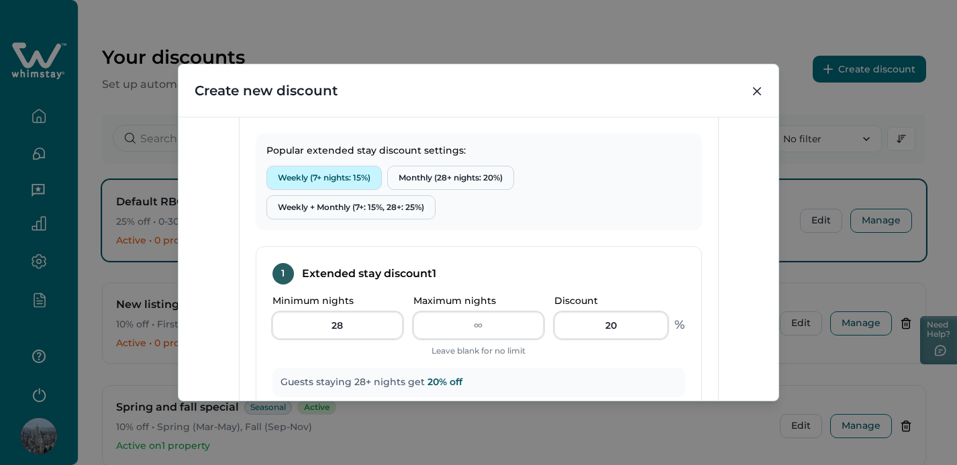
click at [338, 170] on button "Weekly (7+ nights: 15%)" at bounding box center [323, 178] width 115 height 24
type input "7"
type input "15"
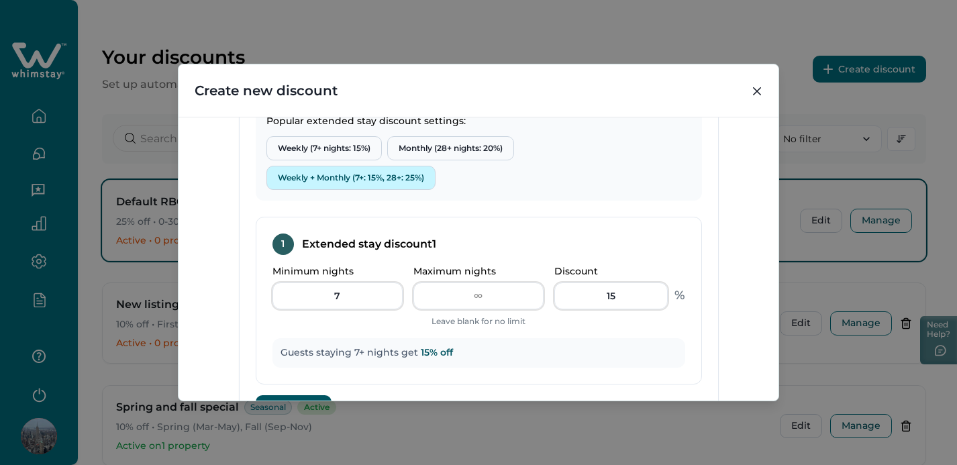
click at [360, 179] on button "Weekly + Monthly (7+: 15%, 28+: 25%)" at bounding box center [350, 178] width 169 height 24
type input "27"
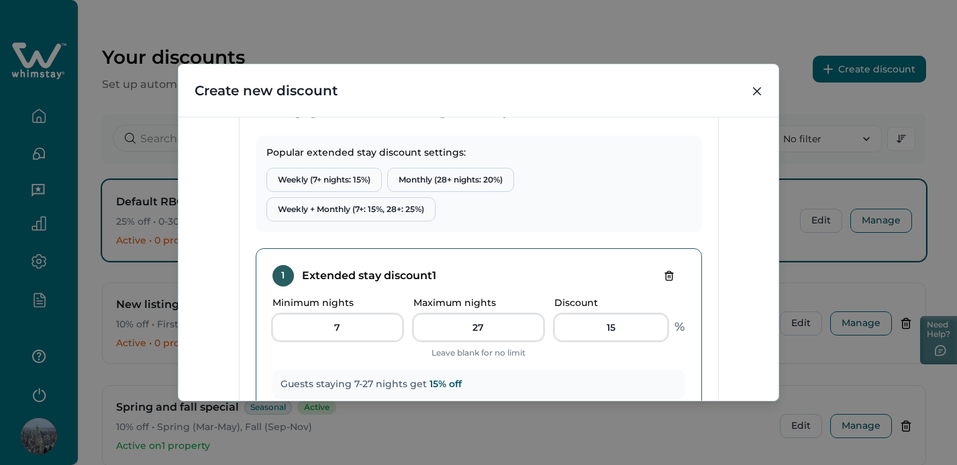
scroll to position [464, 0]
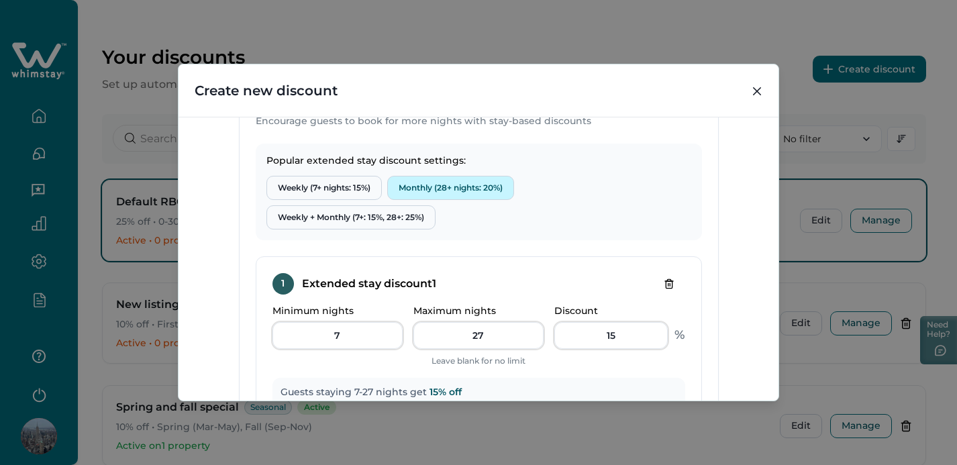
click at [440, 185] on button "Monthly (28+ nights: 20%)" at bounding box center [450, 188] width 127 height 24
type input "28"
type input "20"
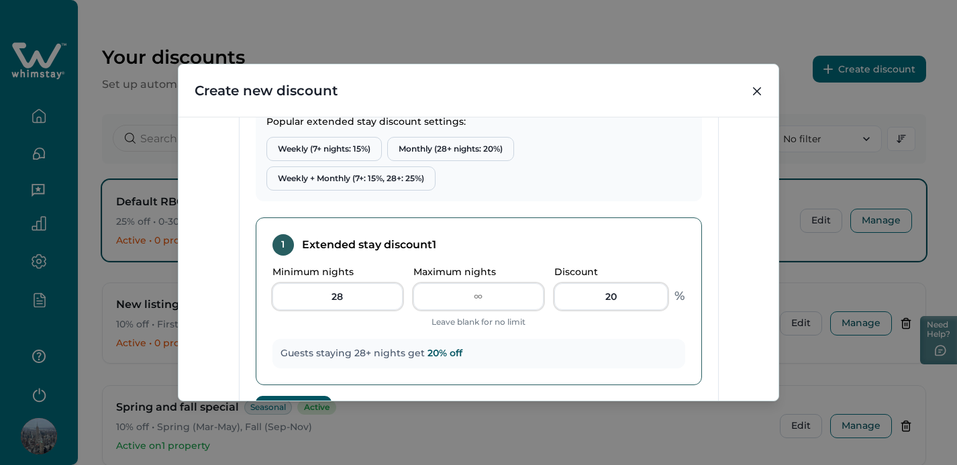
scroll to position [478, 0]
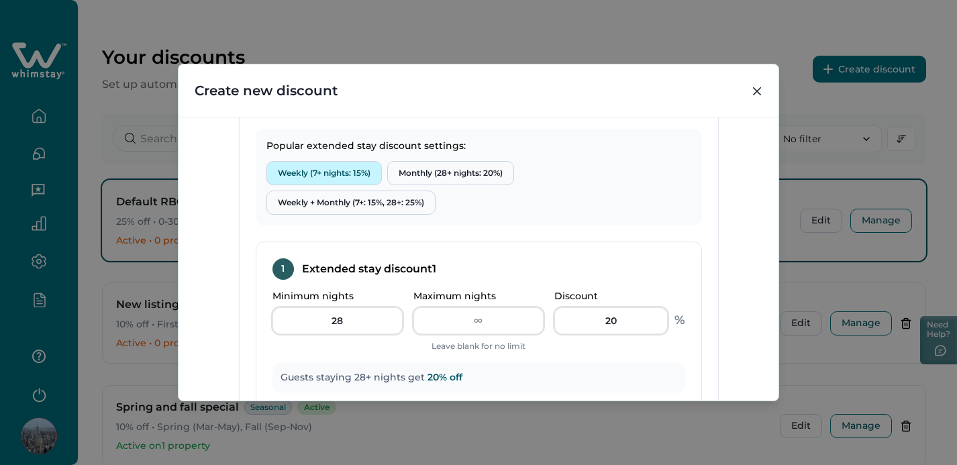
click at [330, 172] on button "Weekly (7+ nights: 15%)" at bounding box center [323, 173] width 115 height 24
type input "7"
type input "15"
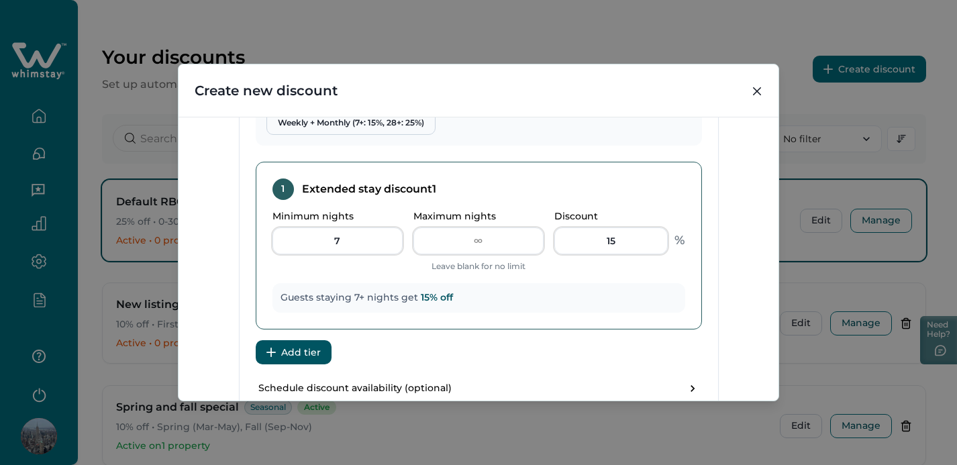
scroll to position [523, 0]
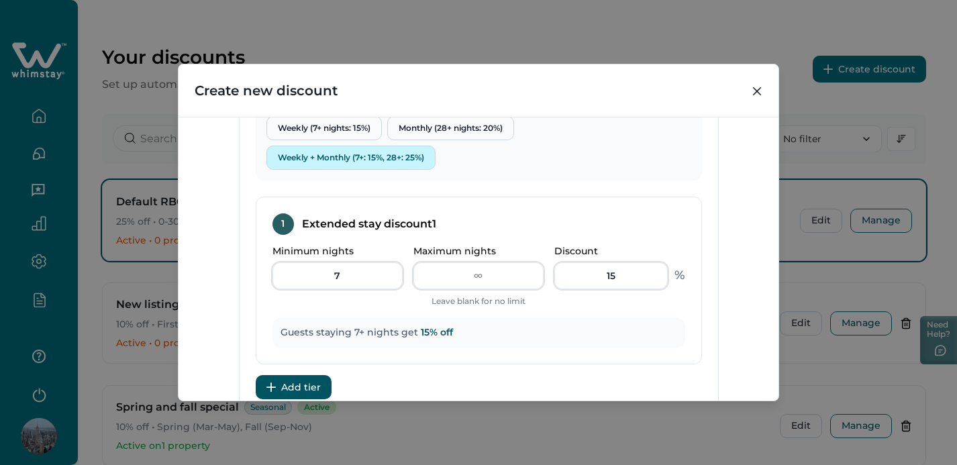
click at [353, 156] on button "Weekly + Monthly (7+: 15%, 28+: 25%)" at bounding box center [350, 158] width 169 height 24
type input "27"
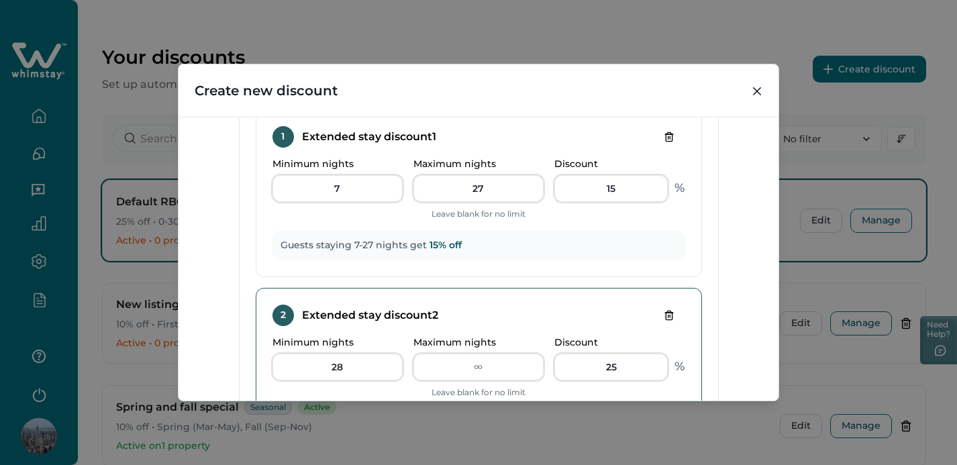
scroll to position [615, 0]
